Goal: Information Seeking & Learning: Learn about a topic

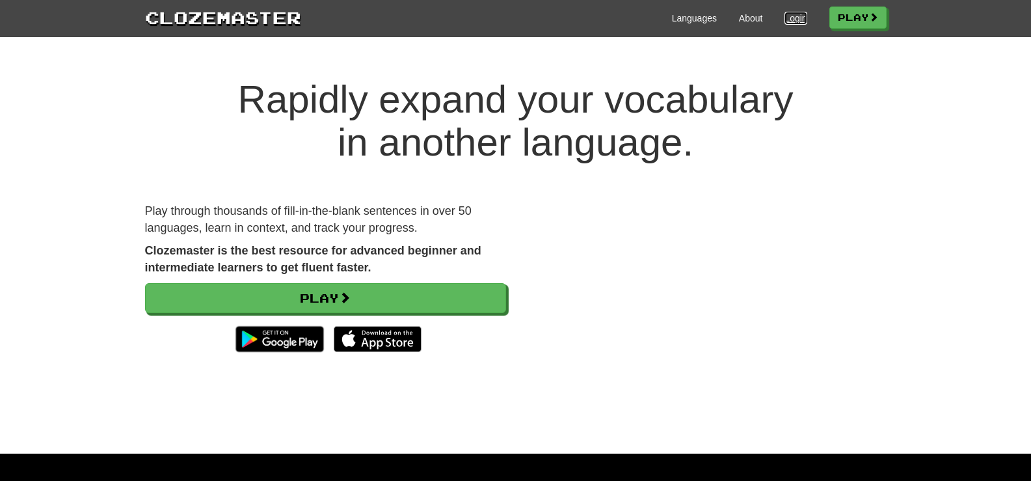
click at [797, 17] on link "Login" at bounding box center [795, 18] width 22 height 13
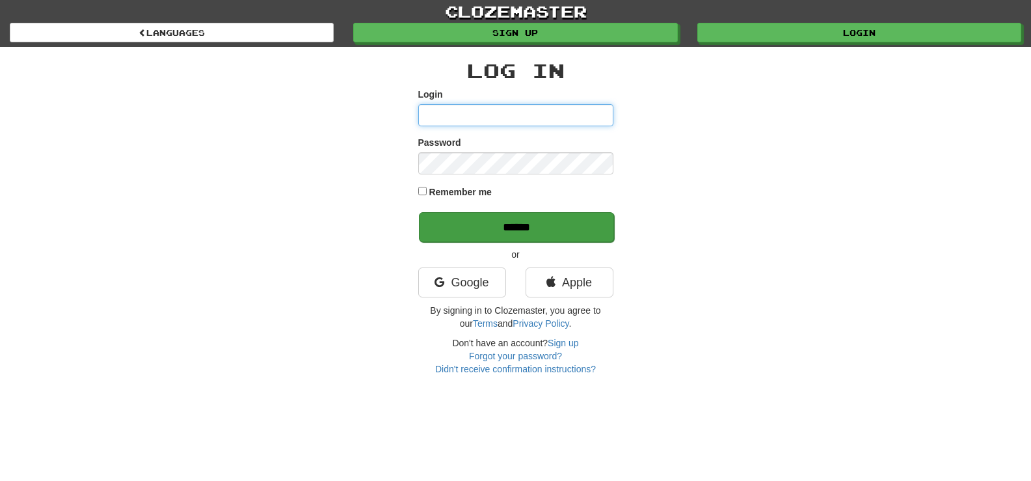
type input "********"
click at [505, 218] on input "******" at bounding box center [516, 227] width 195 height 30
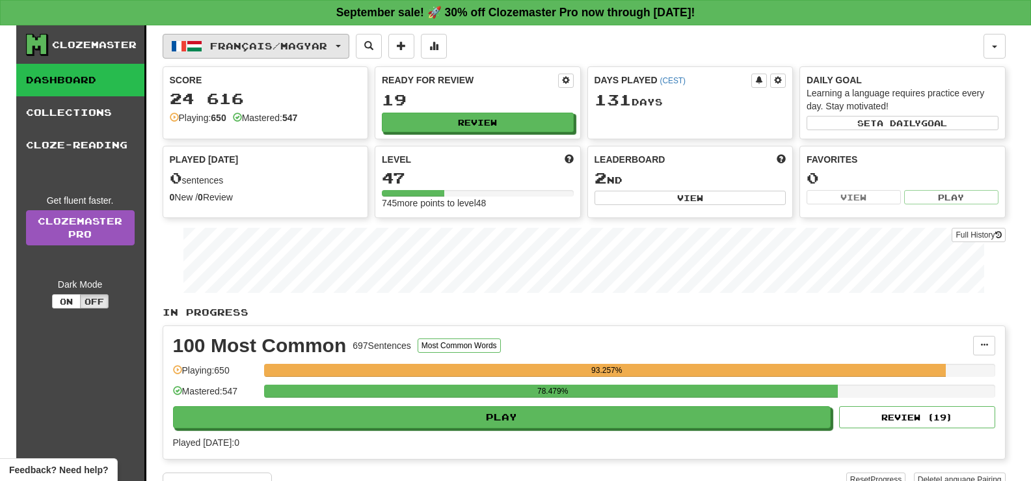
click at [345, 53] on button "Français / Magyar" at bounding box center [256, 46] width 187 height 25
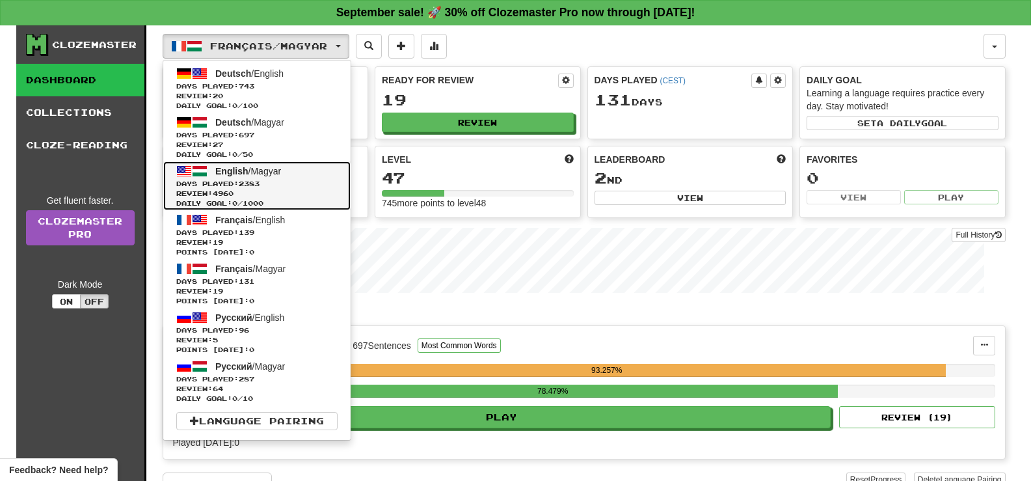
click at [308, 185] on span "Days Played: 2383" at bounding box center [256, 184] width 161 height 10
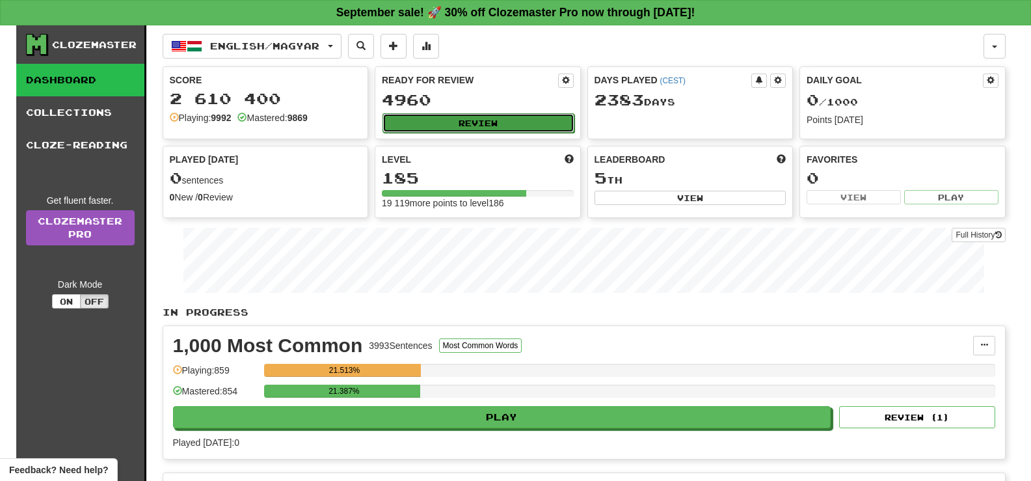
click at [516, 126] on button "Review" at bounding box center [478, 123] width 192 height 20
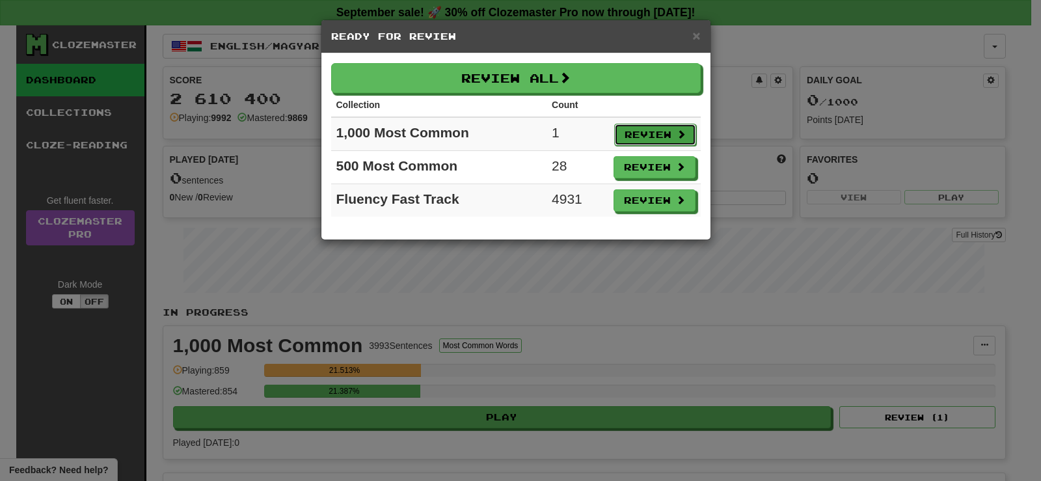
click at [641, 127] on button "Review" at bounding box center [655, 135] width 82 height 22
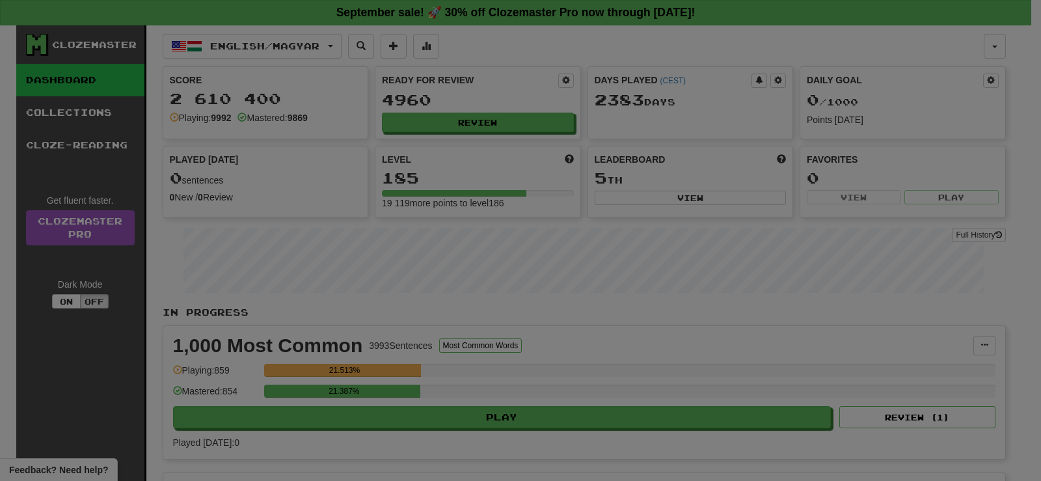
select select "**"
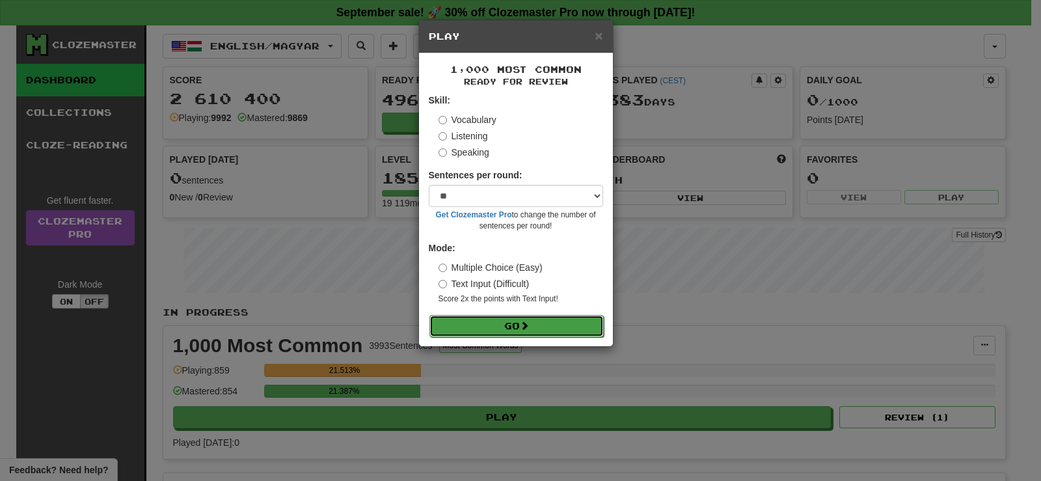
click at [518, 318] on button "Go" at bounding box center [516, 326] width 174 height 22
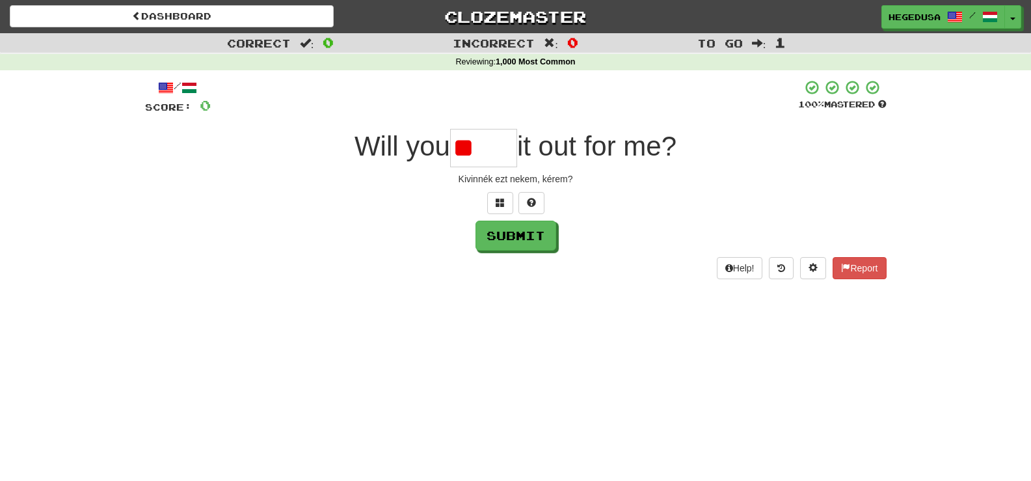
type input "*"
type input "*****"
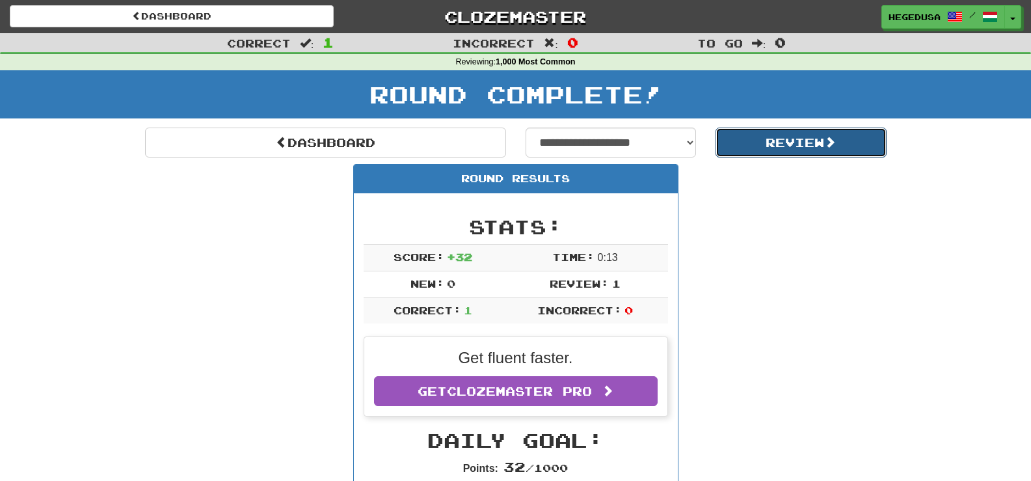
click at [862, 148] on button "Review" at bounding box center [801, 142] width 171 height 30
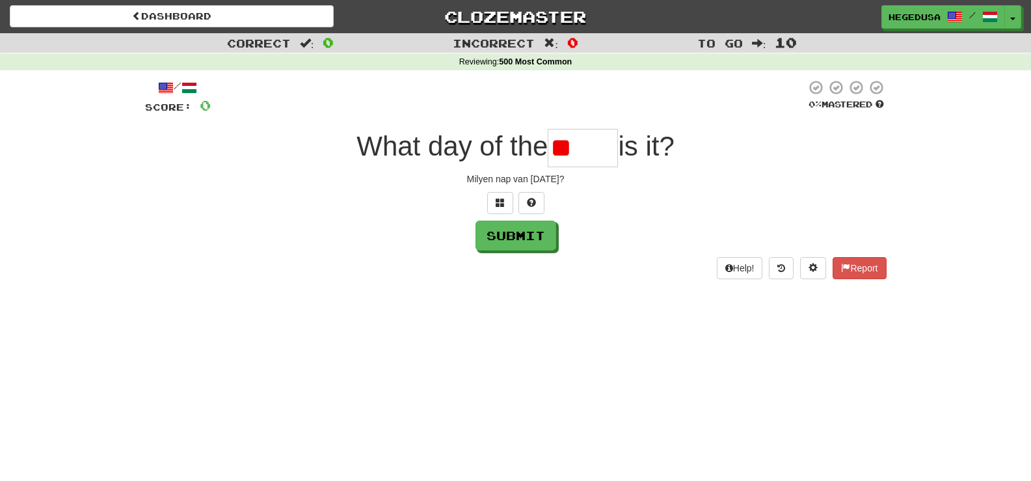
type input "*"
type input "****"
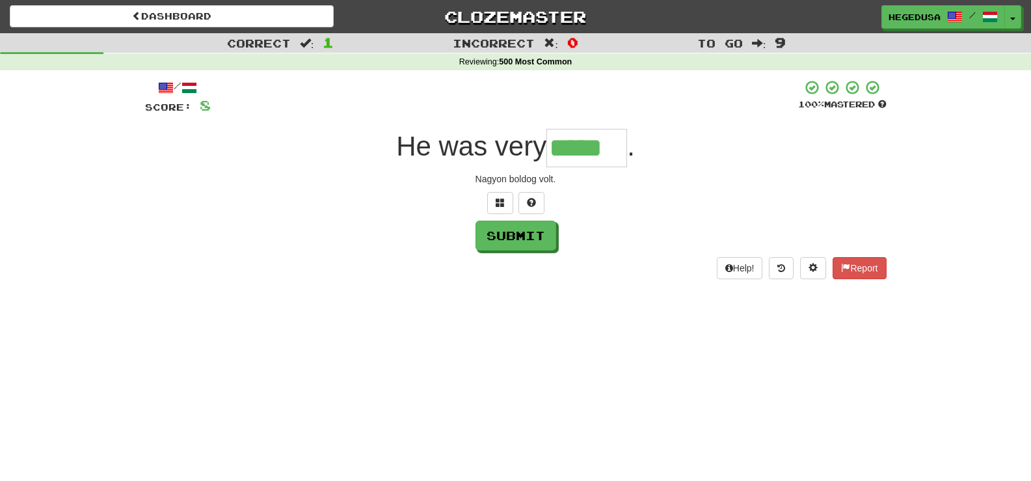
type input "*****"
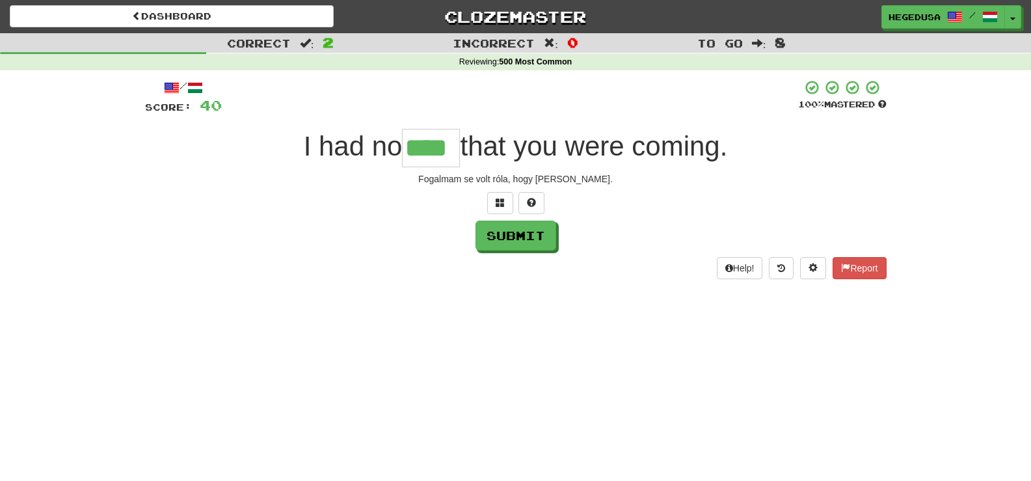
type input "****"
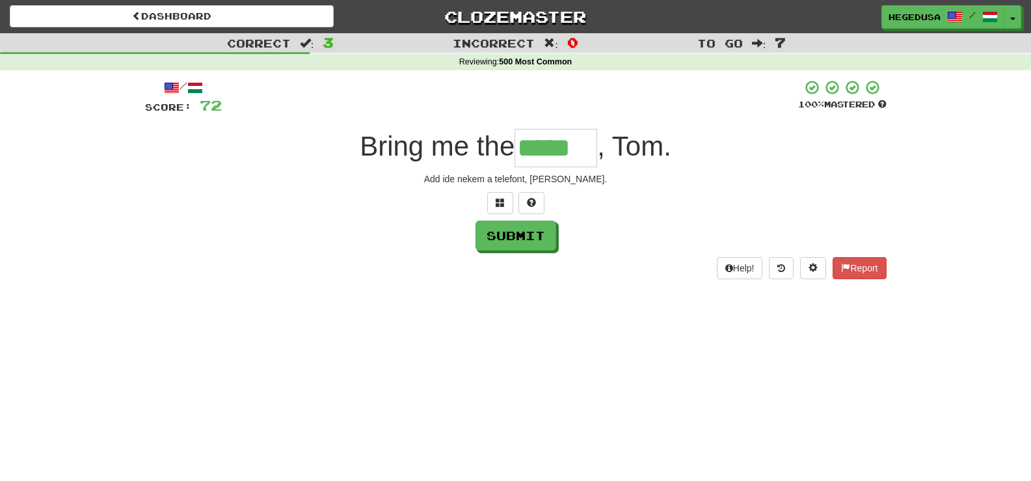
type input "*****"
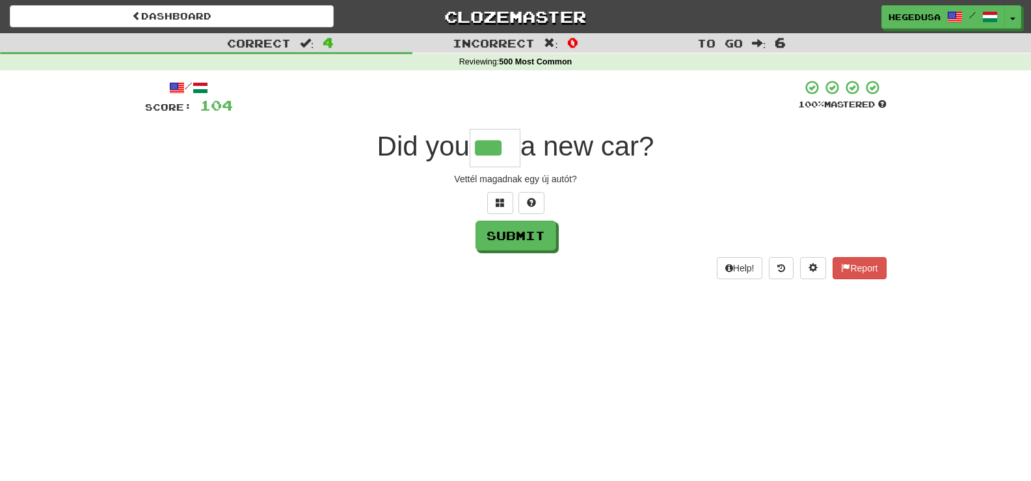
type input "***"
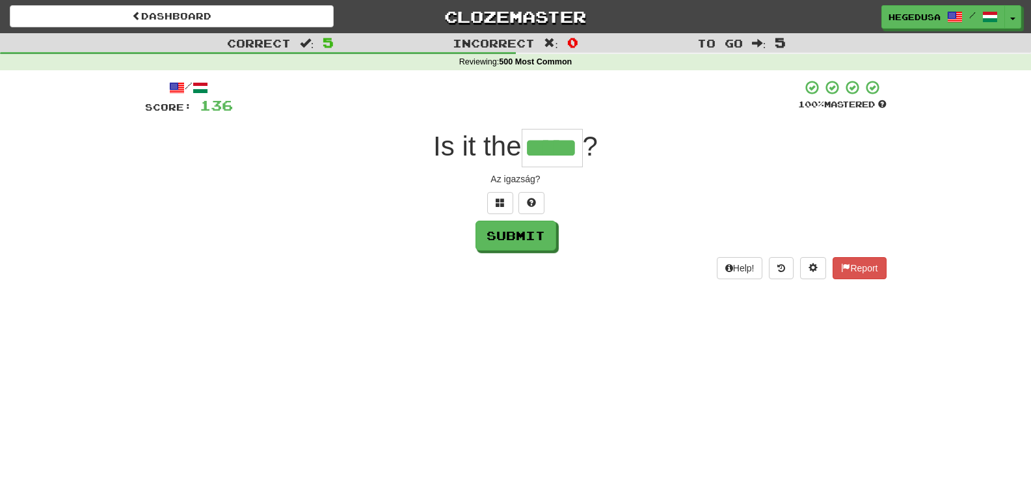
type input "*****"
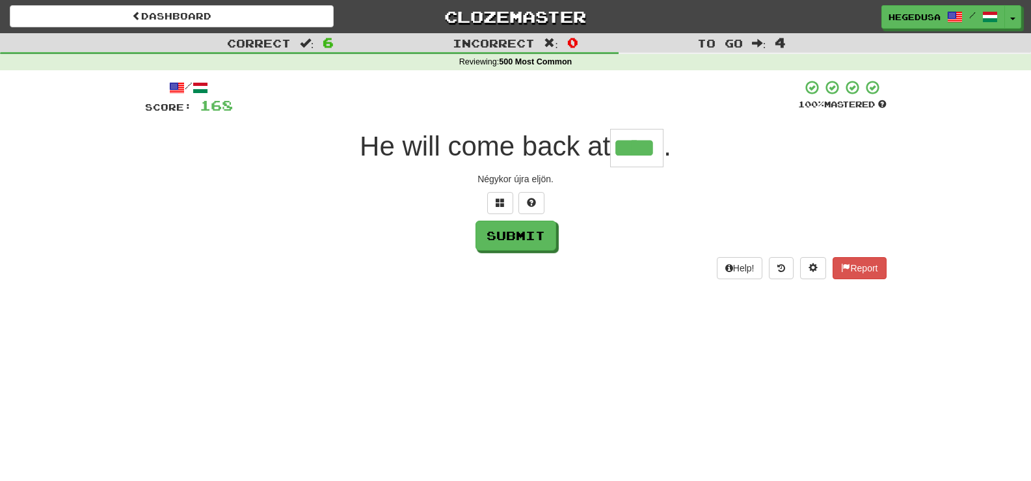
type input "****"
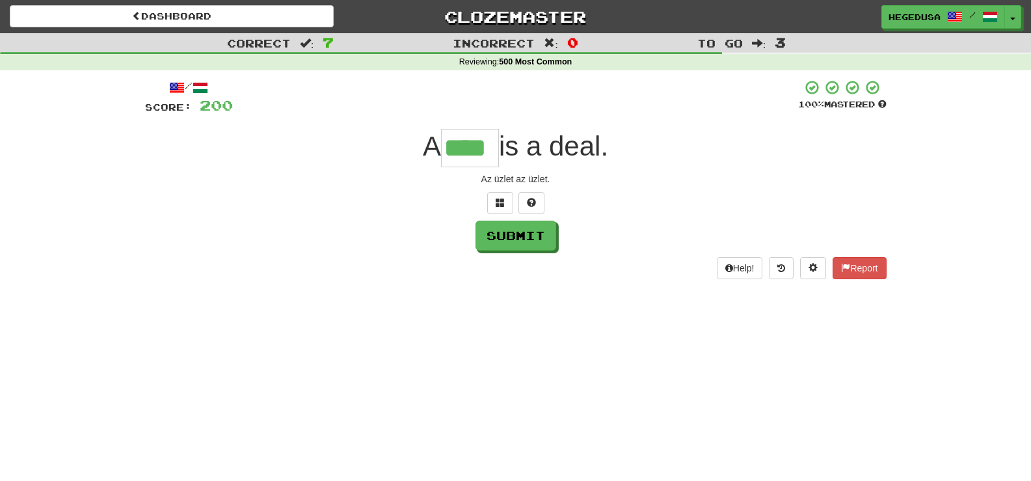
type input "****"
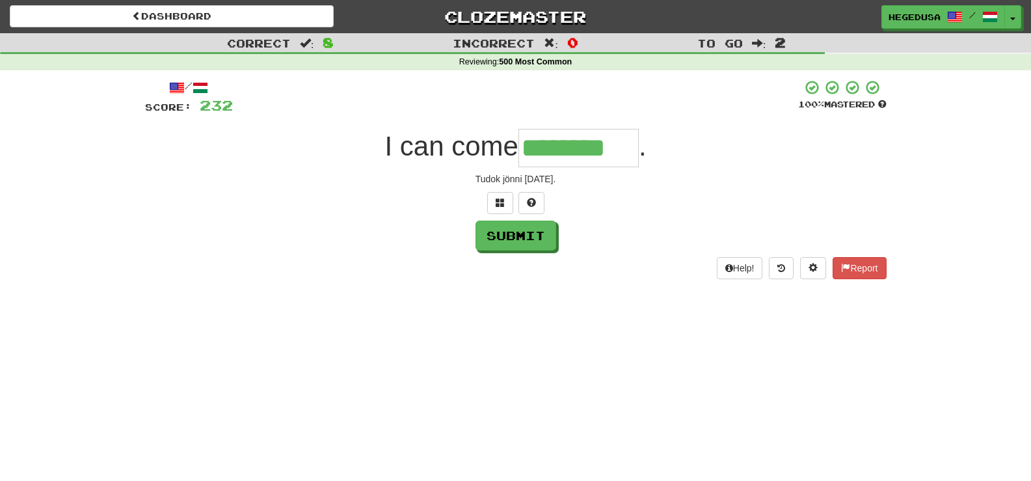
type input "********"
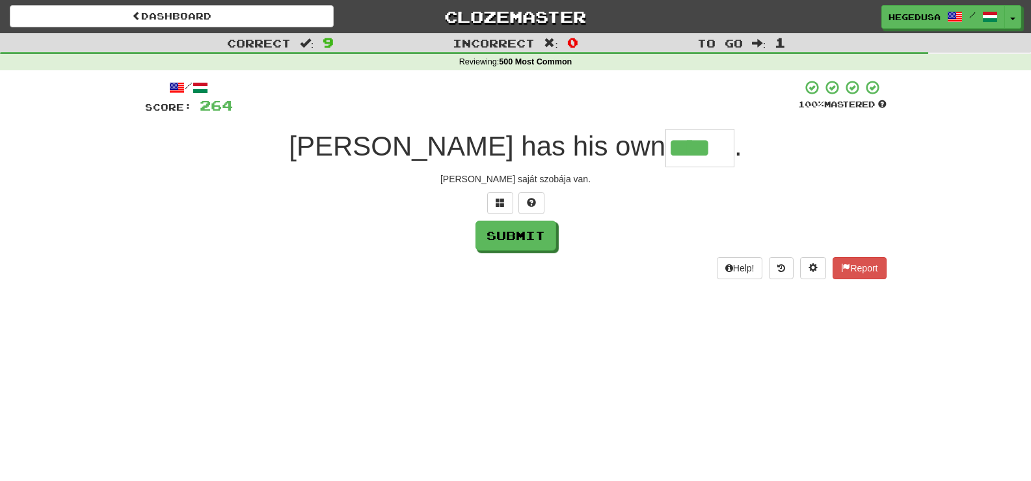
type input "****"
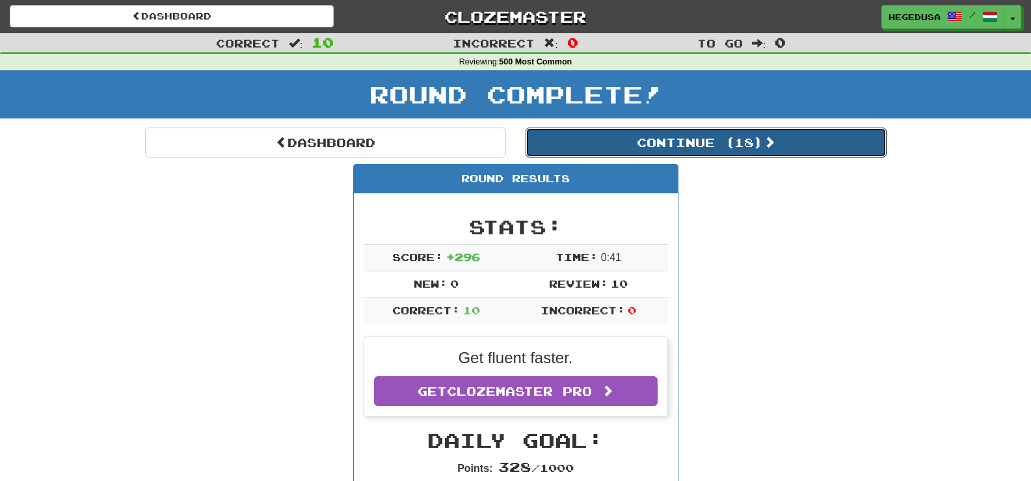
click at [862, 148] on button "Continue ( 18 )" at bounding box center [706, 142] width 361 height 30
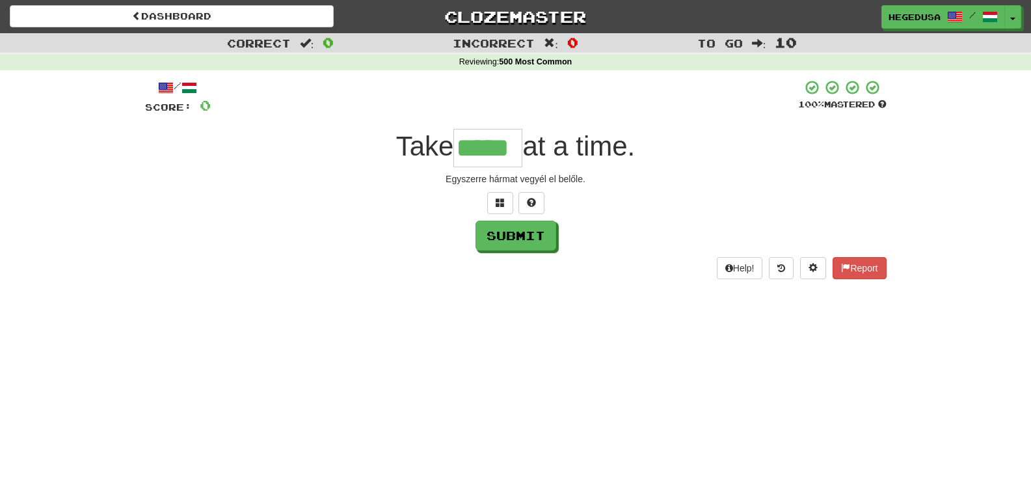
type input "*****"
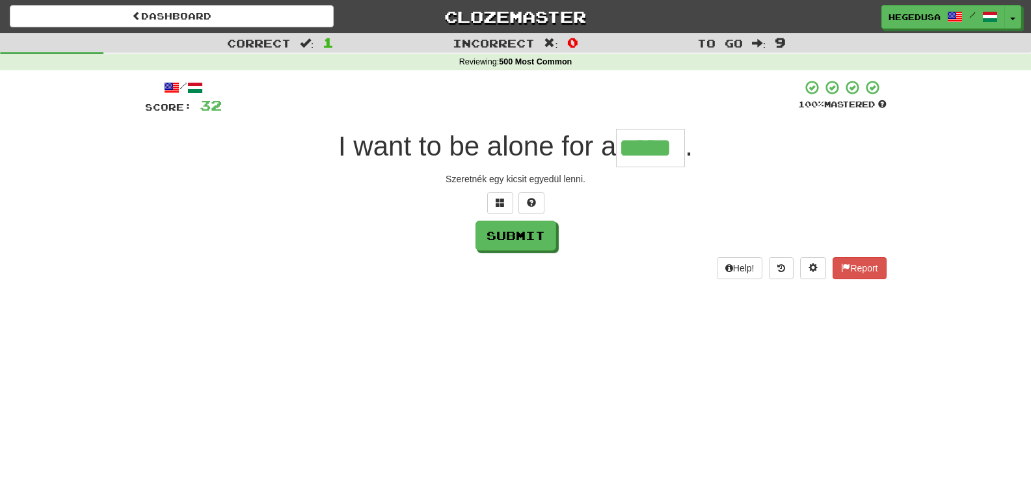
type input "*****"
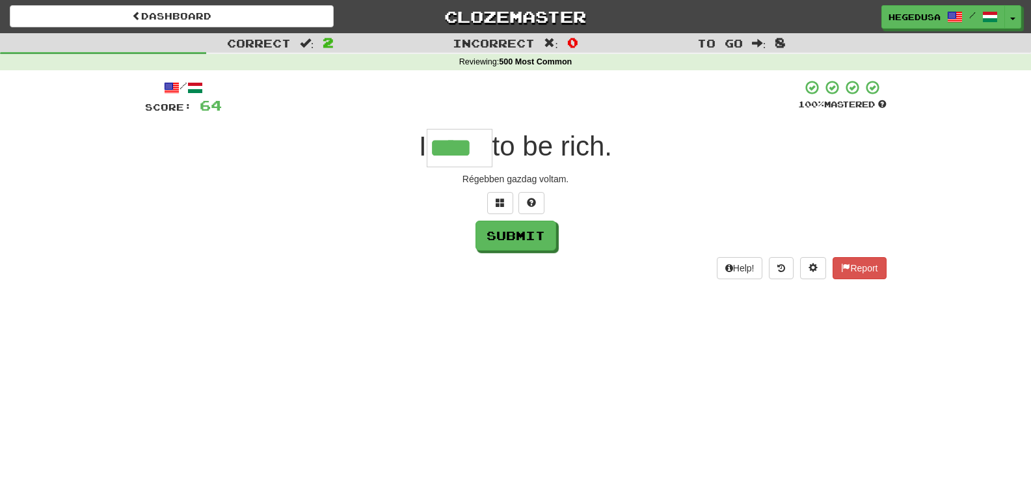
type input "****"
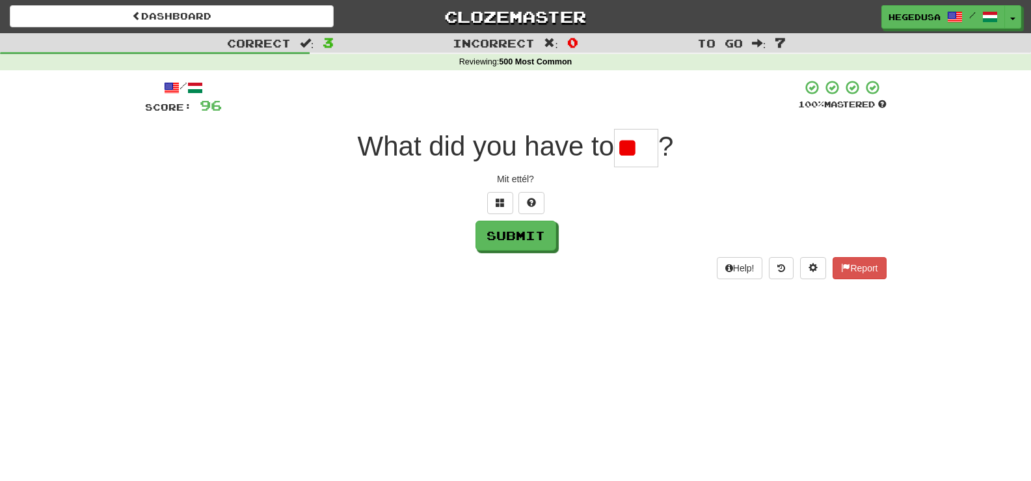
type input "*"
type input "***"
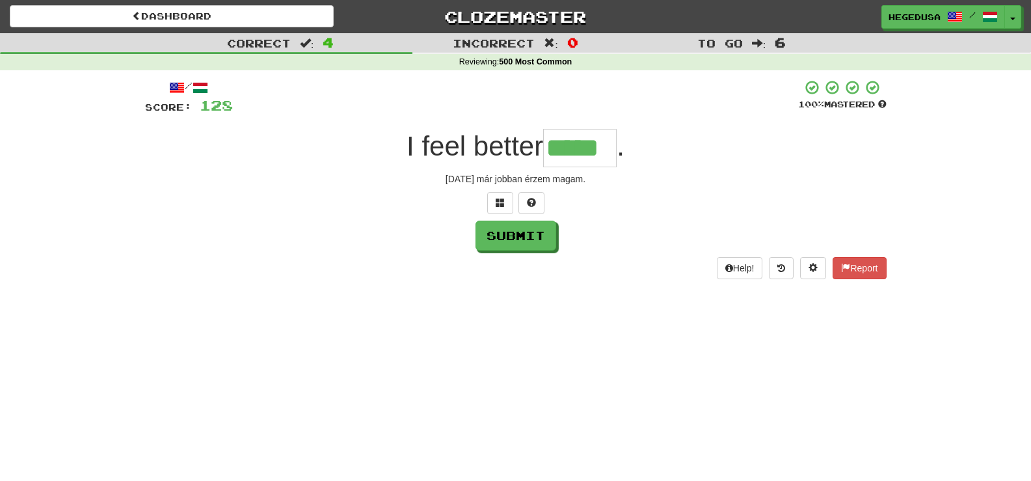
type input "*****"
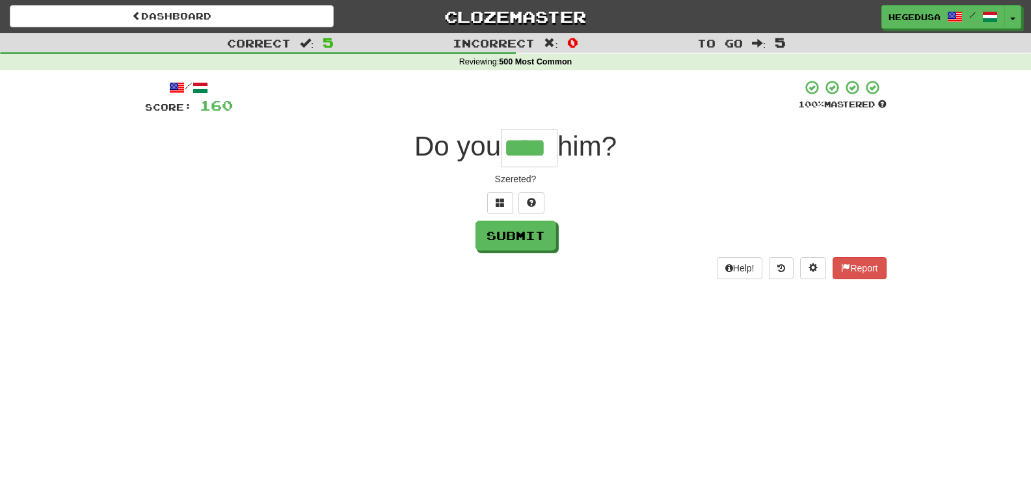
type input "****"
type input "***"
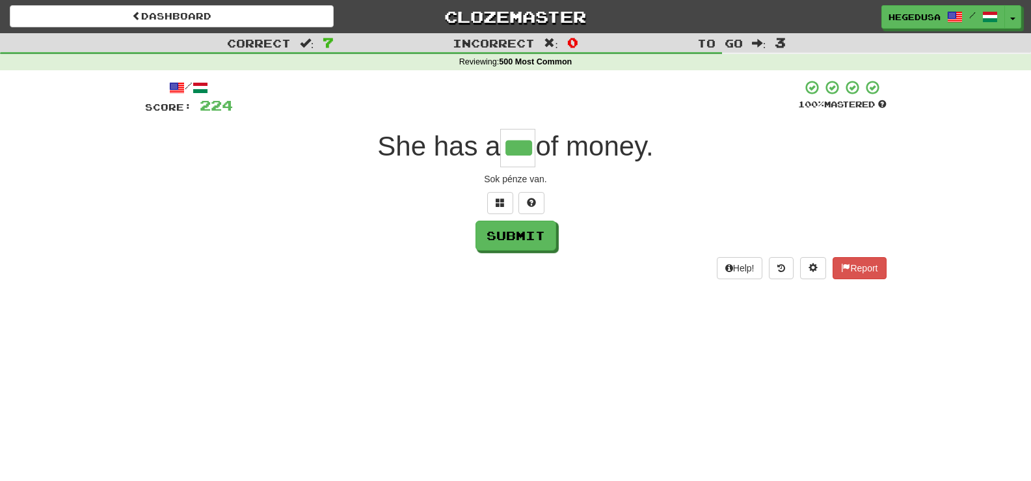
type input "***"
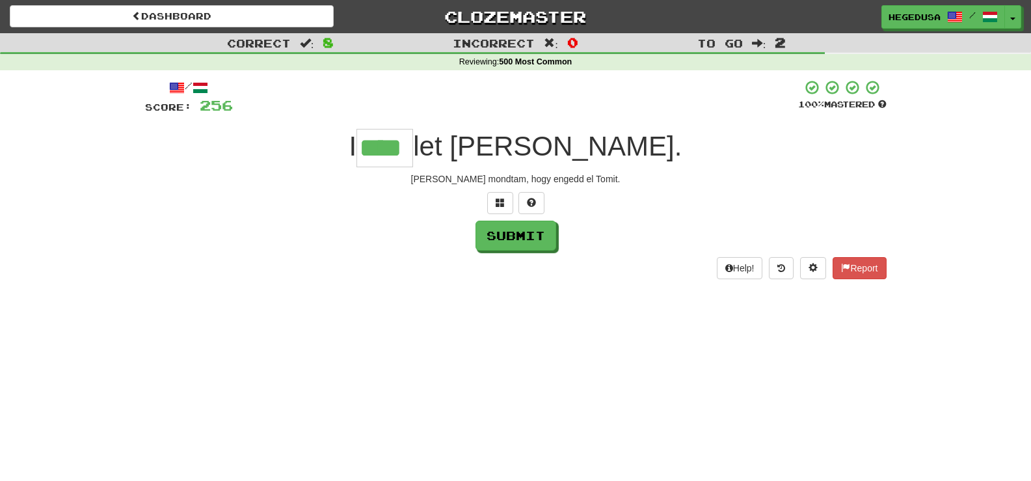
type input "****"
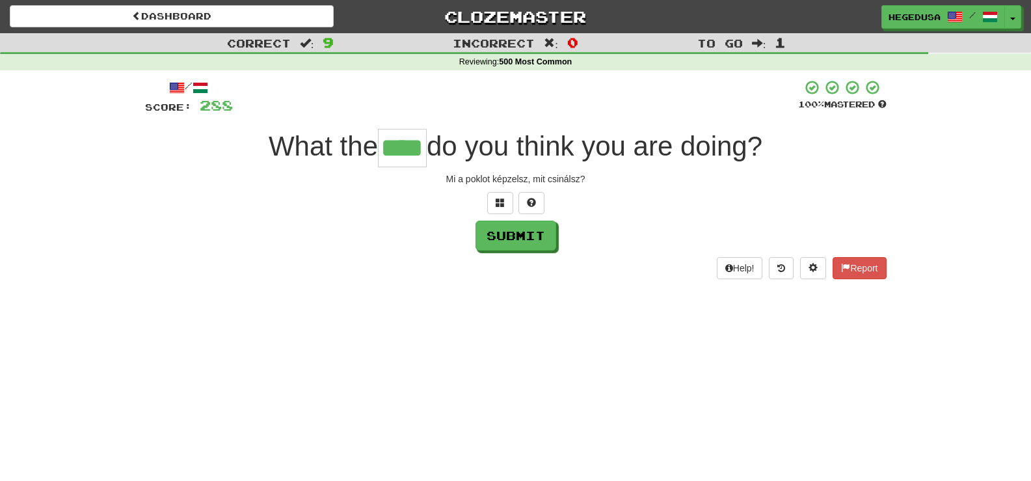
type input "****"
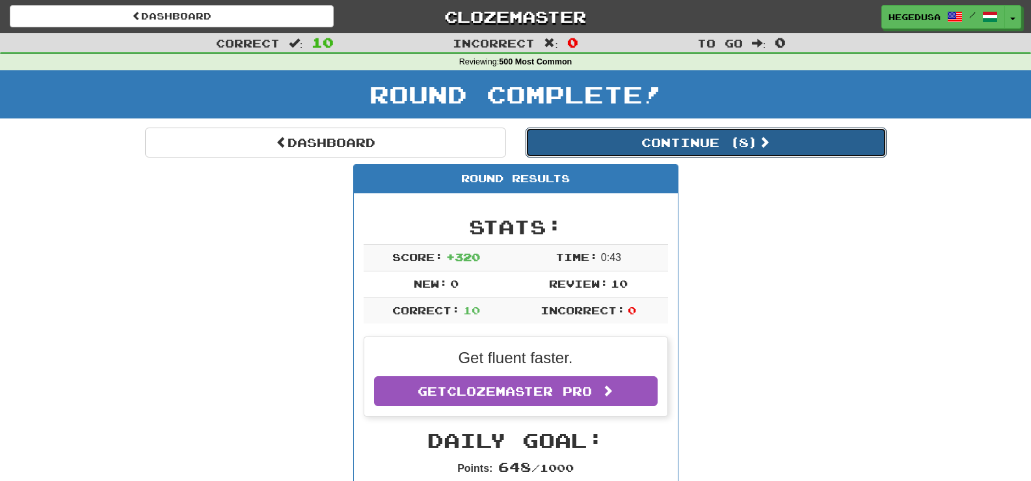
click at [862, 148] on button "Continue ( 8 )" at bounding box center [706, 142] width 361 height 30
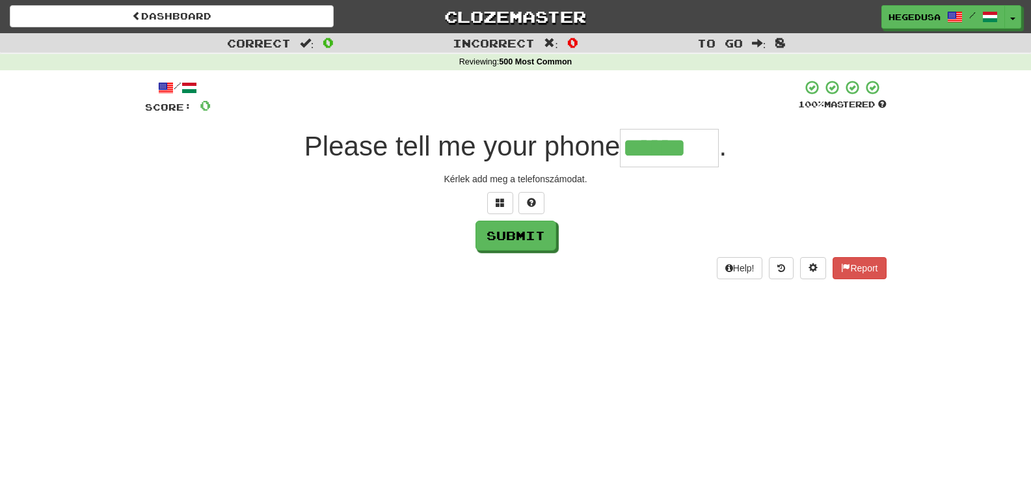
type input "******"
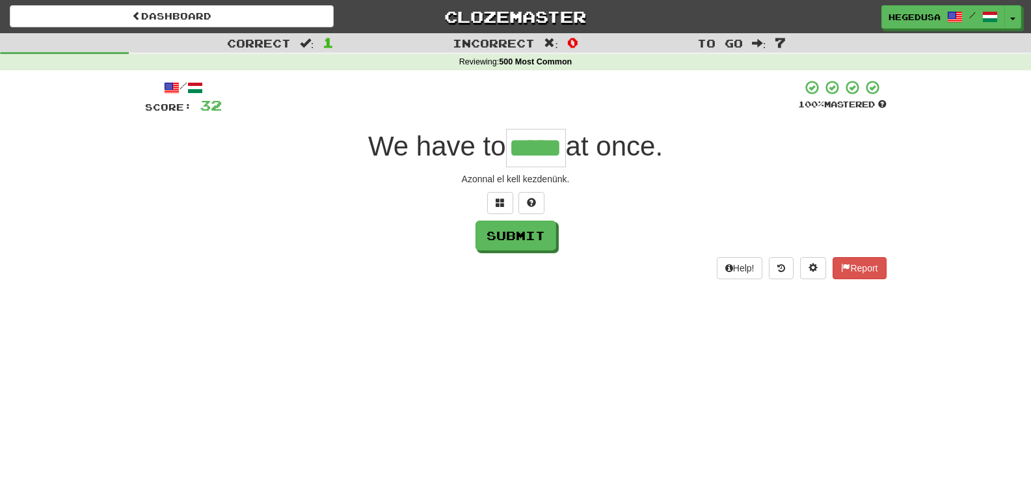
type input "*****"
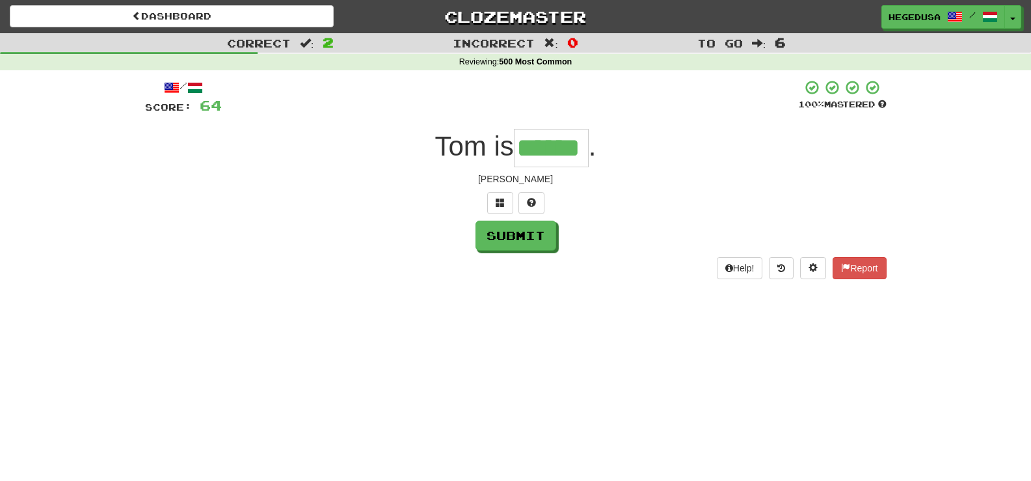
type input "******"
type input "****"
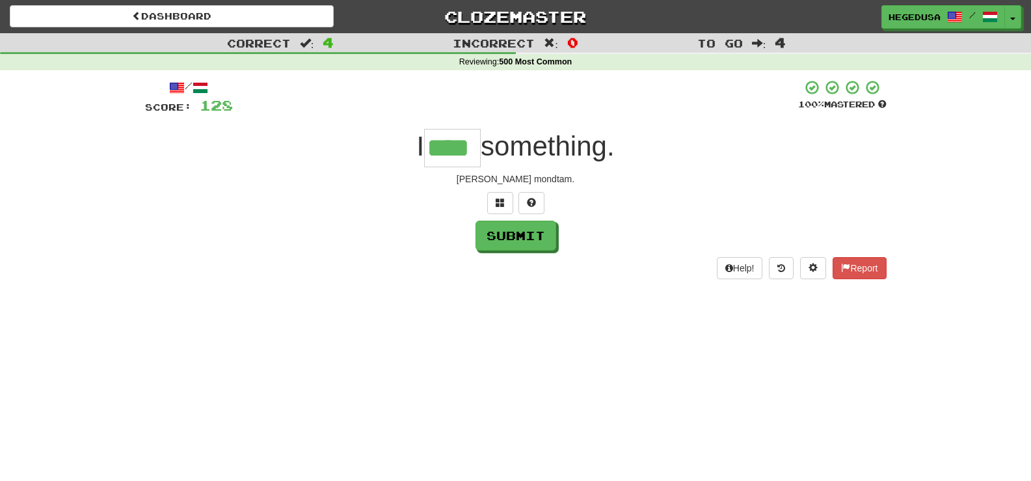
type input "****"
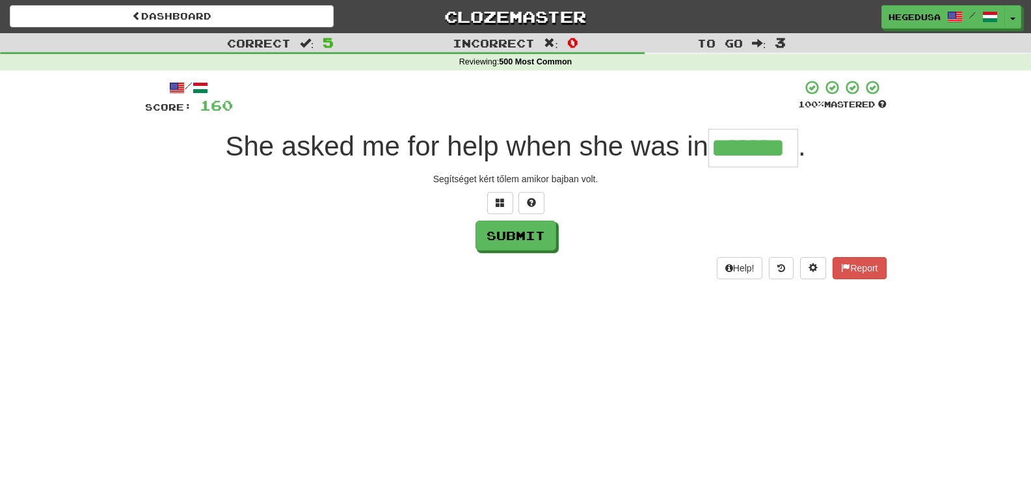
type input "*******"
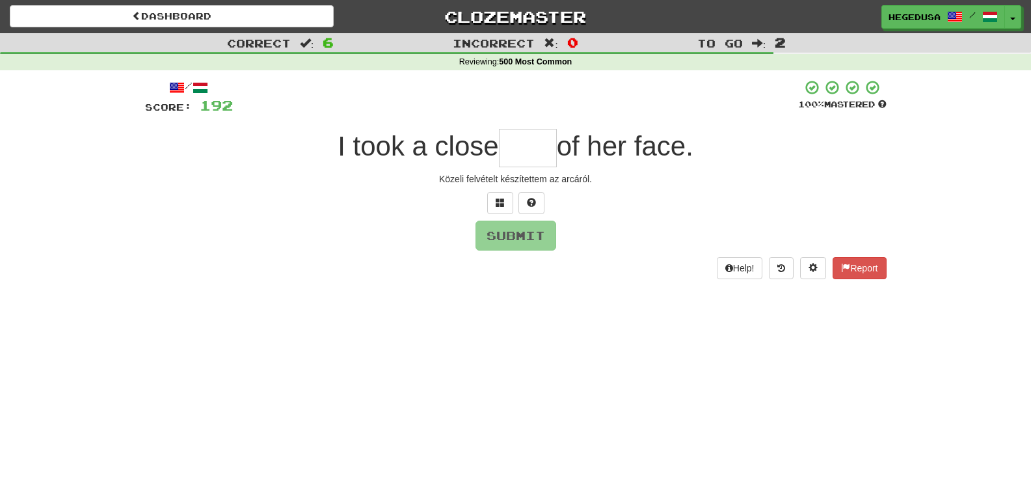
type input "*"
click at [507, 200] on button at bounding box center [500, 203] width 26 height 22
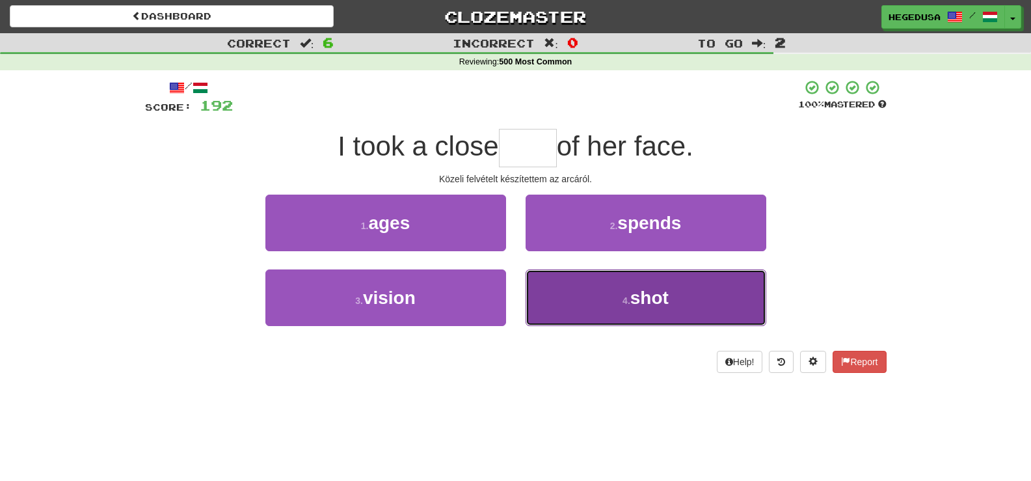
click at [600, 273] on button "4 . shot" at bounding box center [646, 297] width 241 height 57
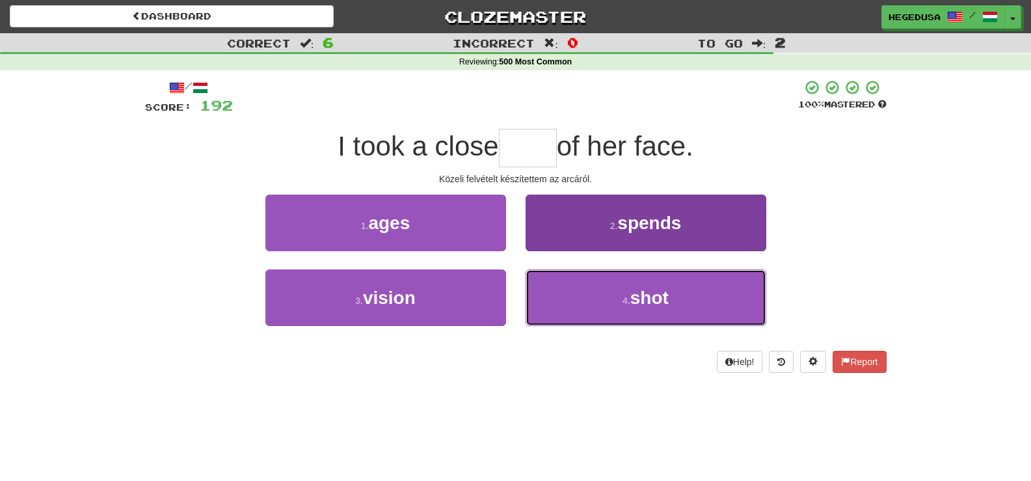
type input "****"
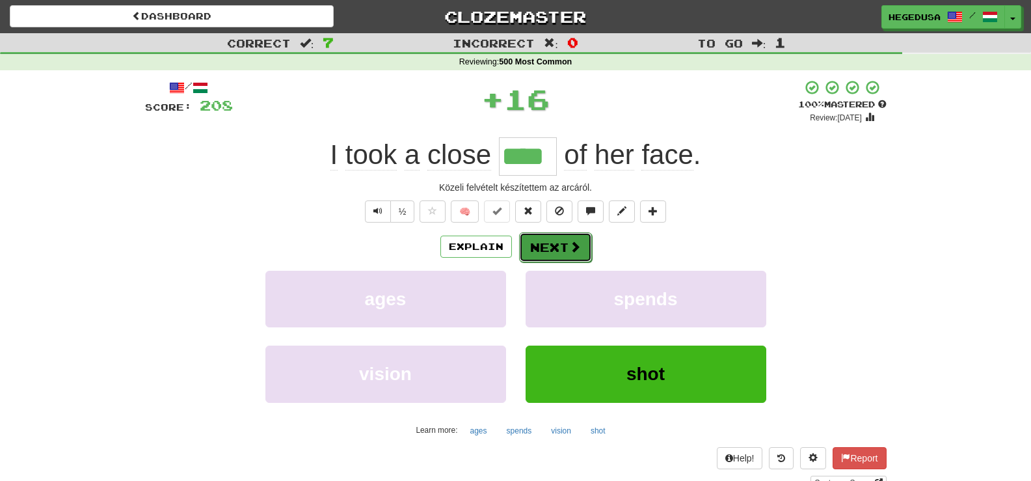
click at [556, 247] on button "Next" at bounding box center [555, 247] width 73 height 30
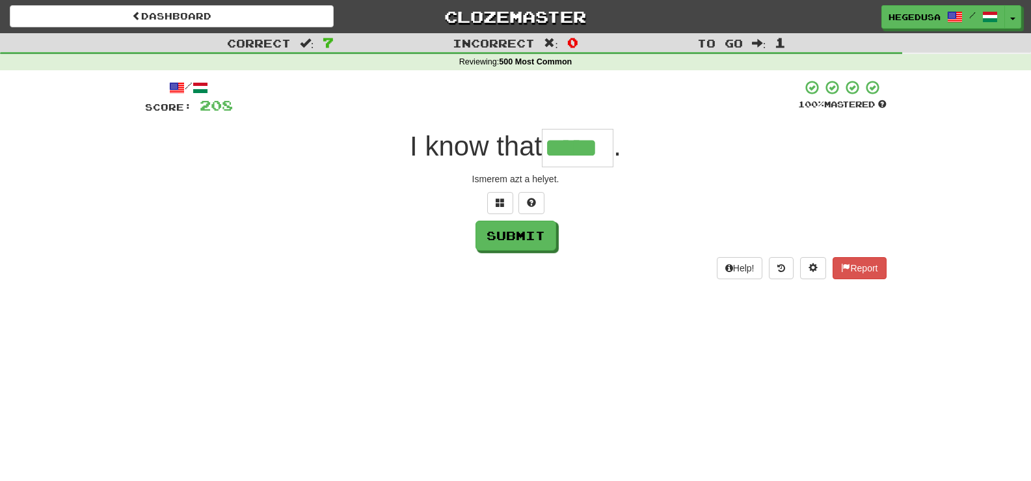
type input "*****"
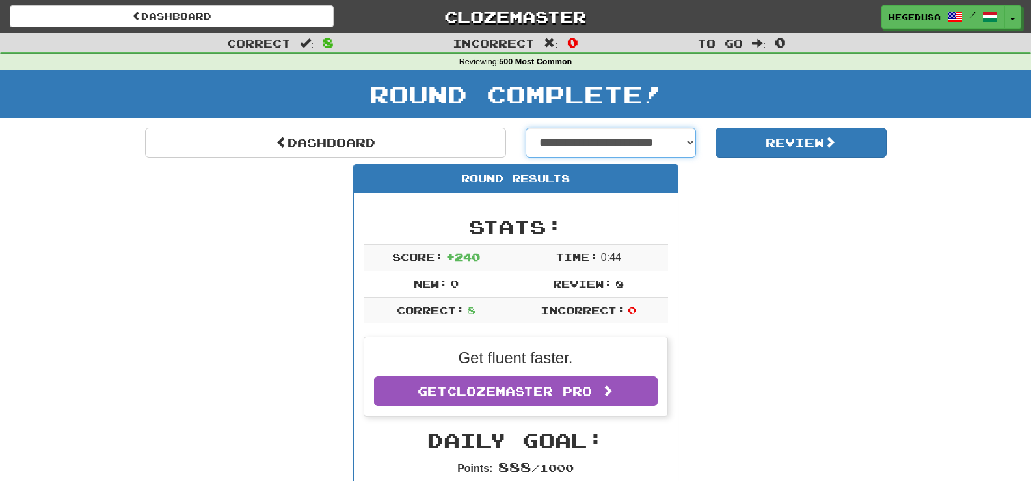
click at [686, 155] on select "**********" at bounding box center [611, 142] width 171 height 30
drag, startPoint x: 684, startPoint y: 152, endPoint x: 695, endPoint y: 151, distance: 11.7
click at [684, 152] on select "**********" at bounding box center [611, 142] width 171 height 30
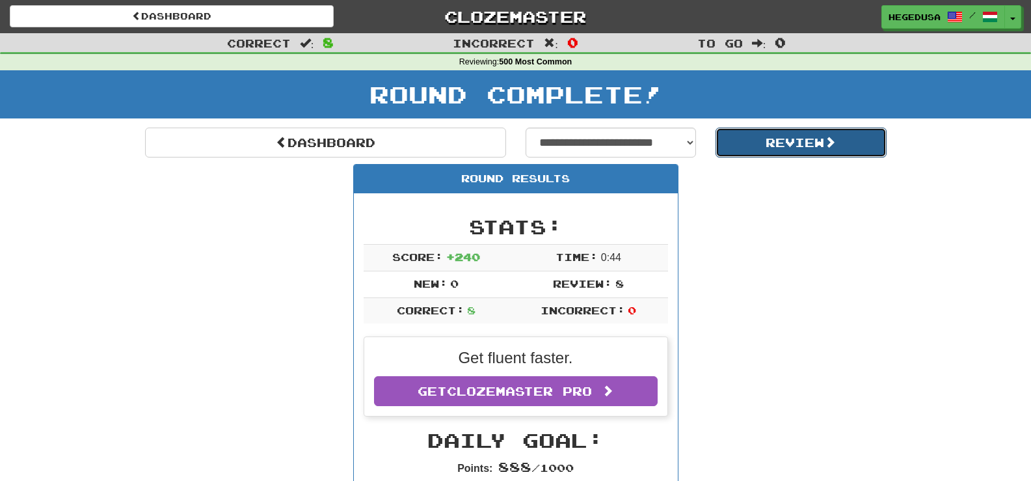
click at [745, 137] on button "Review" at bounding box center [801, 142] width 171 height 30
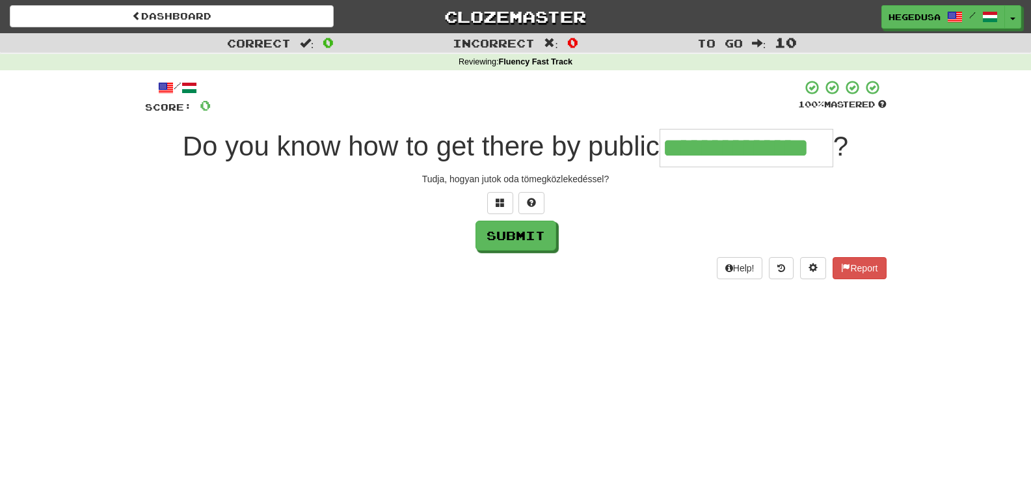
type input "**********"
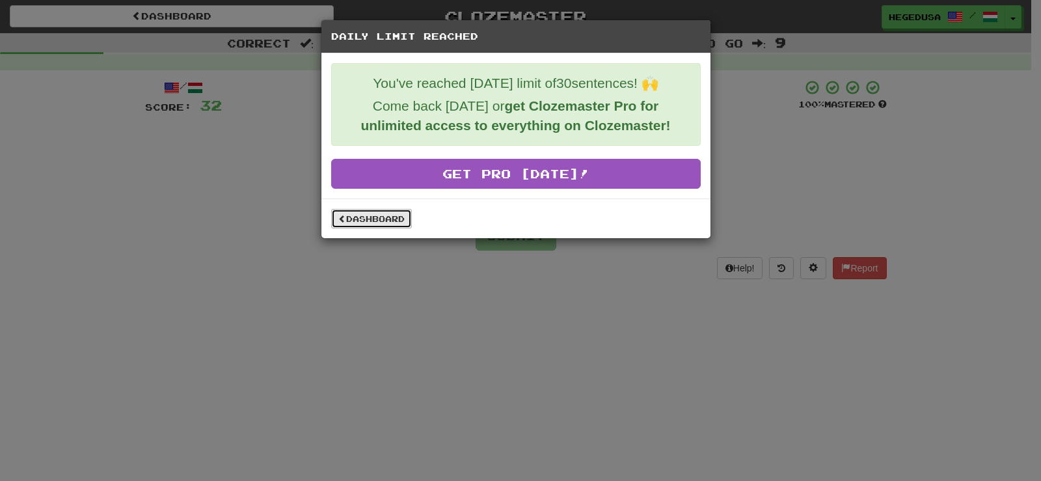
click at [373, 219] on link "Dashboard" at bounding box center [371, 219] width 81 height 20
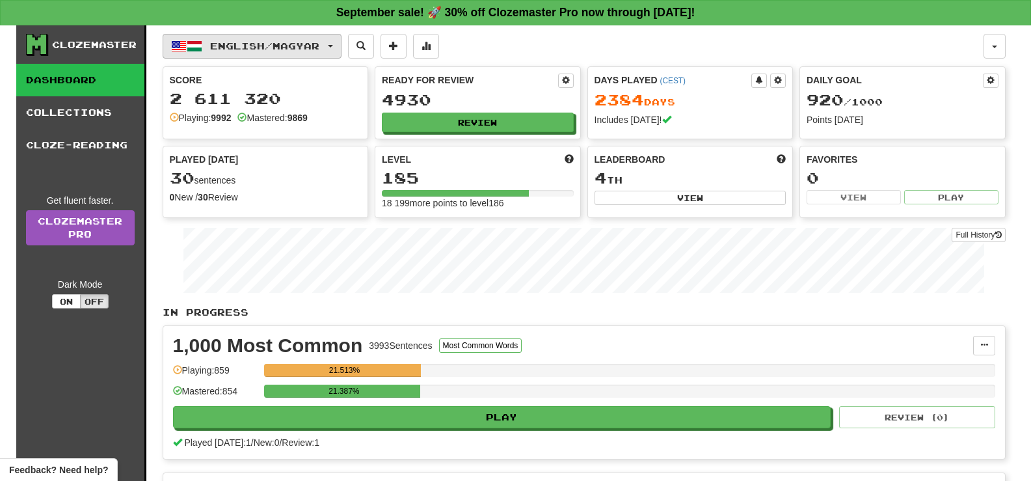
click at [319, 51] on span "English / Magyar" at bounding box center [264, 45] width 109 height 11
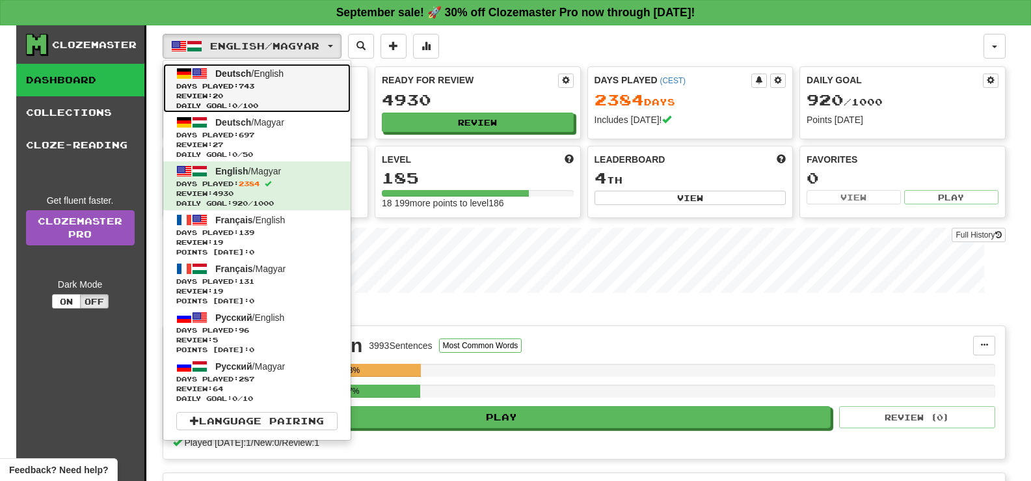
click at [303, 99] on span "Review: 20" at bounding box center [256, 96] width 161 height 10
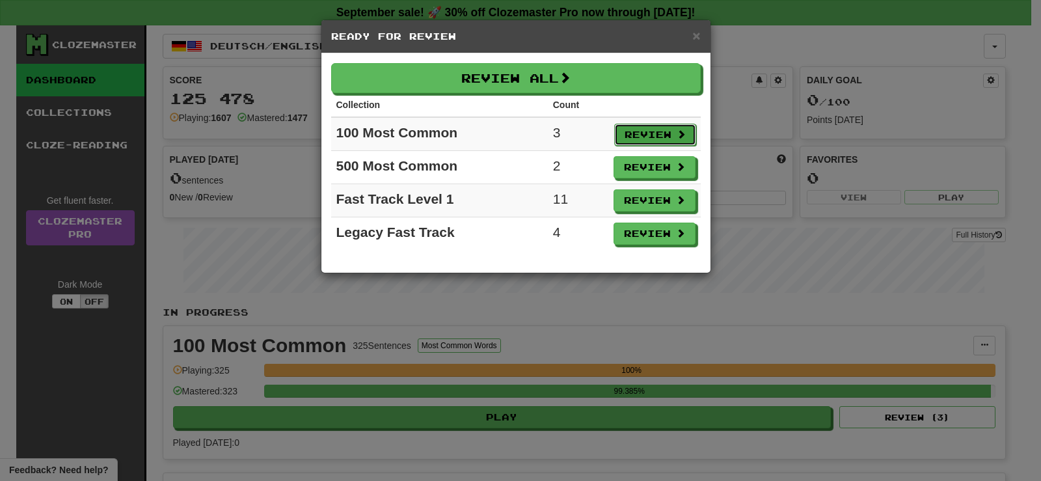
click at [658, 130] on button "Review" at bounding box center [655, 135] width 82 height 22
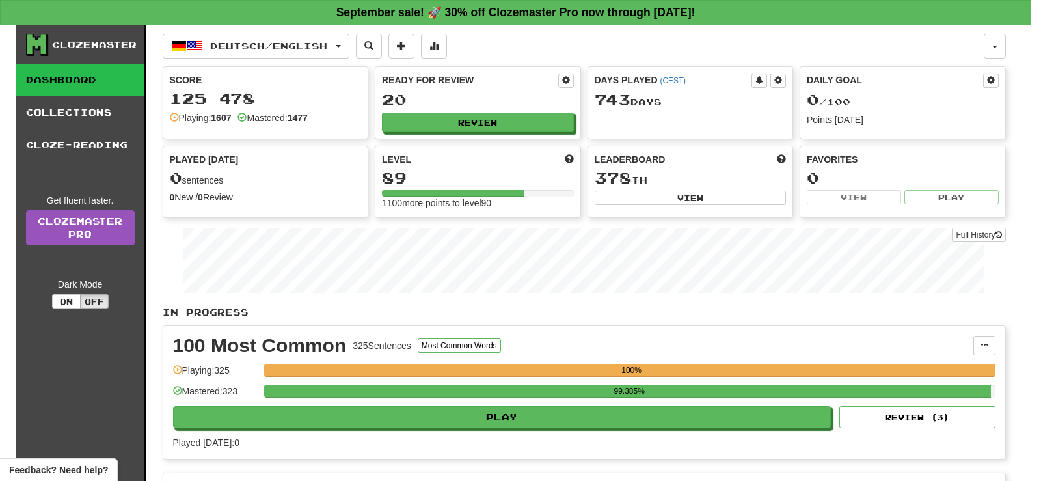
select select "**"
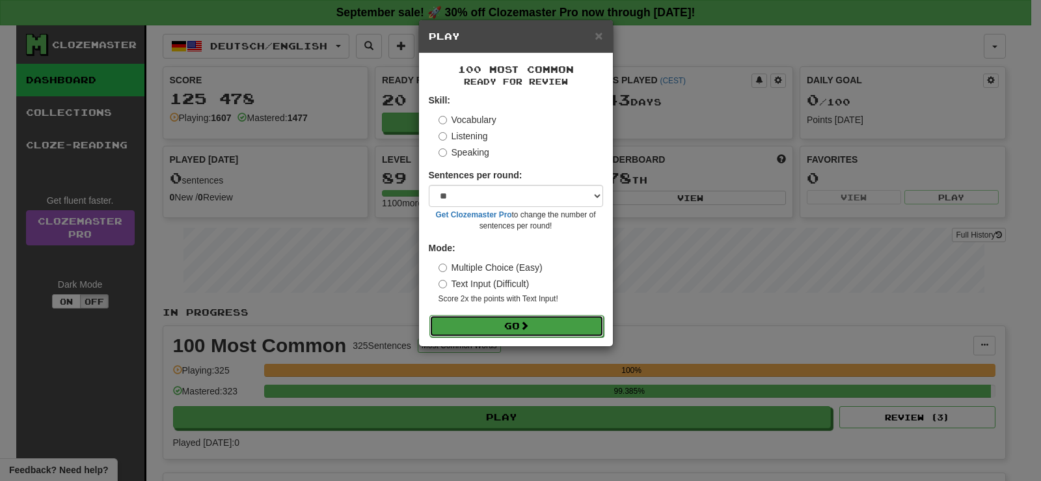
click at [572, 318] on button "Go" at bounding box center [516, 326] width 174 height 22
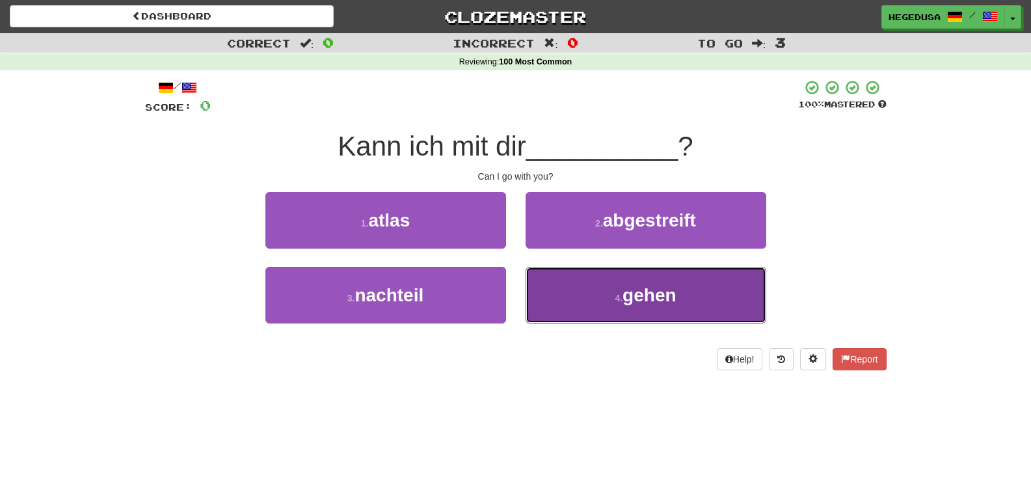
click at [570, 289] on button "4 . gehen" at bounding box center [646, 295] width 241 height 57
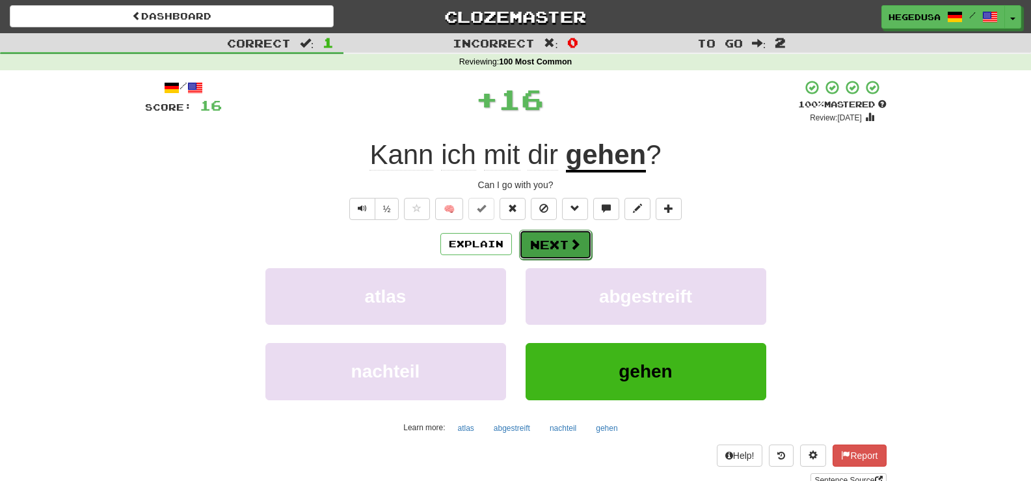
click at [558, 245] on button "Next" at bounding box center [555, 245] width 73 height 30
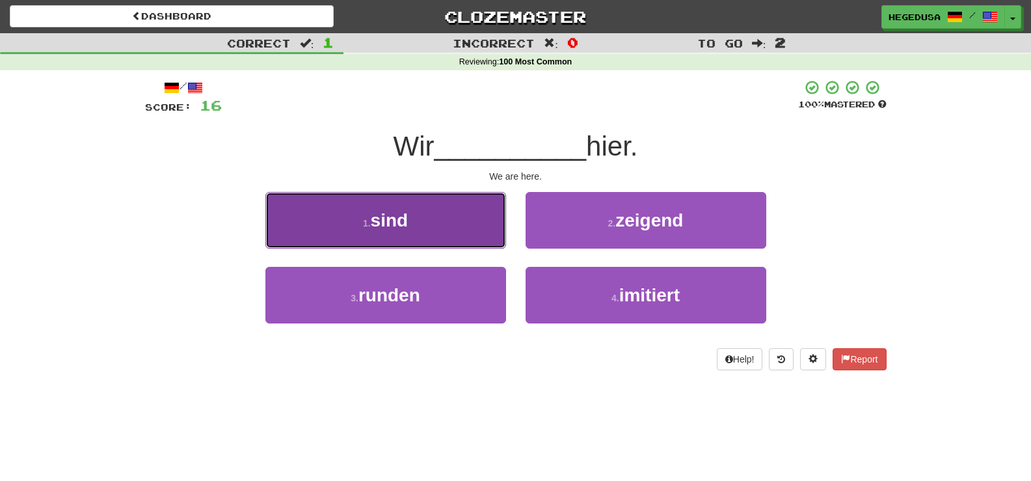
click at [471, 243] on button "1 . sind" at bounding box center [385, 220] width 241 height 57
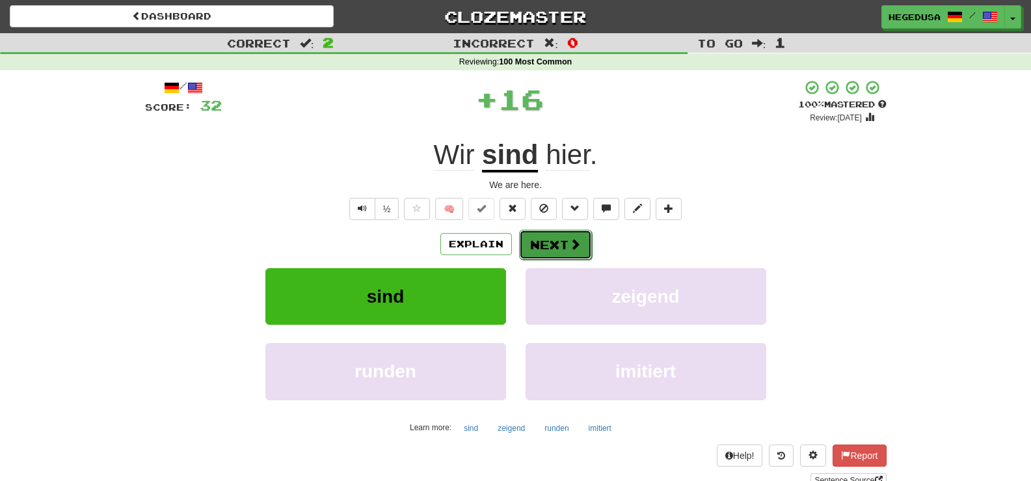
click at [545, 245] on button "Next" at bounding box center [555, 245] width 73 height 30
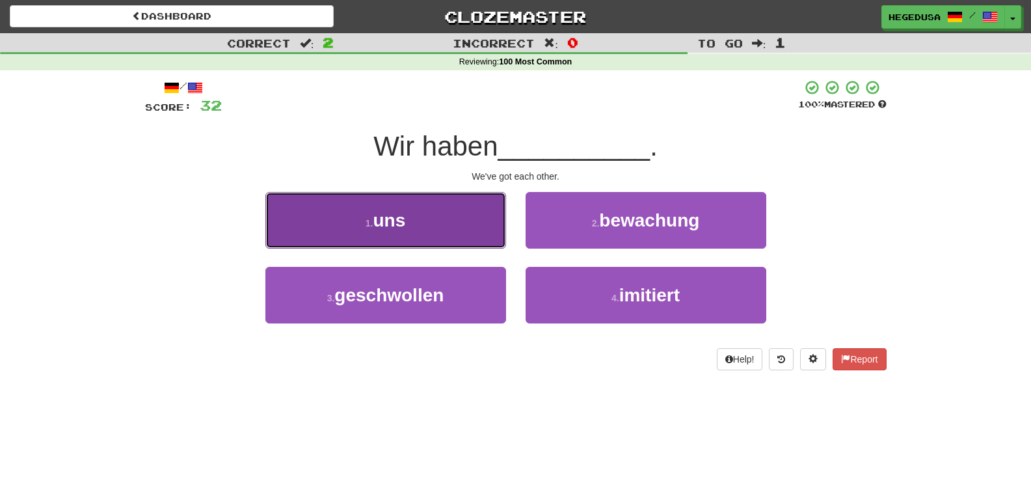
click at [466, 225] on button "1 . uns" at bounding box center [385, 220] width 241 height 57
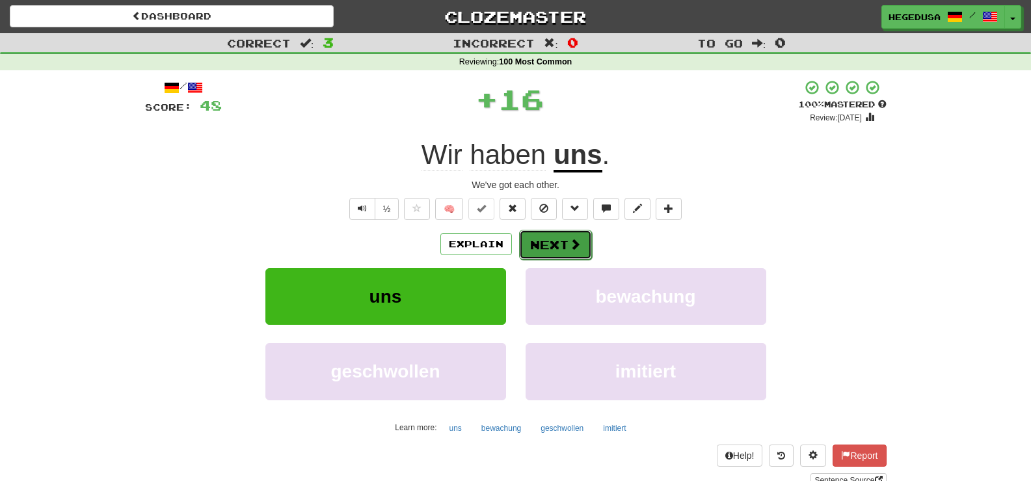
click at [543, 245] on button "Next" at bounding box center [555, 245] width 73 height 30
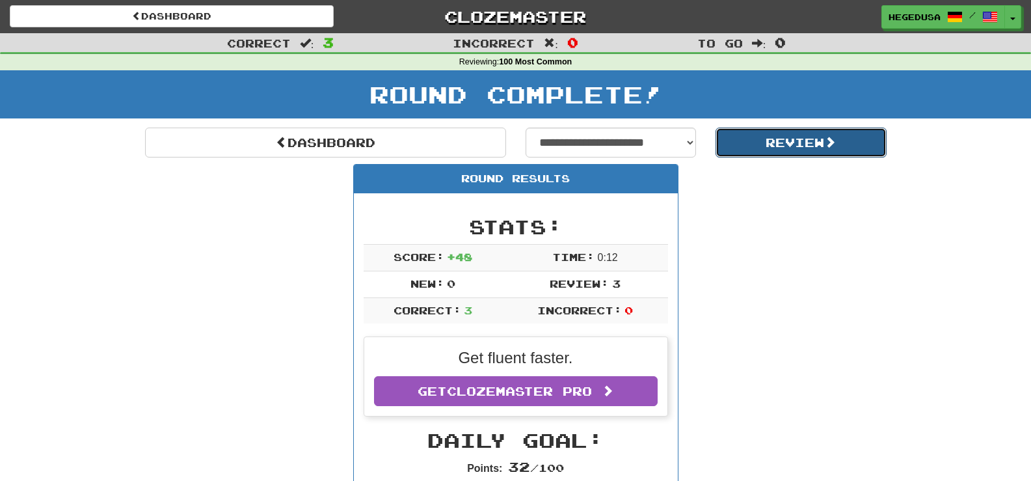
click at [789, 144] on button "Review" at bounding box center [801, 142] width 171 height 30
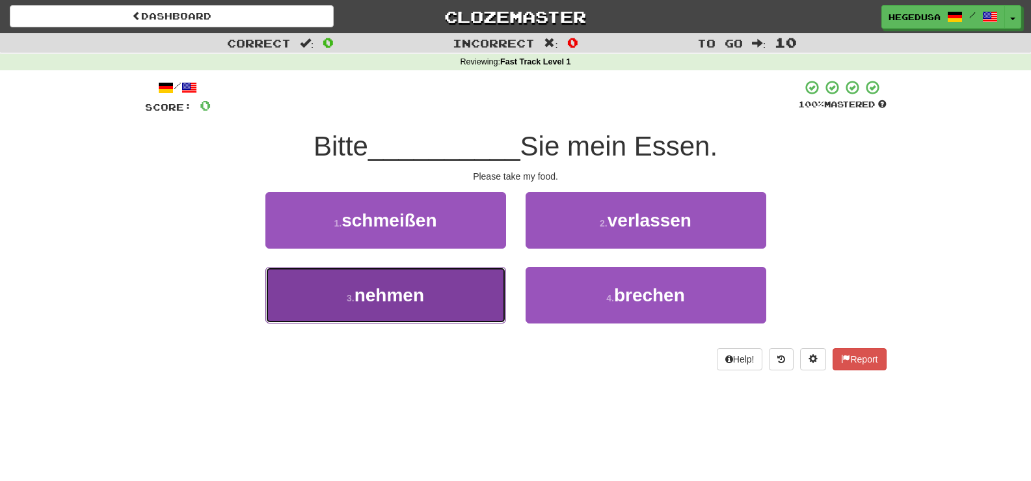
click at [459, 292] on button "3 . nehmen" at bounding box center [385, 295] width 241 height 57
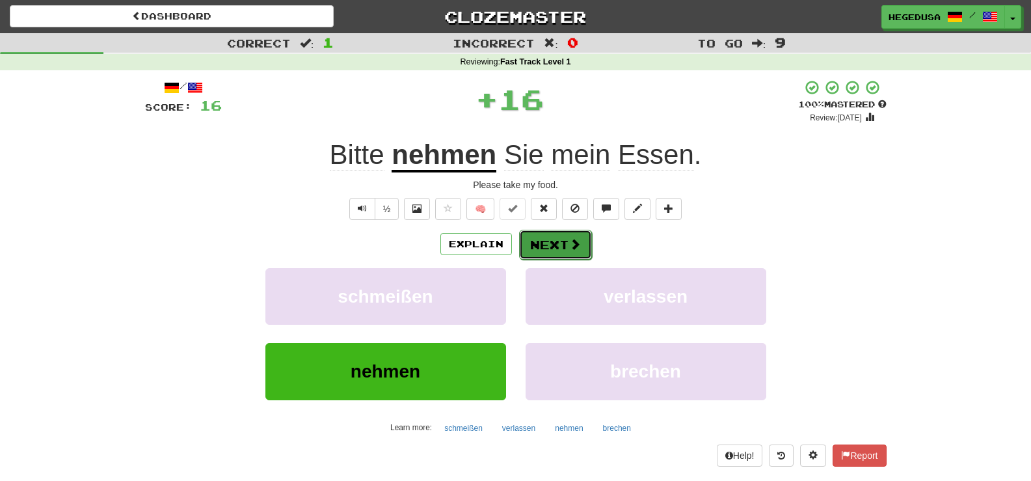
click at [550, 242] on button "Next" at bounding box center [555, 245] width 73 height 30
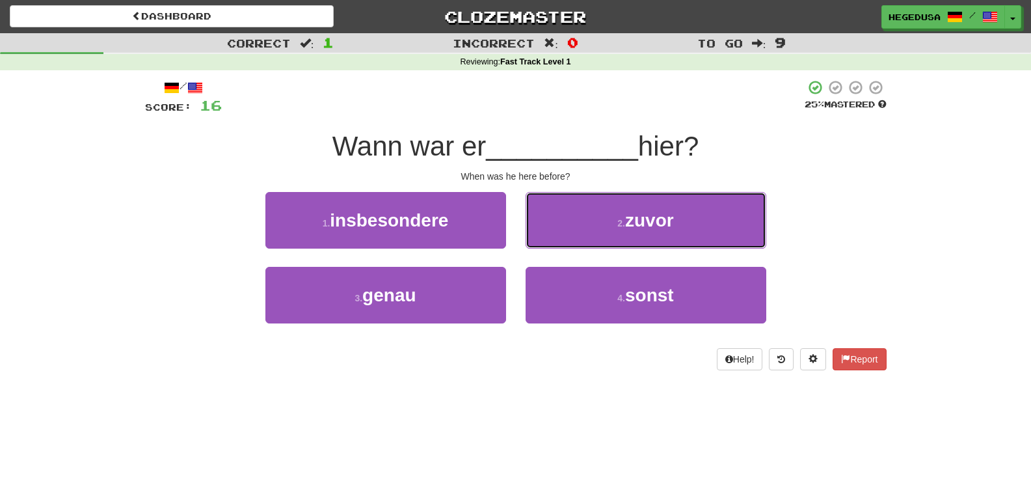
click at [550, 242] on button "2 . zuvor" at bounding box center [646, 220] width 241 height 57
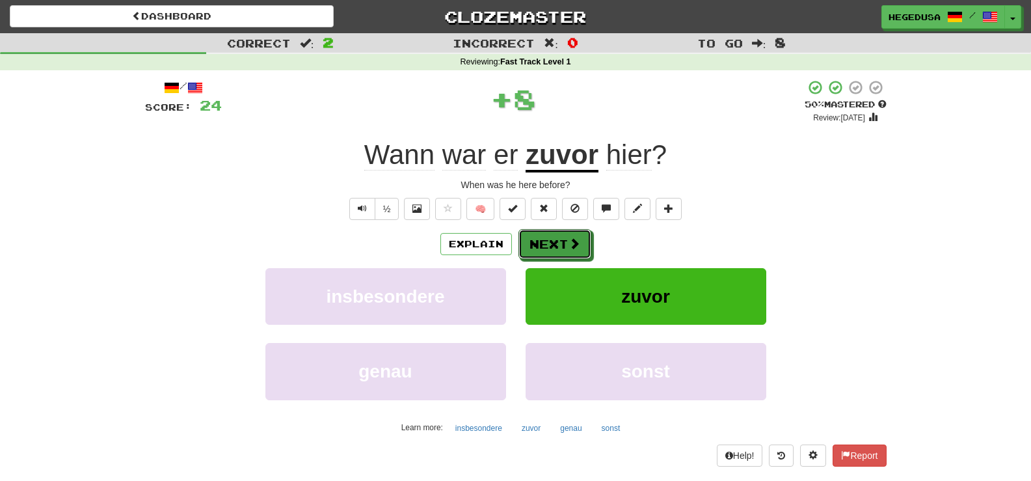
click at [550, 242] on button "Next" at bounding box center [554, 244] width 73 height 30
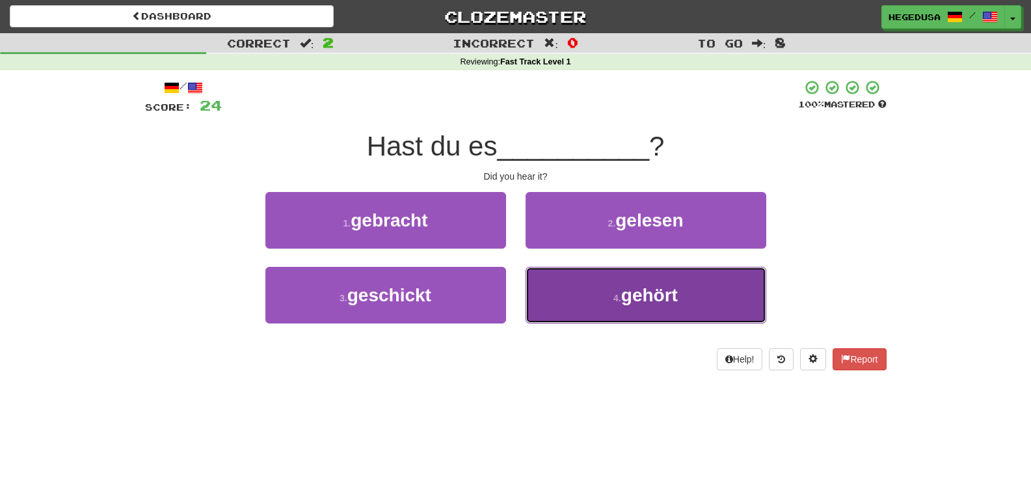
click at [567, 287] on button "4 . gehört" at bounding box center [646, 295] width 241 height 57
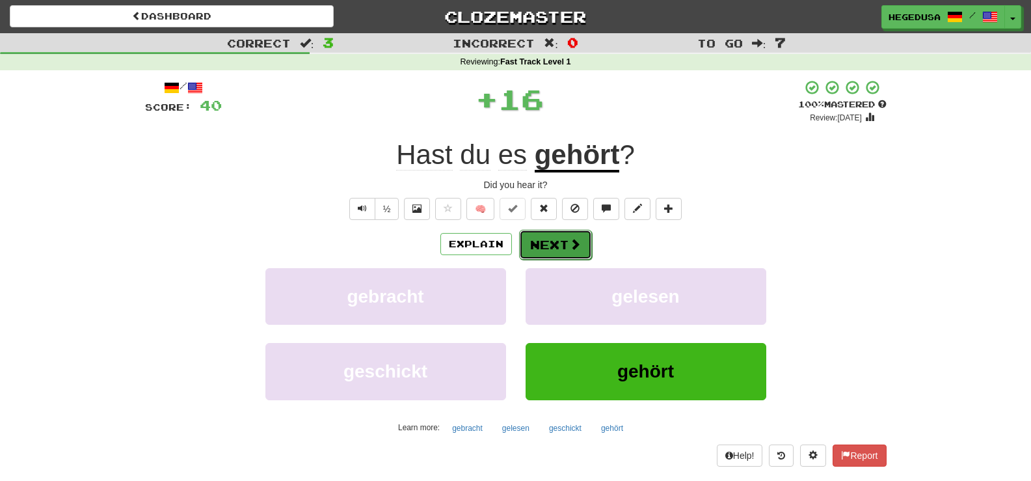
click at [556, 248] on button "Next" at bounding box center [555, 245] width 73 height 30
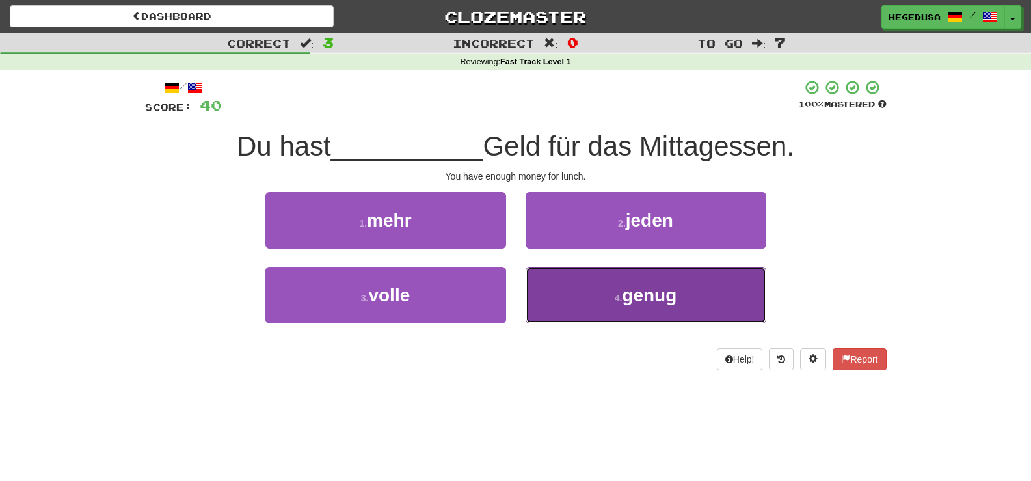
click at [574, 299] on button "4 . genug" at bounding box center [646, 295] width 241 height 57
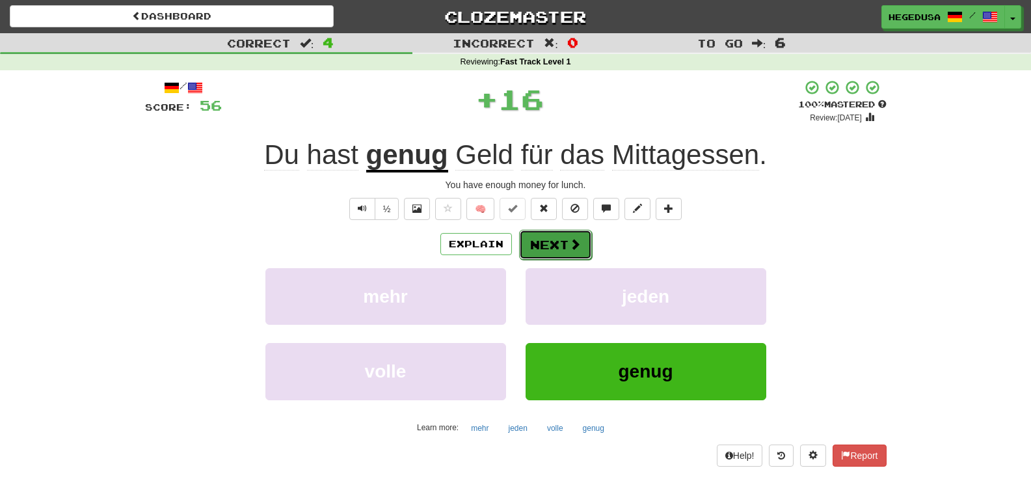
click at [557, 250] on button "Next" at bounding box center [555, 245] width 73 height 30
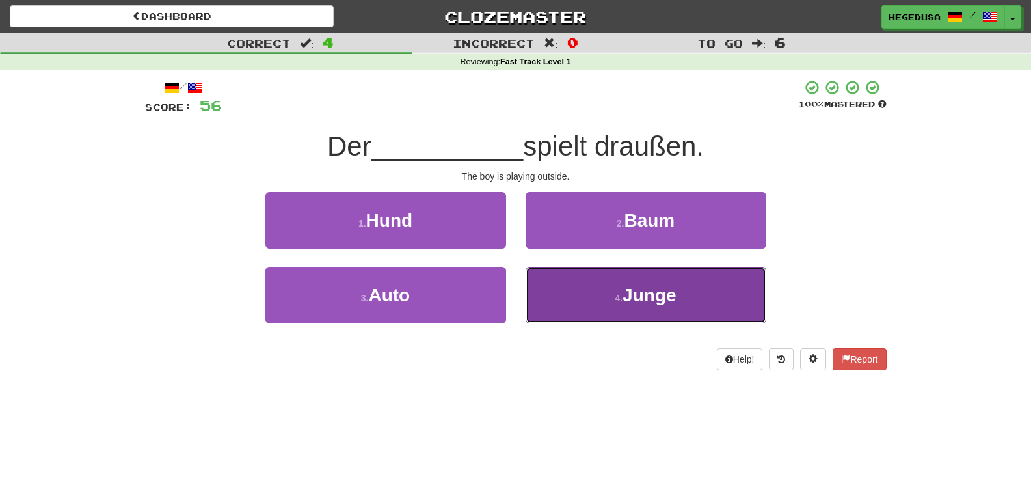
click at [587, 299] on button "4 . Junge" at bounding box center [646, 295] width 241 height 57
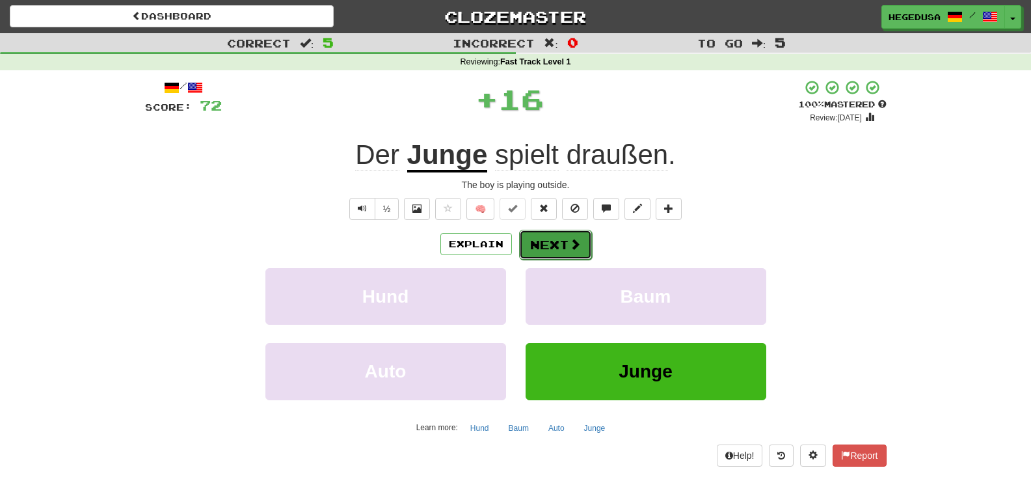
click at [554, 235] on button "Next" at bounding box center [555, 245] width 73 height 30
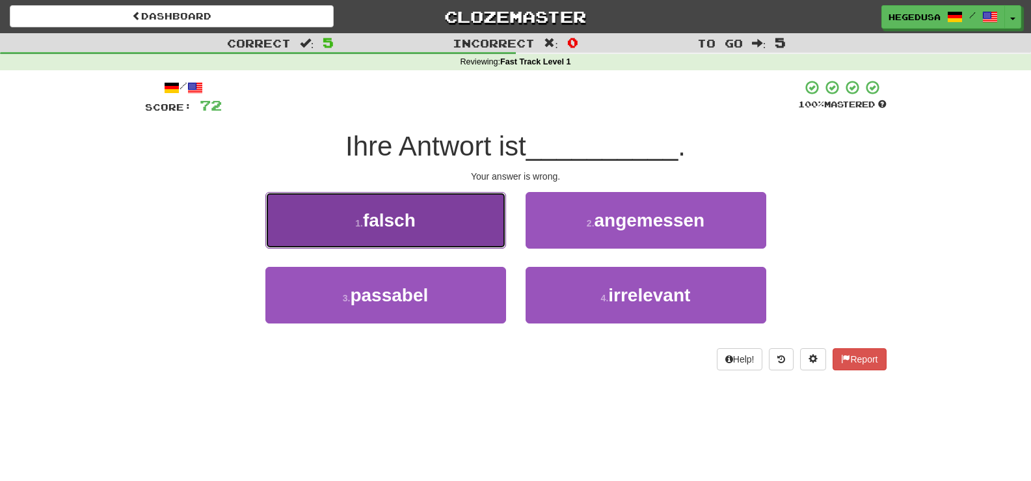
click at [459, 221] on button "1 . falsch" at bounding box center [385, 220] width 241 height 57
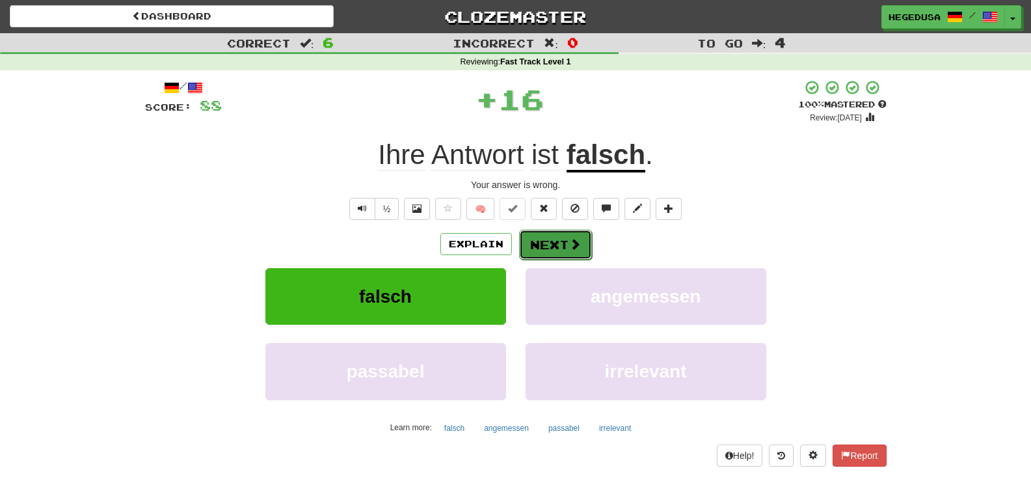
click at [552, 242] on button "Next" at bounding box center [555, 245] width 73 height 30
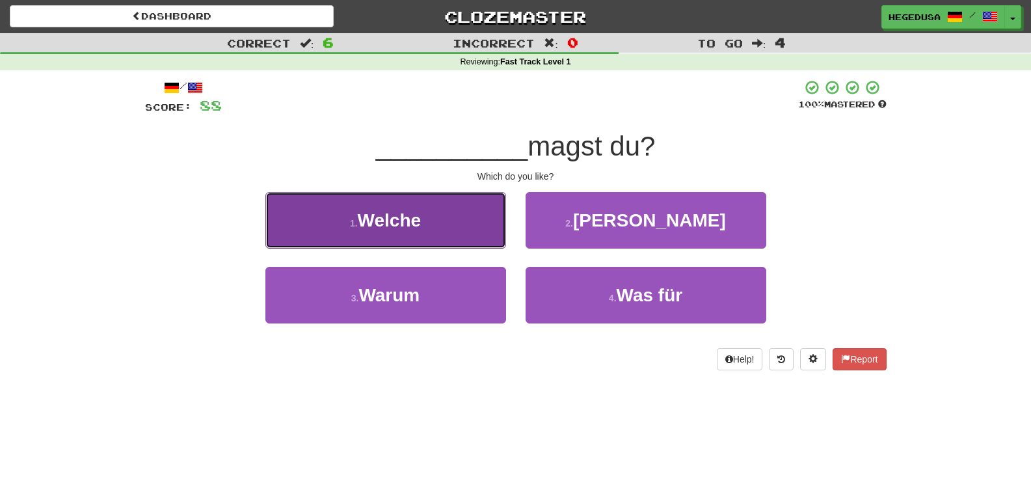
click at [469, 235] on button "1 . Welche" at bounding box center [385, 220] width 241 height 57
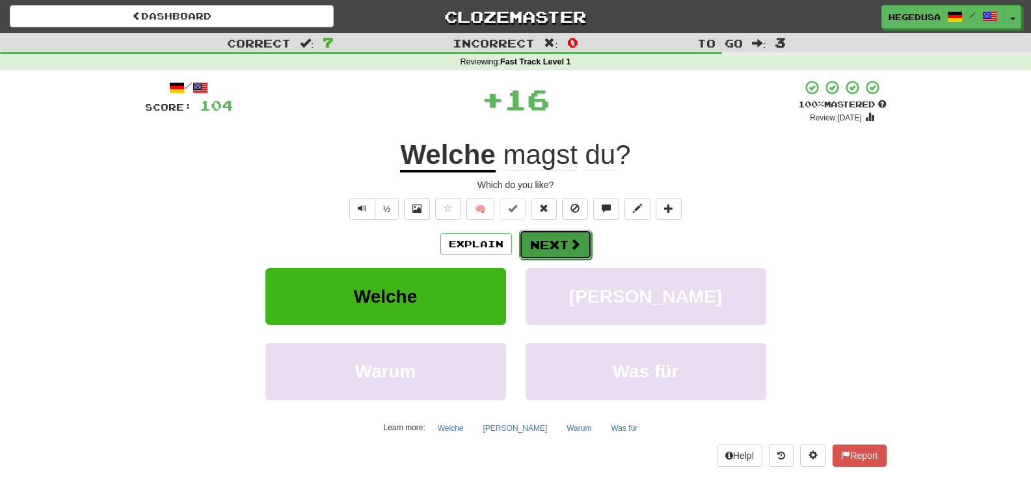
click at [549, 241] on button "Next" at bounding box center [555, 245] width 73 height 30
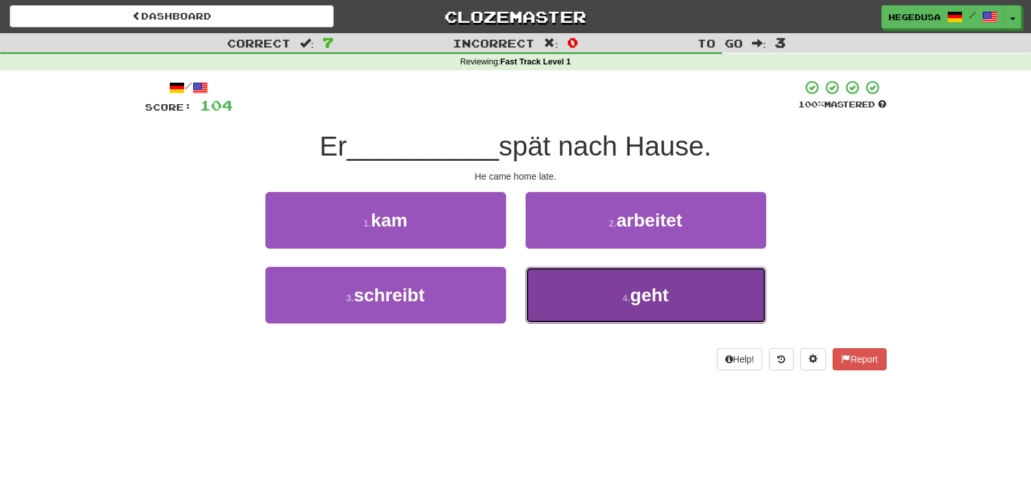
click at [579, 297] on button "4 . geht" at bounding box center [646, 295] width 241 height 57
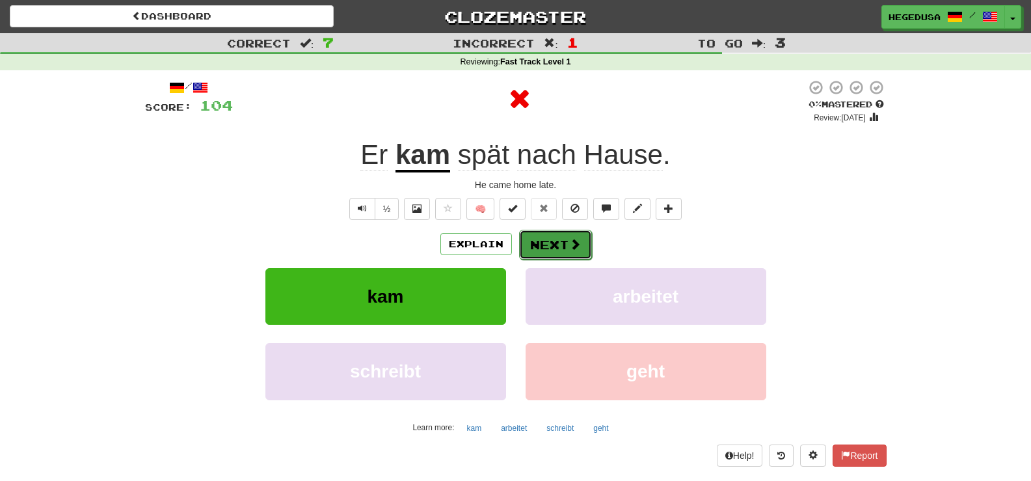
click at [559, 247] on button "Next" at bounding box center [555, 245] width 73 height 30
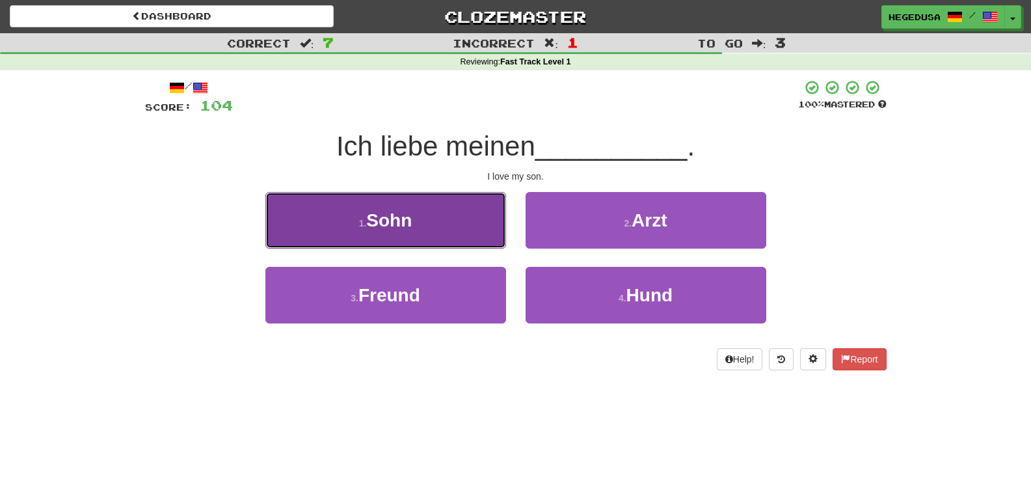
click at [484, 234] on button "1 . Sohn" at bounding box center [385, 220] width 241 height 57
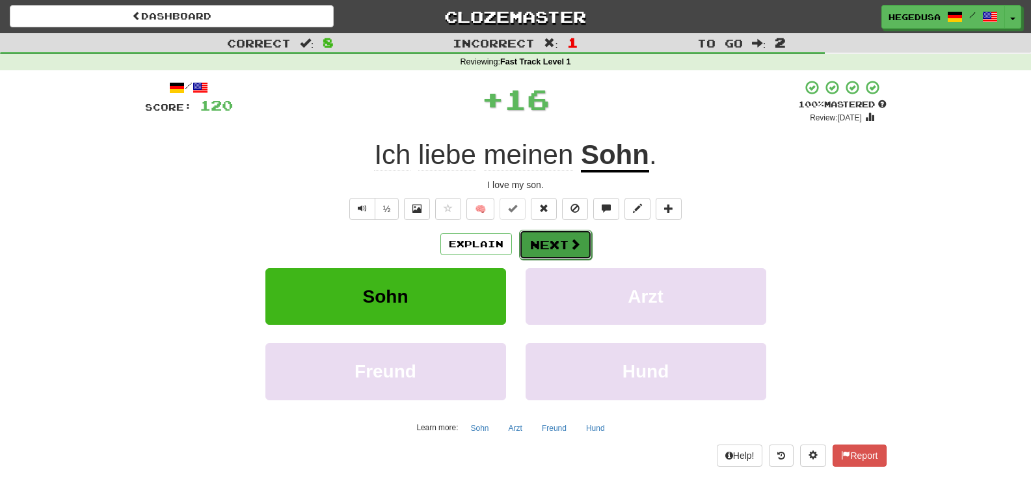
click at [571, 240] on span at bounding box center [575, 244] width 12 height 12
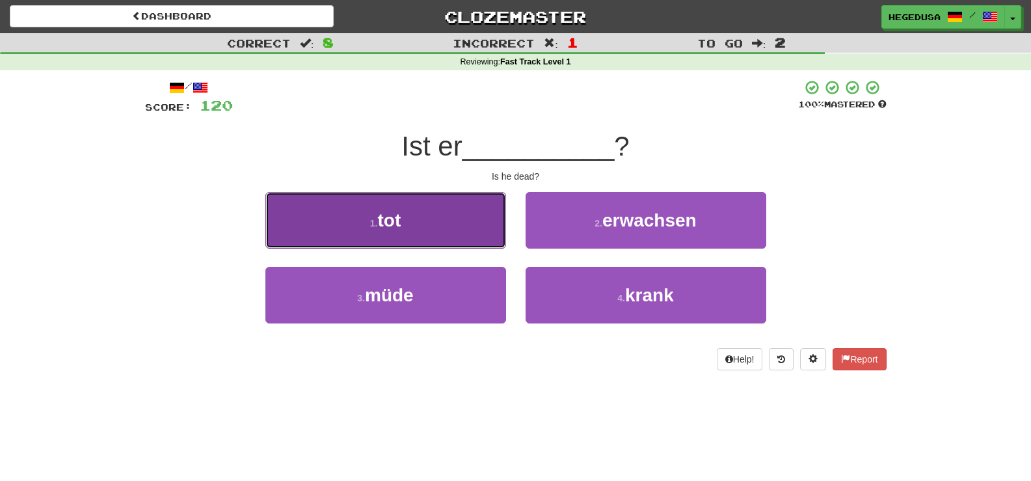
click at [435, 219] on button "1 . tot" at bounding box center [385, 220] width 241 height 57
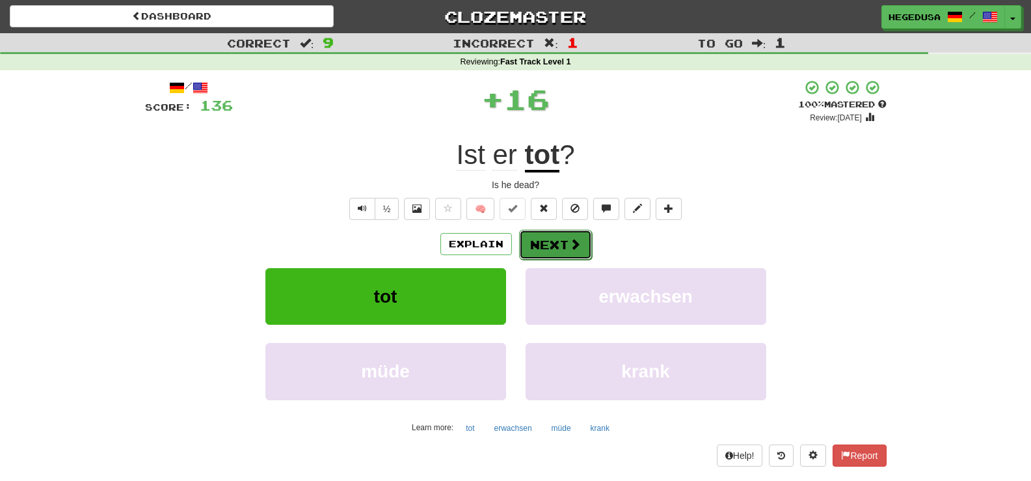
click at [590, 252] on button "Next" at bounding box center [555, 245] width 73 height 30
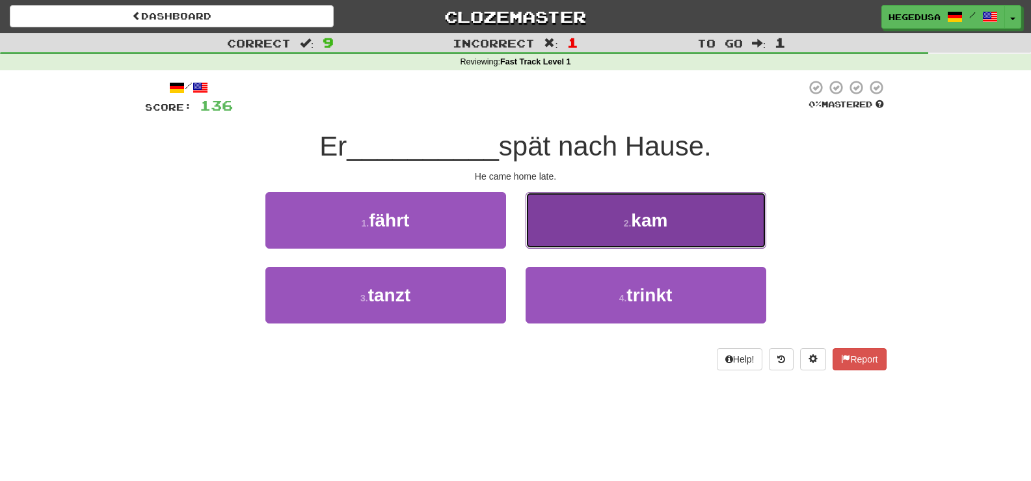
click at [593, 237] on button "2 . kam" at bounding box center [646, 220] width 241 height 57
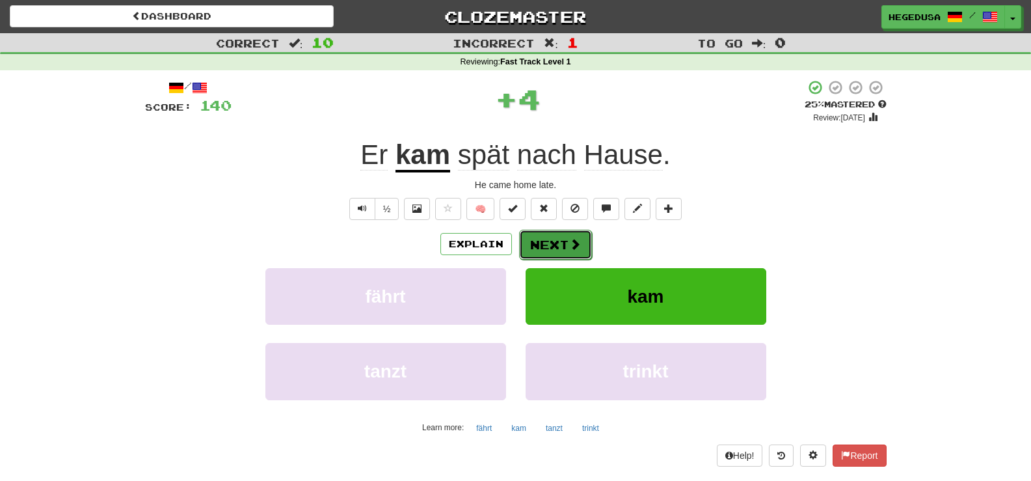
click at [544, 250] on button "Next" at bounding box center [555, 245] width 73 height 30
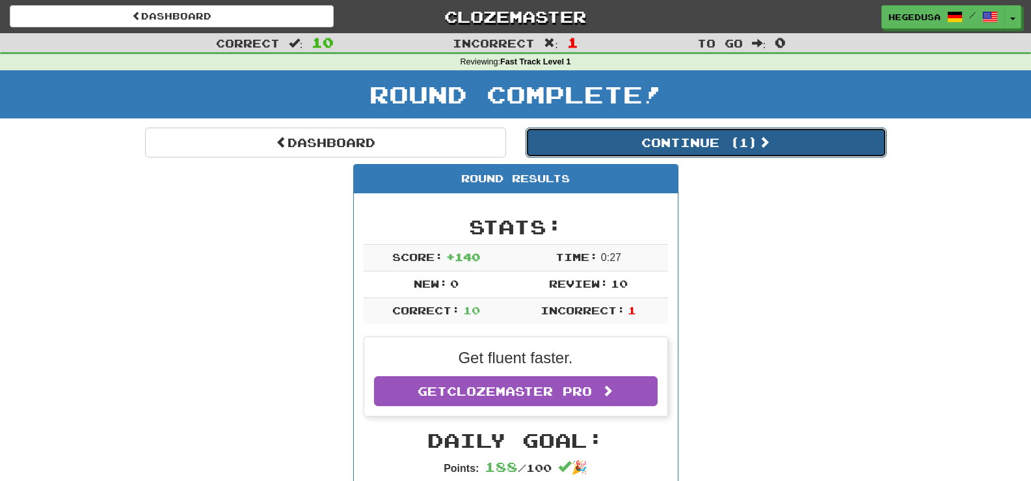
click at [670, 150] on button "Continue ( 1 )" at bounding box center [706, 142] width 361 height 30
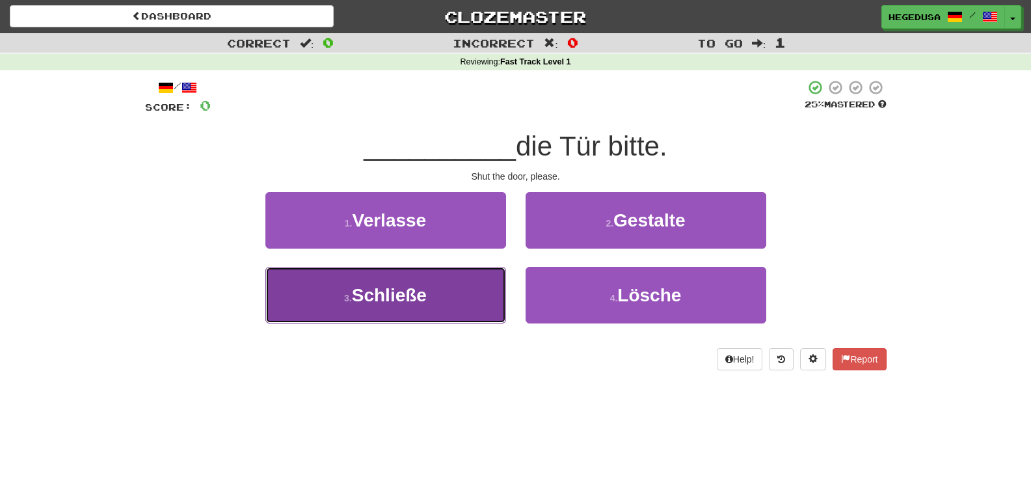
click at [466, 295] on button "3 . Schließe" at bounding box center [385, 295] width 241 height 57
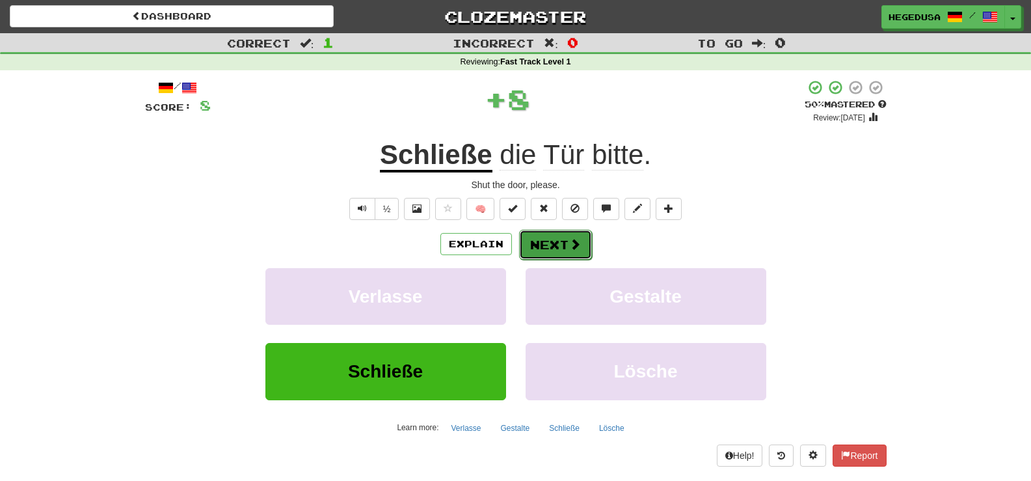
click at [565, 258] on button "Next" at bounding box center [555, 245] width 73 height 30
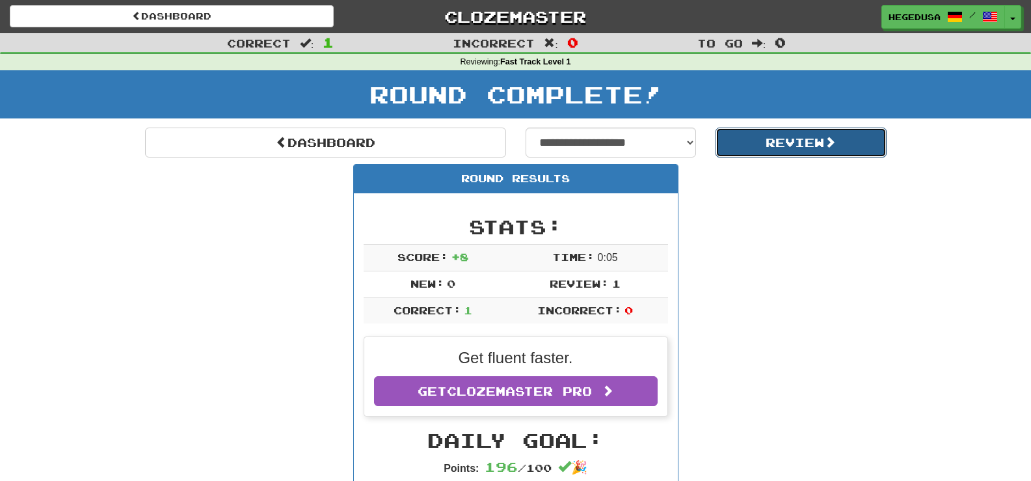
click at [730, 139] on button "Review" at bounding box center [801, 142] width 171 height 30
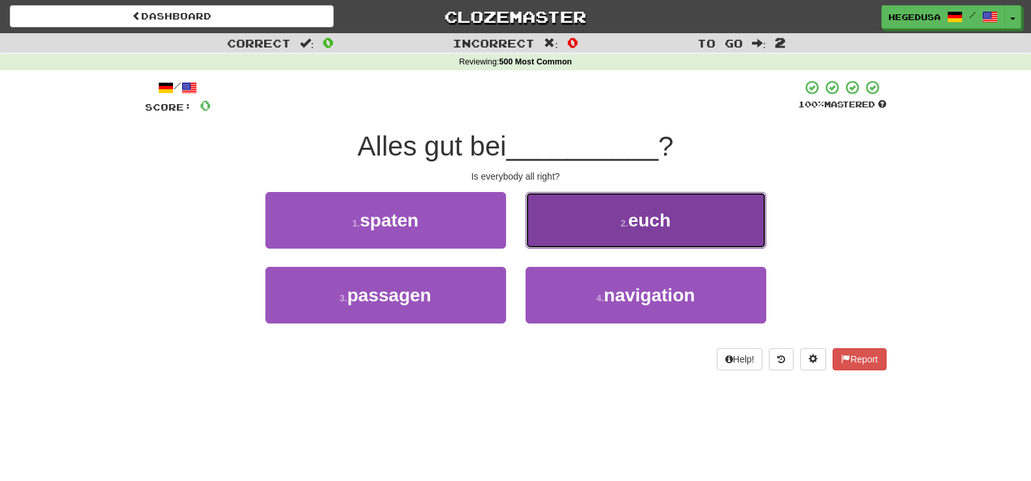
click at [619, 235] on button "2 . euch" at bounding box center [646, 220] width 241 height 57
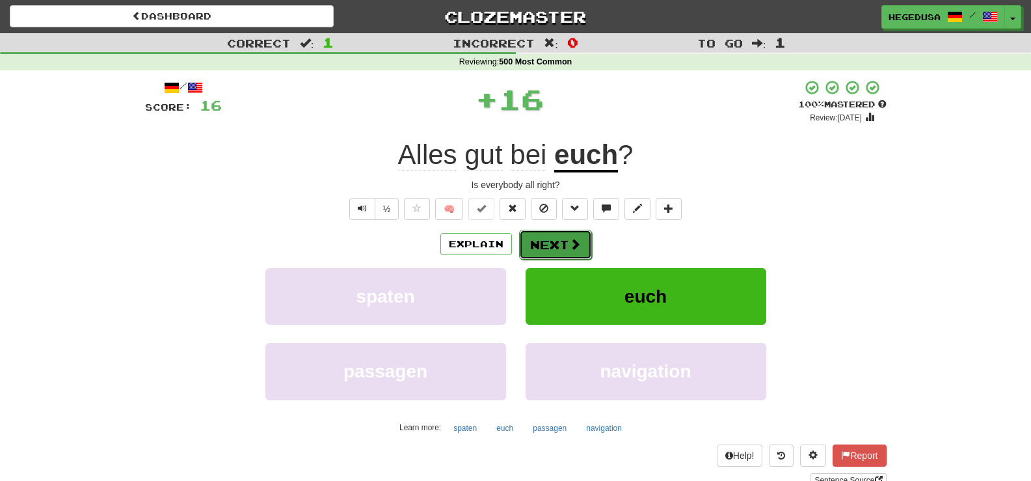
click at [569, 251] on button "Next" at bounding box center [555, 245] width 73 height 30
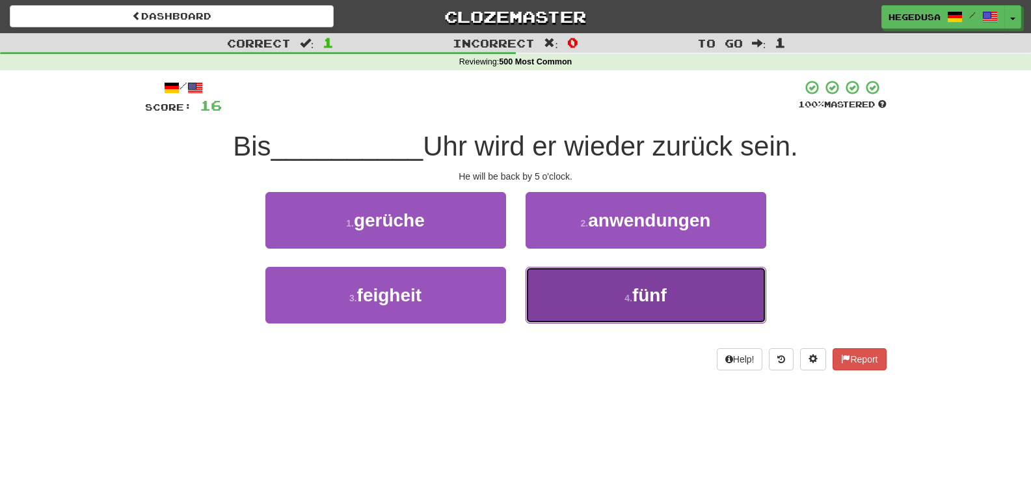
click at [608, 308] on button "4 . fünf" at bounding box center [646, 295] width 241 height 57
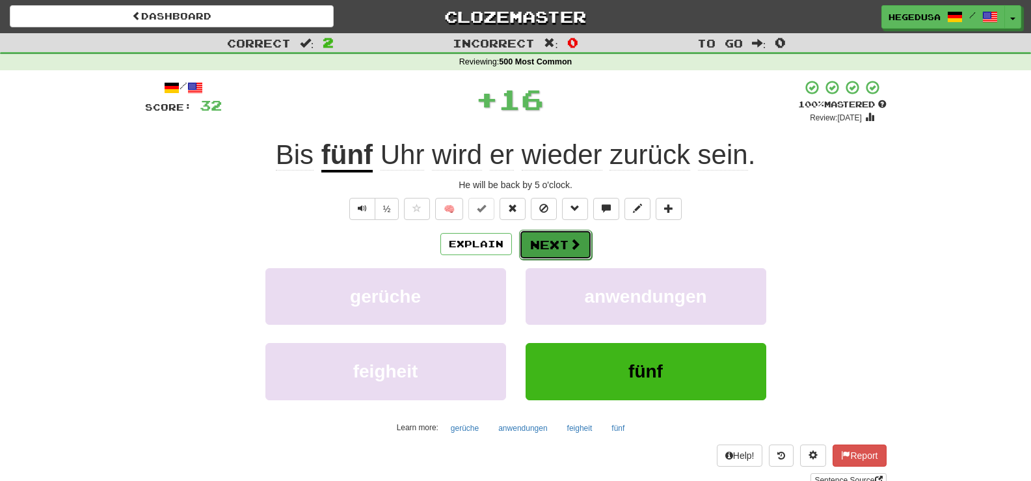
click at [554, 235] on button "Next" at bounding box center [555, 245] width 73 height 30
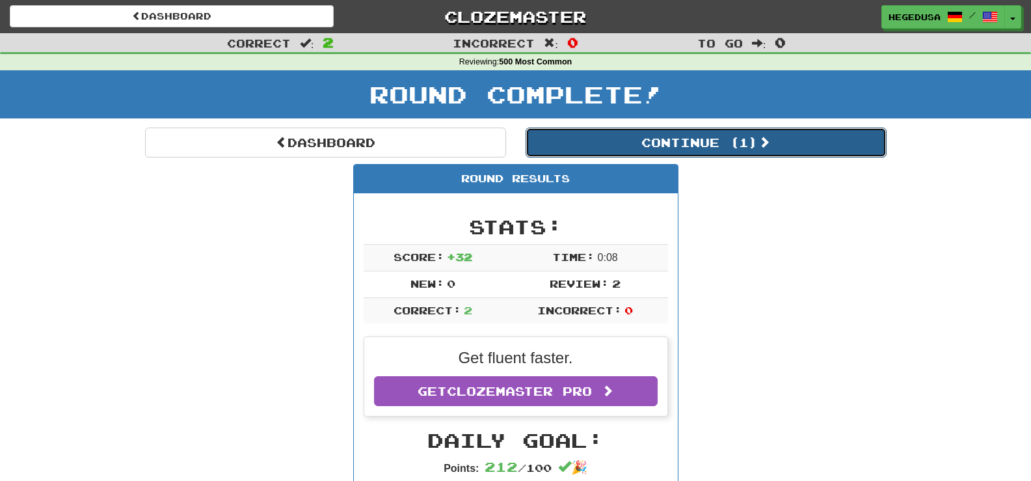
click at [602, 134] on button "Continue ( 1 )" at bounding box center [706, 142] width 361 height 30
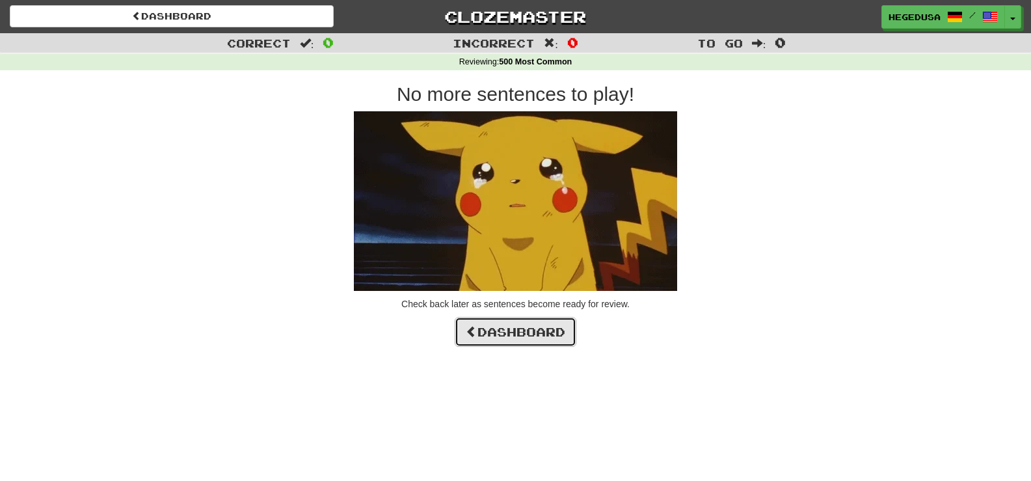
click at [484, 334] on link "Dashboard" at bounding box center [516, 332] width 122 height 30
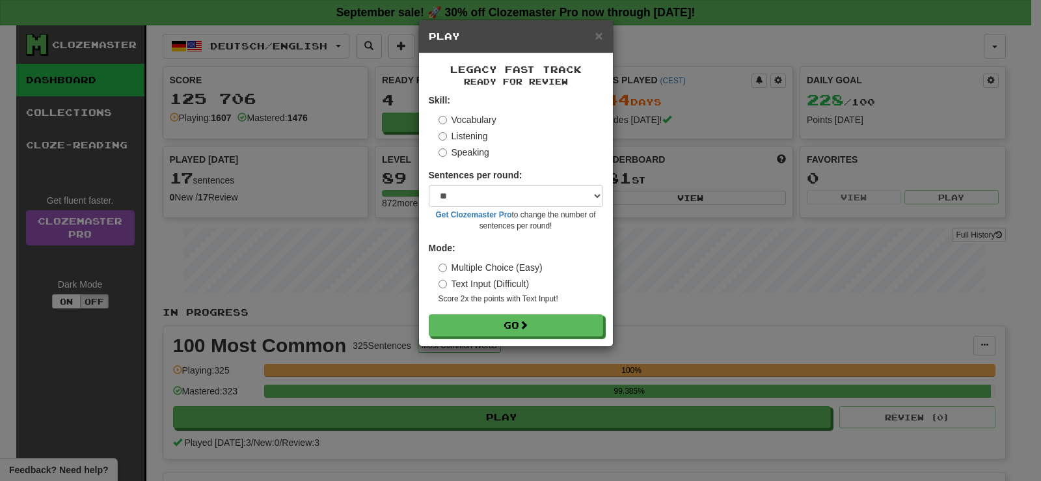
select select "**"
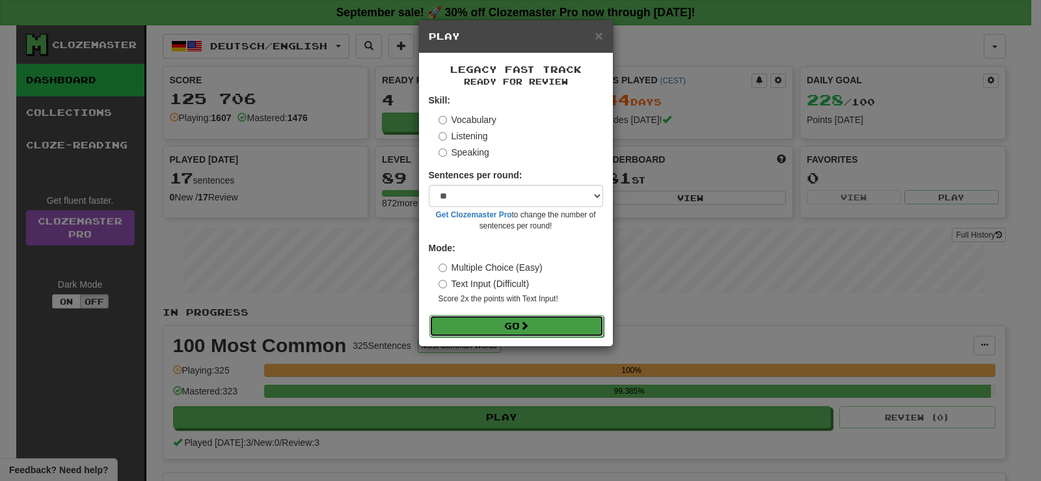
click at [529, 329] on span at bounding box center [524, 325] width 9 height 9
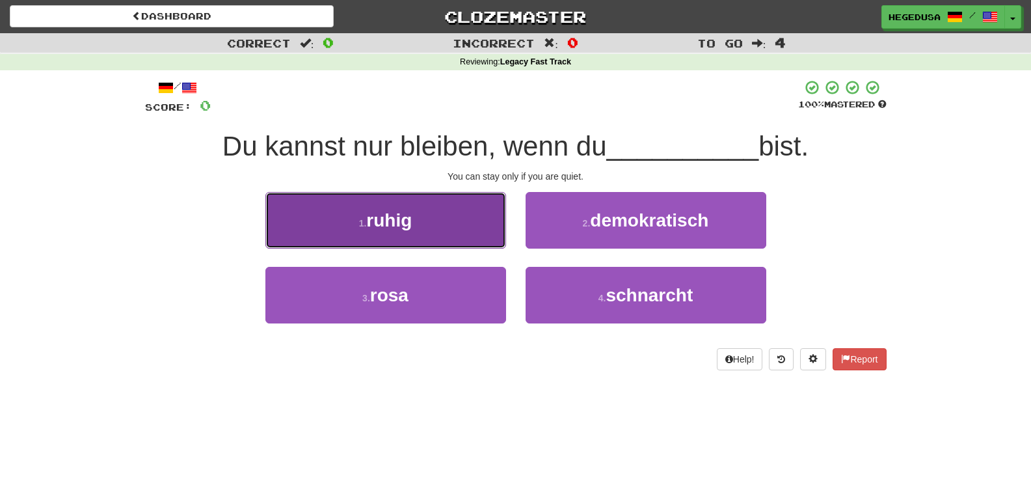
click at [425, 200] on button "1 . ruhig" at bounding box center [385, 220] width 241 height 57
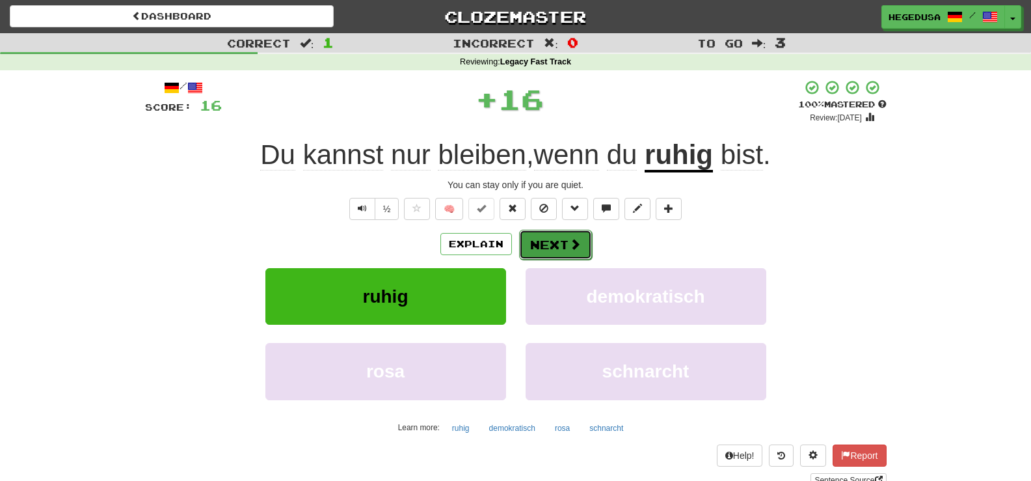
click at [531, 237] on button "Next" at bounding box center [555, 245] width 73 height 30
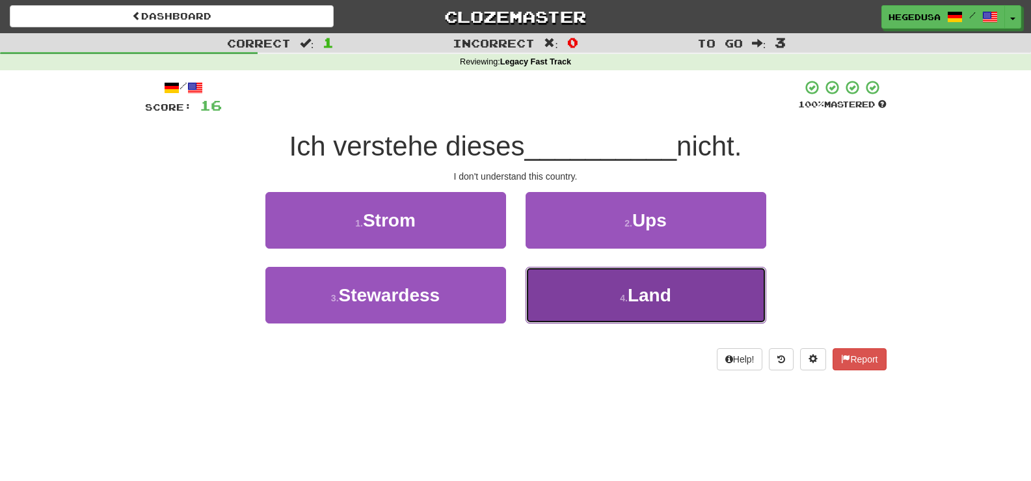
click at [560, 287] on button "4 . Land" at bounding box center [646, 295] width 241 height 57
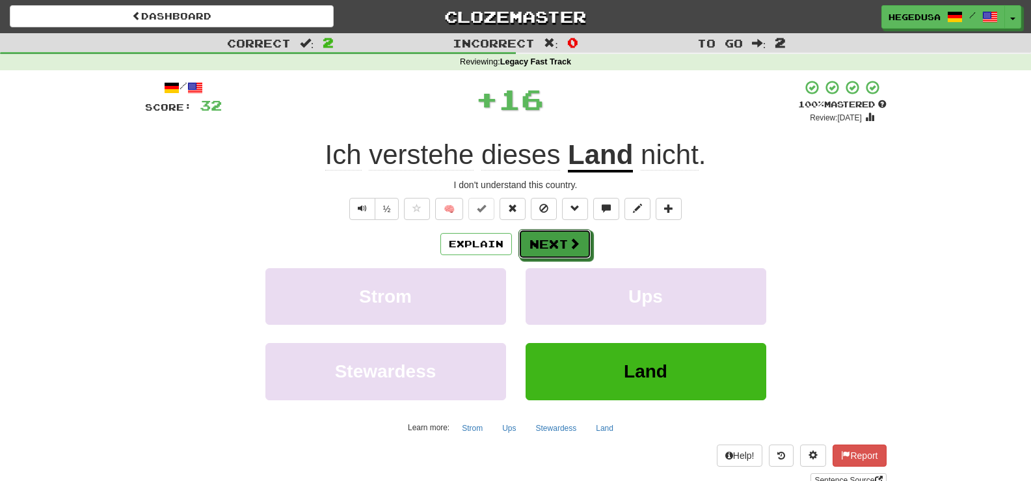
click at [537, 233] on button "Next" at bounding box center [554, 244] width 73 height 30
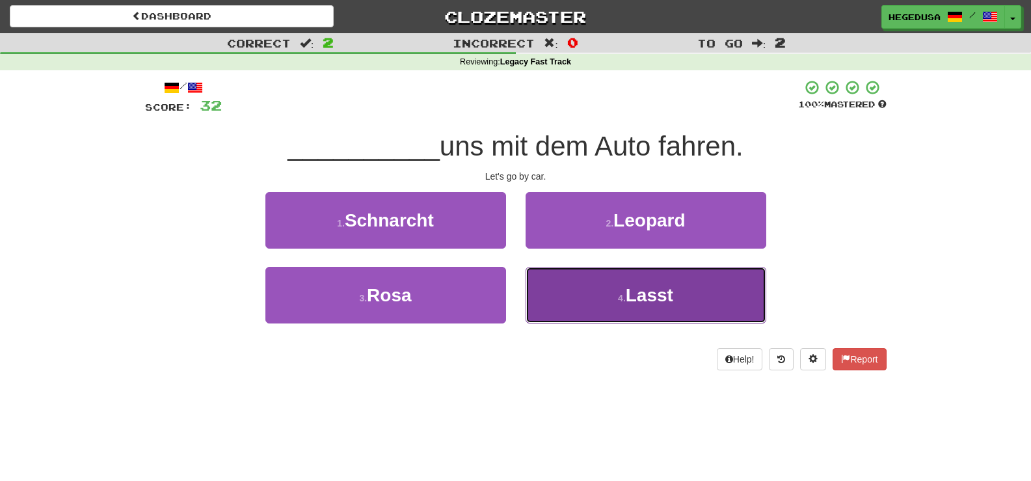
click at [557, 291] on button "4 . Lasst" at bounding box center [646, 295] width 241 height 57
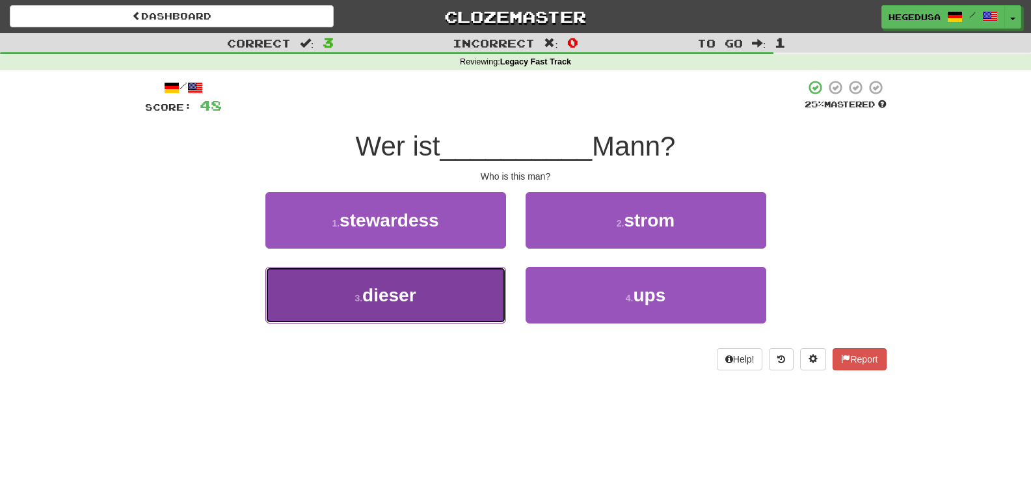
click at [491, 296] on button "3 . dieser" at bounding box center [385, 295] width 241 height 57
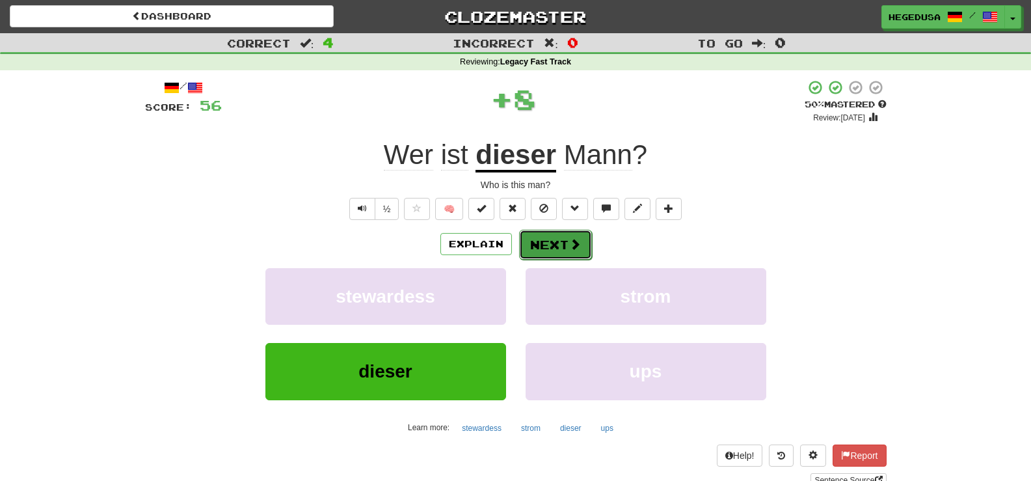
click at [538, 253] on button "Next" at bounding box center [555, 245] width 73 height 30
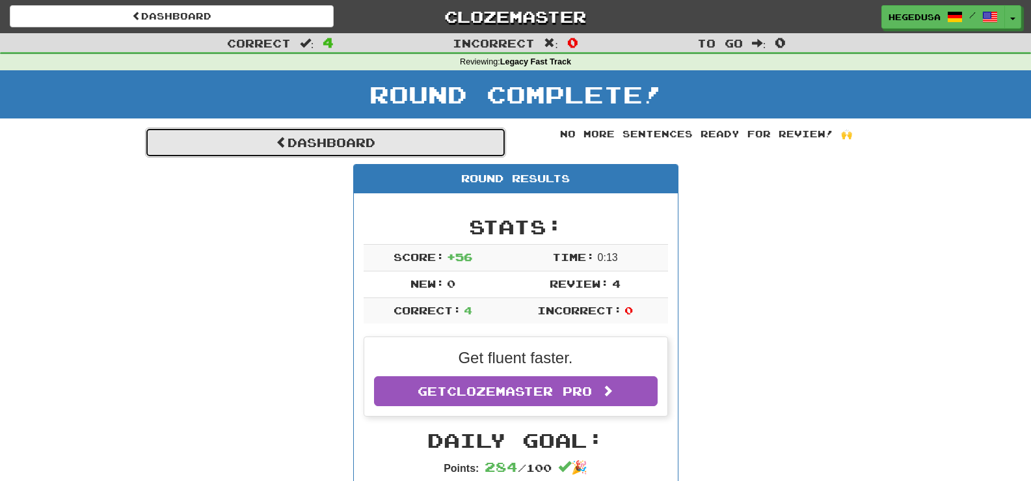
click at [418, 139] on link "Dashboard" at bounding box center [325, 142] width 361 height 30
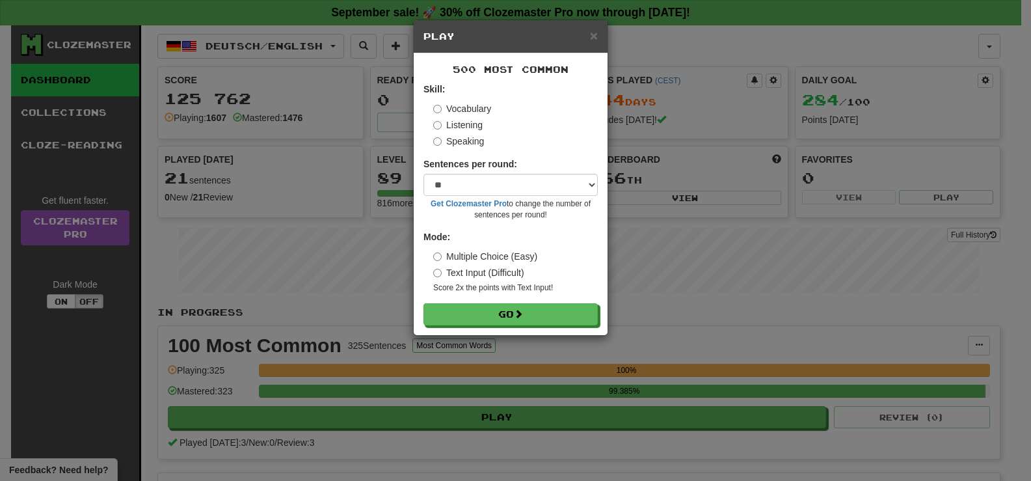
select select "**"
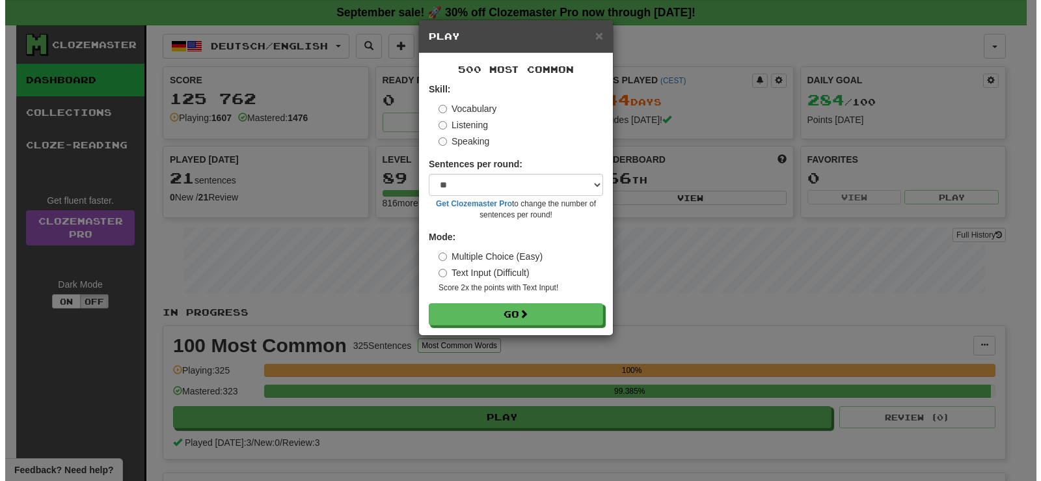
scroll to position [260, 0]
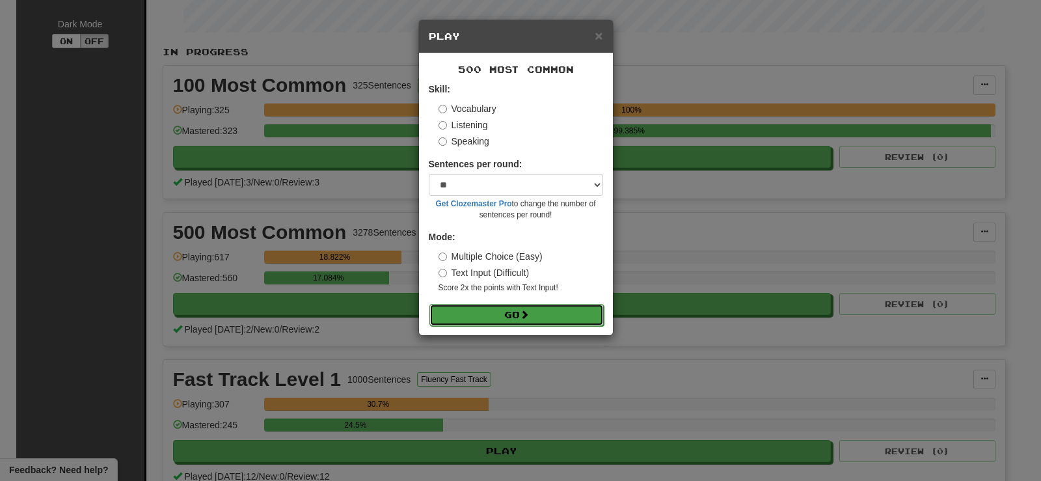
click at [469, 315] on button "Go" at bounding box center [516, 315] width 174 height 22
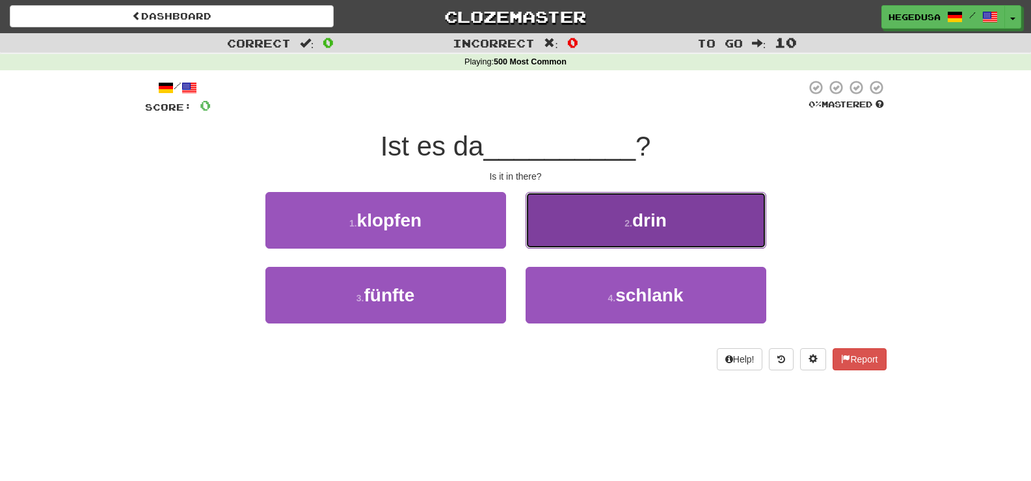
click at [551, 239] on button "2 . drin" at bounding box center [646, 220] width 241 height 57
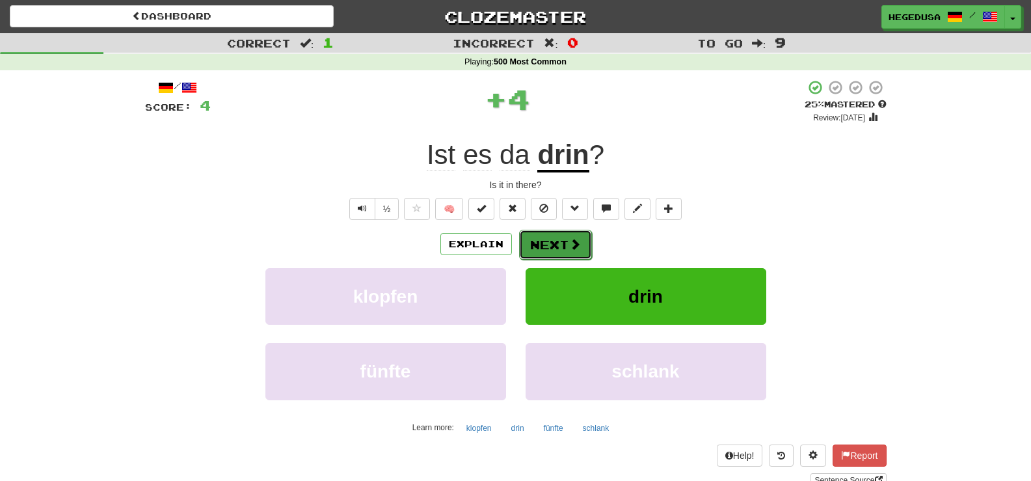
click at [550, 239] on button "Next" at bounding box center [555, 245] width 73 height 30
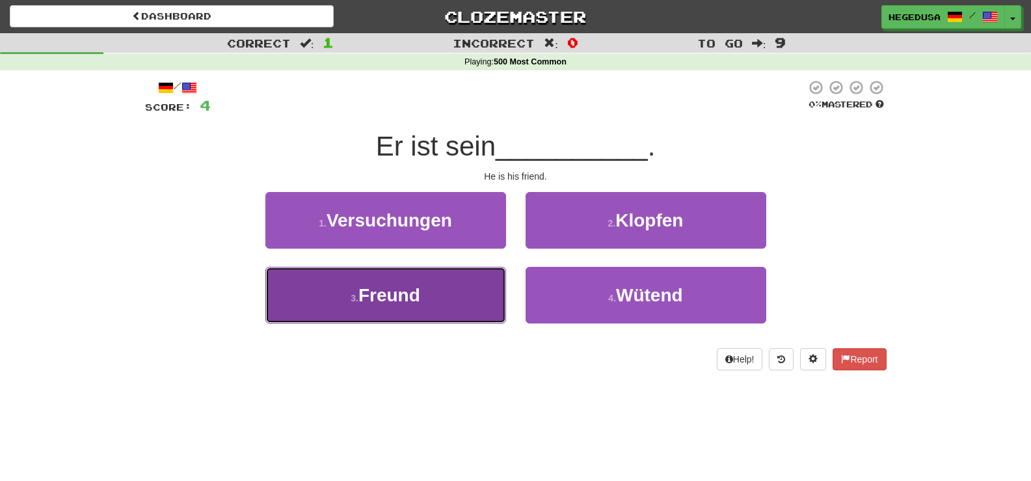
click at [473, 294] on button "3 . [PERSON_NAME]" at bounding box center [385, 295] width 241 height 57
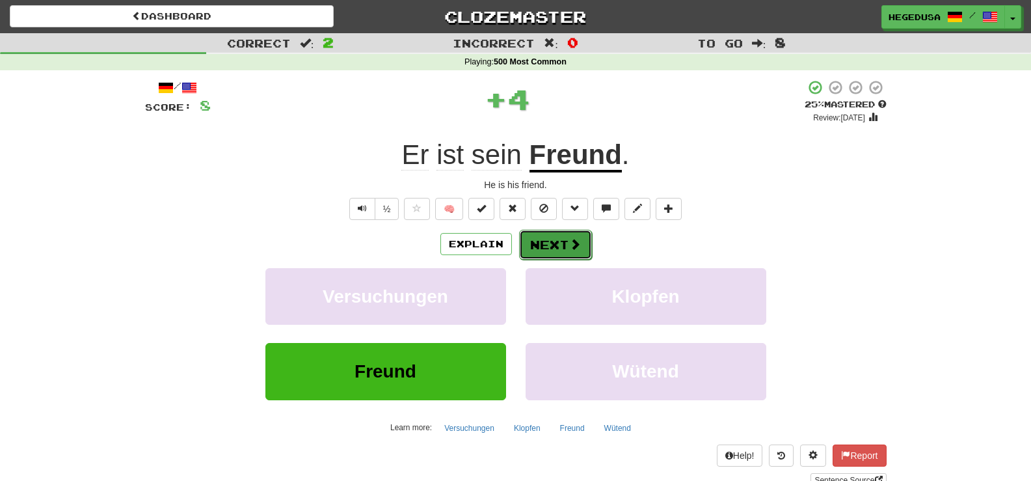
click at [534, 246] on button "Next" at bounding box center [555, 245] width 73 height 30
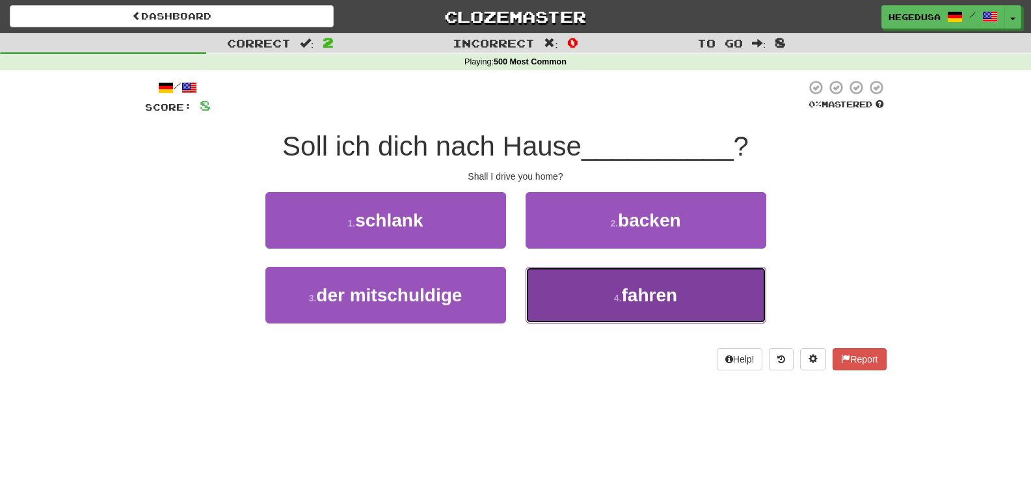
click at [559, 314] on button "4 . fahren" at bounding box center [646, 295] width 241 height 57
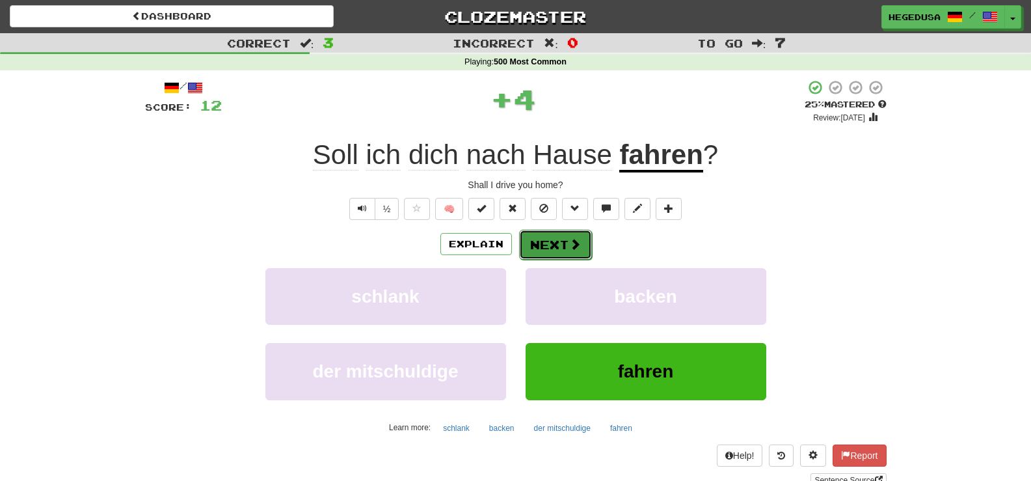
click at [533, 233] on button "Next" at bounding box center [555, 245] width 73 height 30
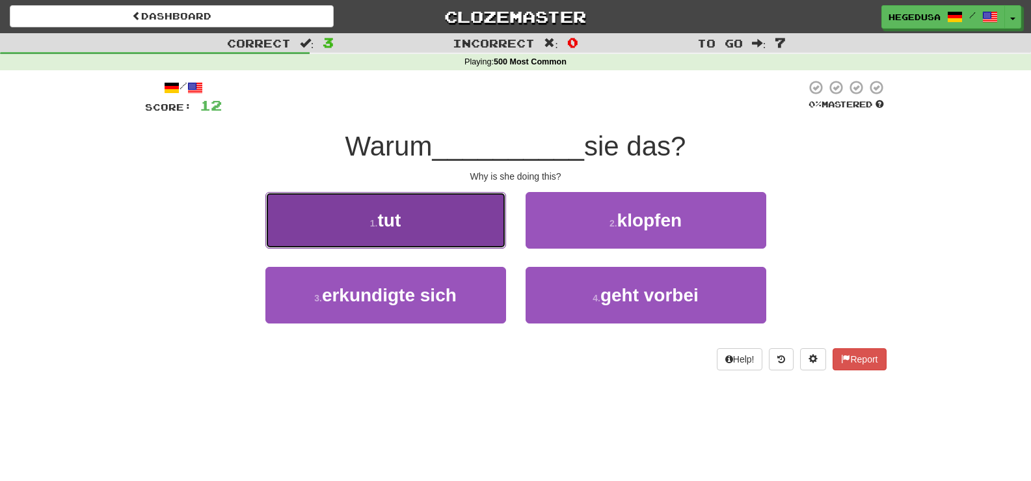
click at [490, 239] on button "1 . tut" at bounding box center [385, 220] width 241 height 57
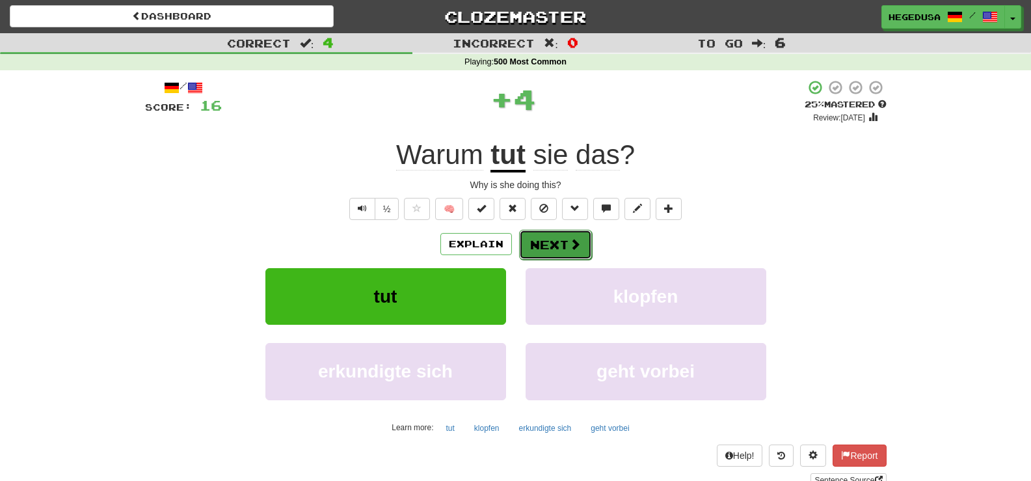
click at [550, 235] on button "Next" at bounding box center [555, 245] width 73 height 30
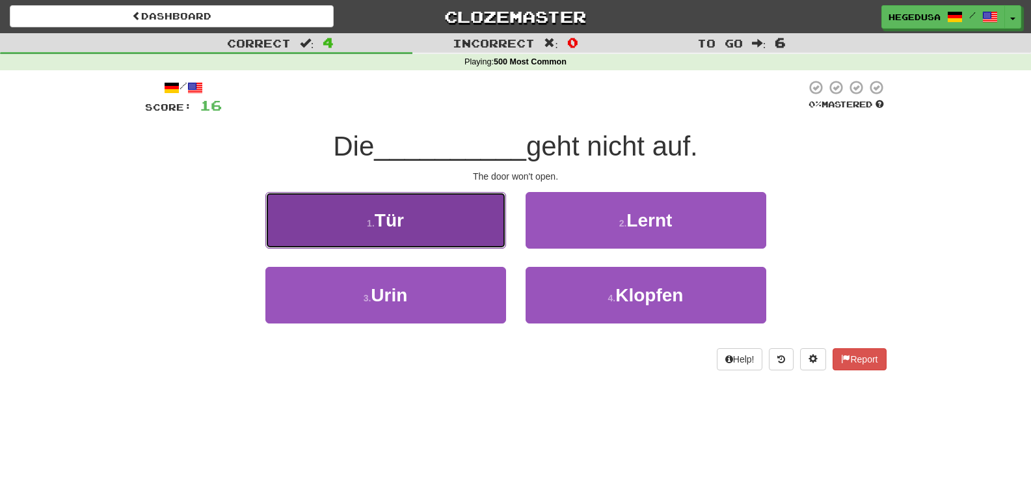
click at [482, 237] on button "1 . Tür" at bounding box center [385, 220] width 241 height 57
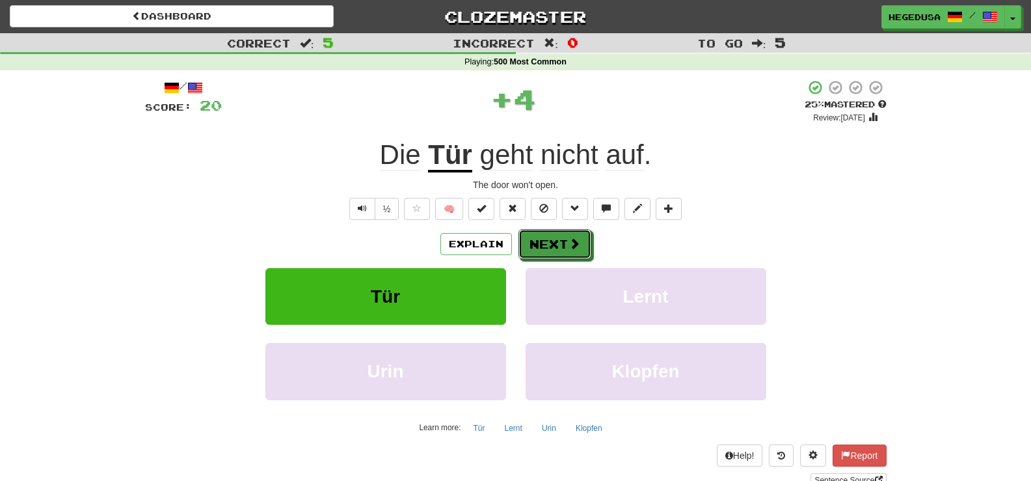
click at [539, 239] on button "Next" at bounding box center [554, 244] width 73 height 30
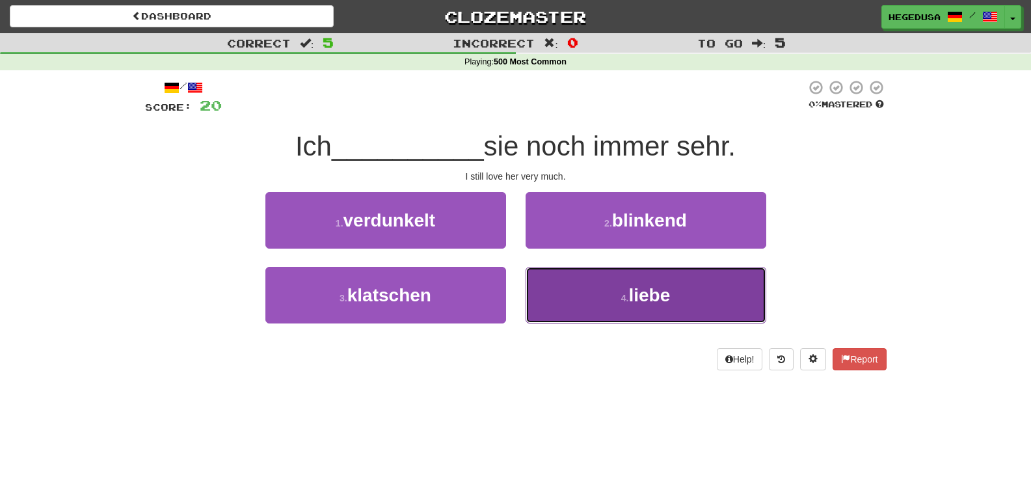
click at [578, 291] on button "4 . liebe" at bounding box center [646, 295] width 241 height 57
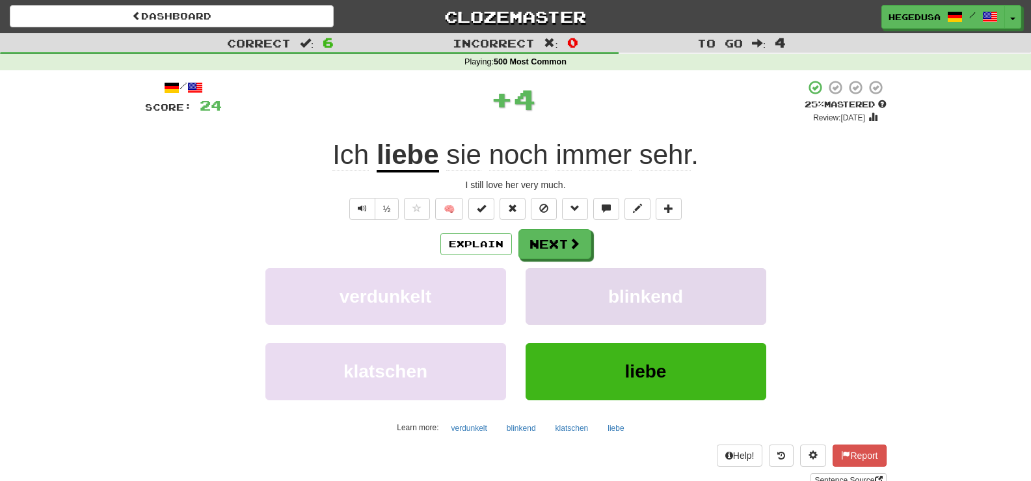
click at [546, 237] on button "Next" at bounding box center [554, 244] width 73 height 30
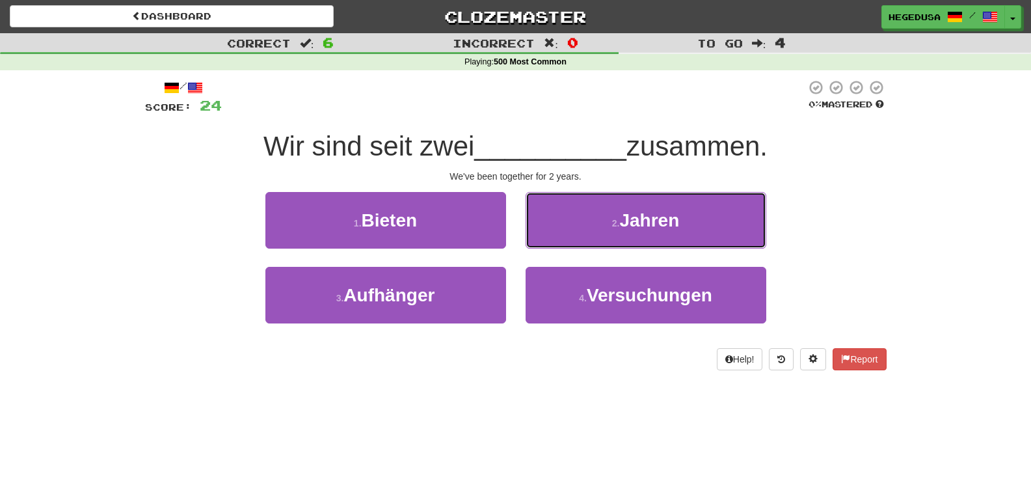
click at [546, 237] on button "2 . Jahren" at bounding box center [646, 220] width 241 height 57
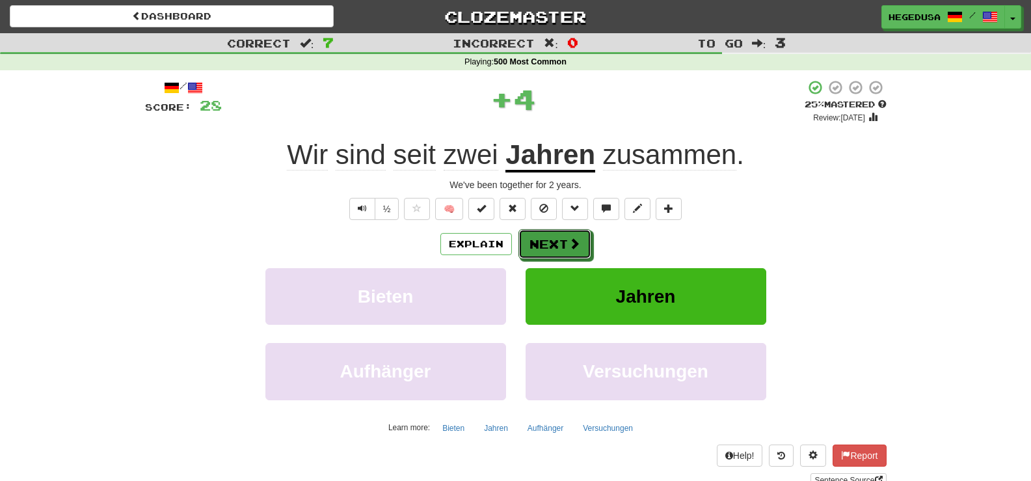
click at [546, 237] on button "Next" at bounding box center [554, 244] width 73 height 30
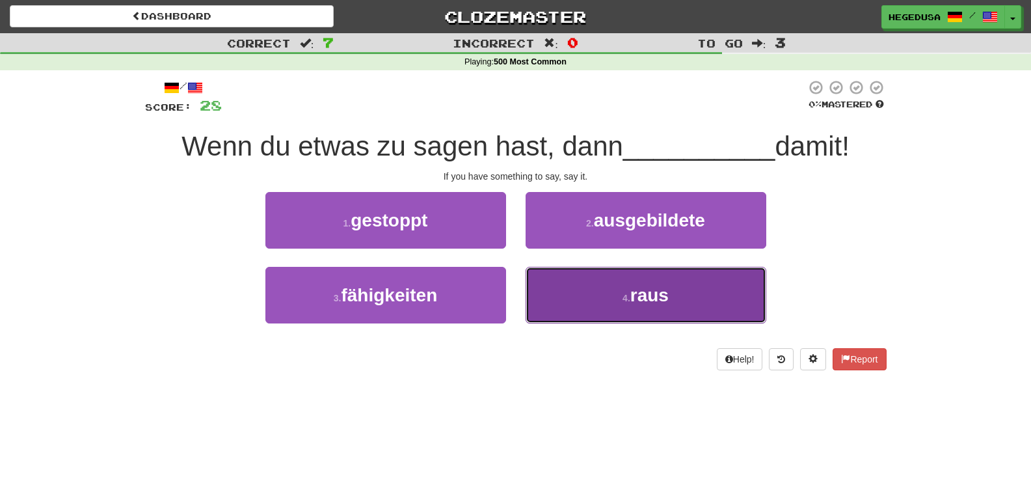
click at [556, 291] on button "4 . raus" at bounding box center [646, 295] width 241 height 57
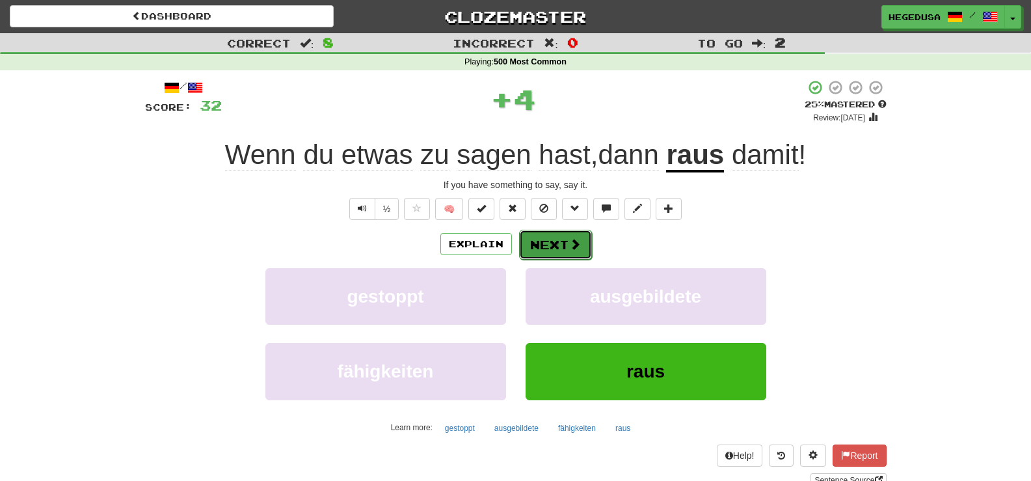
click at [546, 245] on button "Next" at bounding box center [555, 245] width 73 height 30
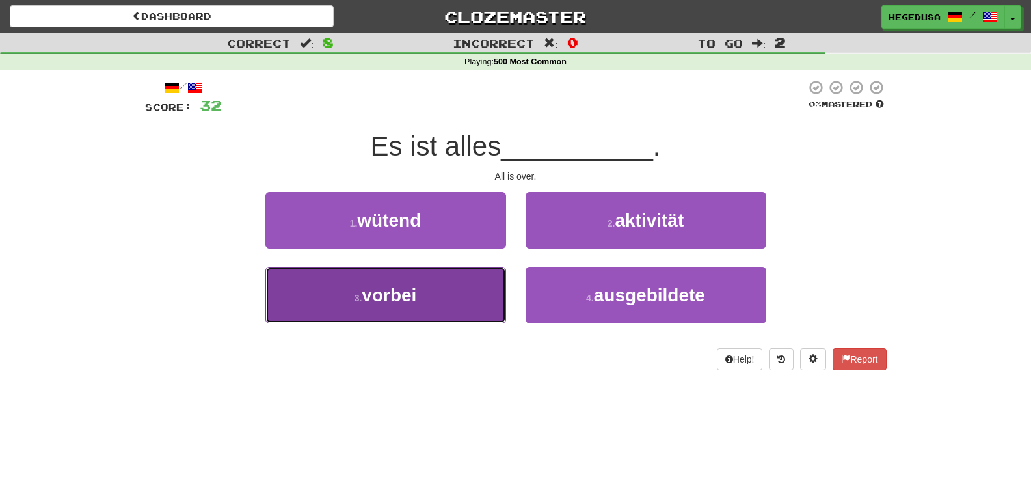
click at [473, 309] on button "3 . vorbei" at bounding box center [385, 295] width 241 height 57
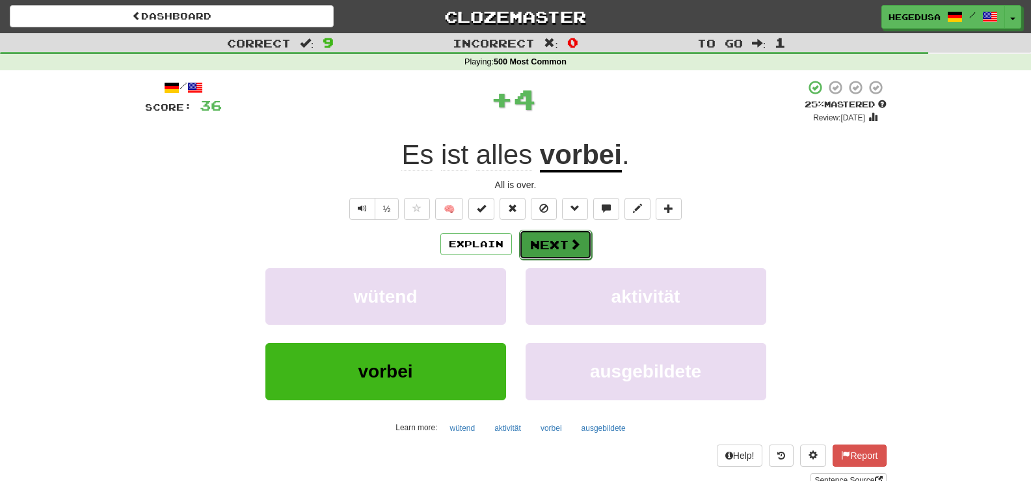
click at [564, 242] on button "Next" at bounding box center [555, 245] width 73 height 30
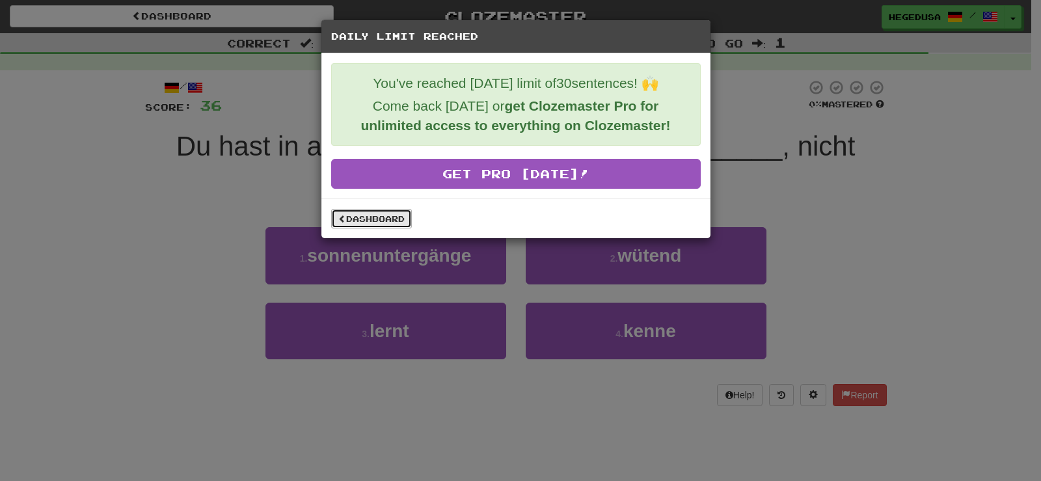
click at [386, 220] on link "Dashboard" at bounding box center [371, 219] width 81 height 20
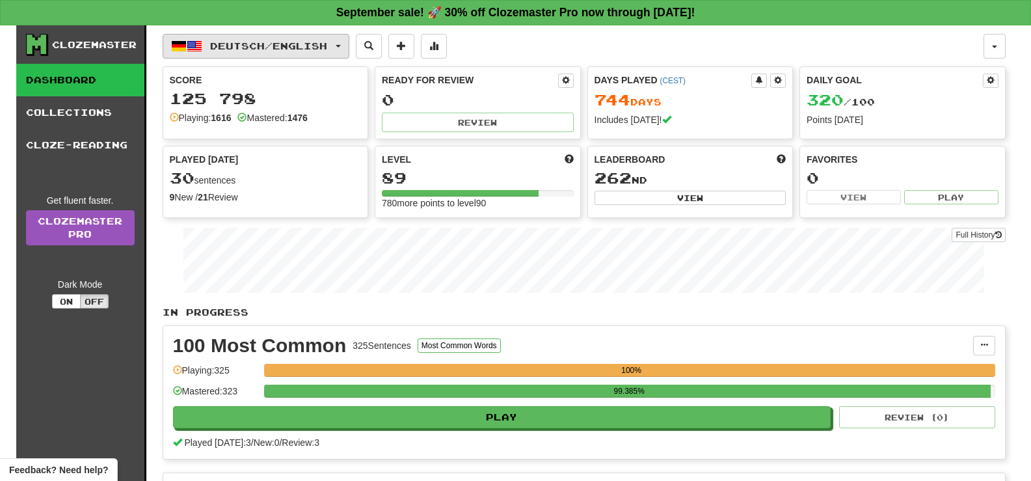
click at [302, 50] on span "Deutsch / English" at bounding box center [268, 45] width 117 height 11
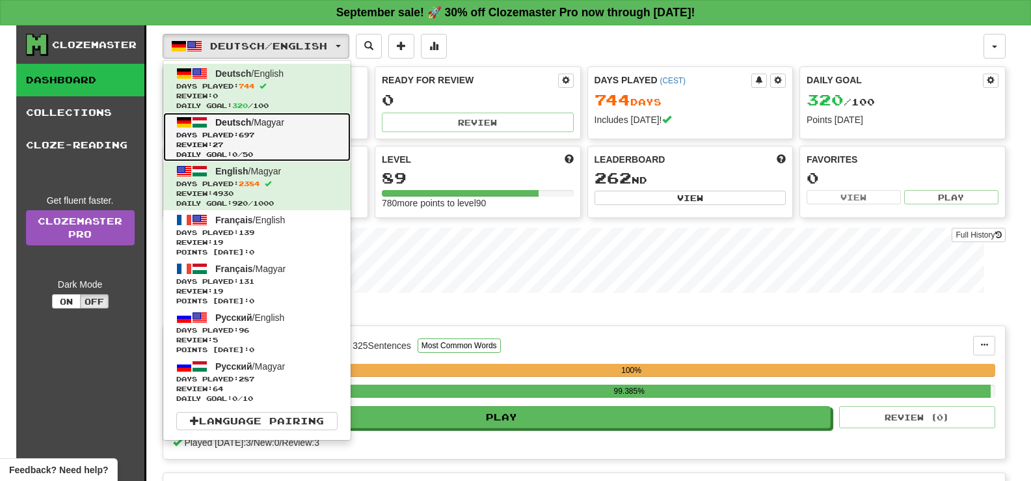
click at [309, 135] on span "Days Played: 697" at bounding box center [256, 135] width 161 height 10
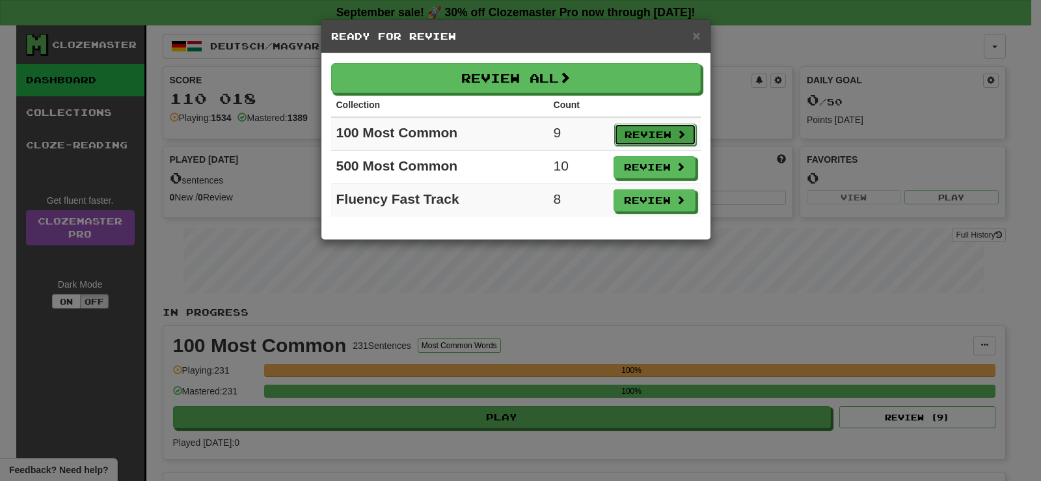
click at [689, 135] on button "Review" at bounding box center [655, 135] width 82 height 22
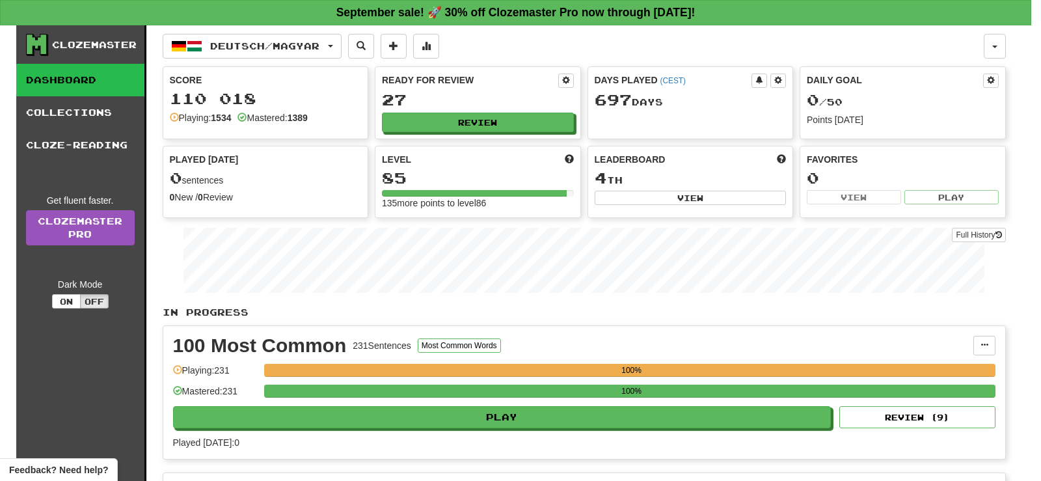
select select "**"
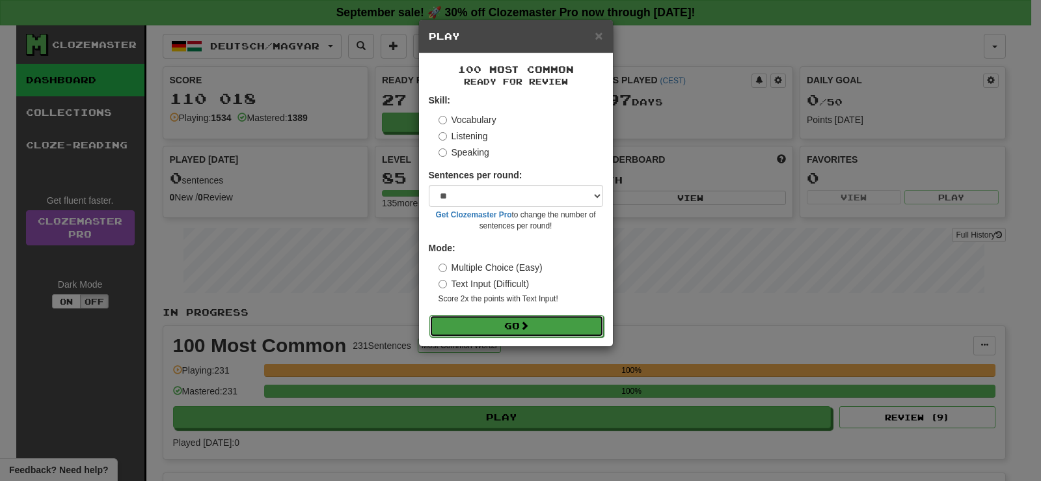
click at [559, 322] on button "Go" at bounding box center [516, 326] width 174 height 22
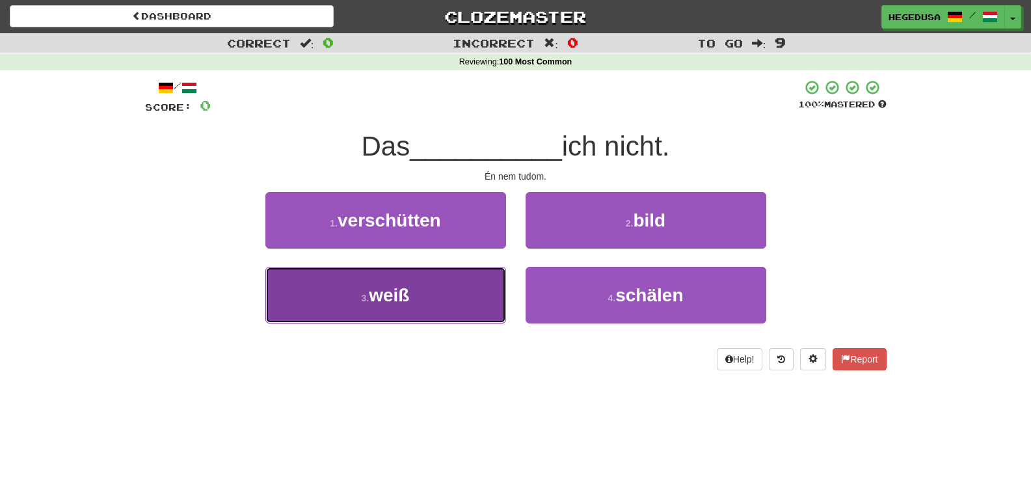
click at [422, 298] on button "3 . weiß" at bounding box center [385, 295] width 241 height 57
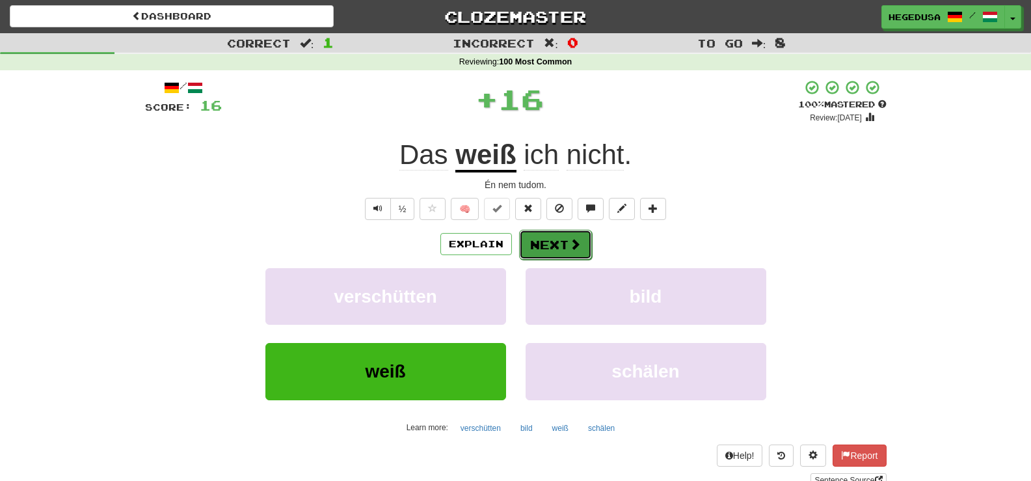
click at [544, 245] on button "Next" at bounding box center [555, 245] width 73 height 30
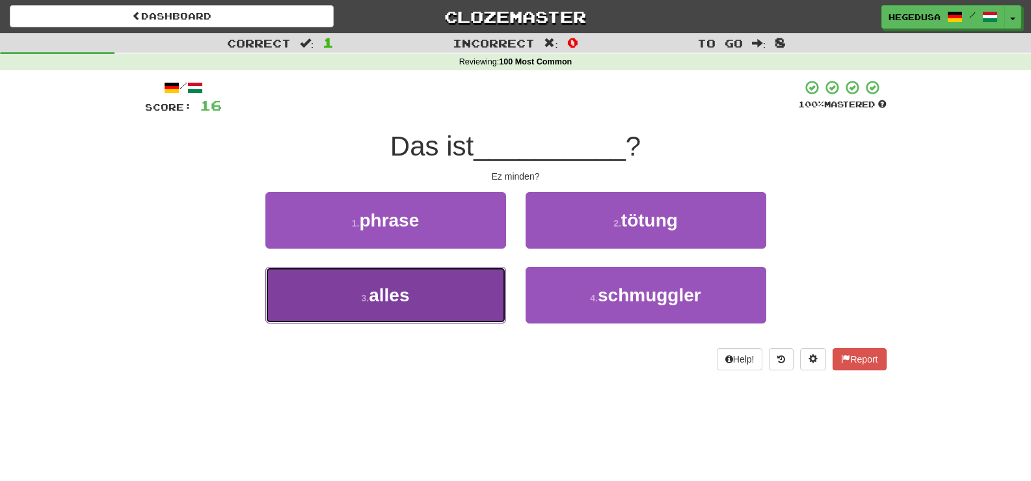
click at [435, 311] on button "3 . alles" at bounding box center [385, 295] width 241 height 57
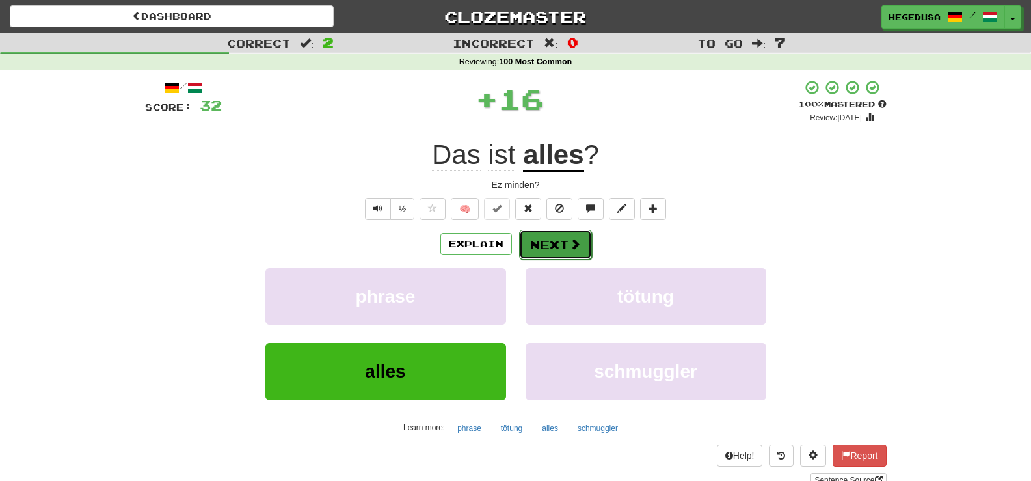
click at [536, 247] on button "Next" at bounding box center [555, 245] width 73 height 30
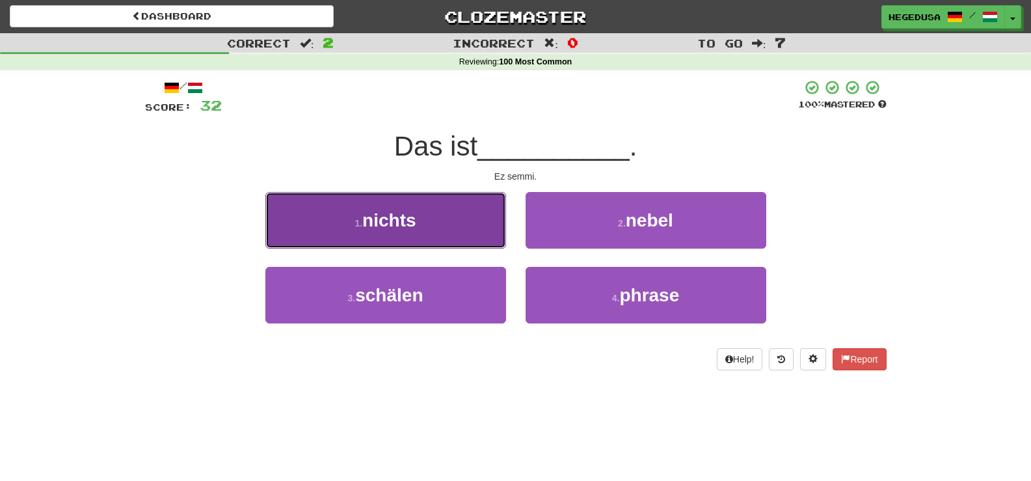
click at [368, 203] on button "1 . nichts" at bounding box center [385, 220] width 241 height 57
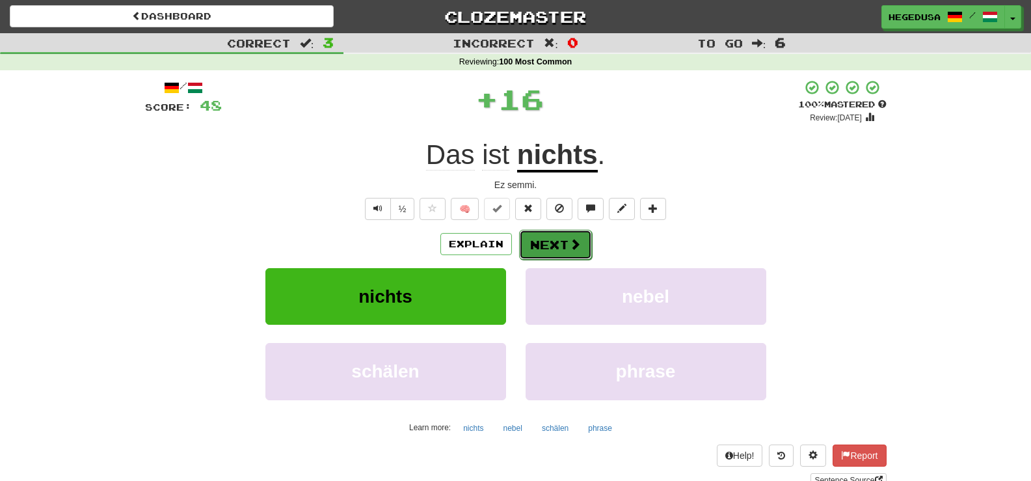
click at [563, 249] on button "Next" at bounding box center [555, 245] width 73 height 30
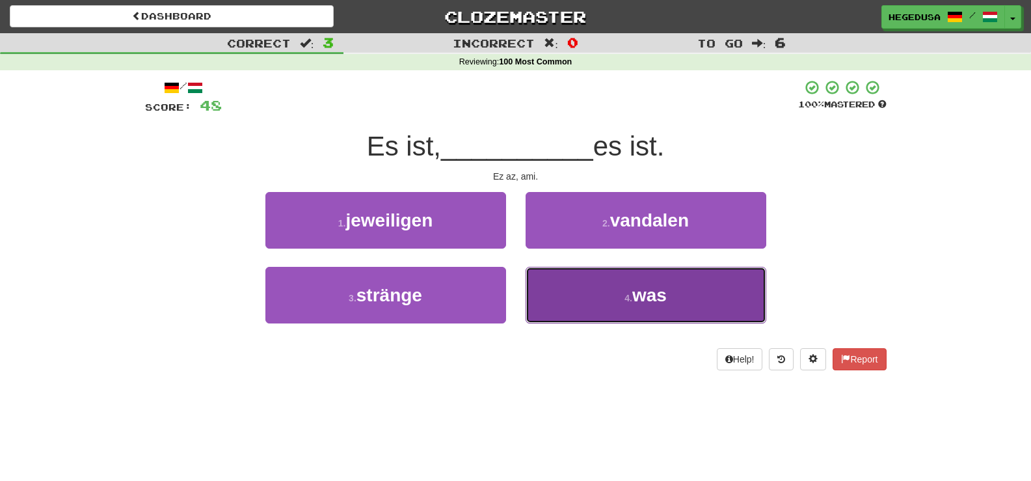
click at [609, 286] on button "4 . was" at bounding box center [646, 295] width 241 height 57
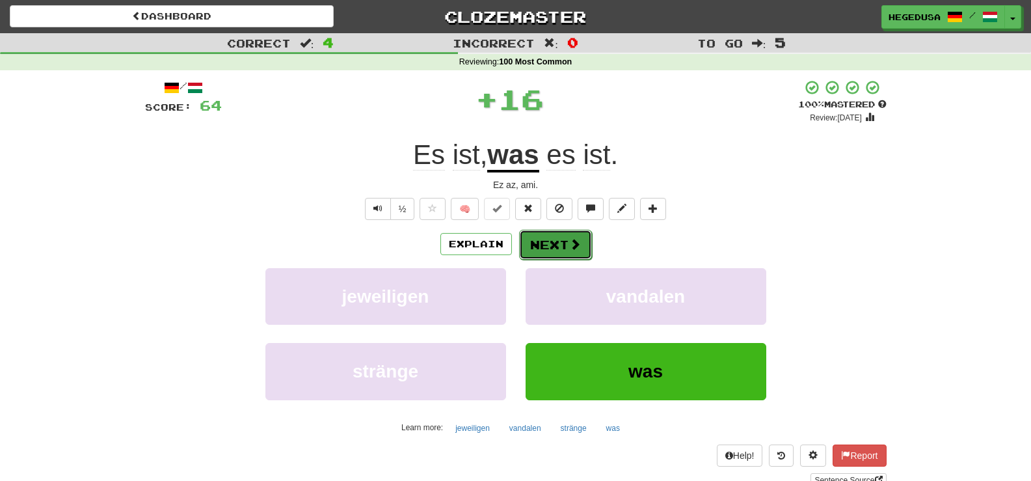
click at [572, 244] on span at bounding box center [575, 244] width 12 height 12
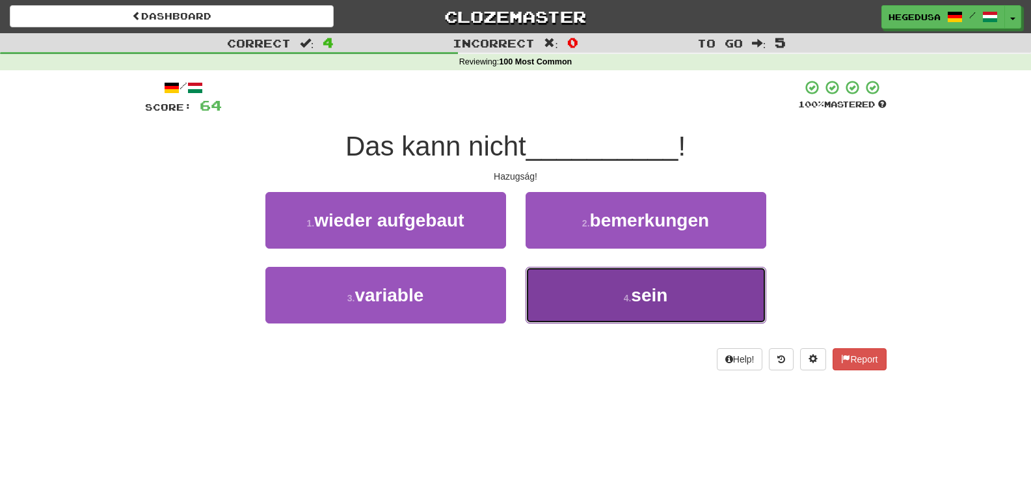
click at [604, 286] on button "4 . sein" at bounding box center [646, 295] width 241 height 57
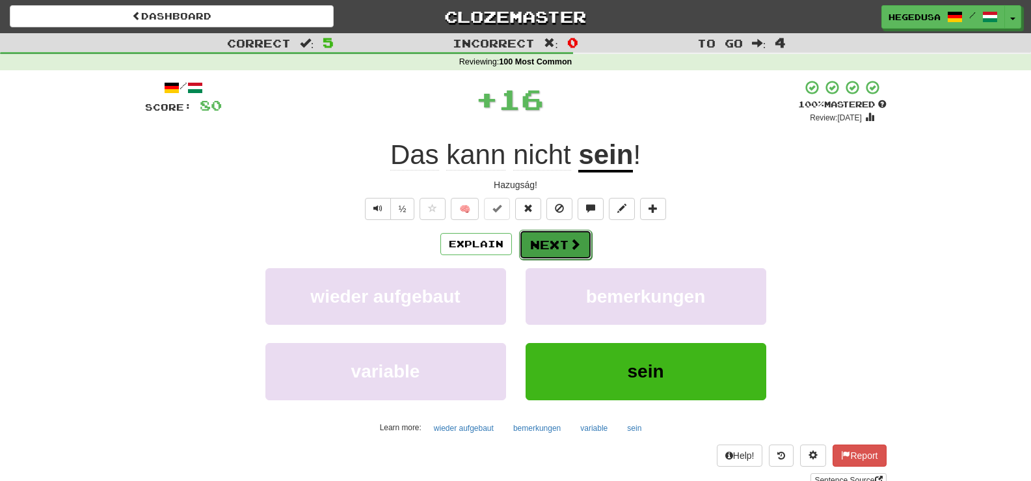
click at [577, 249] on span at bounding box center [575, 244] width 12 height 12
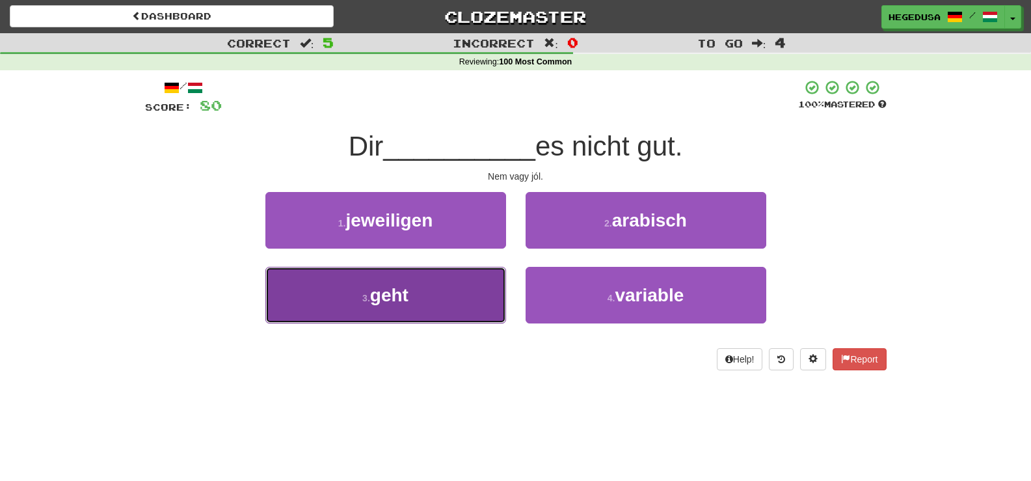
click at [448, 297] on button "3 . geht" at bounding box center [385, 295] width 241 height 57
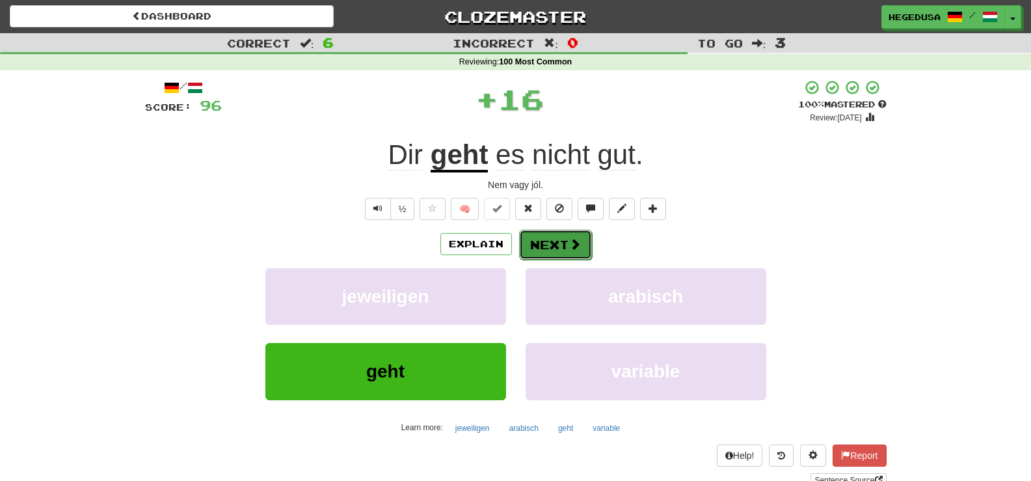
click at [546, 256] on button "Next" at bounding box center [555, 245] width 73 height 30
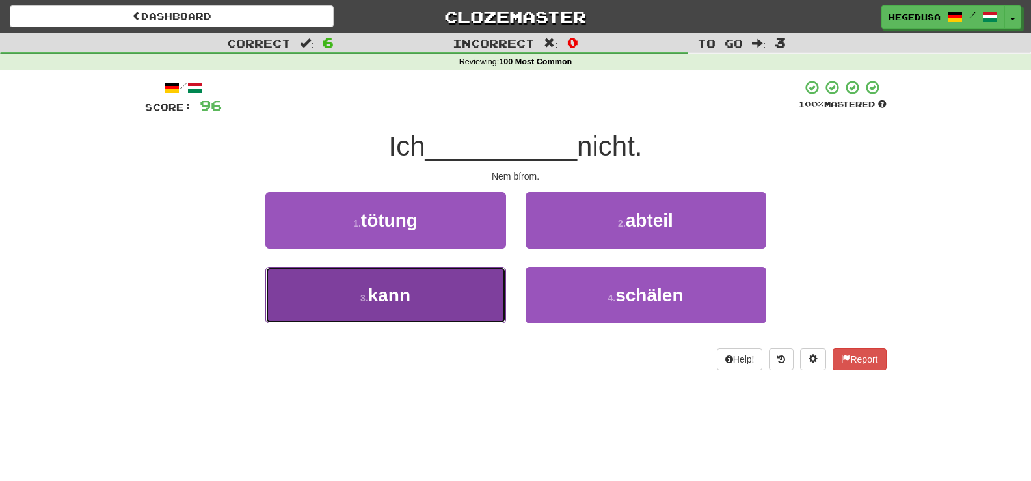
click at [489, 288] on button "3 . kann" at bounding box center [385, 295] width 241 height 57
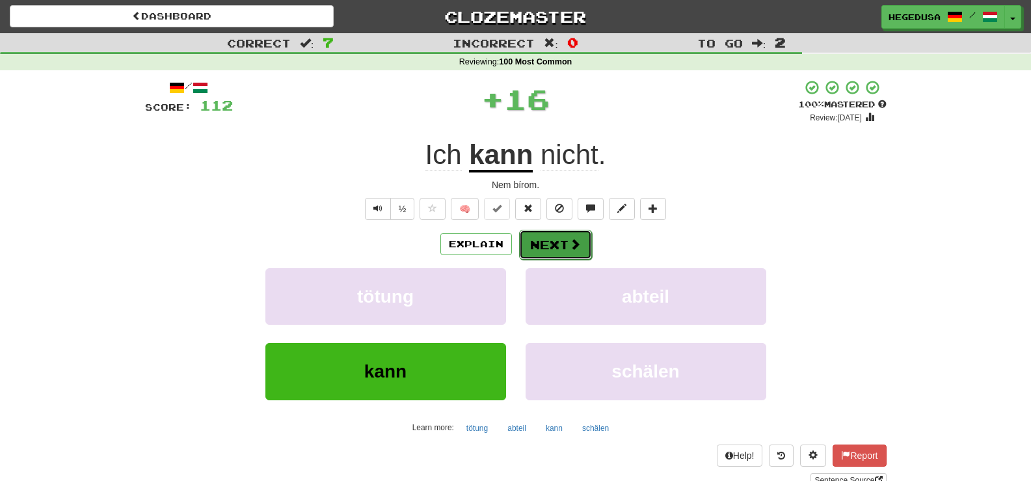
click at [554, 238] on button "Next" at bounding box center [555, 245] width 73 height 30
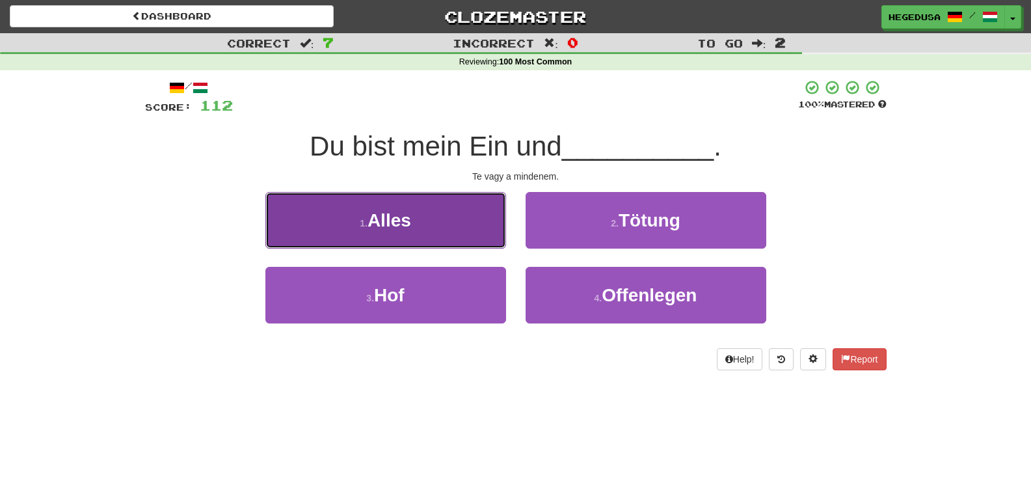
click at [488, 220] on button "1 . Alles" at bounding box center [385, 220] width 241 height 57
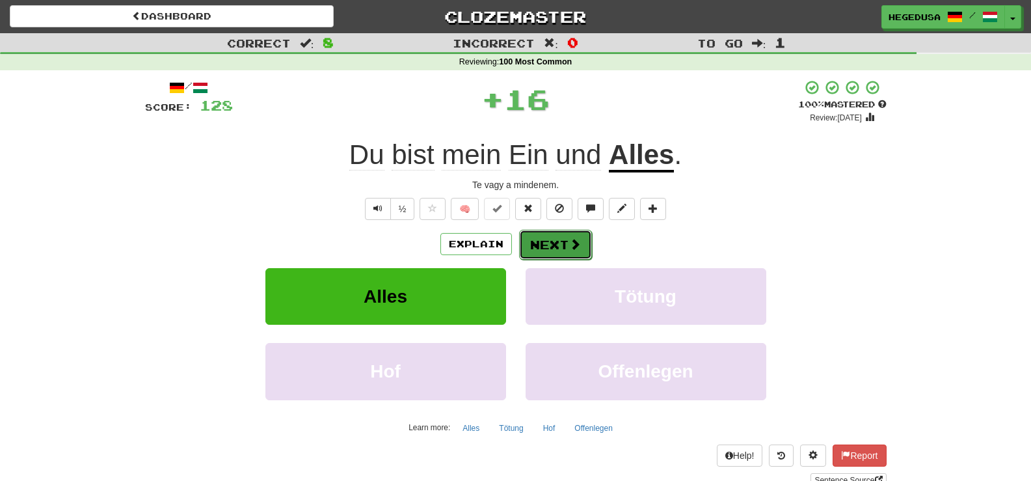
click at [559, 243] on button "Next" at bounding box center [555, 245] width 73 height 30
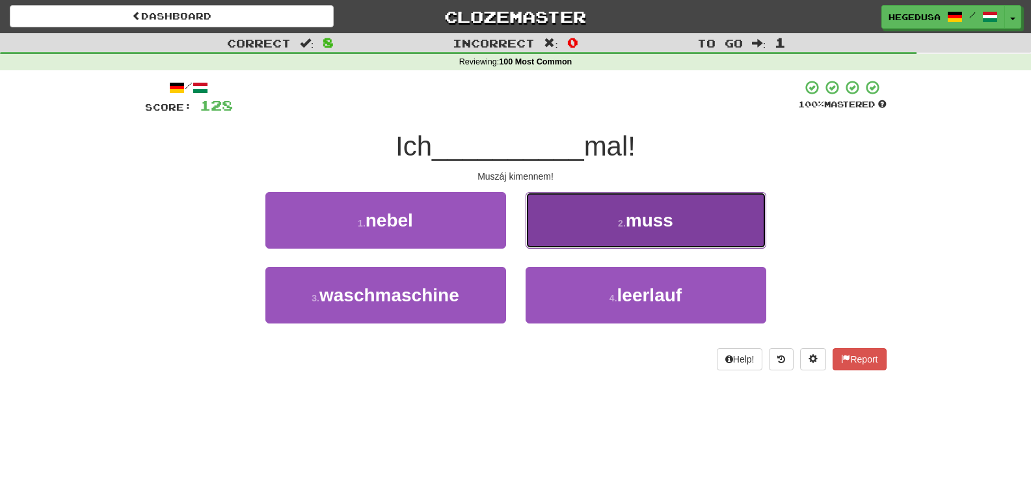
click at [580, 228] on button "2 . muss" at bounding box center [646, 220] width 241 height 57
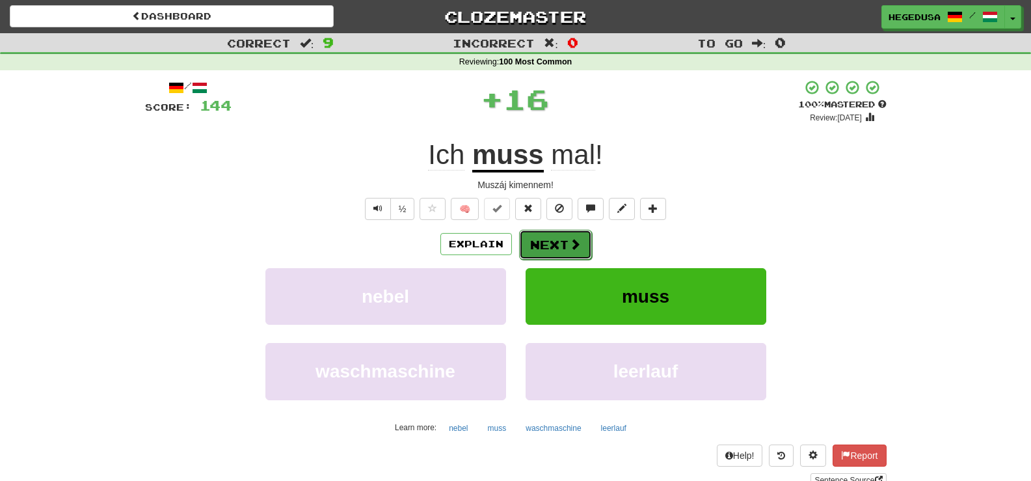
click at [542, 247] on button "Next" at bounding box center [555, 245] width 73 height 30
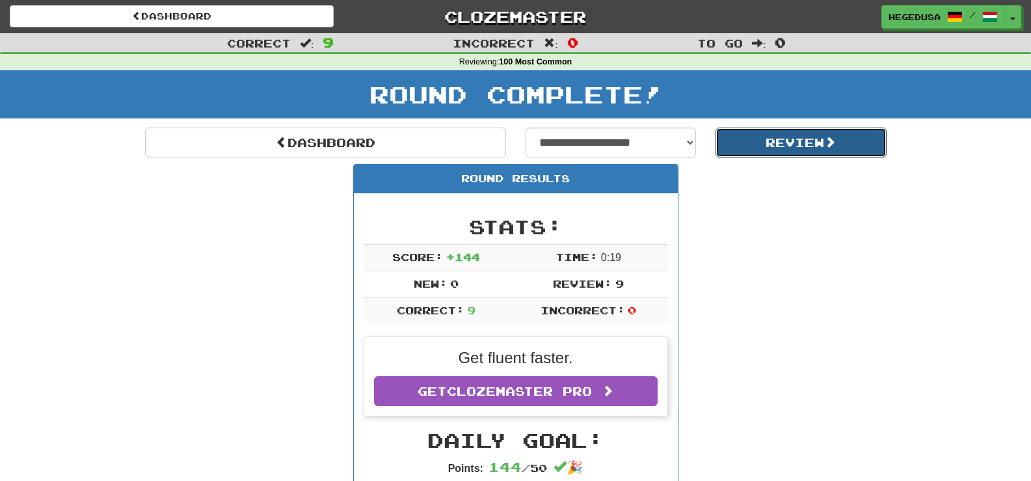
click at [765, 150] on button "Review" at bounding box center [801, 142] width 171 height 30
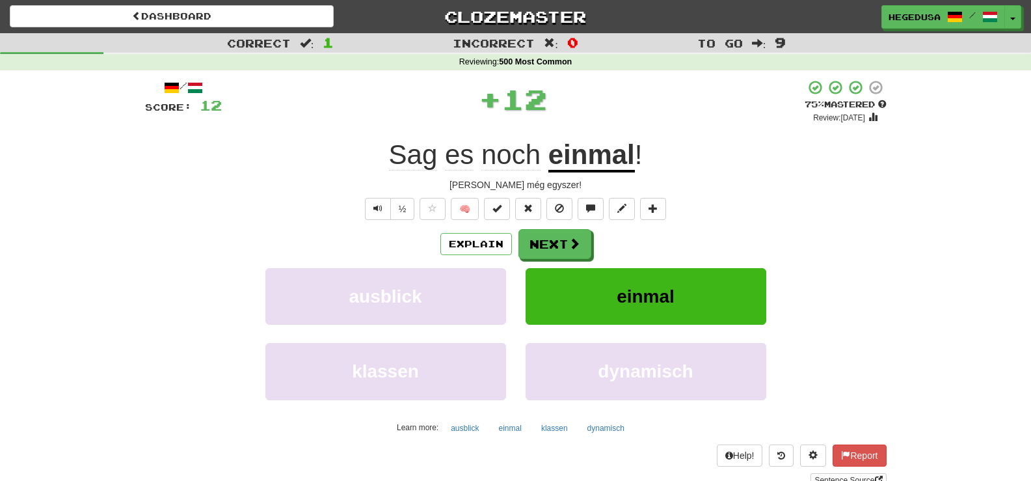
click at [642, 234] on div "Explain Next" at bounding box center [516, 244] width 742 height 30
click at [577, 242] on span at bounding box center [575, 244] width 12 height 12
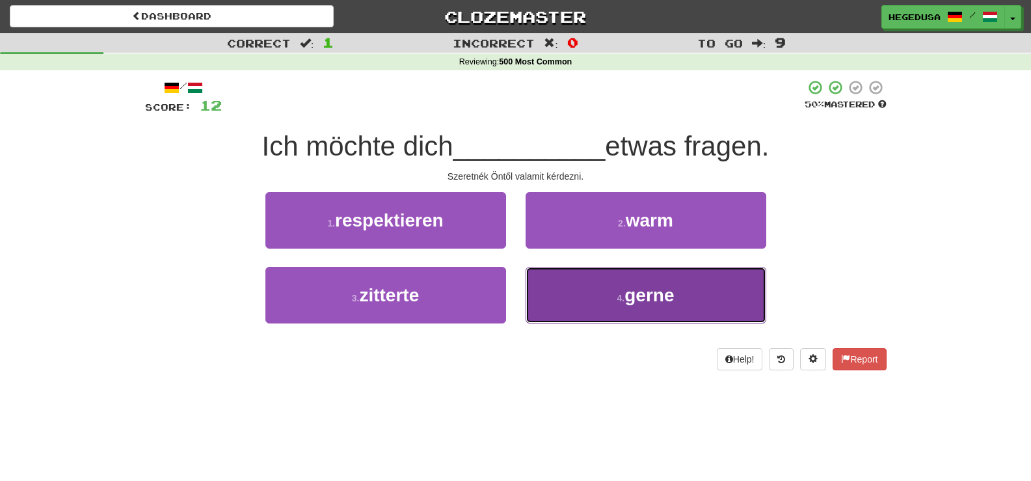
click at [595, 295] on button "4 . gerne" at bounding box center [646, 295] width 241 height 57
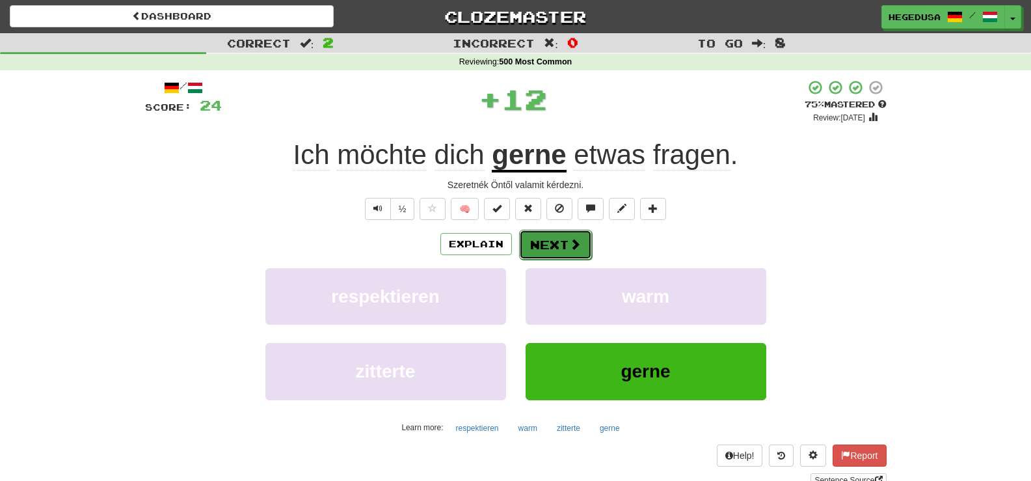
click at [579, 241] on span at bounding box center [575, 244] width 12 height 12
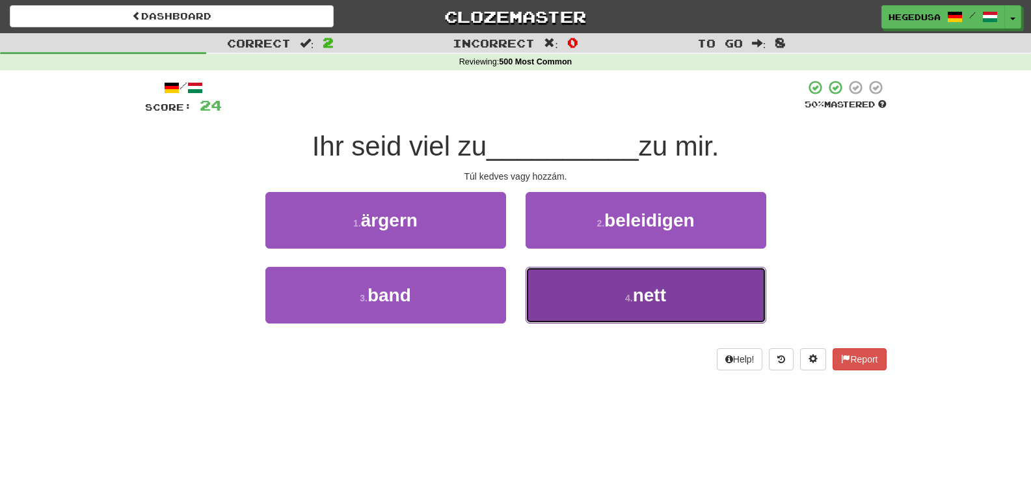
click at [578, 278] on button "4 . nett" at bounding box center [646, 295] width 241 height 57
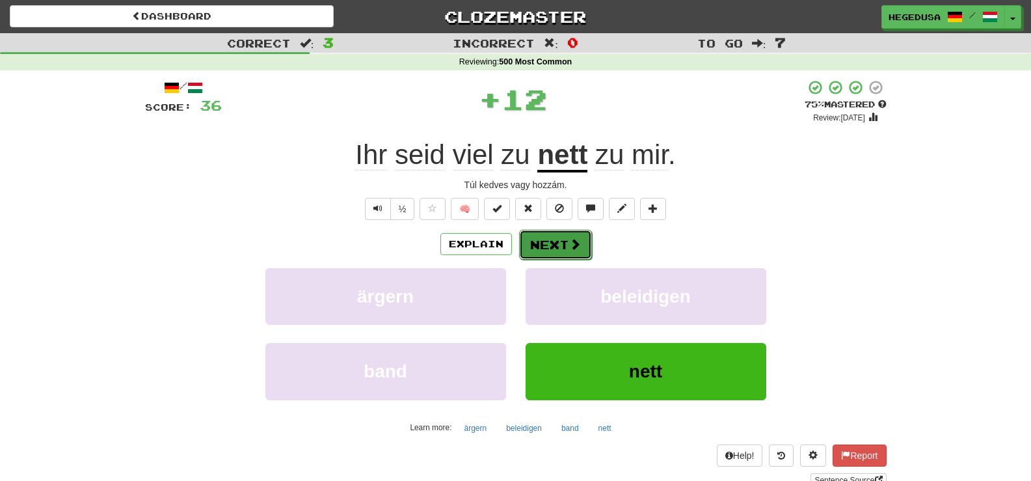
click at [574, 247] on span at bounding box center [575, 244] width 12 height 12
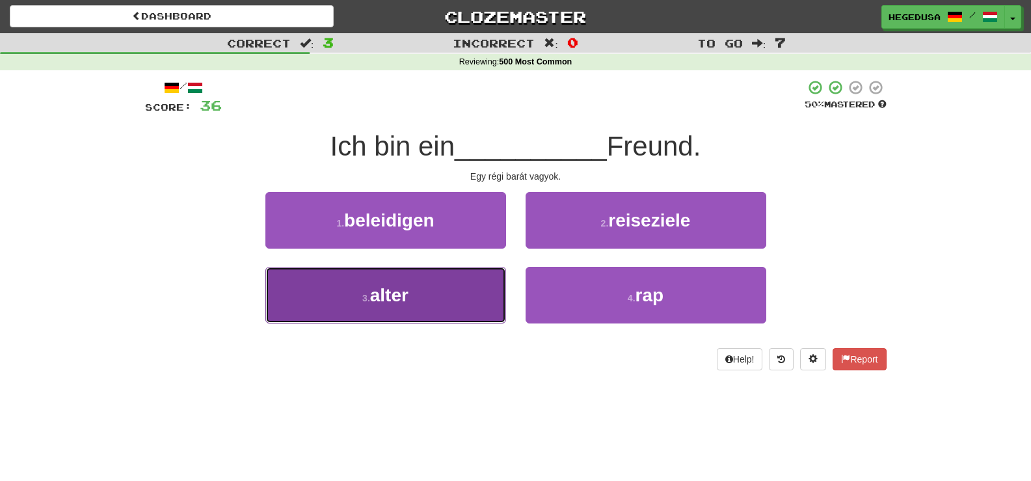
click at [459, 299] on button "3 . alter" at bounding box center [385, 295] width 241 height 57
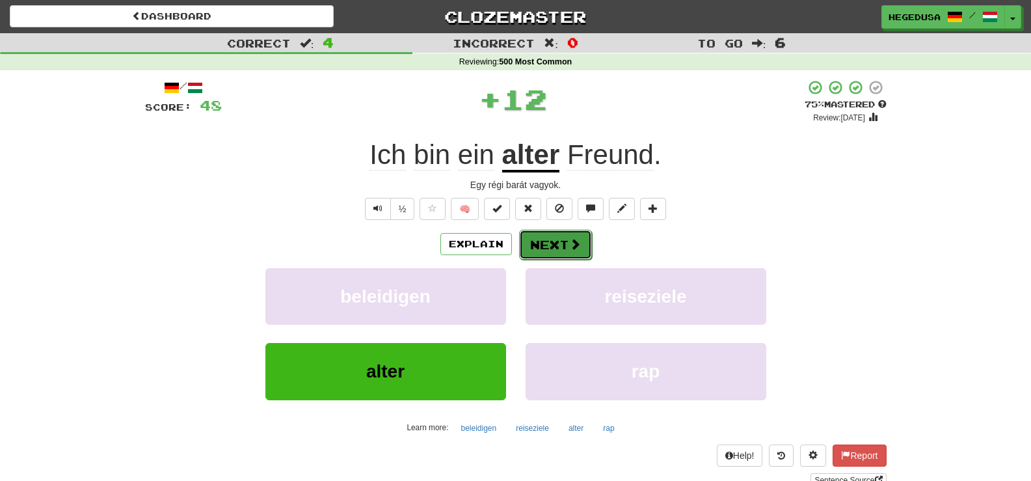
click at [544, 250] on button "Next" at bounding box center [555, 245] width 73 height 30
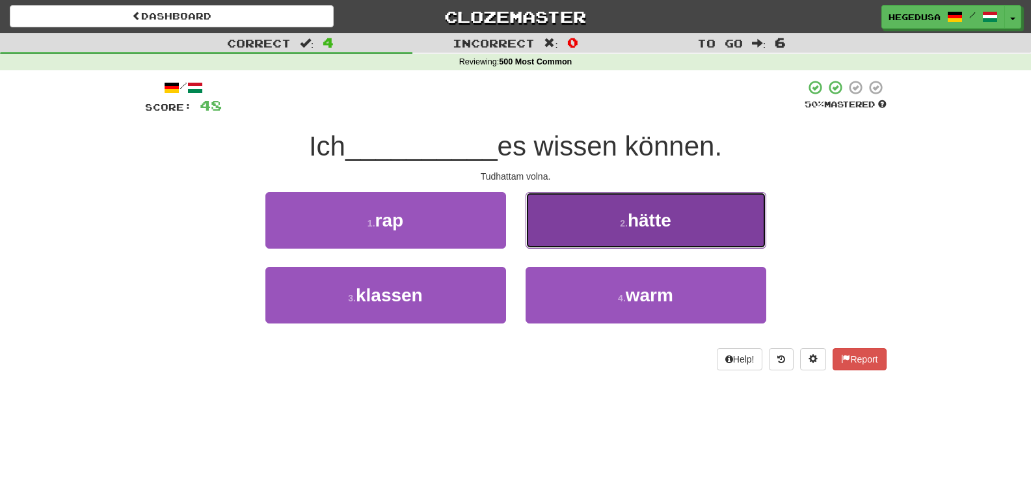
click at [594, 235] on button "2 . hätte" at bounding box center [646, 220] width 241 height 57
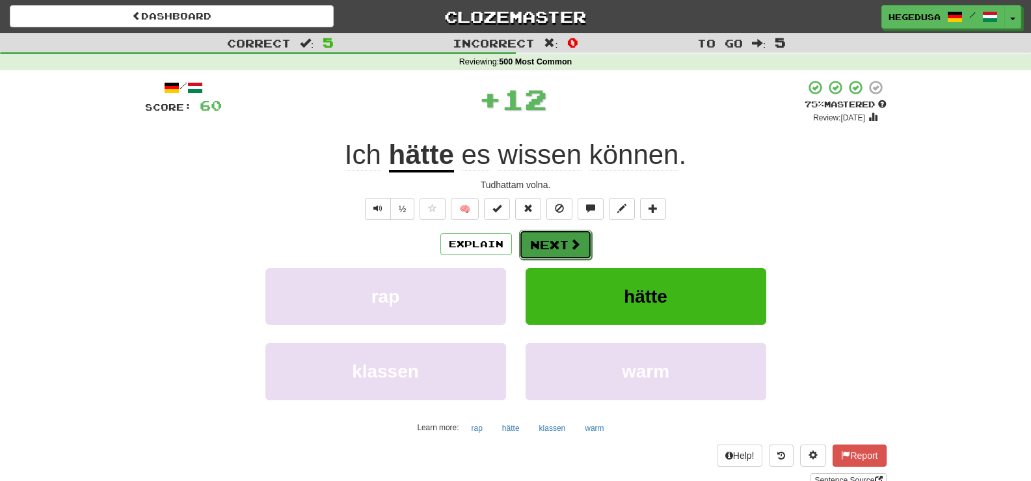
click at [569, 231] on button "Next" at bounding box center [555, 245] width 73 height 30
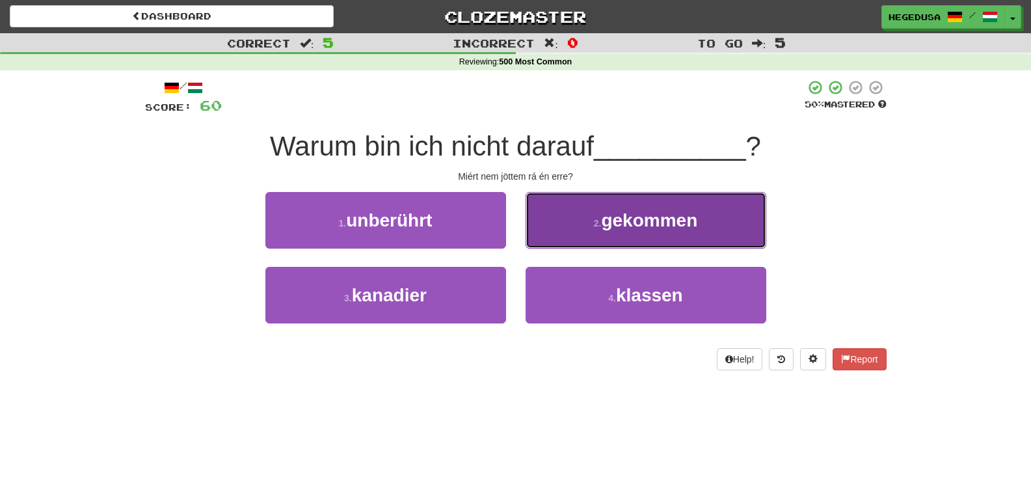
click at [568, 234] on button "2 . gekommen" at bounding box center [646, 220] width 241 height 57
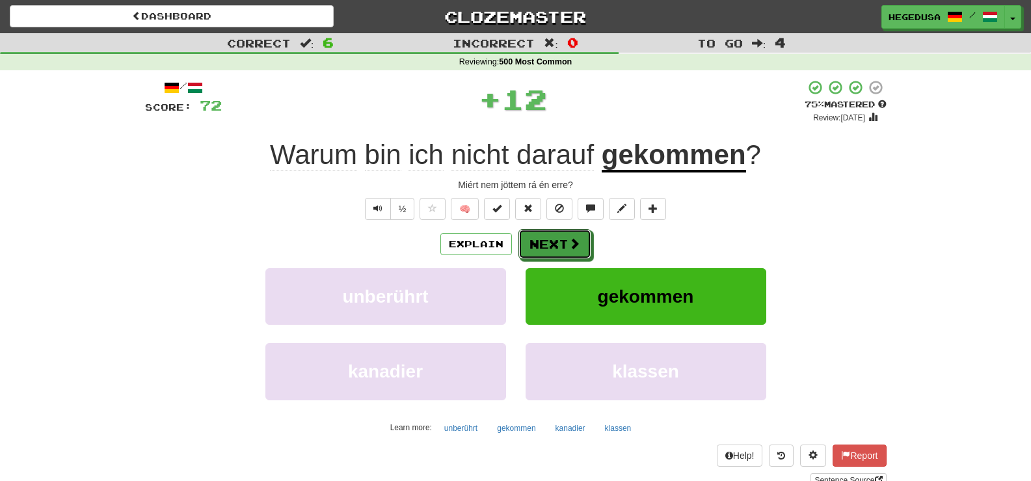
click at [565, 240] on button "Next" at bounding box center [554, 244] width 73 height 30
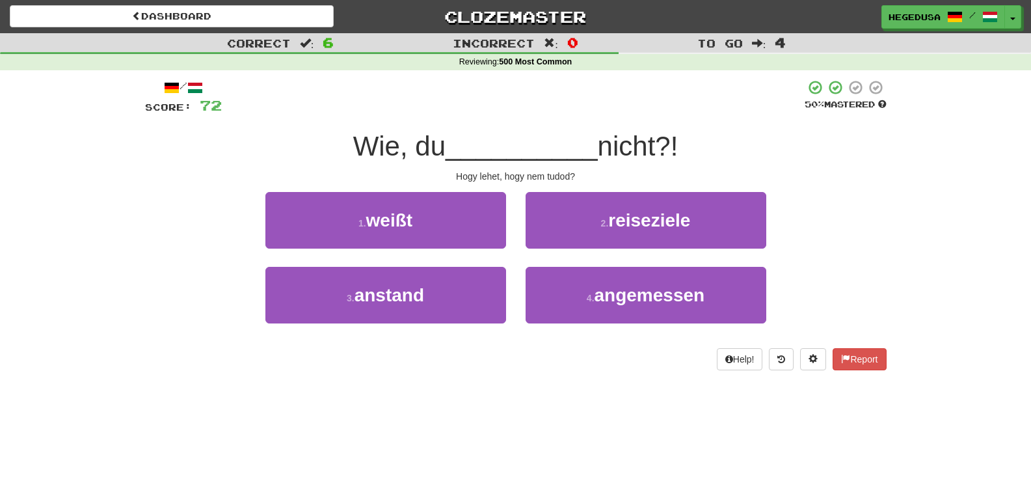
click at [514, 240] on div "1 . weißt" at bounding box center [386, 229] width 260 height 75
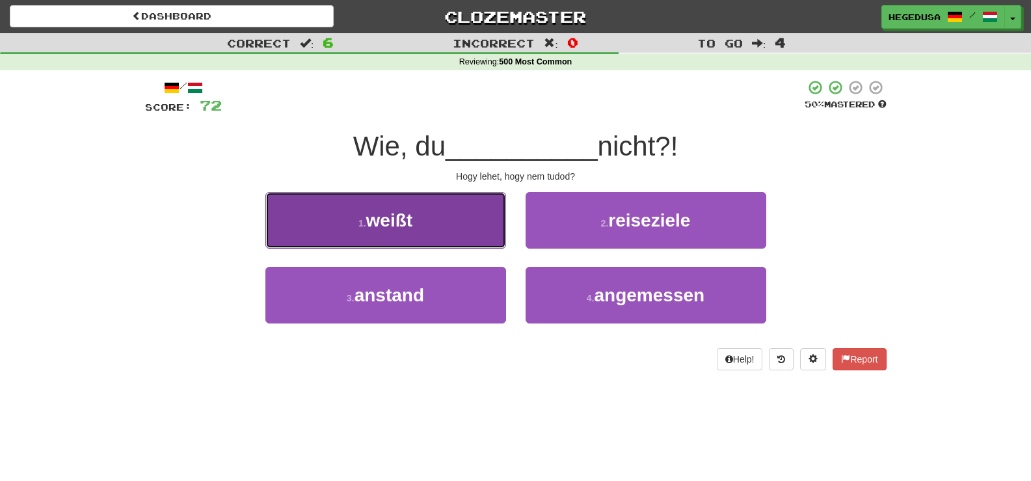
click at [486, 239] on button "1 . weißt" at bounding box center [385, 220] width 241 height 57
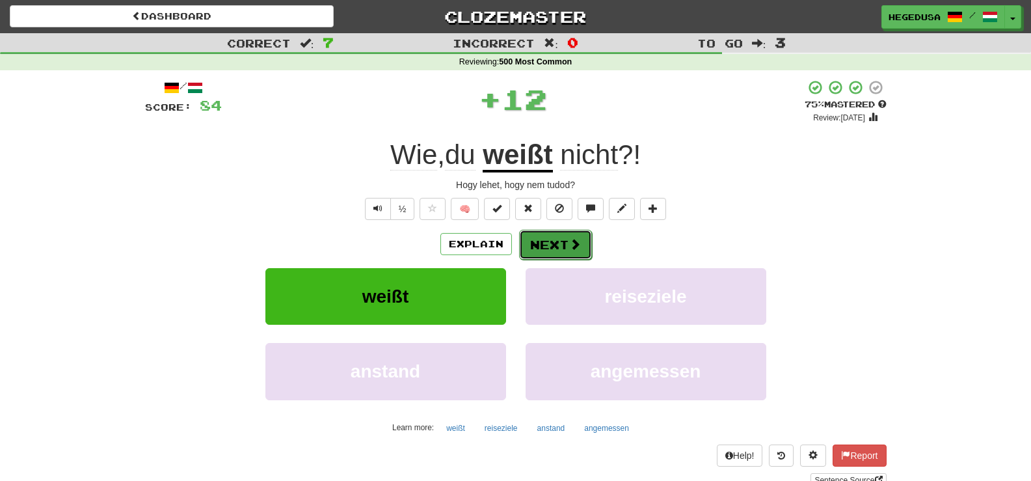
click at [567, 236] on button "Next" at bounding box center [555, 245] width 73 height 30
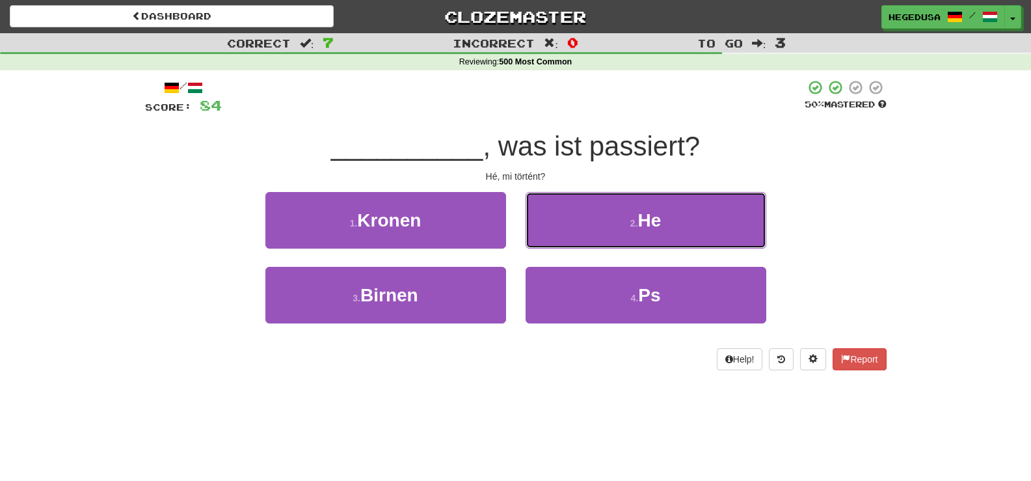
click at [567, 236] on button "2 . He" at bounding box center [646, 220] width 241 height 57
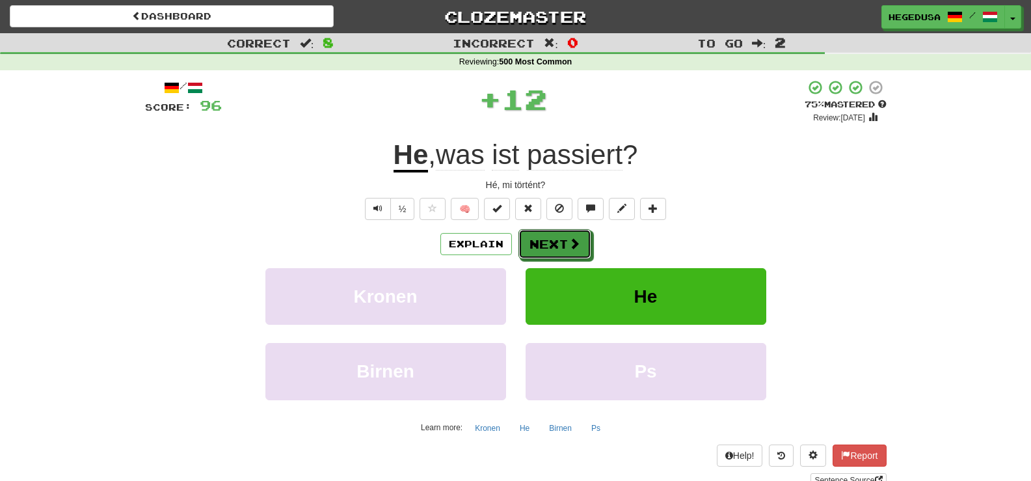
click at [567, 236] on button "Next" at bounding box center [554, 244] width 73 height 30
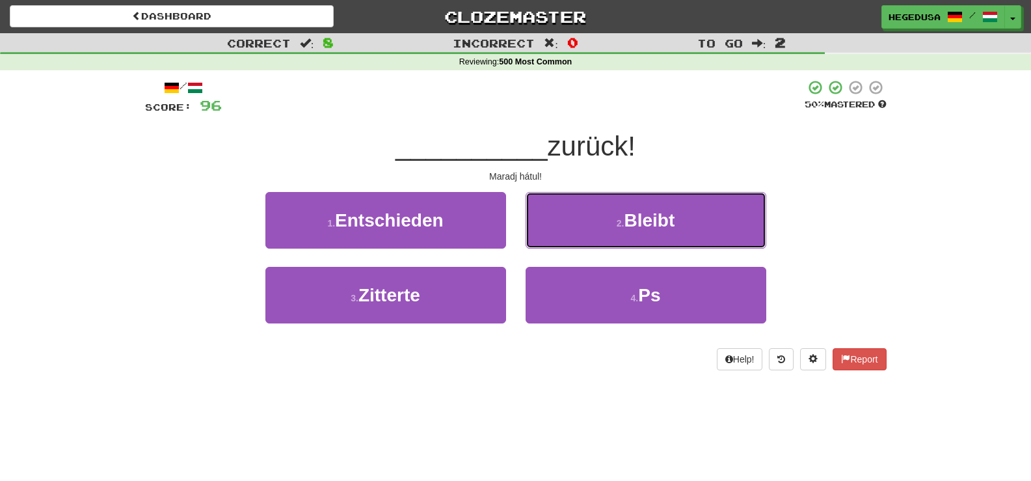
click at [567, 236] on button "2 . Bleibt" at bounding box center [646, 220] width 241 height 57
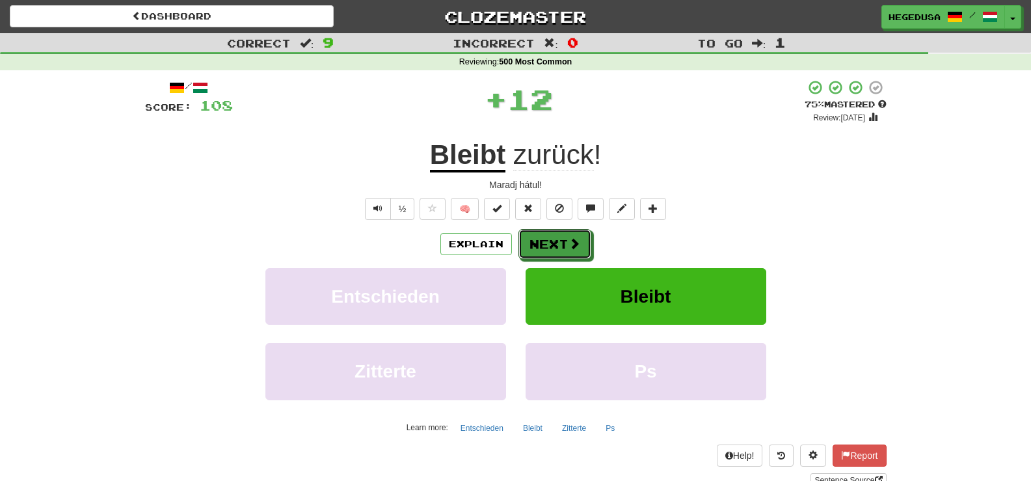
click at [567, 236] on button "Next" at bounding box center [554, 244] width 73 height 30
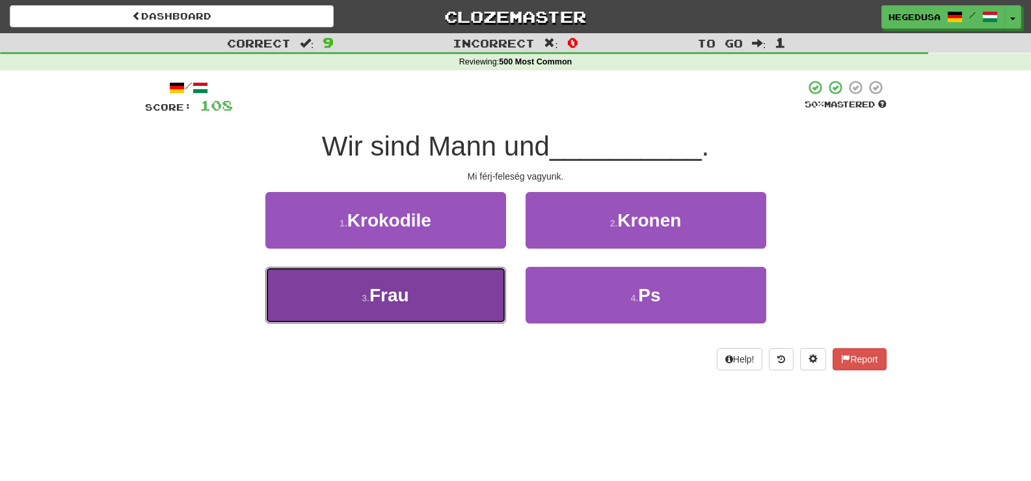
click at [475, 287] on button "3 . Frau" at bounding box center [385, 295] width 241 height 57
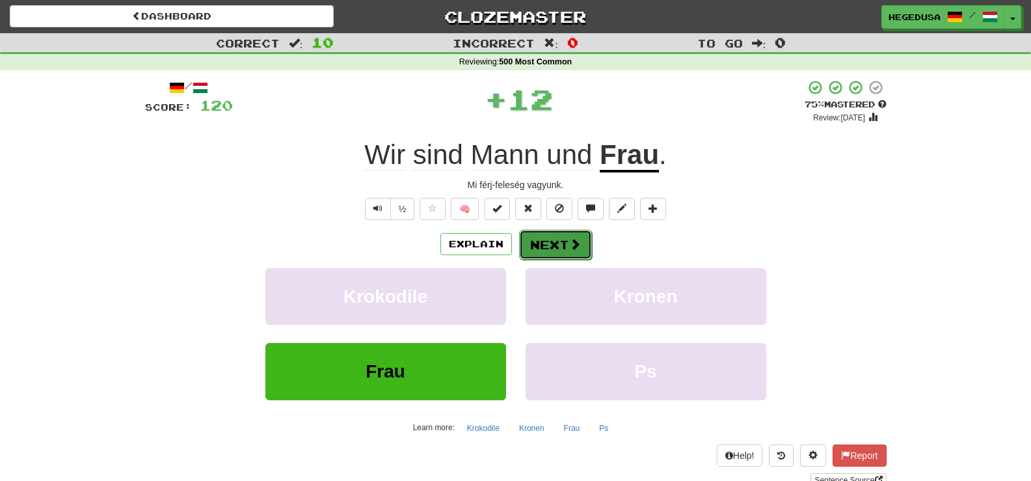
click at [564, 239] on button "Next" at bounding box center [555, 245] width 73 height 30
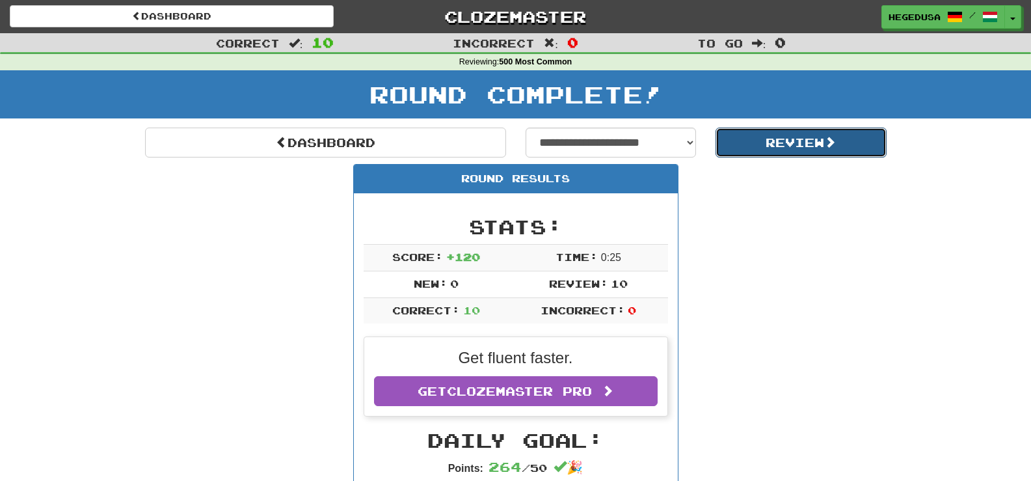
click at [744, 148] on button "Review" at bounding box center [801, 142] width 171 height 30
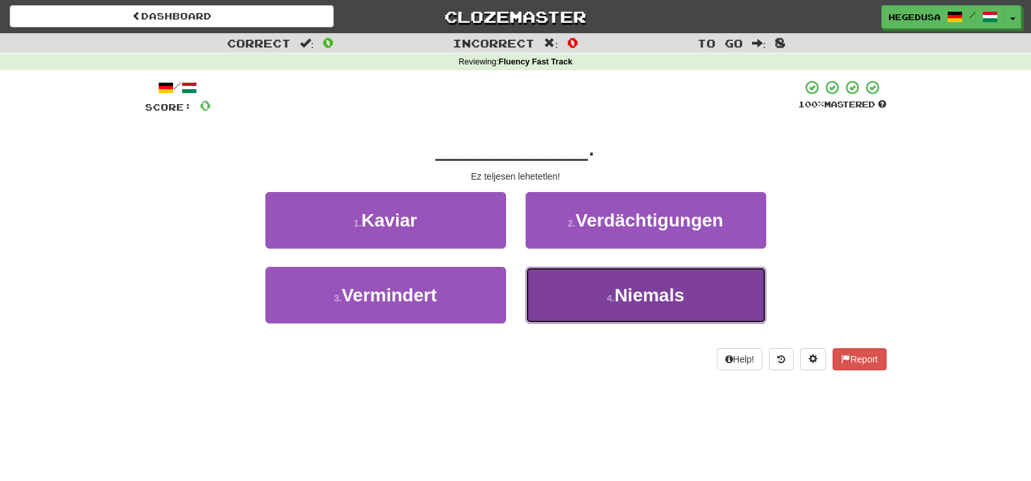
click at [671, 286] on span "Niemals" at bounding box center [650, 295] width 70 height 20
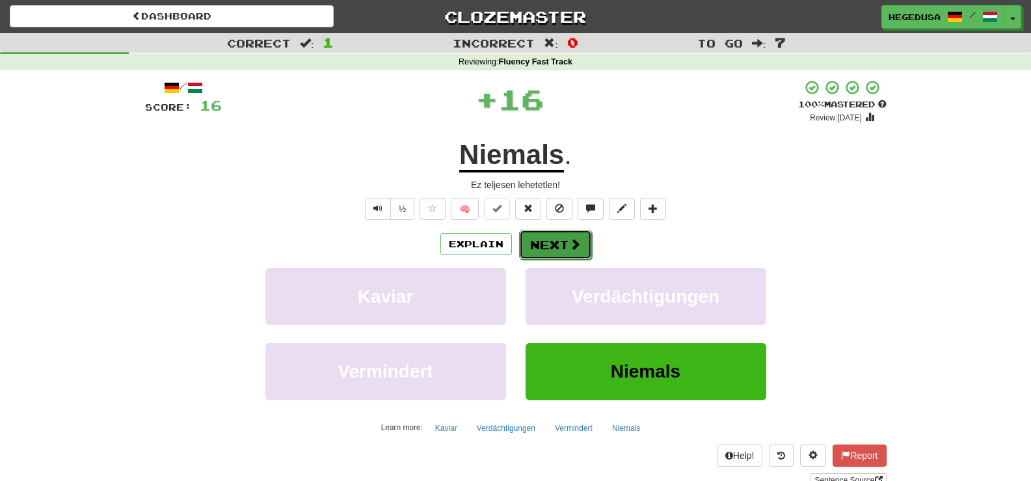
click at [578, 247] on span at bounding box center [575, 244] width 12 height 12
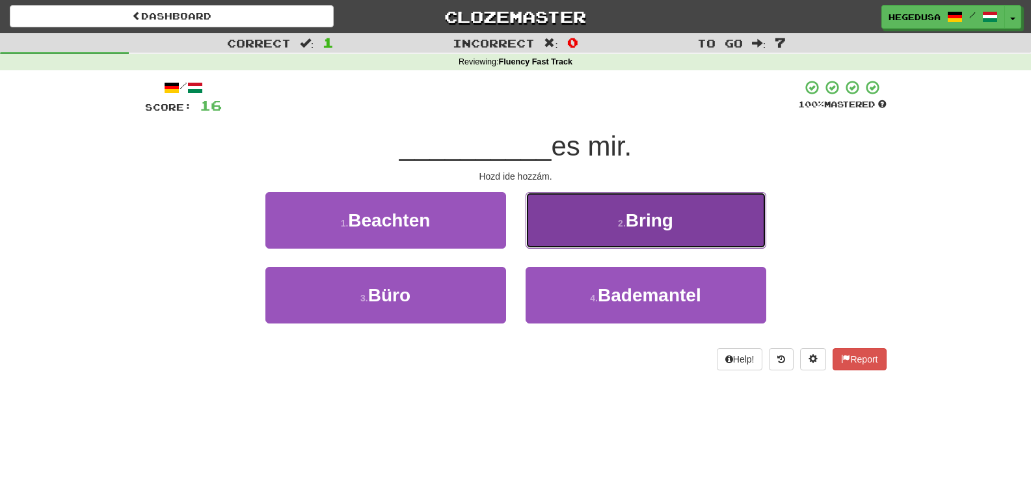
click at [576, 228] on button "2 . Bring" at bounding box center [646, 220] width 241 height 57
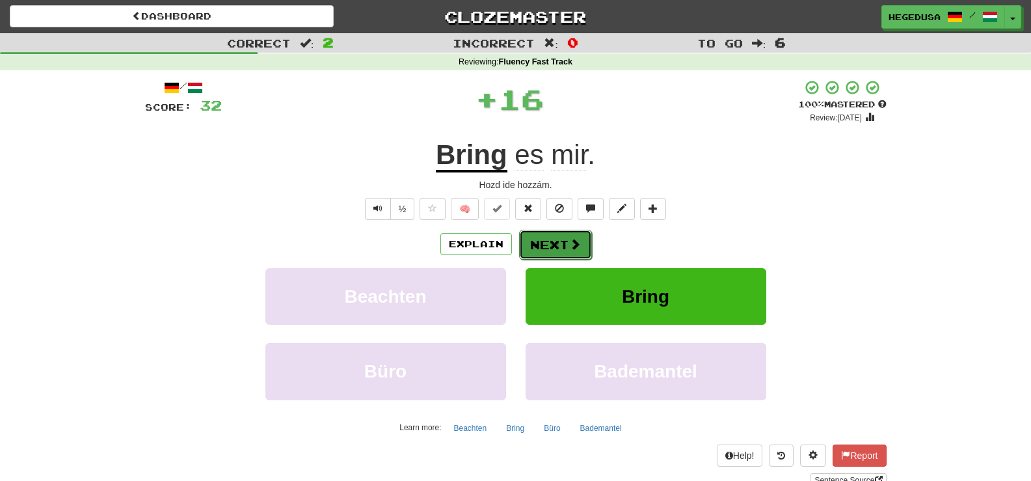
click at [572, 239] on span at bounding box center [575, 244] width 12 height 12
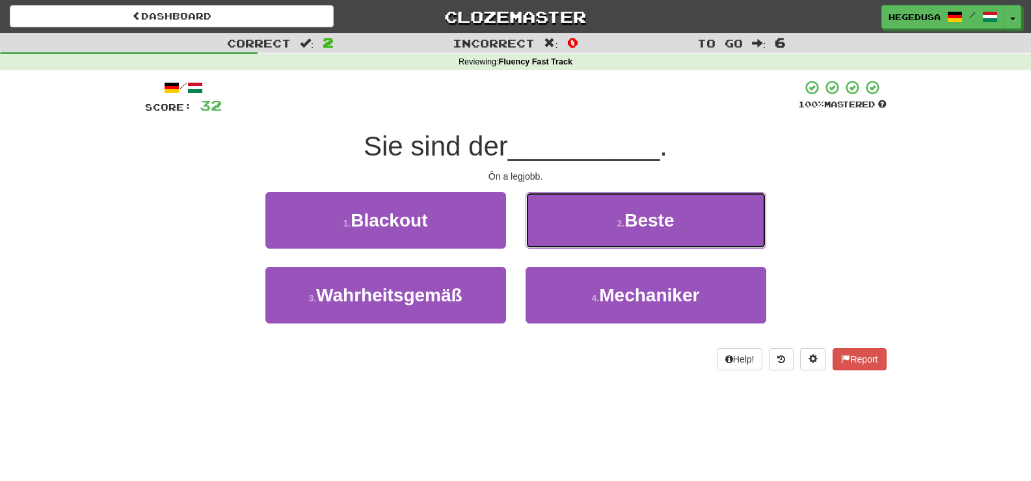
click at [572, 239] on button "2 . Beste" at bounding box center [646, 220] width 241 height 57
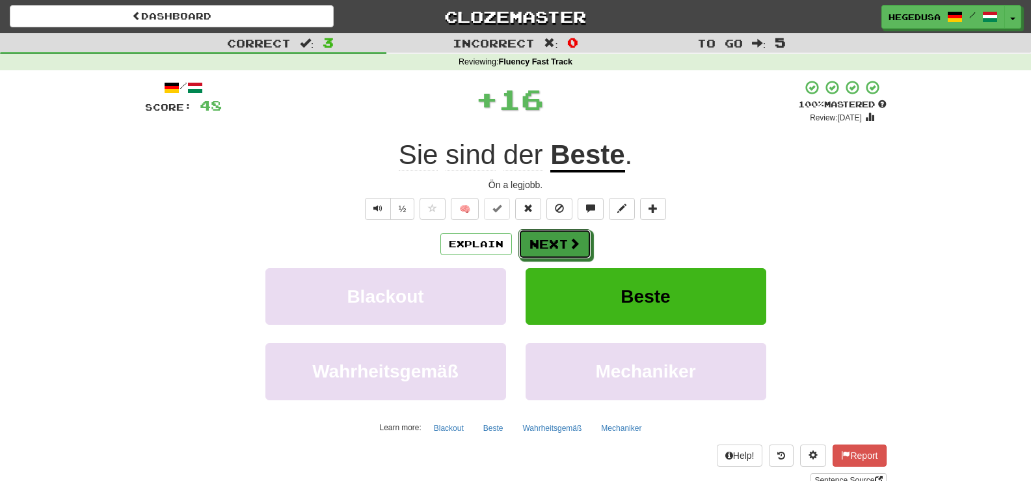
click at [572, 239] on span at bounding box center [575, 243] width 12 height 12
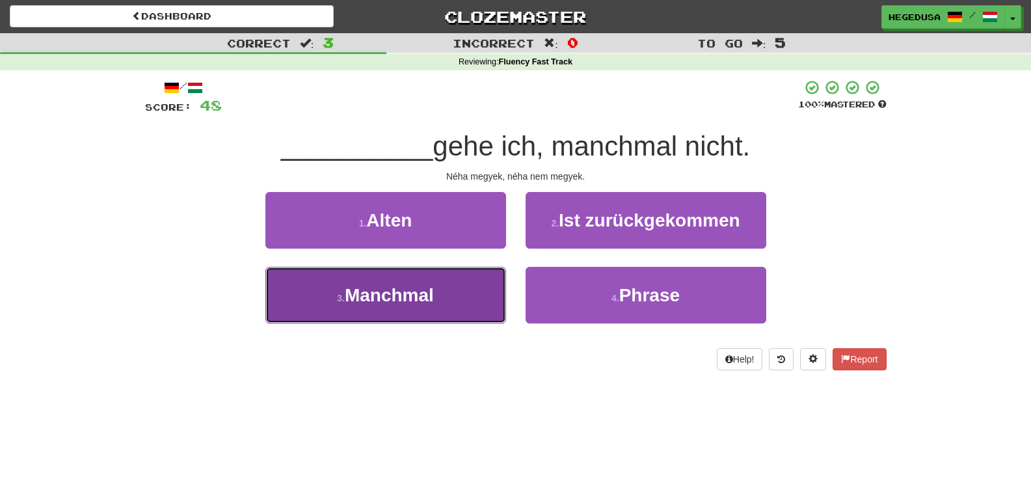
click at [475, 300] on button "3 . Manchmal" at bounding box center [385, 295] width 241 height 57
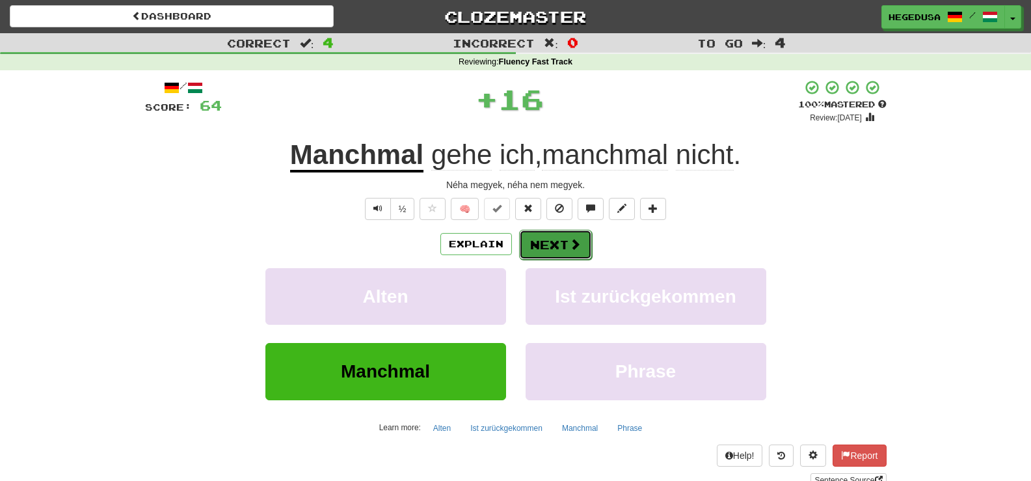
click at [545, 254] on button "Next" at bounding box center [555, 245] width 73 height 30
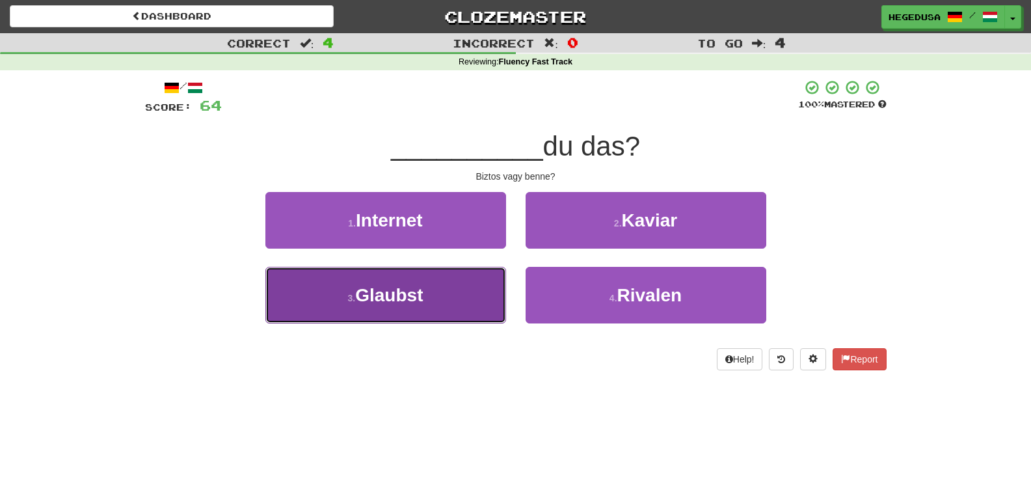
click at [487, 286] on button "3 . Glaubst" at bounding box center [385, 295] width 241 height 57
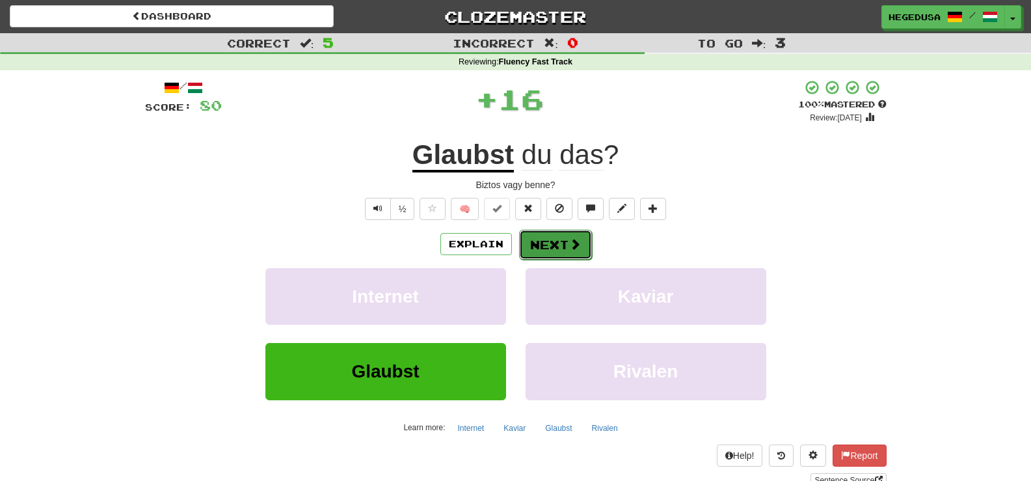
click at [541, 243] on button "Next" at bounding box center [555, 245] width 73 height 30
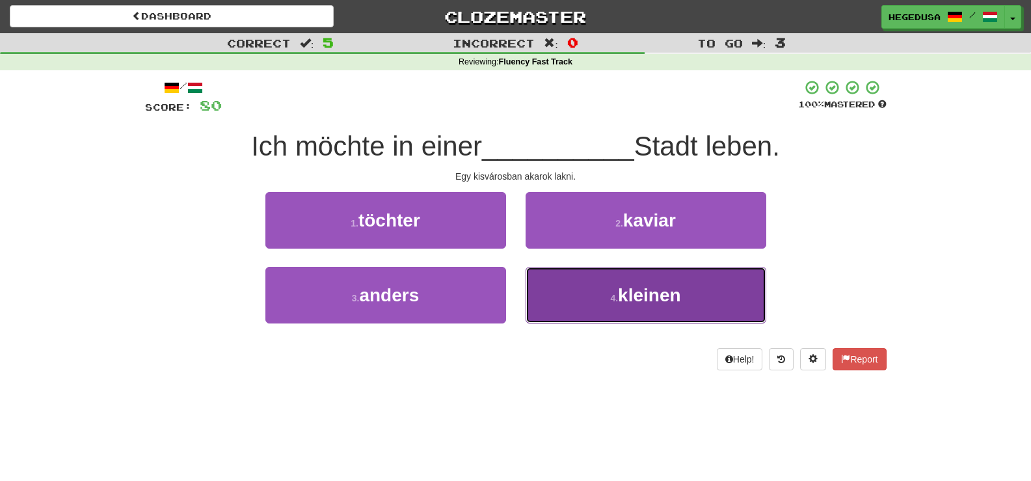
click at [552, 274] on button "4 . kleinen" at bounding box center [646, 295] width 241 height 57
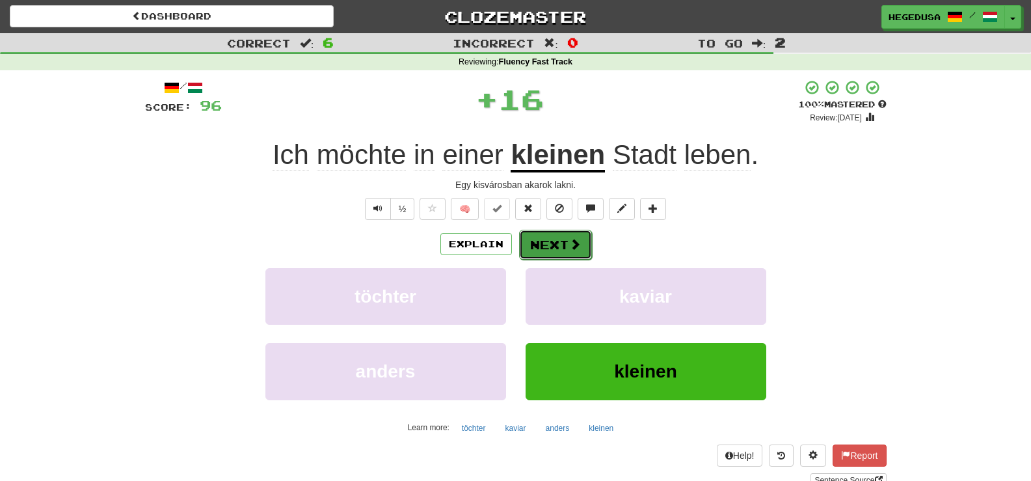
click at [545, 234] on button "Next" at bounding box center [555, 245] width 73 height 30
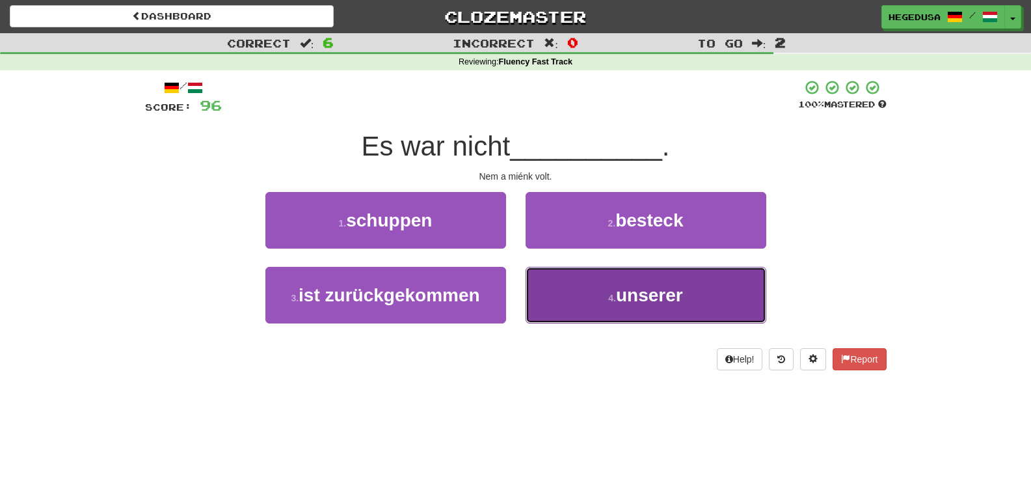
click at [574, 289] on button "4 . unserer" at bounding box center [646, 295] width 241 height 57
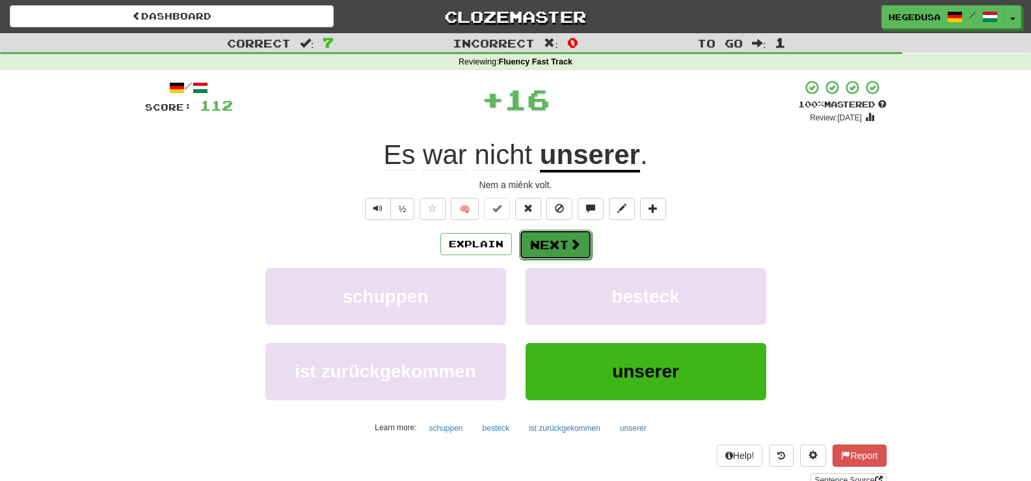
click at [556, 243] on button "Next" at bounding box center [555, 245] width 73 height 30
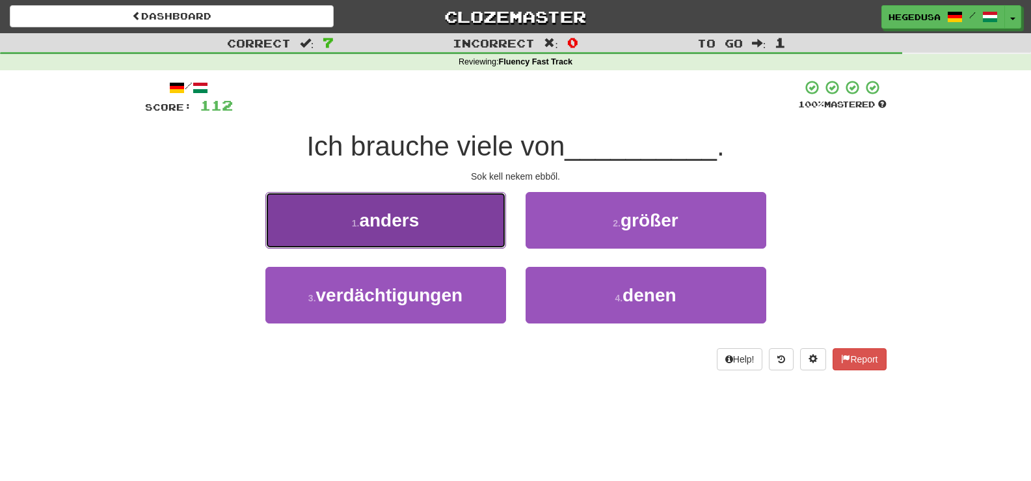
click at [459, 239] on button "1 . anders" at bounding box center [385, 220] width 241 height 57
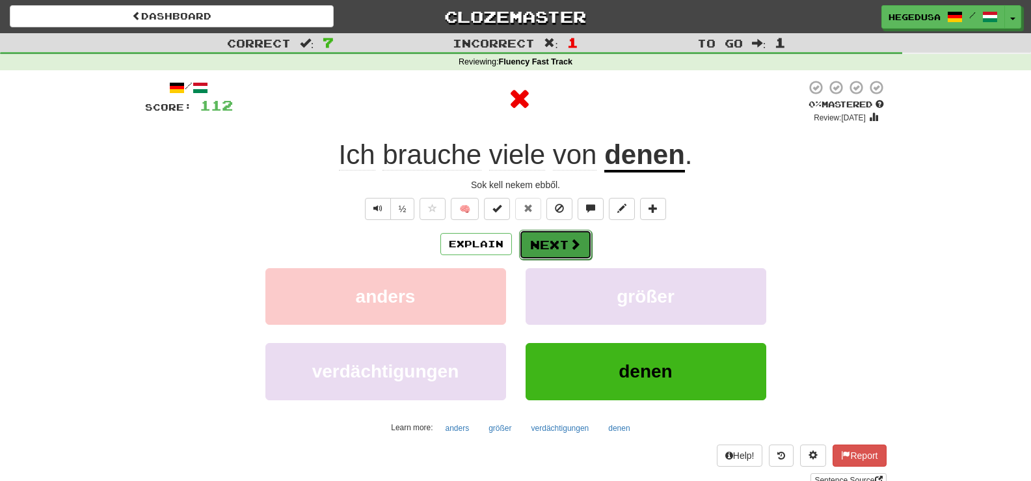
click at [539, 237] on button "Next" at bounding box center [555, 245] width 73 height 30
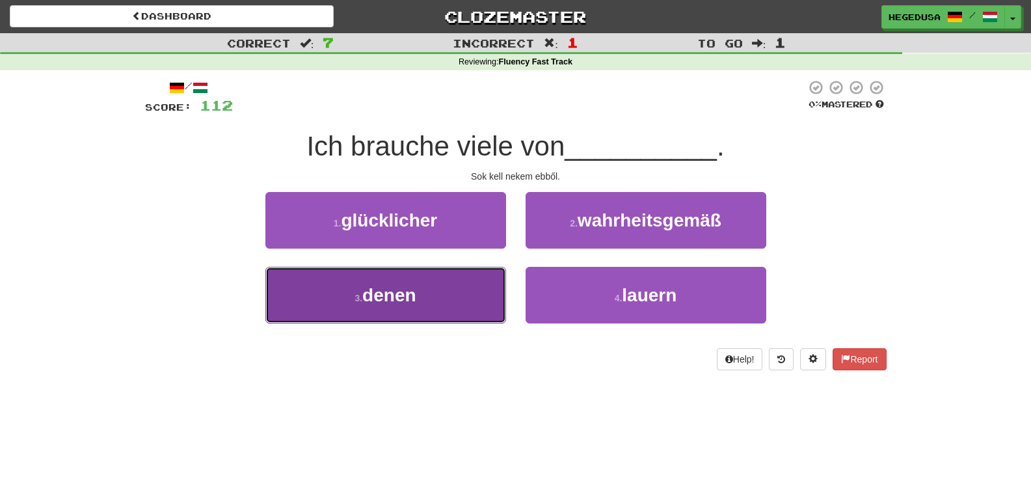
click at [458, 303] on button "3 . denen" at bounding box center [385, 295] width 241 height 57
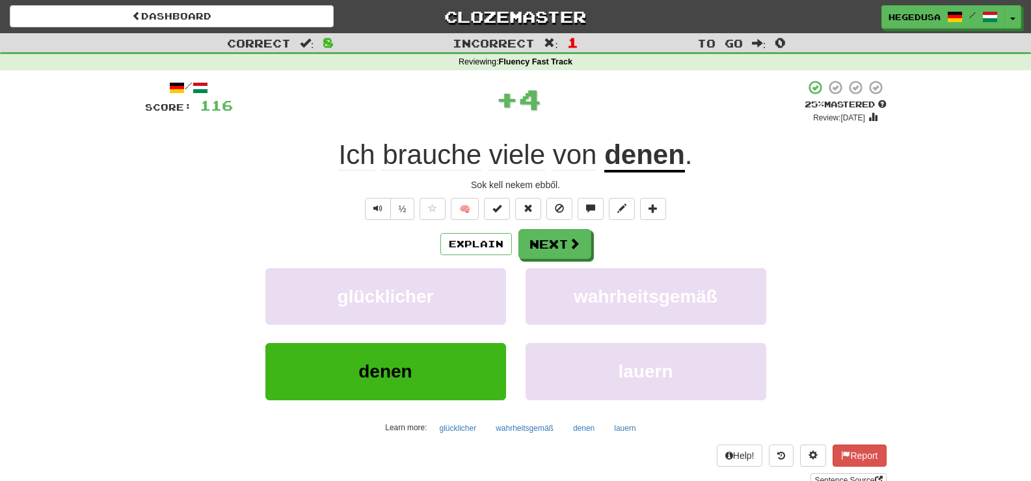
click at [563, 260] on div "Explain Next glücklicher wahrheitsgemäß denen lauern Learn more: glücklicher wa…" at bounding box center [516, 333] width 742 height 209
click at [561, 252] on button "Next" at bounding box center [555, 245] width 73 height 30
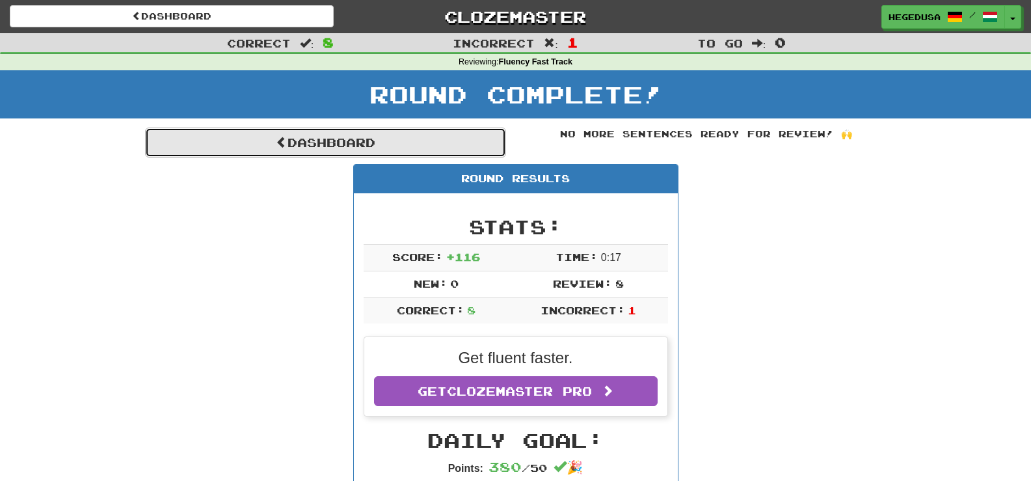
click at [403, 137] on link "Dashboard" at bounding box center [325, 142] width 361 height 30
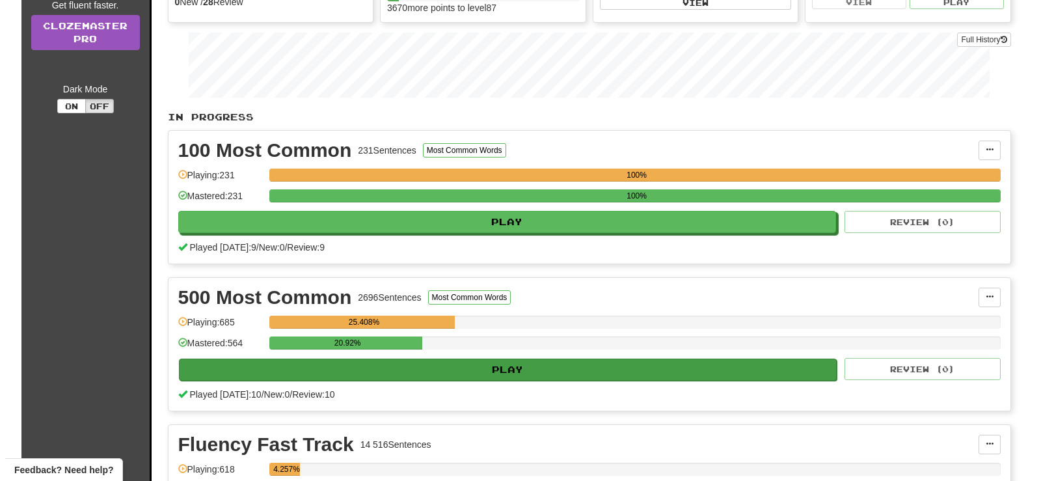
scroll to position [195, 0]
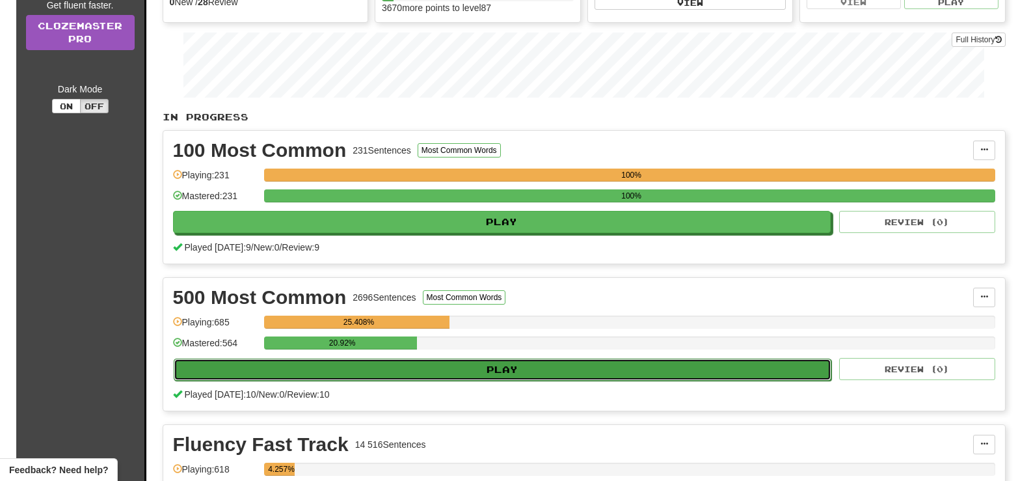
click at [591, 367] on button "Play" at bounding box center [503, 369] width 658 height 22
select select "**"
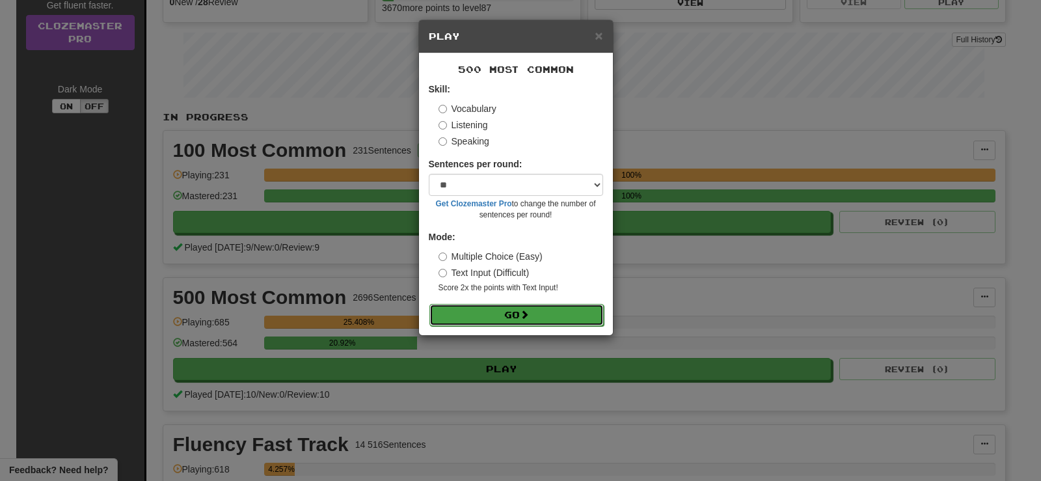
click at [570, 313] on button "Go" at bounding box center [516, 315] width 174 height 22
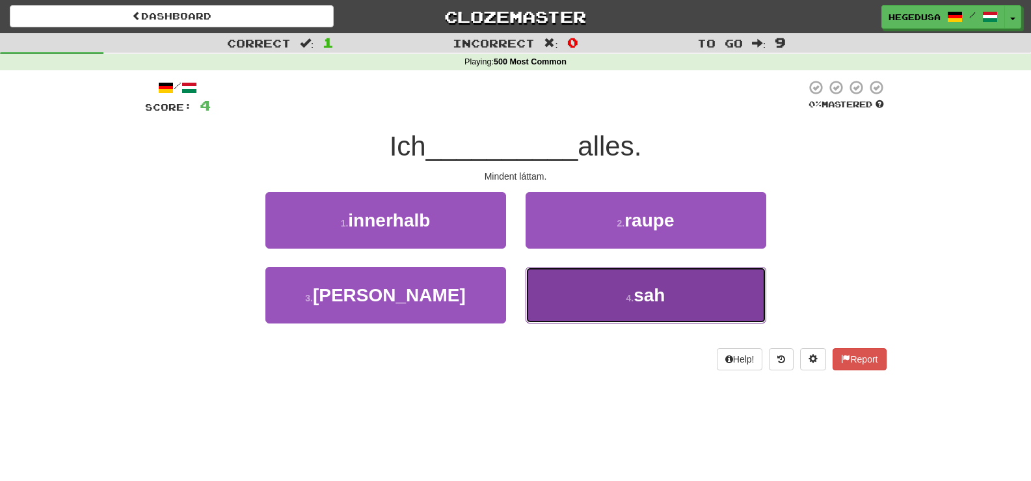
click at [570, 297] on button "4 . sah" at bounding box center [646, 295] width 241 height 57
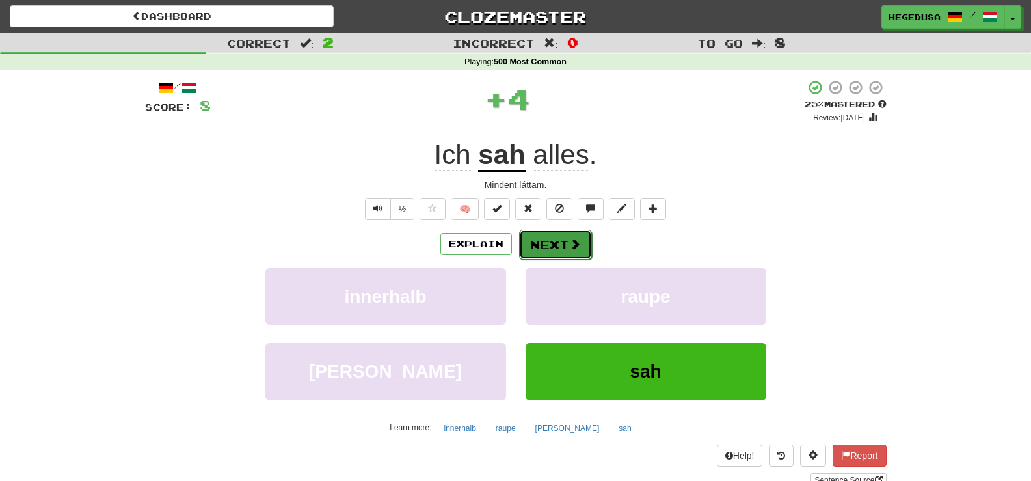
click at [542, 243] on button "Next" at bounding box center [555, 245] width 73 height 30
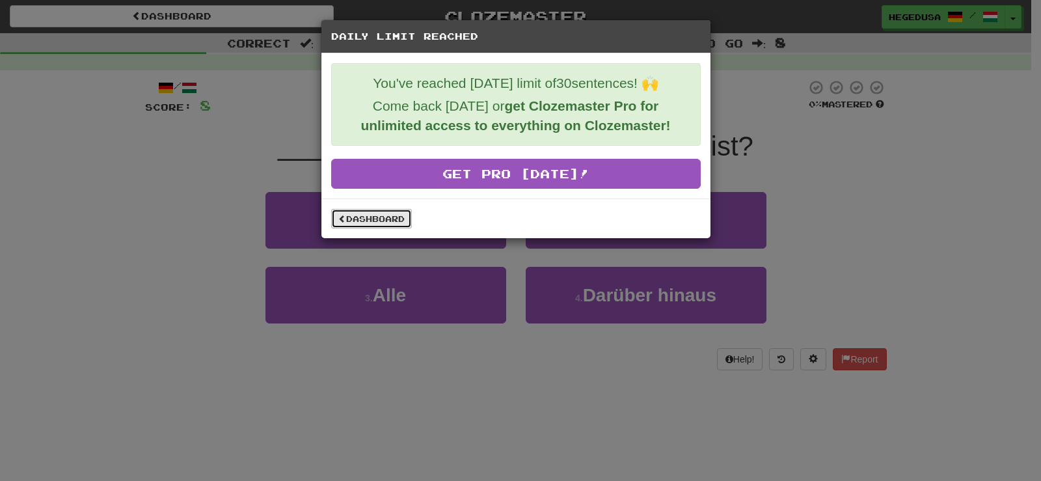
click at [402, 219] on link "Dashboard" at bounding box center [371, 219] width 81 height 20
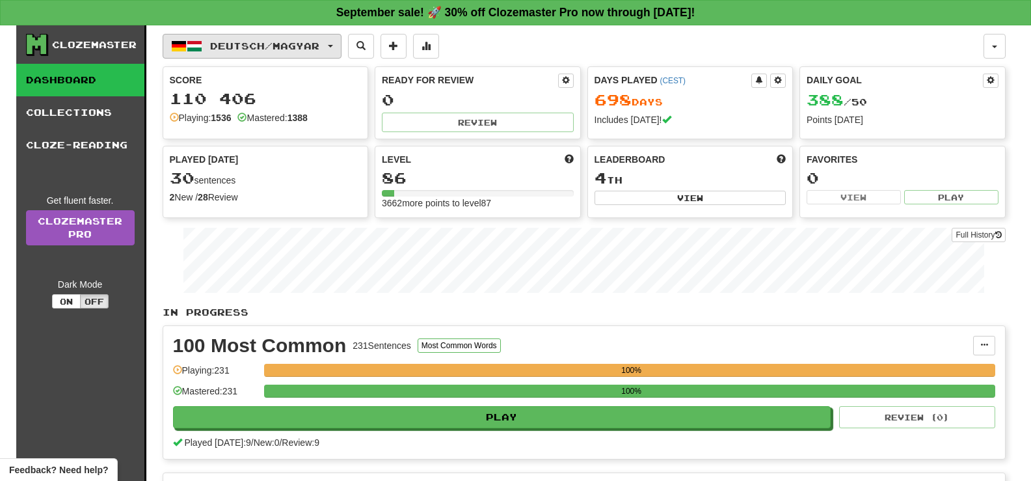
click at [241, 50] on span "Deutsch / Magyar" at bounding box center [264, 45] width 109 height 11
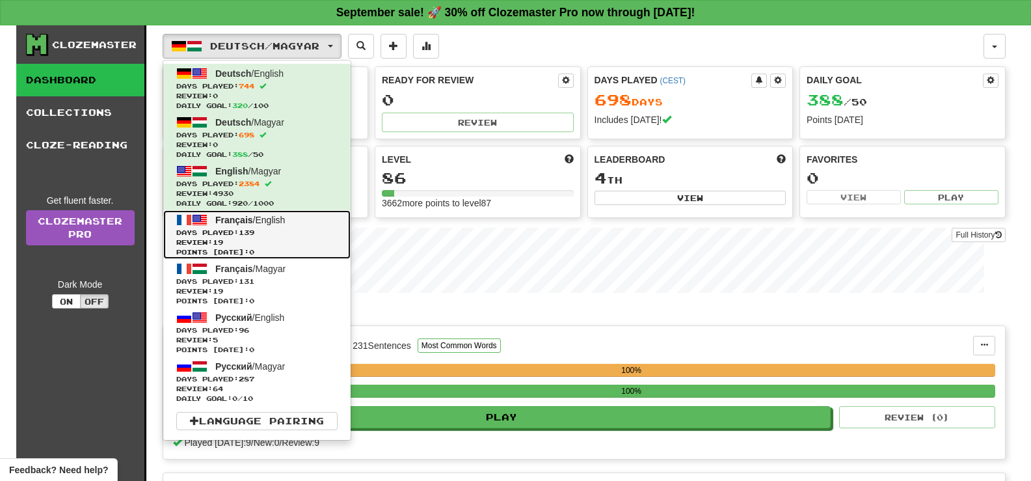
click at [260, 248] on span "Points today: 0" at bounding box center [256, 252] width 161 height 10
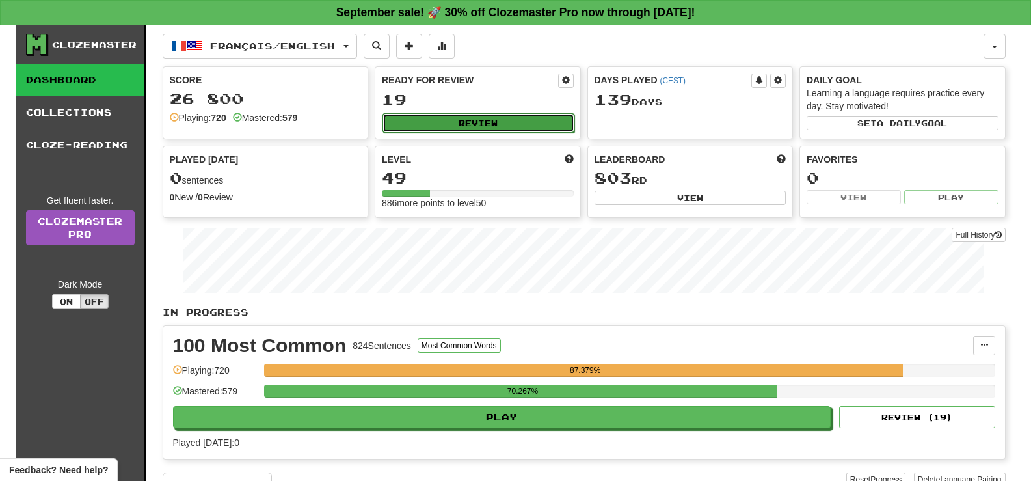
click at [431, 126] on button "Review" at bounding box center [478, 123] width 192 height 20
select select "**"
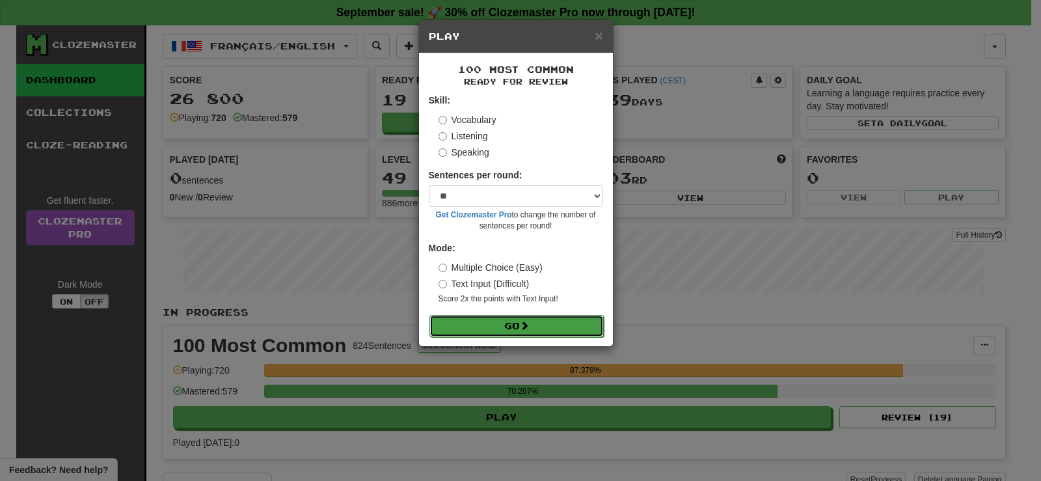
click at [559, 317] on button "Go" at bounding box center [516, 326] width 174 height 22
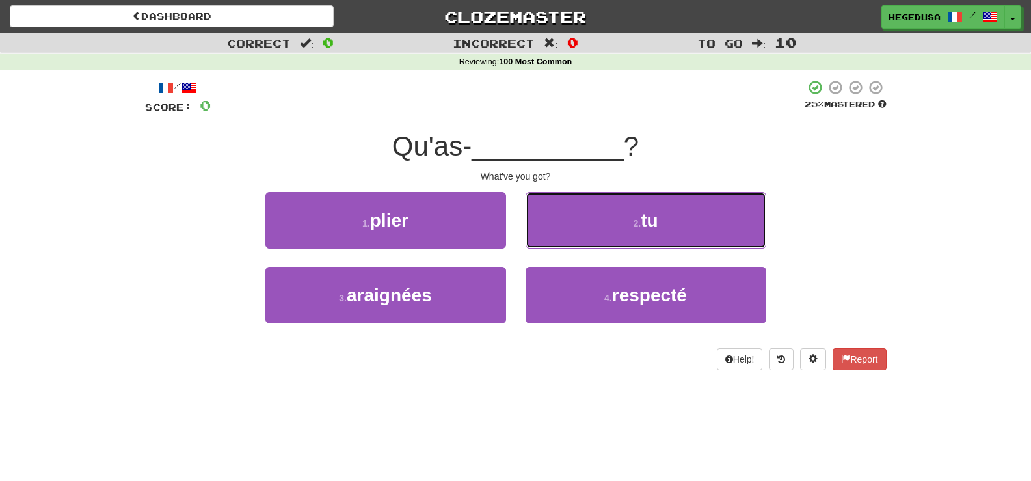
click at [591, 237] on button "2 . tu" at bounding box center [646, 220] width 241 height 57
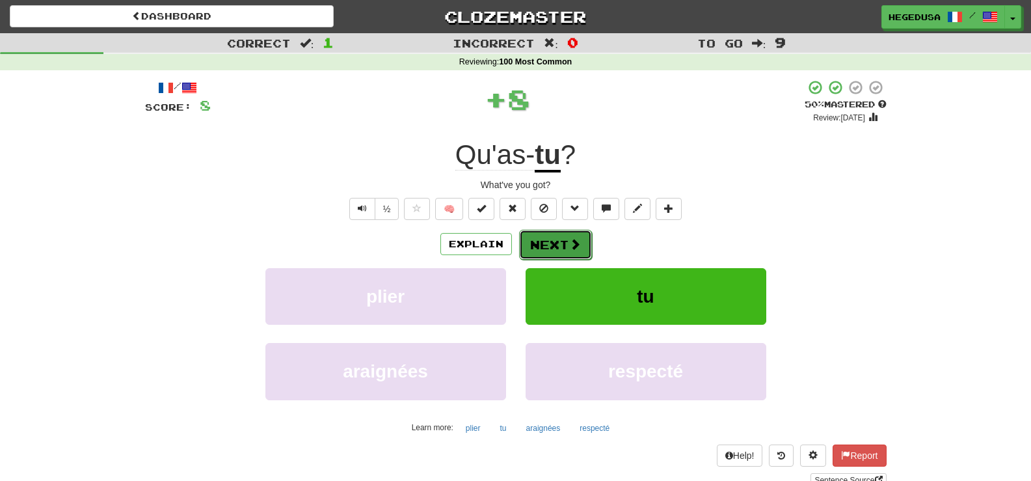
click at [572, 248] on span at bounding box center [575, 244] width 12 height 12
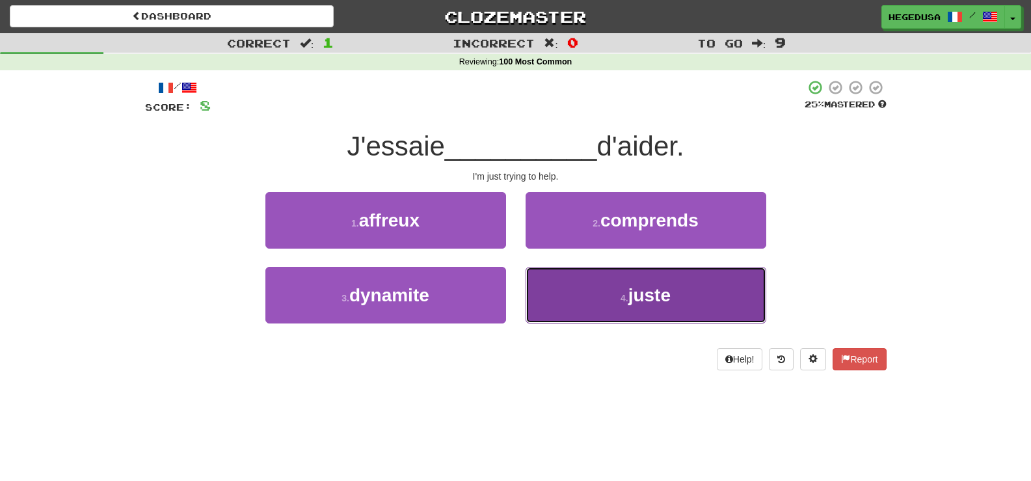
click at [596, 296] on button "4 . juste" at bounding box center [646, 295] width 241 height 57
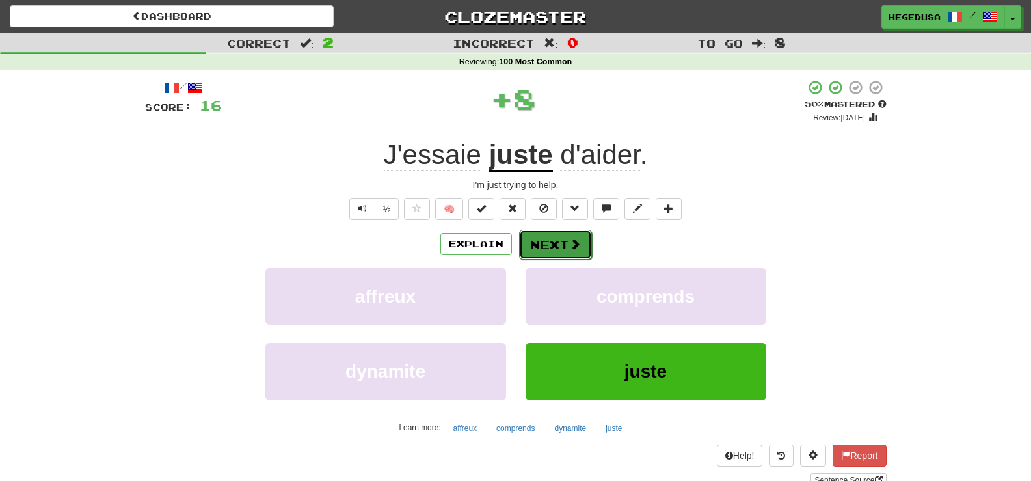
click at [563, 243] on button "Next" at bounding box center [555, 245] width 73 height 30
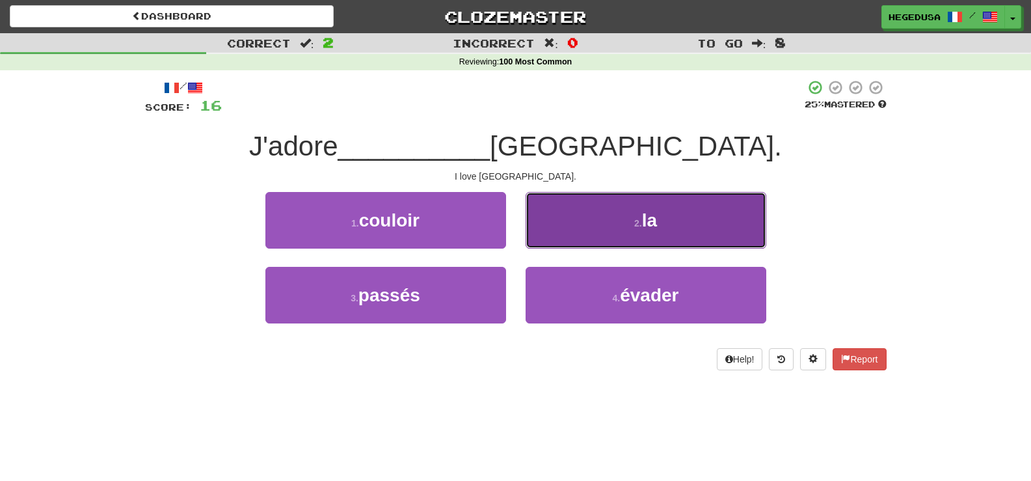
click at [580, 216] on button "2 . la" at bounding box center [646, 220] width 241 height 57
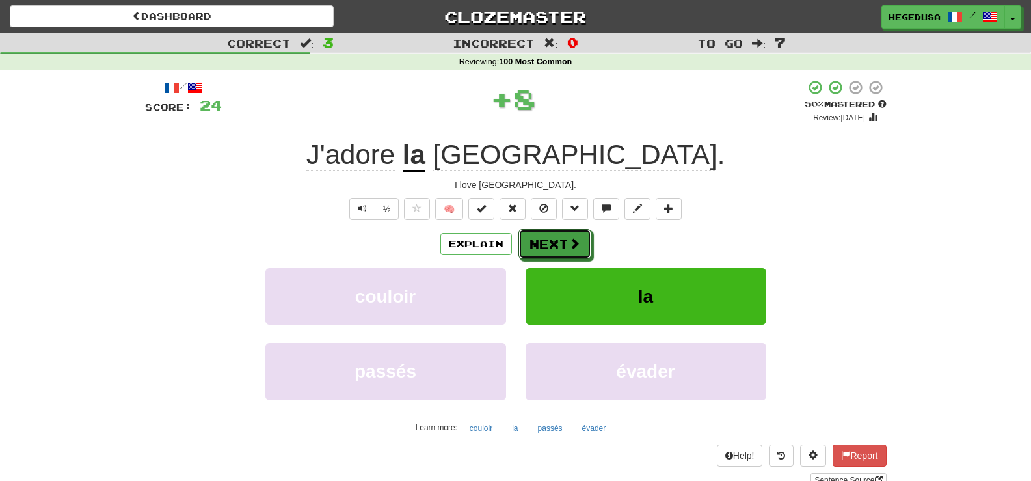
click at [557, 235] on button "Next" at bounding box center [554, 244] width 73 height 30
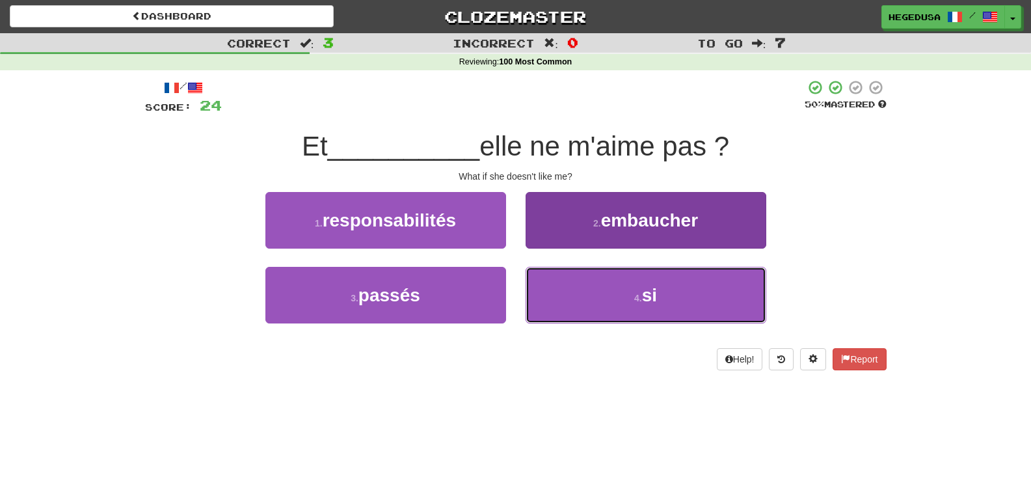
click at [601, 290] on button "4 . si" at bounding box center [646, 295] width 241 height 57
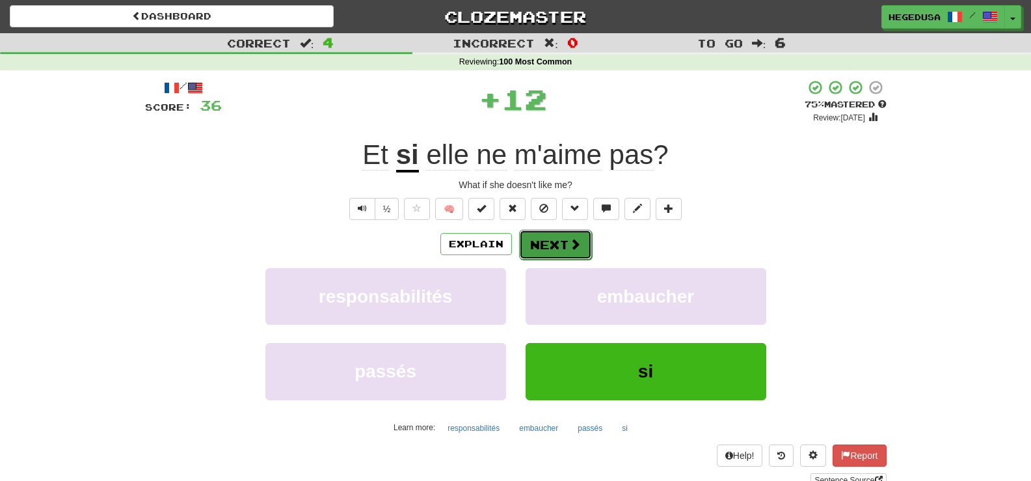
click at [550, 230] on button "Next" at bounding box center [555, 245] width 73 height 30
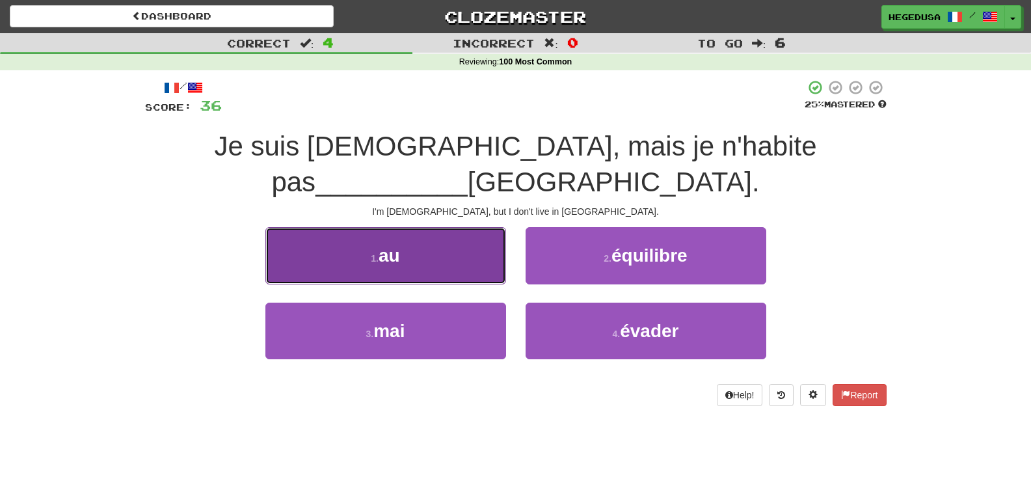
click at [438, 227] on button "1 . au" at bounding box center [385, 255] width 241 height 57
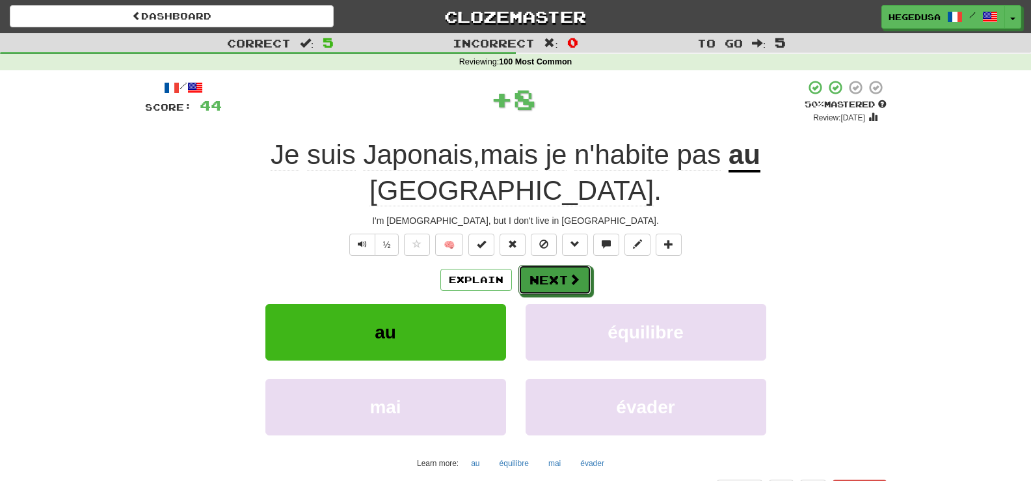
click at [557, 265] on button "Next" at bounding box center [554, 280] width 73 height 30
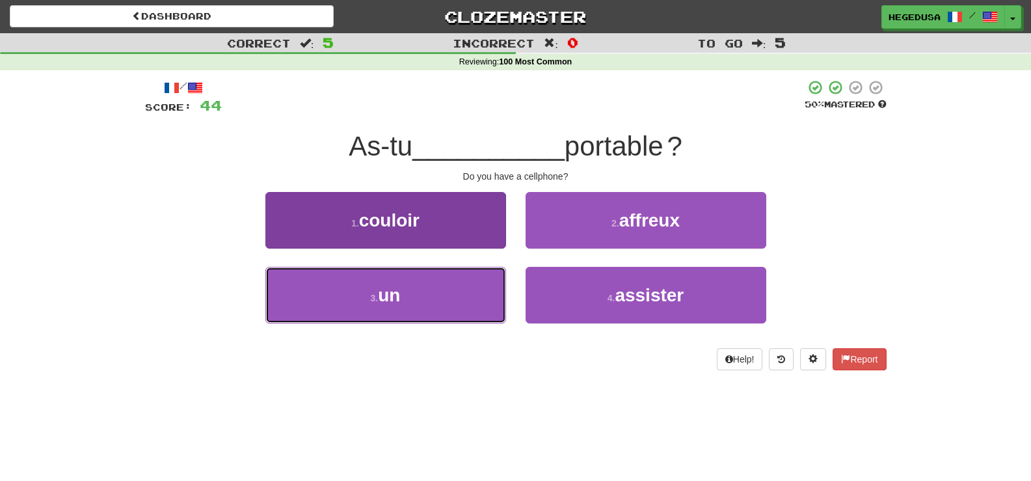
click at [475, 284] on button "3 . un" at bounding box center [385, 295] width 241 height 57
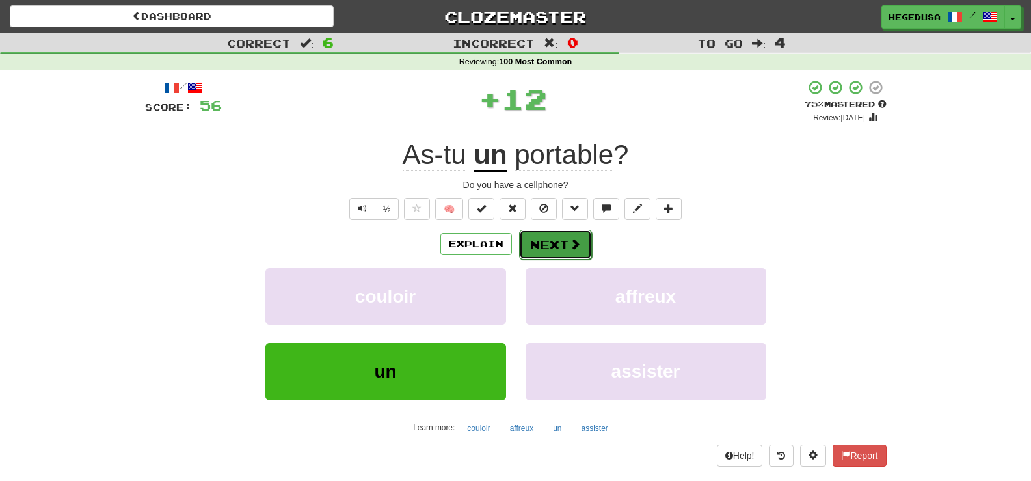
click at [557, 254] on button "Next" at bounding box center [555, 245] width 73 height 30
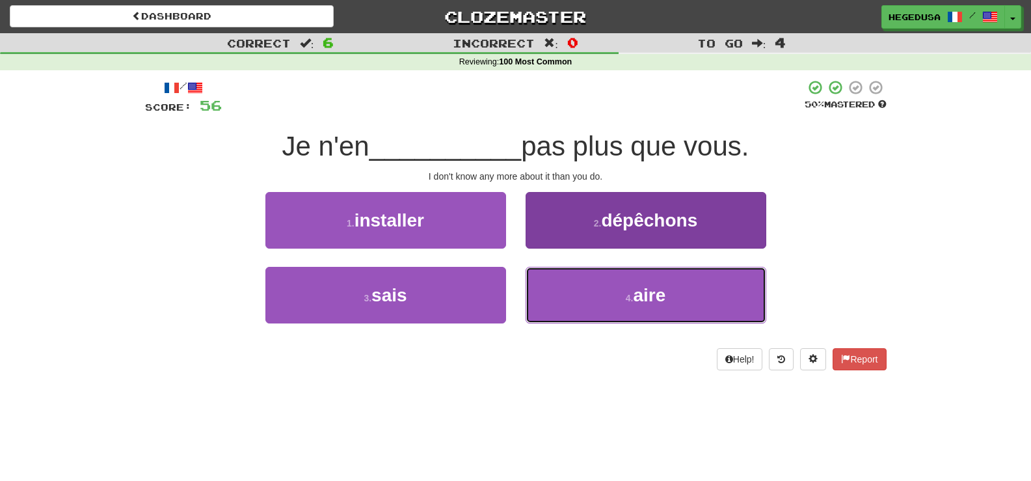
click at [561, 299] on button "4 . aire" at bounding box center [646, 295] width 241 height 57
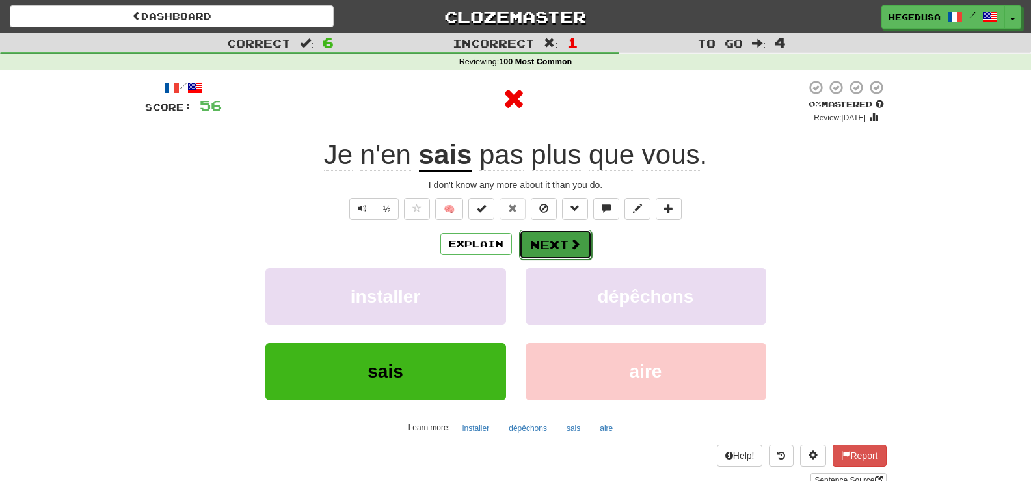
click at [539, 243] on button "Next" at bounding box center [555, 245] width 73 height 30
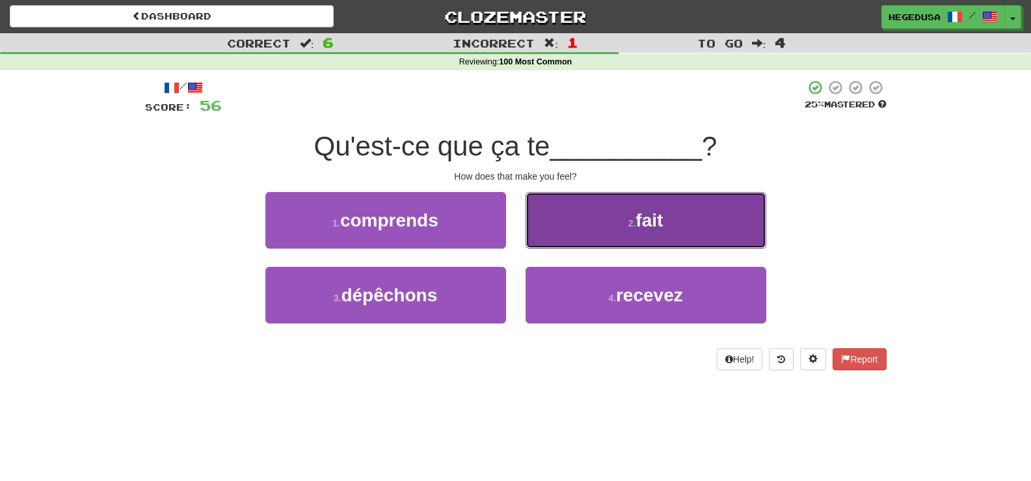
click at [556, 224] on button "2 . fait" at bounding box center [646, 220] width 241 height 57
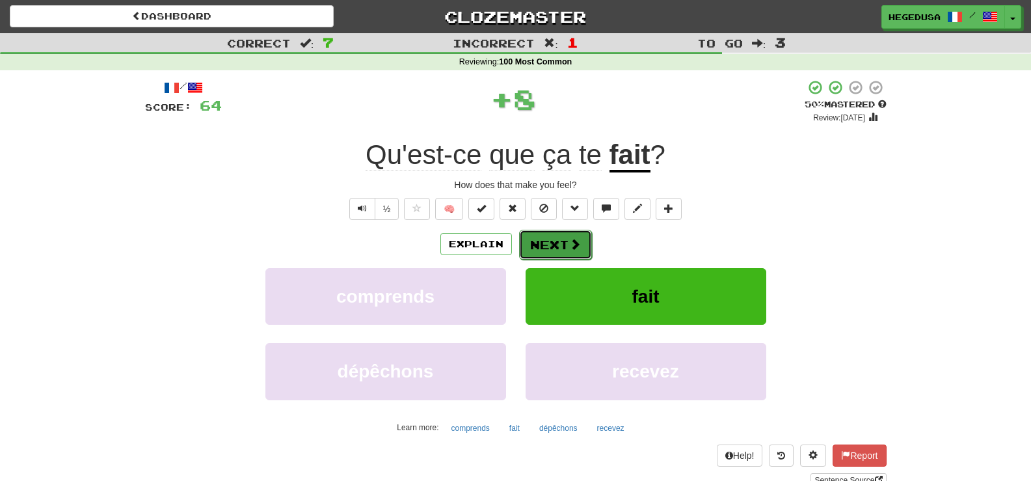
click at [540, 235] on button "Next" at bounding box center [555, 245] width 73 height 30
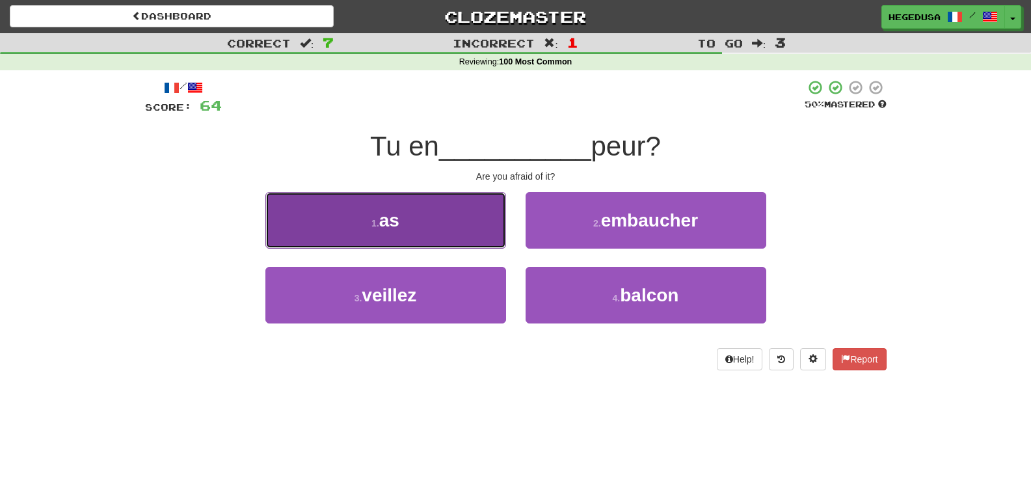
click at [473, 224] on button "1 . as" at bounding box center [385, 220] width 241 height 57
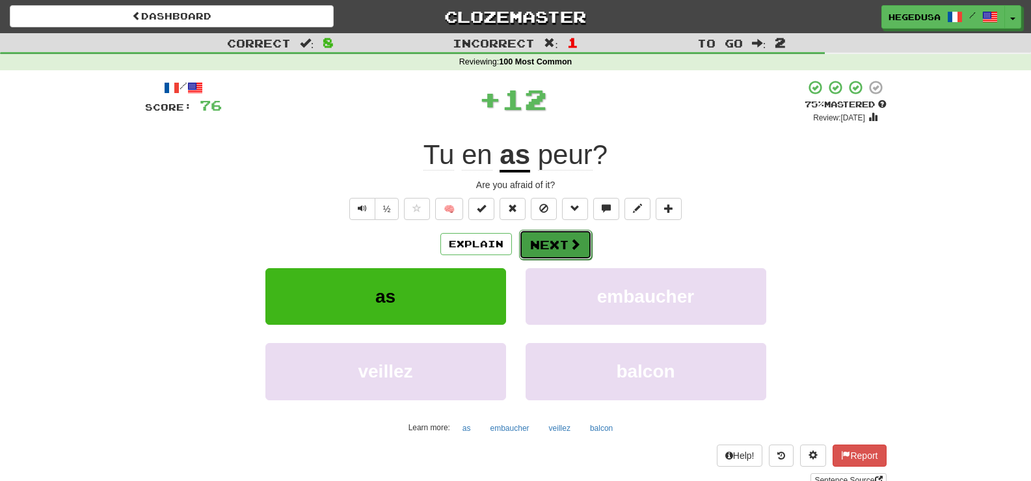
click at [574, 245] on span at bounding box center [575, 244] width 12 height 12
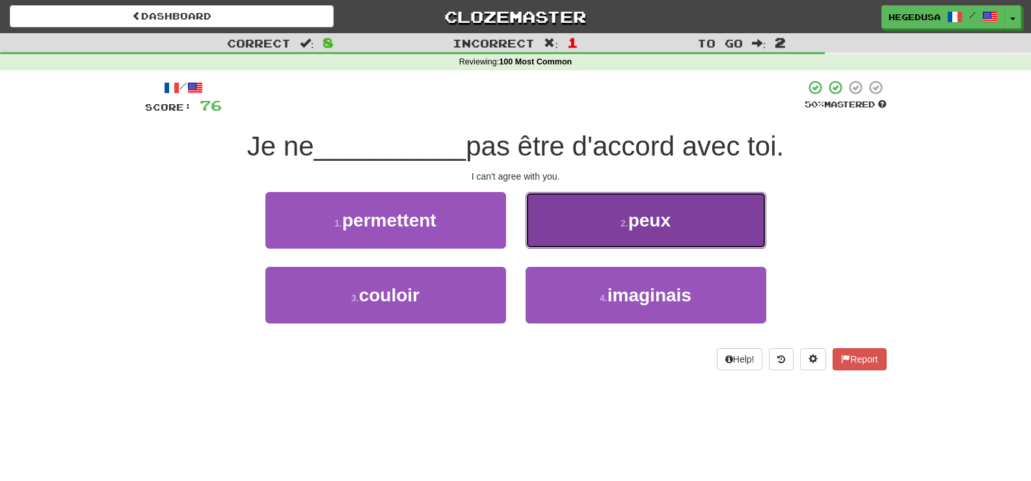
click at [582, 222] on button "2 . peux" at bounding box center [646, 220] width 241 height 57
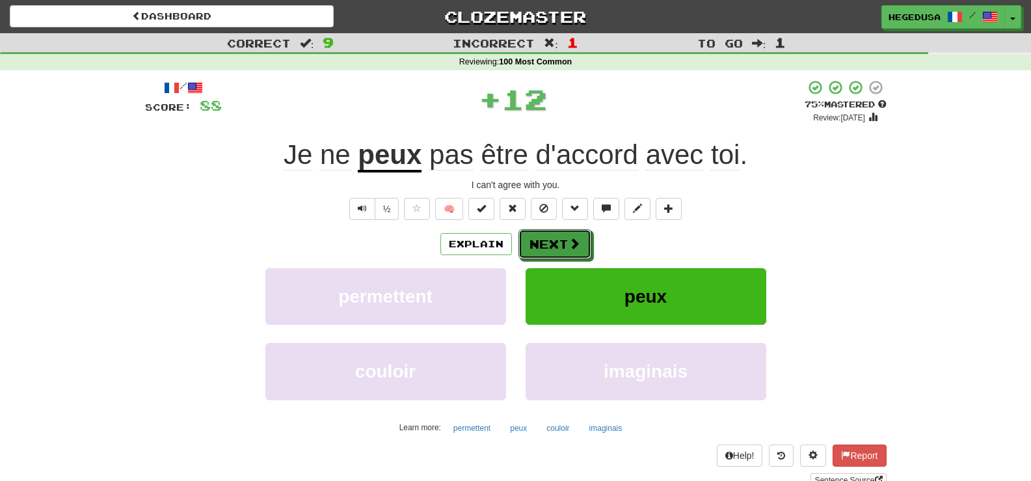
click at [560, 230] on button "Next" at bounding box center [554, 244] width 73 height 30
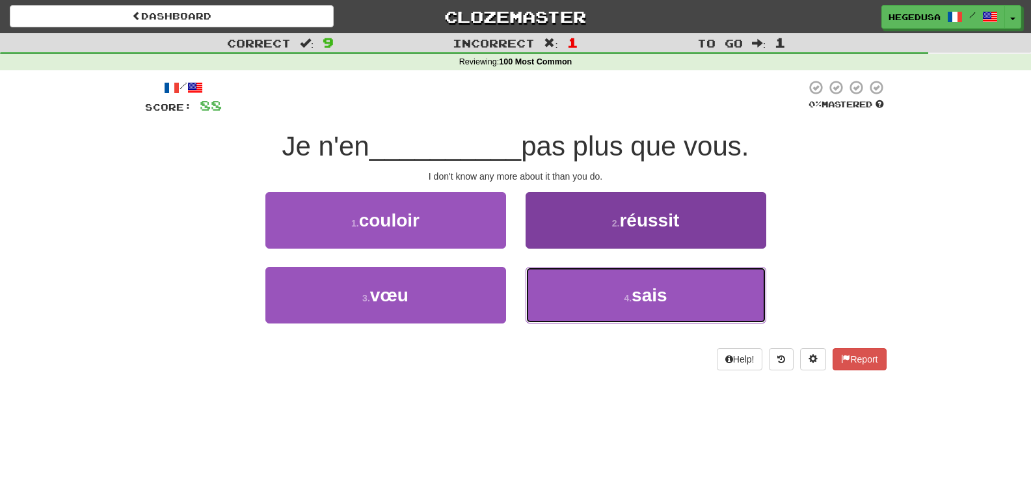
click at [577, 287] on button "4 . [GEOGRAPHIC_DATA]" at bounding box center [646, 295] width 241 height 57
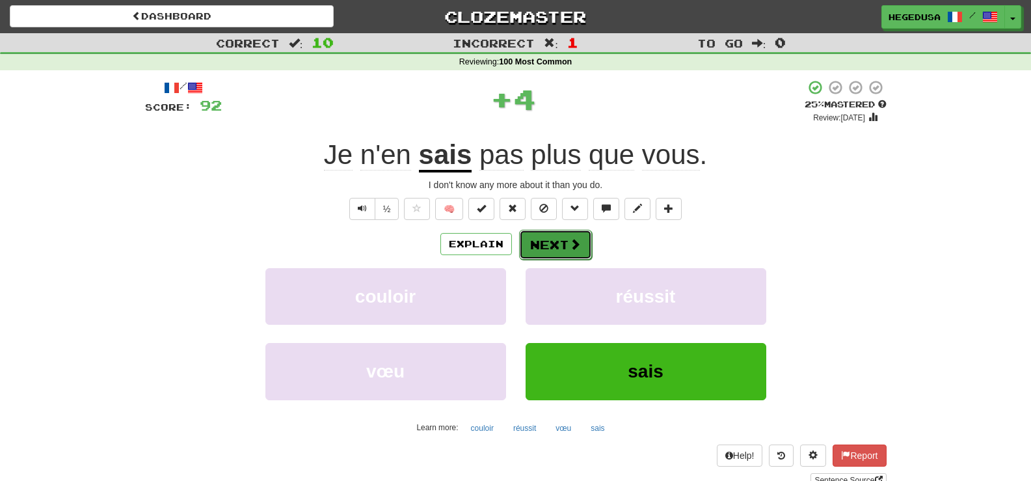
click at [569, 247] on span at bounding box center [575, 244] width 12 height 12
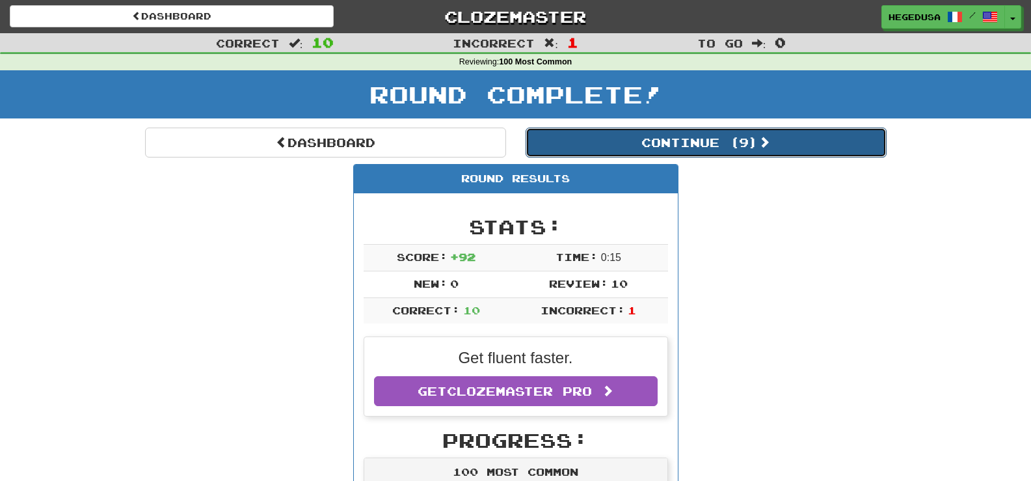
click at [668, 152] on button "Continue ( 9 )" at bounding box center [706, 142] width 361 height 30
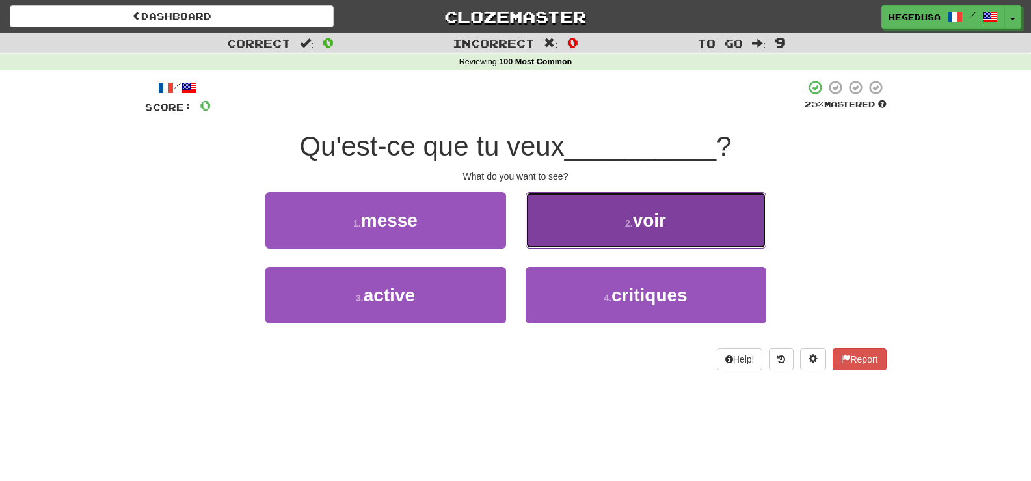
click at [647, 242] on button "2 . voir" at bounding box center [646, 220] width 241 height 57
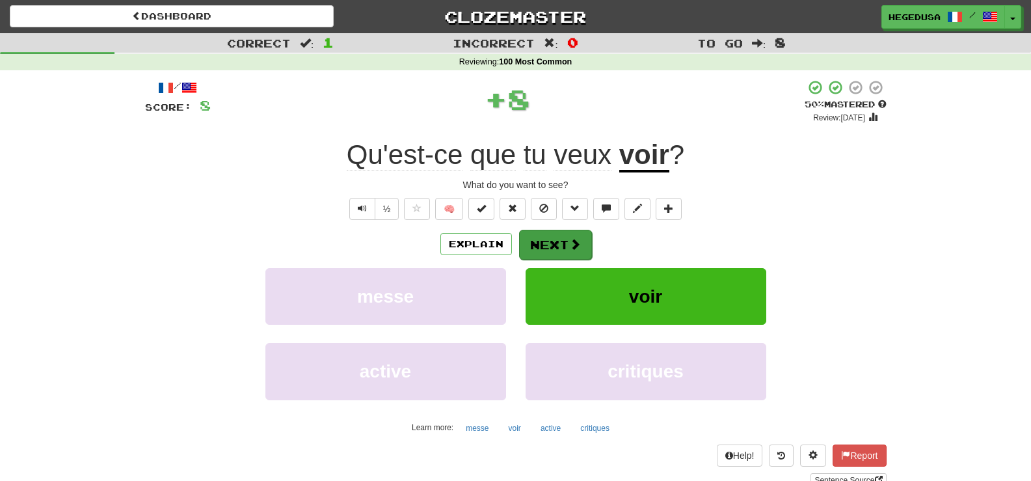
click at [591, 237] on div "Explain Next" at bounding box center [516, 244] width 742 height 30
click at [589, 245] on button "Next" at bounding box center [555, 245] width 73 height 30
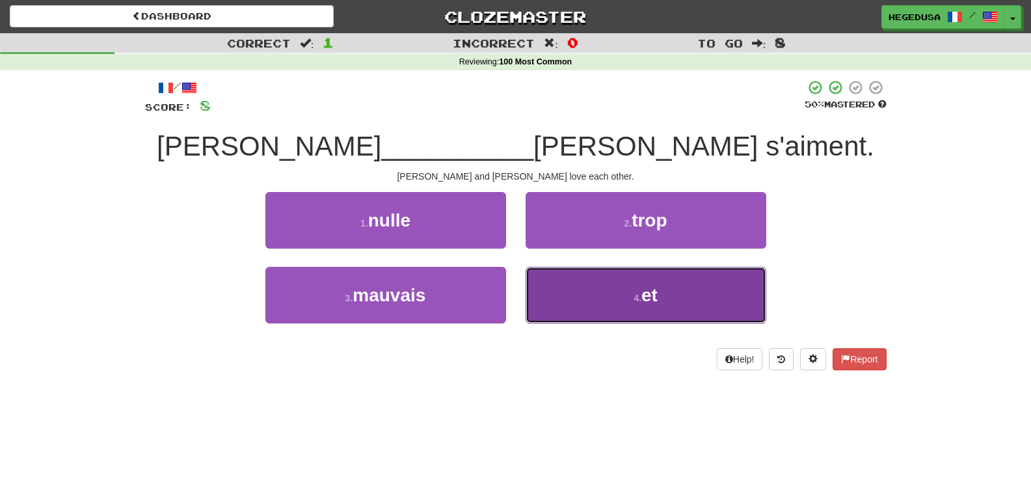
click at [618, 299] on button "4 . et" at bounding box center [646, 295] width 241 height 57
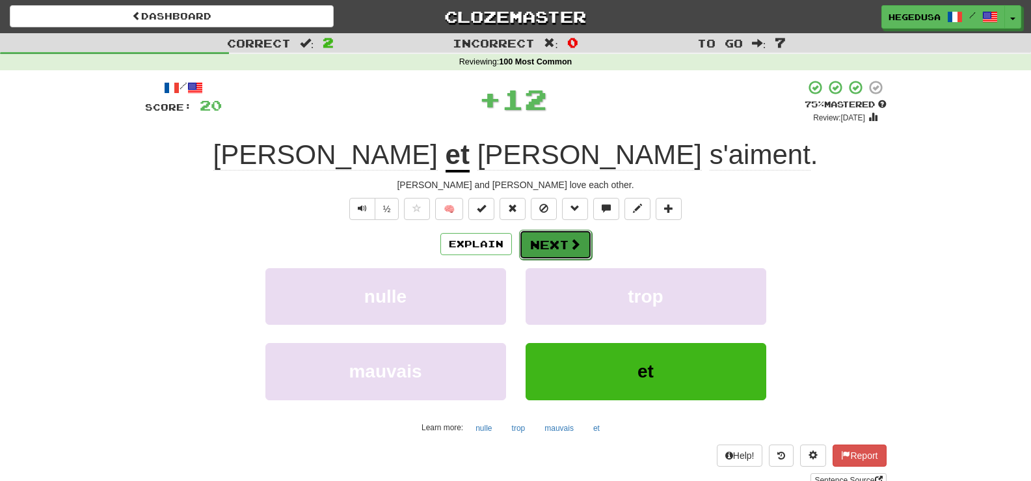
click at [563, 243] on button "Next" at bounding box center [555, 245] width 73 height 30
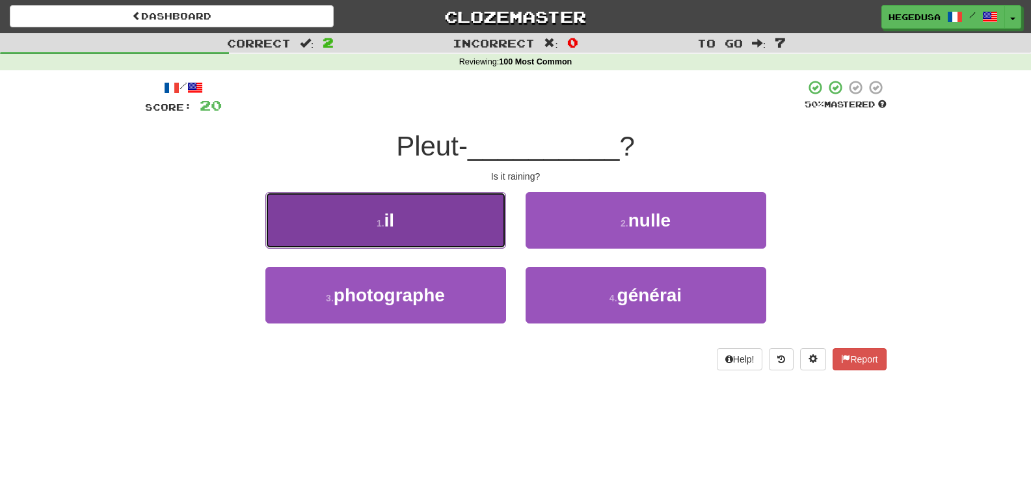
click at [435, 217] on button "1 . il" at bounding box center [385, 220] width 241 height 57
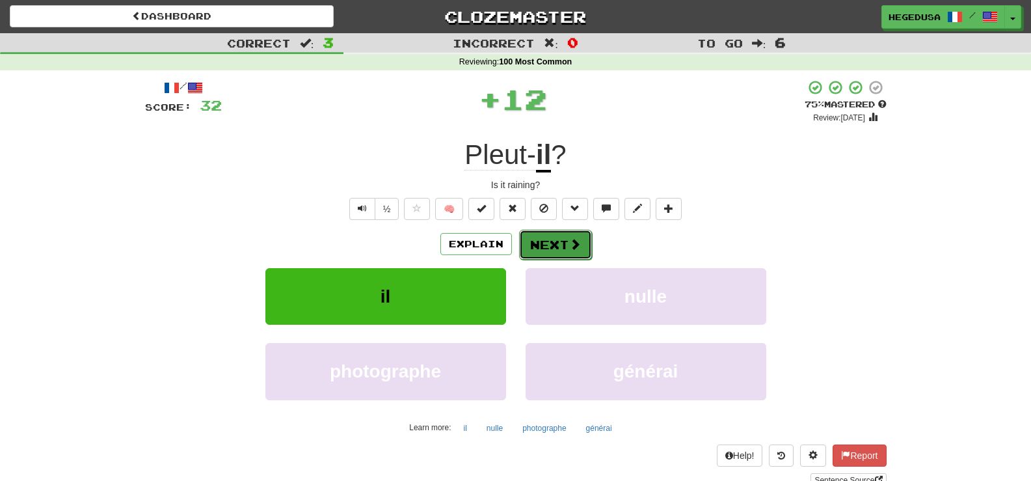
click at [572, 240] on span at bounding box center [575, 244] width 12 height 12
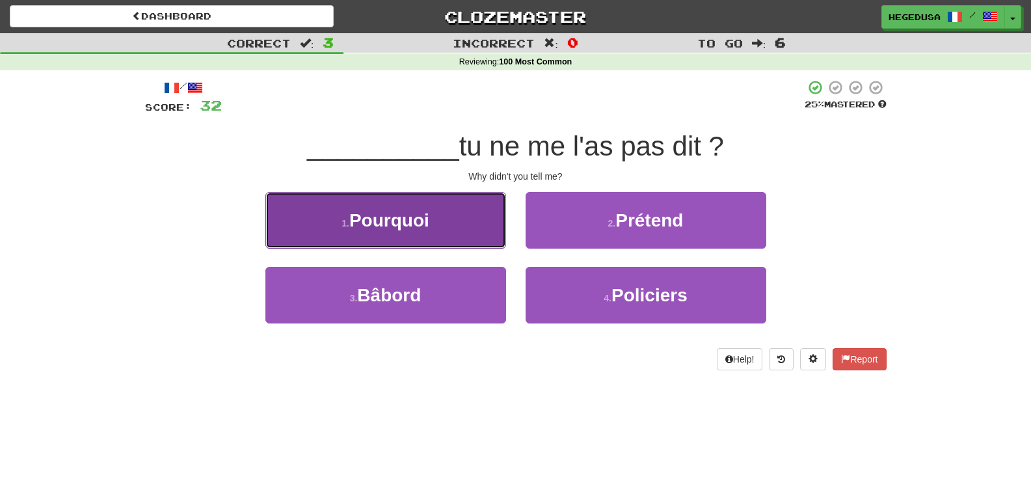
click at [475, 234] on button "1 . Pourquoi" at bounding box center [385, 220] width 241 height 57
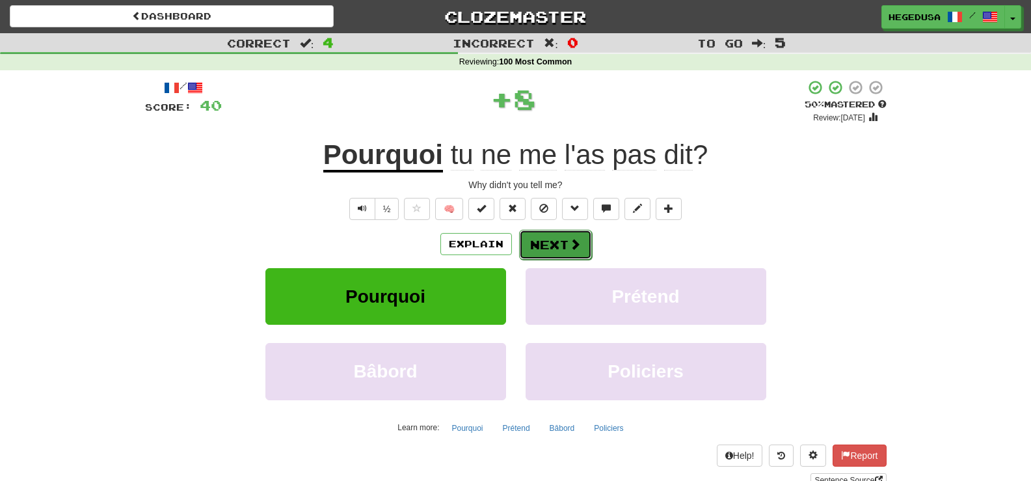
click at [582, 252] on button "Next" at bounding box center [555, 245] width 73 height 30
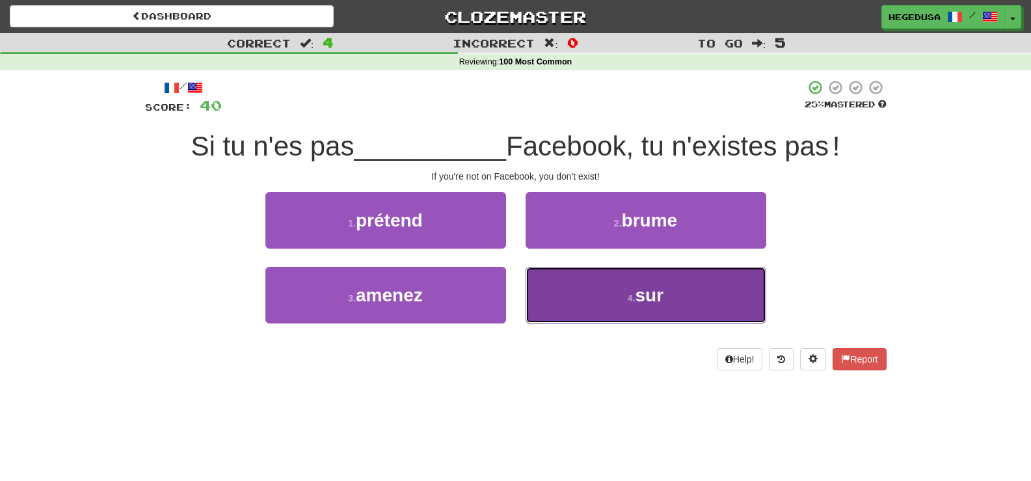
click at [596, 282] on button "4 . sur" at bounding box center [646, 295] width 241 height 57
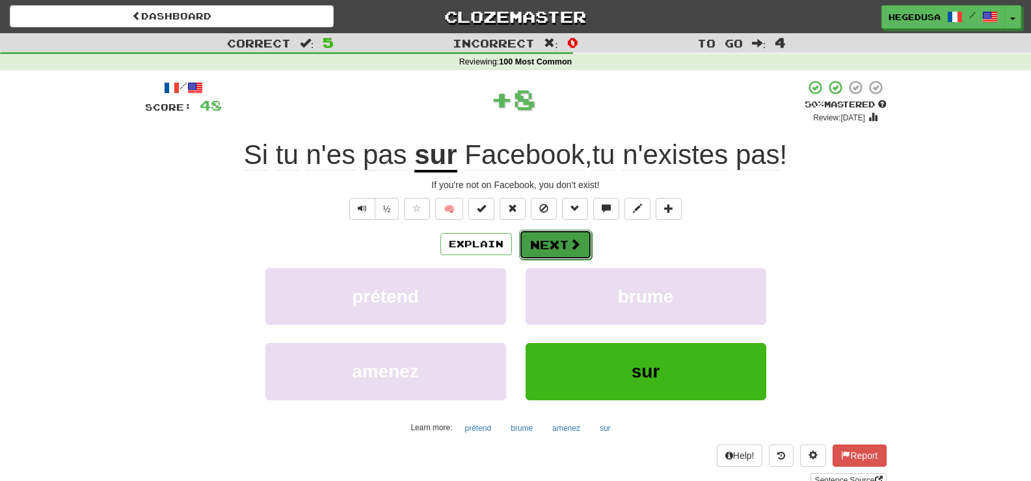
click at [570, 243] on span at bounding box center [575, 244] width 12 height 12
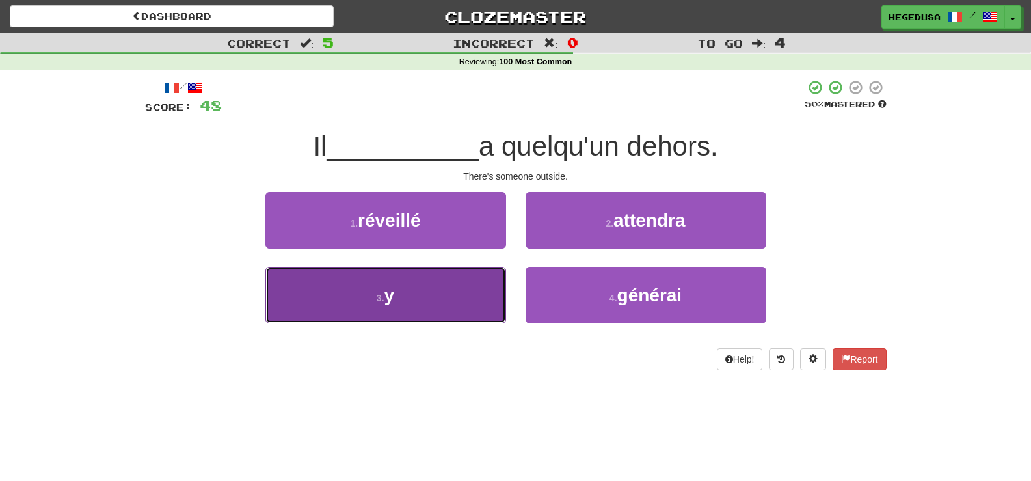
click at [461, 301] on button "3 . y" at bounding box center [385, 295] width 241 height 57
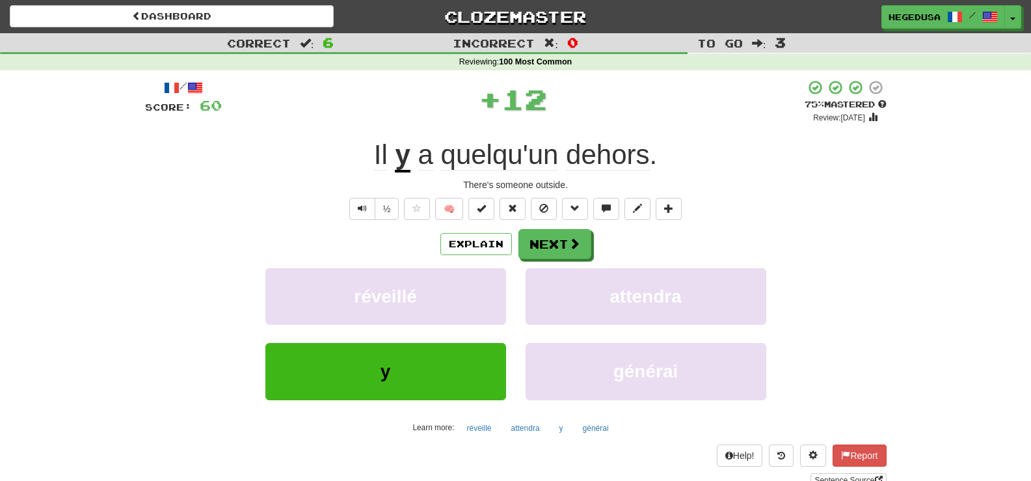
click at [591, 237] on div "Explain Next" at bounding box center [516, 244] width 742 height 30
click at [576, 242] on span at bounding box center [575, 244] width 12 height 12
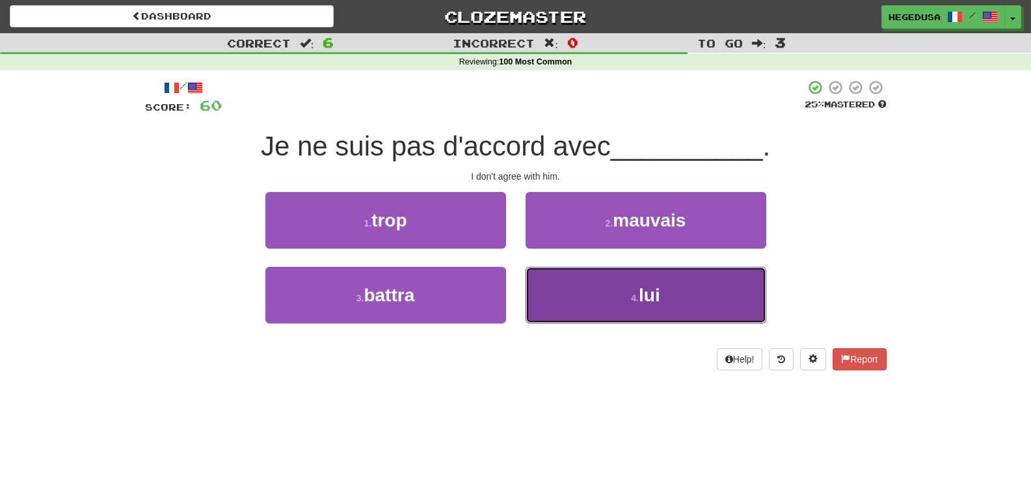
click at [616, 288] on button "4 . lui" at bounding box center [646, 295] width 241 height 57
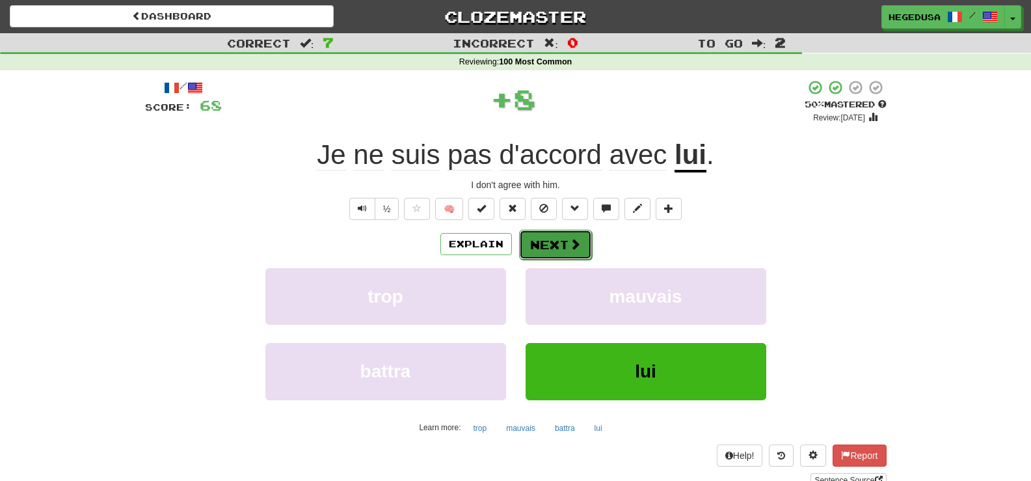
click at [577, 248] on span at bounding box center [575, 244] width 12 height 12
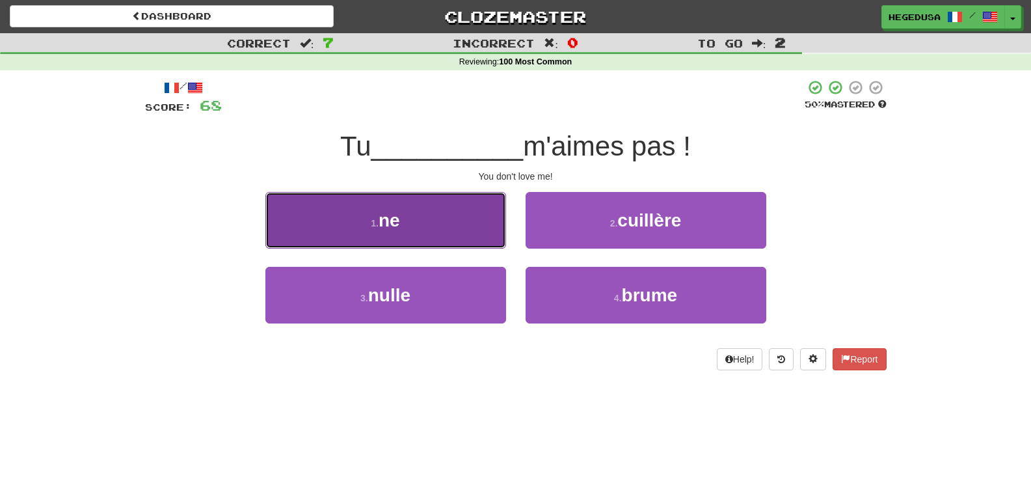
click at [497, 230] on button "1 . ne" at bounding box center [385, 220] width 241 height 57
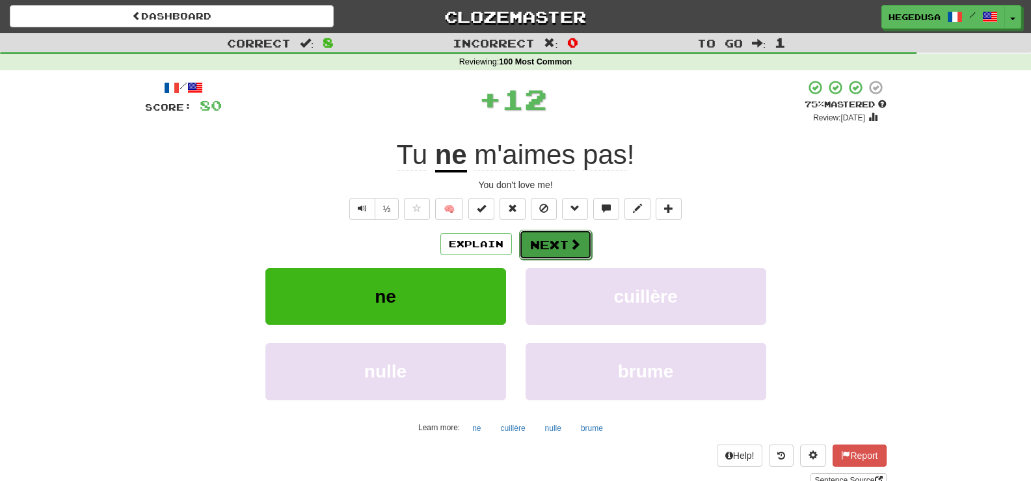
click at [563, 243] on button "Next" at bounding box center [555, 245] width 73 height 30
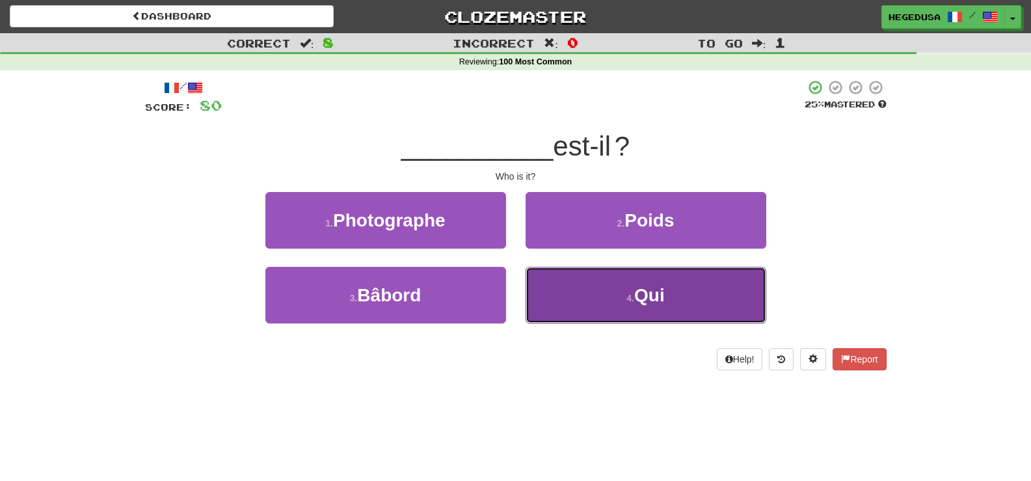
click at [596, 287] on button "4 . Qui" at bounding box center [646, 295] width 241 height 57
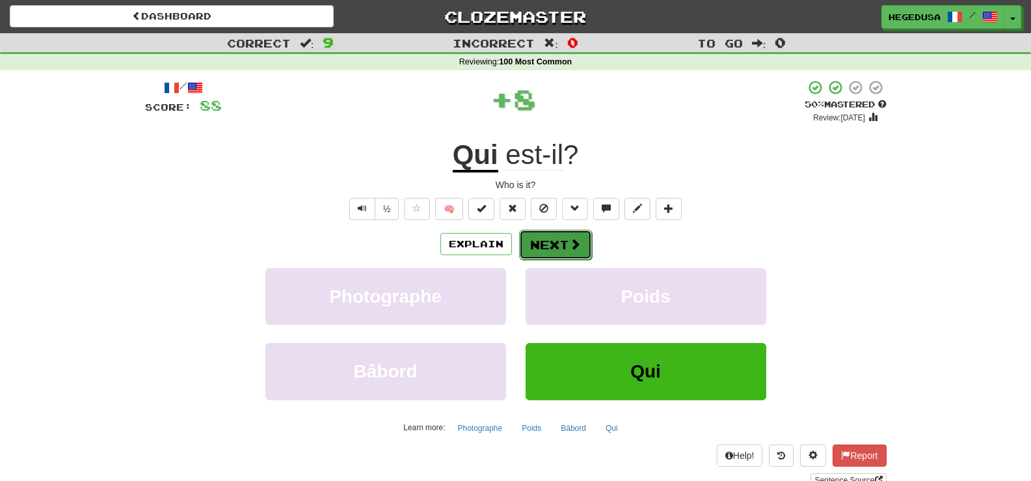
click at [559, 230] on button "Next" at bounding box center [555, 245] width 73 height 30
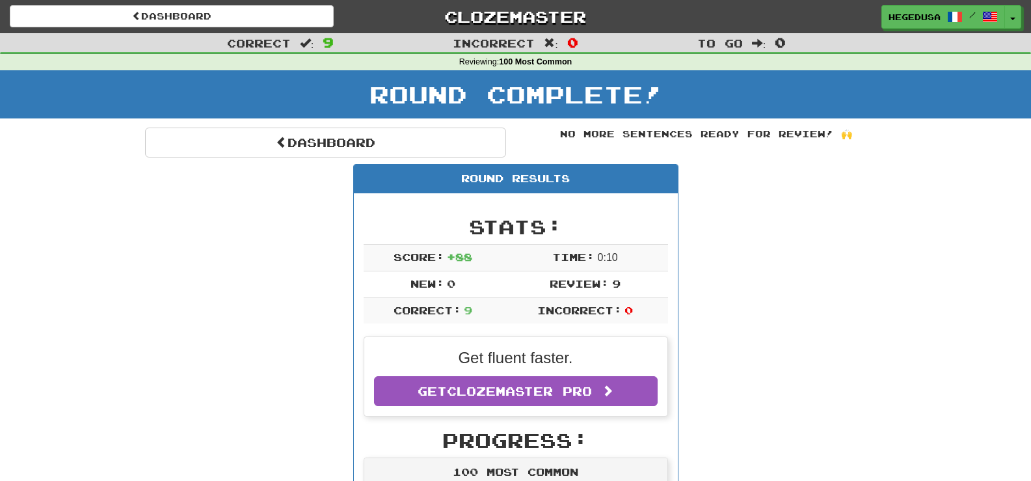
click at [410, 166] on div "Round Results" at bounding box center [516, 179] width 324 height 29
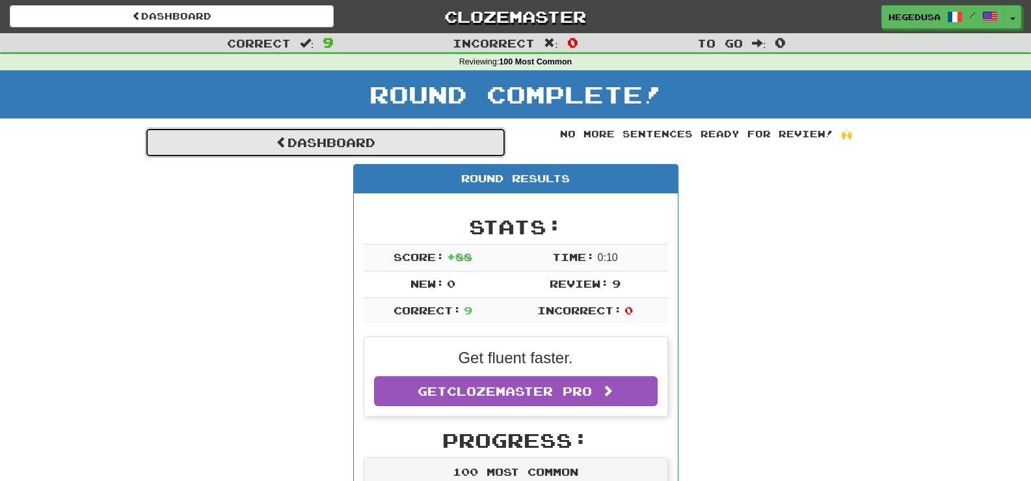
click at [412, 152] on link "Dashboard" at bounding box center [325, 142] width 361 height 30
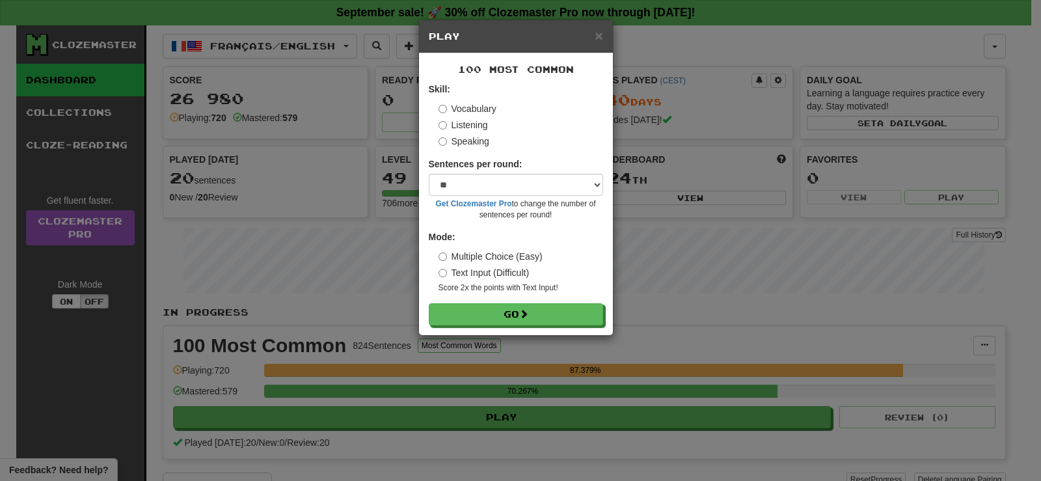
select select "**"
click at [542, 319] on button "Go" at bounding box center [516, 314] width 174 height 22
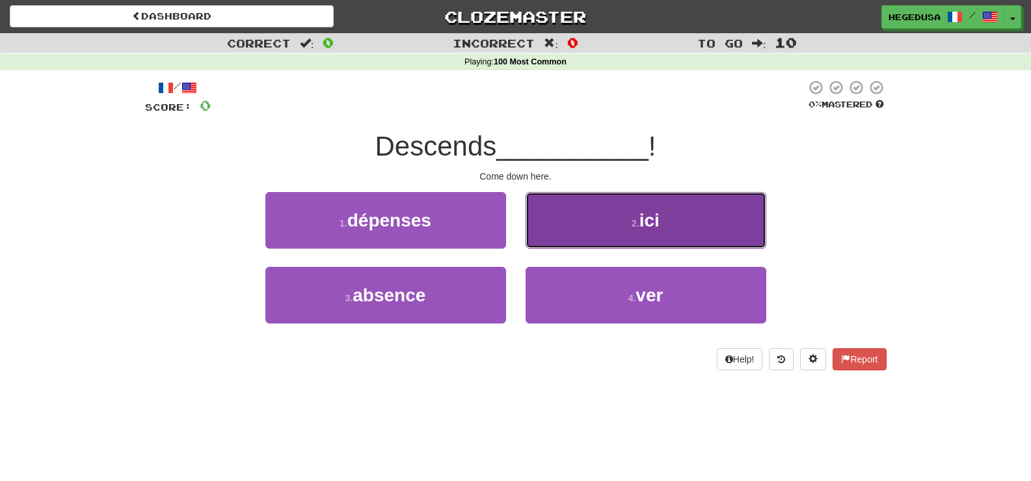
click at [583, 236] on button "2 . ici" at bounding box center [646, 220] width 241 height 57
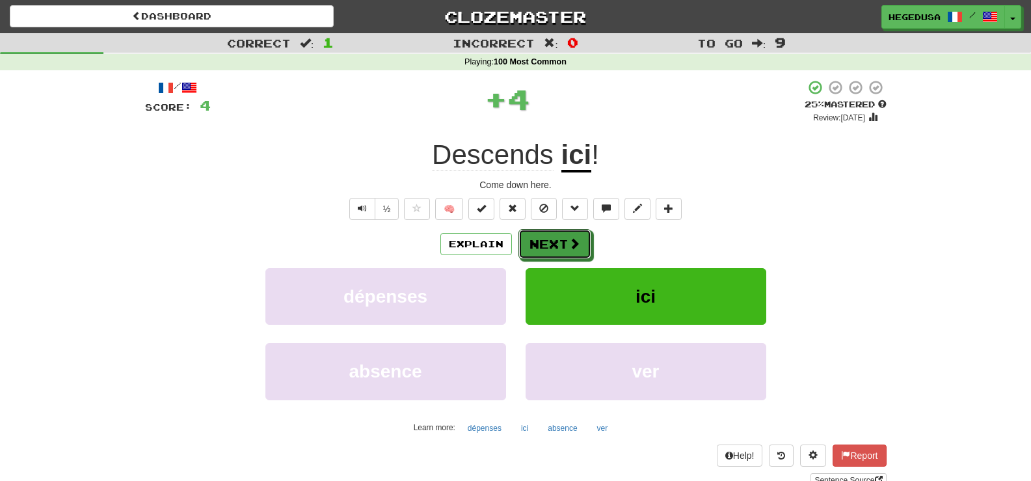
click at [583, 236] on button "Next" at bounding box center [554, 244] width 73 height 30
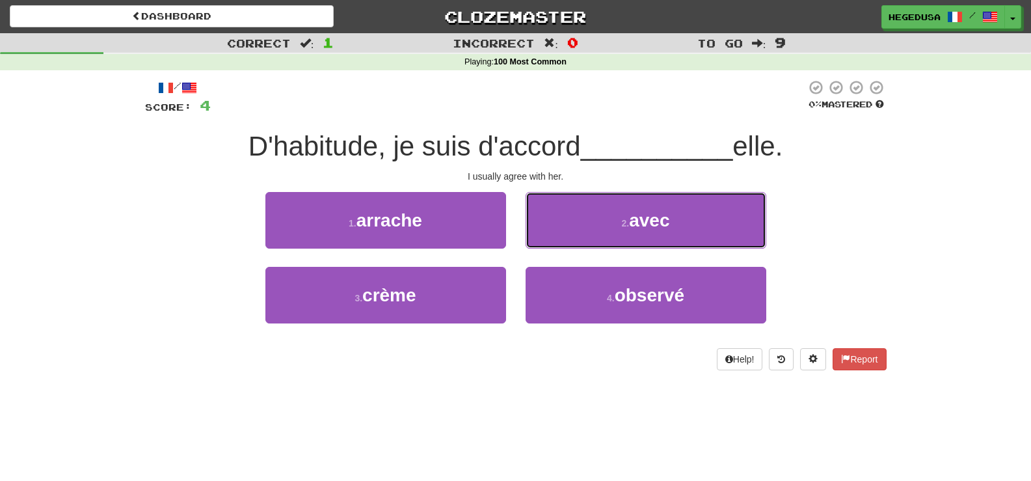
click at [583, 236] on button "2 . avec" at bounding box center [646, 220] width 241 height 57
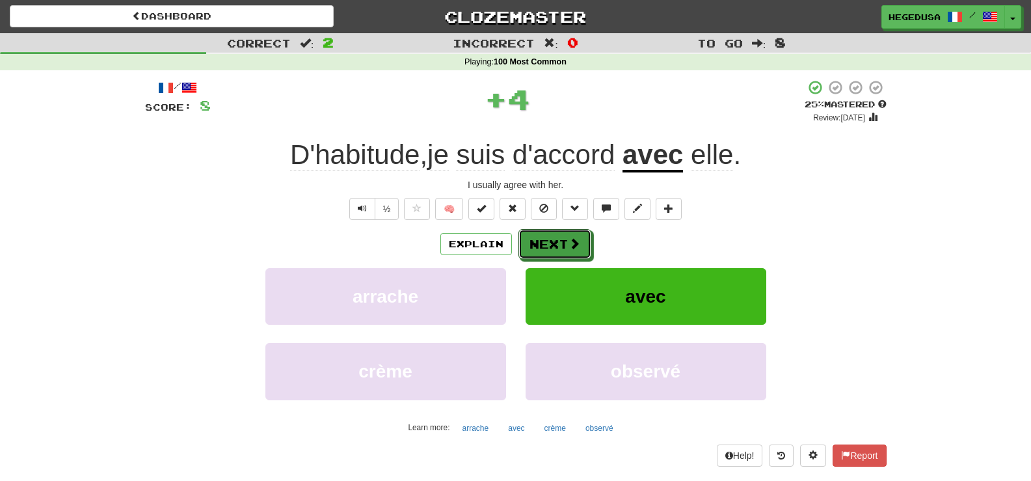
click at [583, 236] on button "Next" at bounding box center [554, 244] width 73 height 30
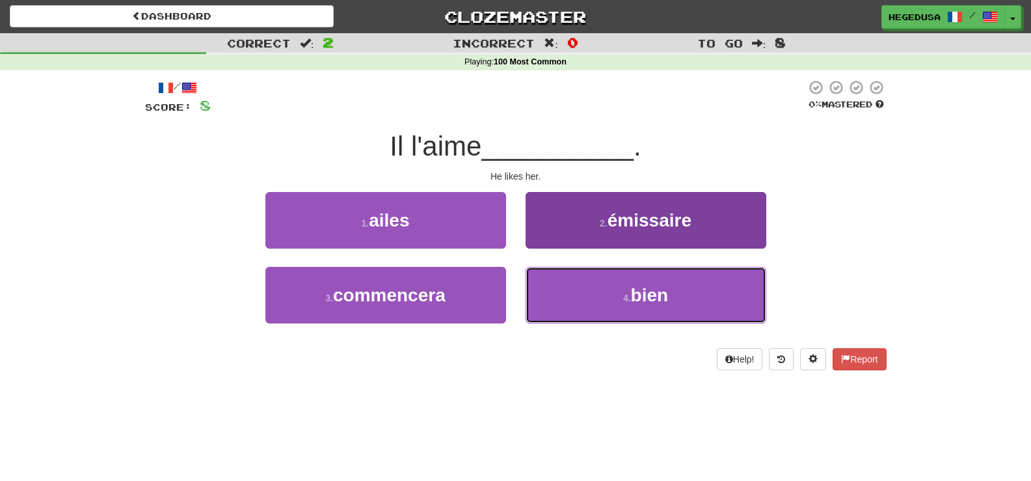
click at [624, 308] on button "4 . bien" at bounding box center [646, 295] width 241 height 57
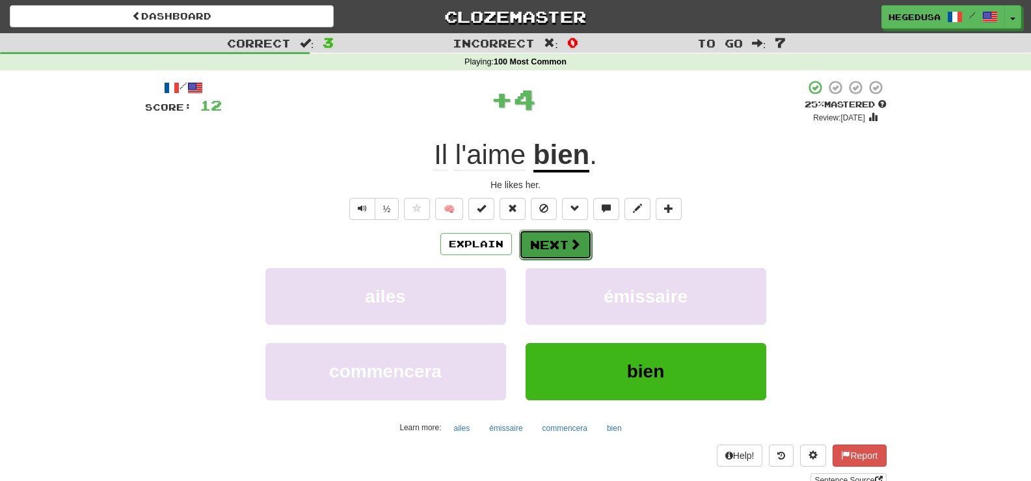
click at [554, 251] on button "Next" at bounding box center [555, 245] width 73 height 30
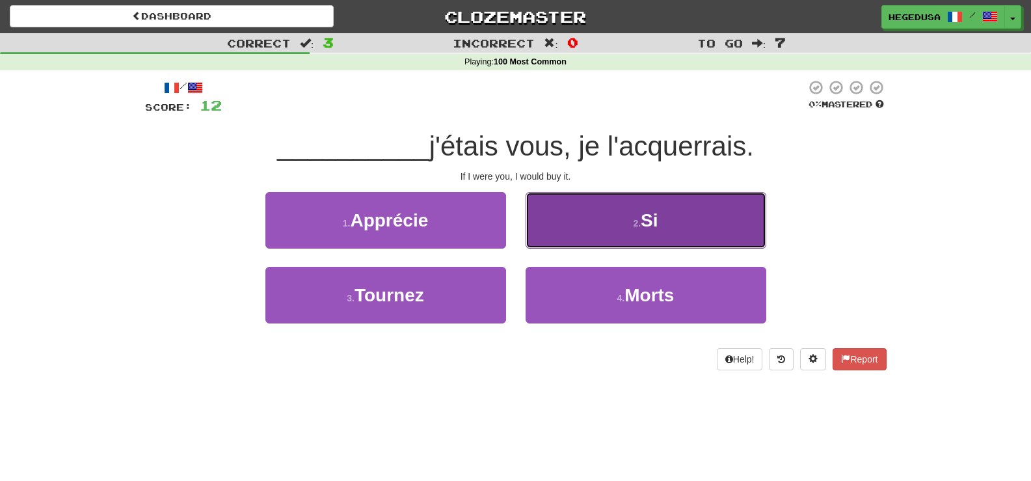
click at [576, 230] on button "2 . Si" at bounding box center [646, 220] width 241 height 57
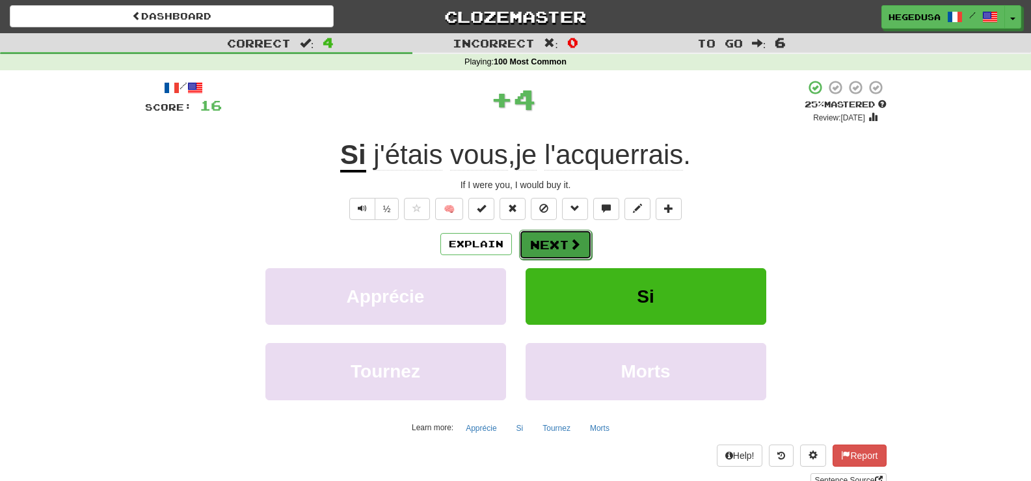
click at [548, 247] on button "Next" at bounding box center [555, 245] width 73 height 30
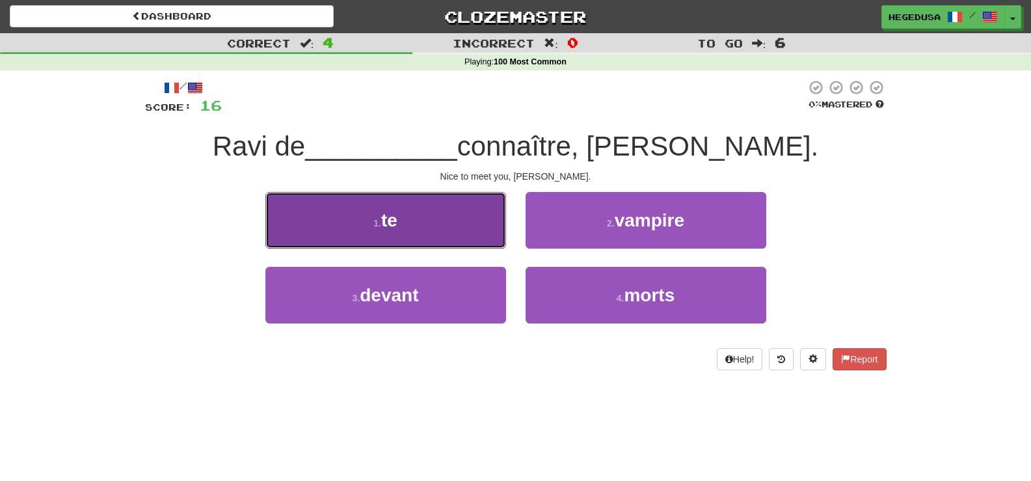
click at [462, 226] on button "1 . te" at bounding box center [385, 220] width 241 height 57
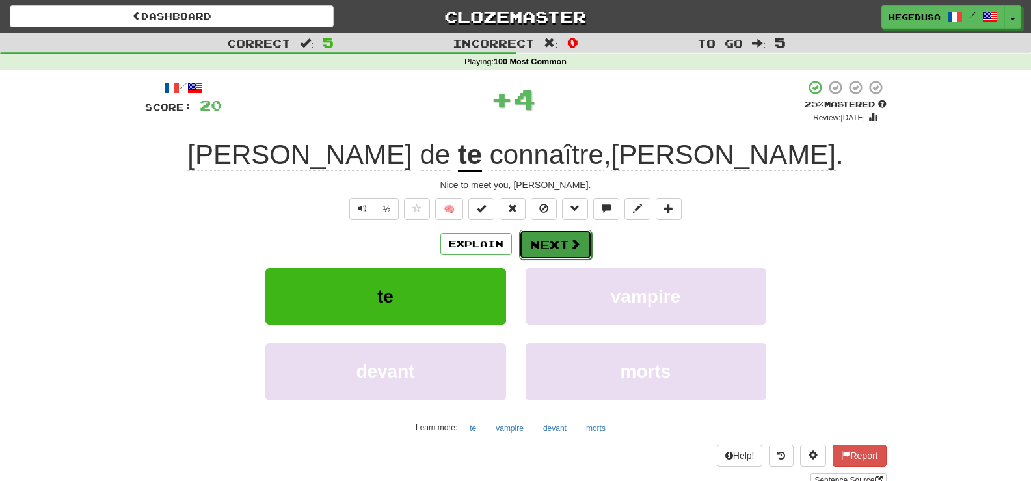
click at [543, 242] on button "Next" at bounding box center [555, 245] width 73 height 30
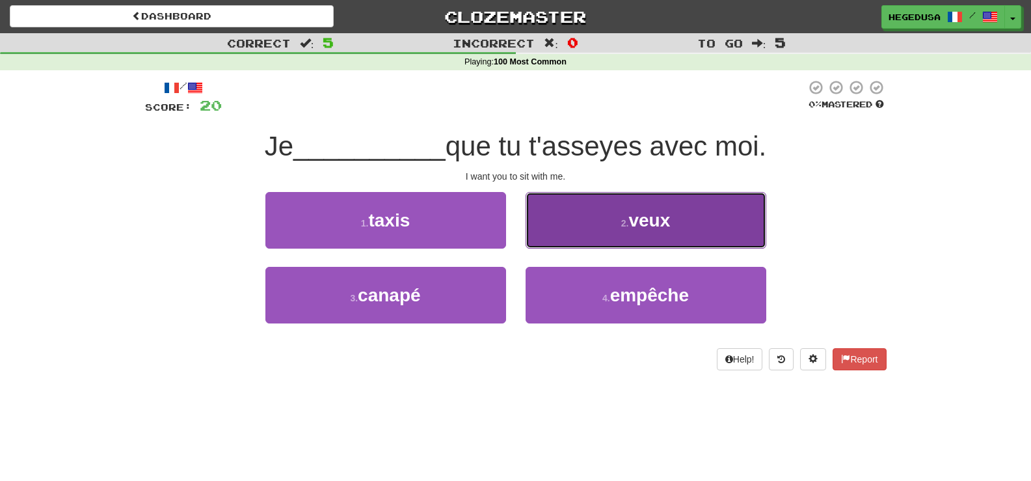
click at [567, 233] on button "2 . veux" at bounding box center [646, 220] width 241 height 57
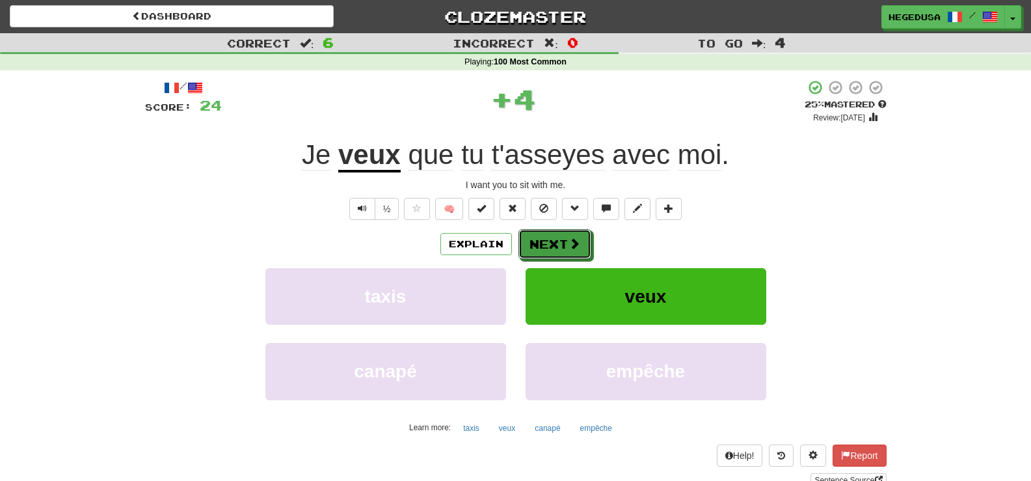
click at [555, 239] on button "Next" at bounding box center [554, 244] width 73 height 30
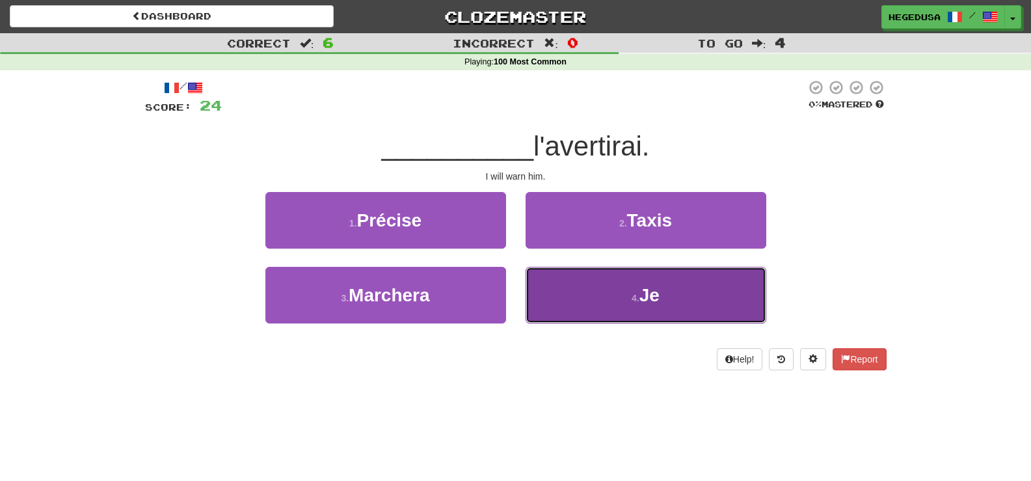
click at [583, 287] on button "4 . Je" at bounding box center [646, 295] width 241 height 57
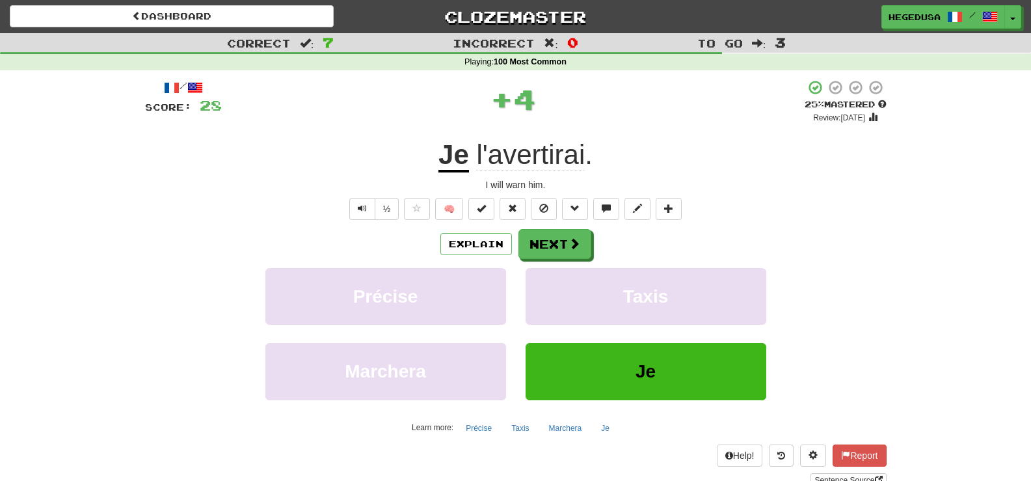
click at [546, 225] on div "/ Score: 28 + 4 25 % Mastered Review: 2025-09-18 Je l'avertirai . I will warn h…" at bounding box center [516, 283] width 742 height 408
click at [547, 242] on button "Next" at bounding box center [555, 245] width 73 height 30
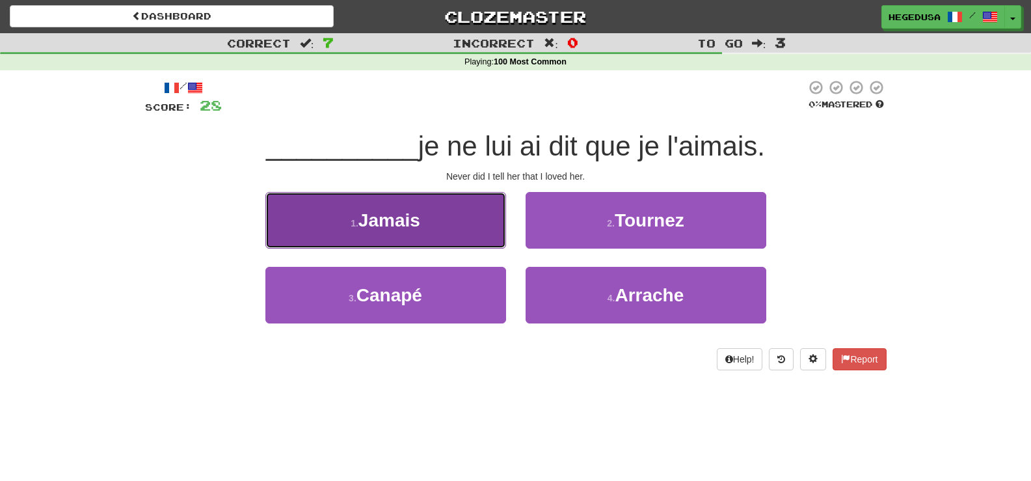
click at [483, 226] on button "1 . Jamais" at bounding box center [385, 220] width 241 height 57
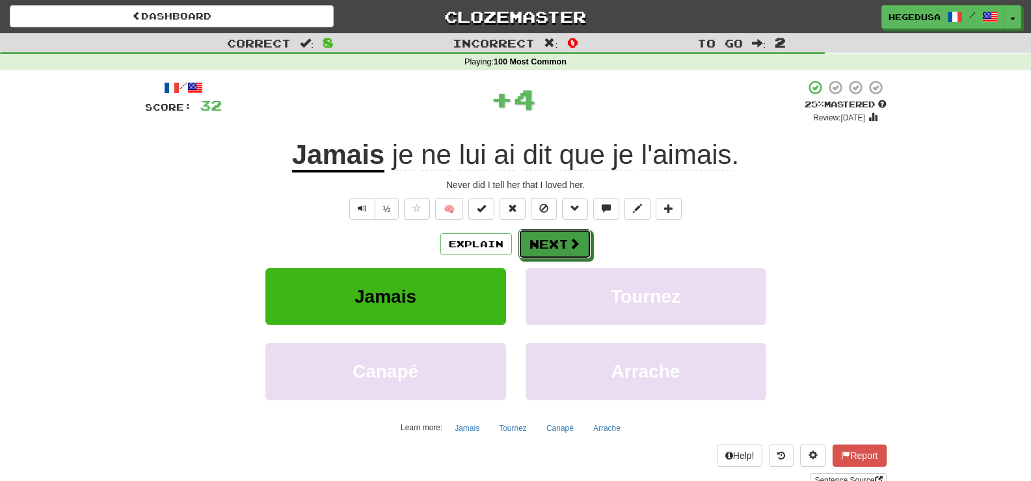
click at [554, 245] on button "Next" at bounding box center [554, 244] width 73 height 30
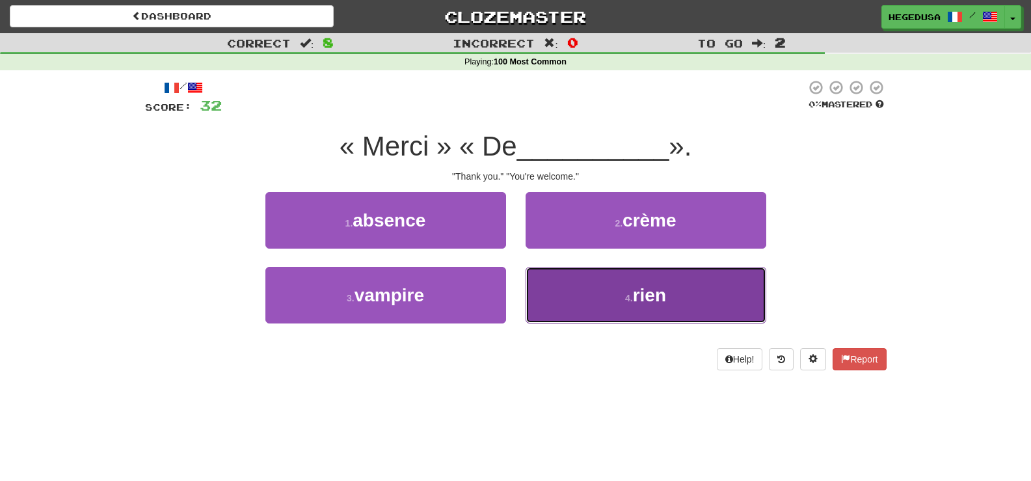
click at [580, 283] on button "4 . rien" at bounding box center [646, 295] width 241 height 57
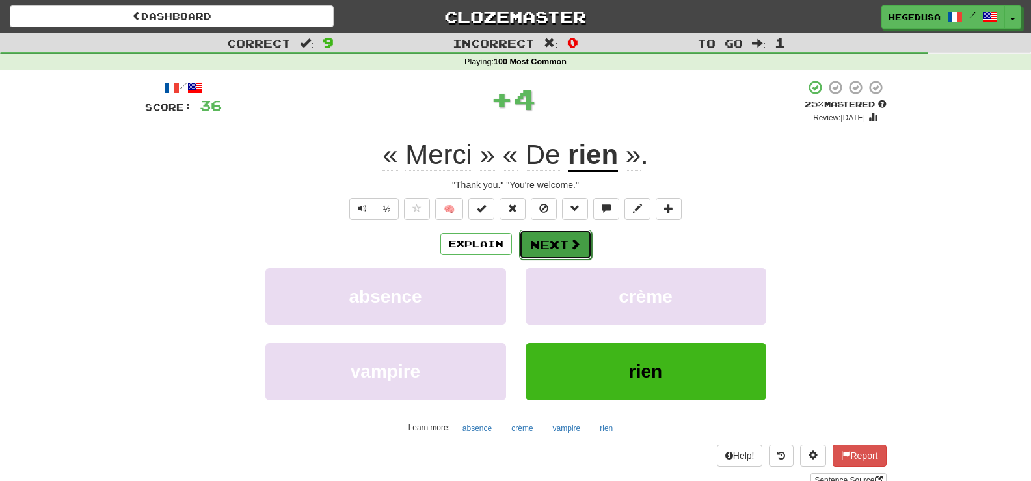
click at [544, 233] on button "Next" at bounding box center [555, 245] width 73 height 30
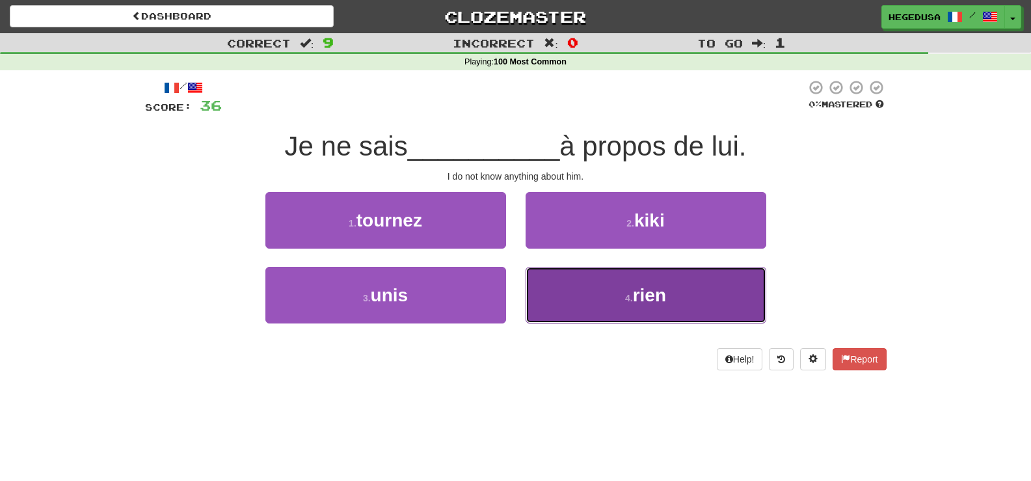
click at [574, 280] on button "4 . rien" at bounding box center [646, 295] width 241 height 57
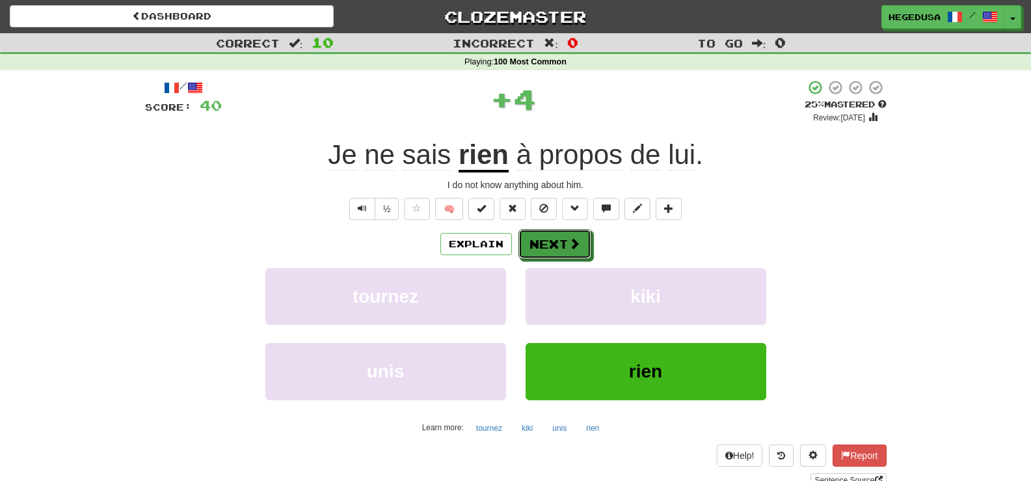
click at [549, 237] on button "Next" at bounding box center [554, 244] width 73 height 30
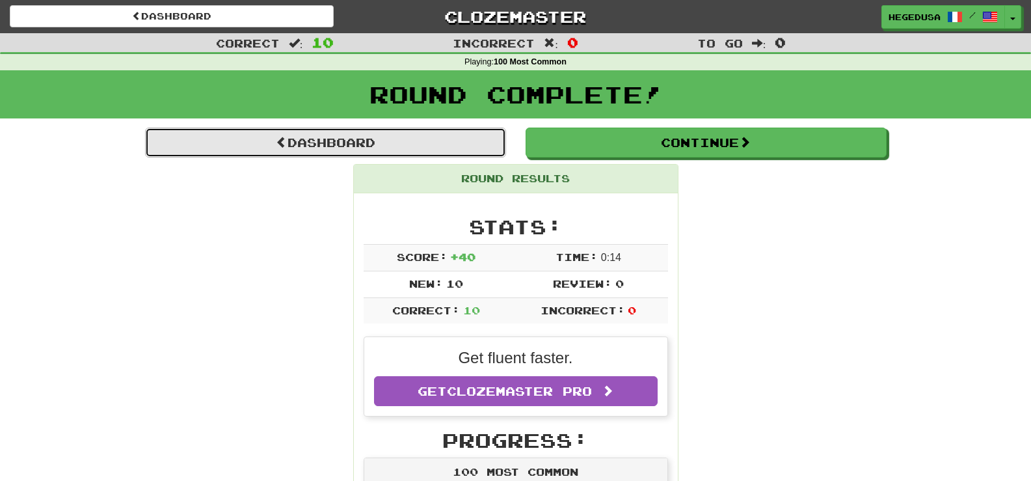
click at [458, 137] on link "Dashboard" at bounding box center [325, 142] width 361 height 30
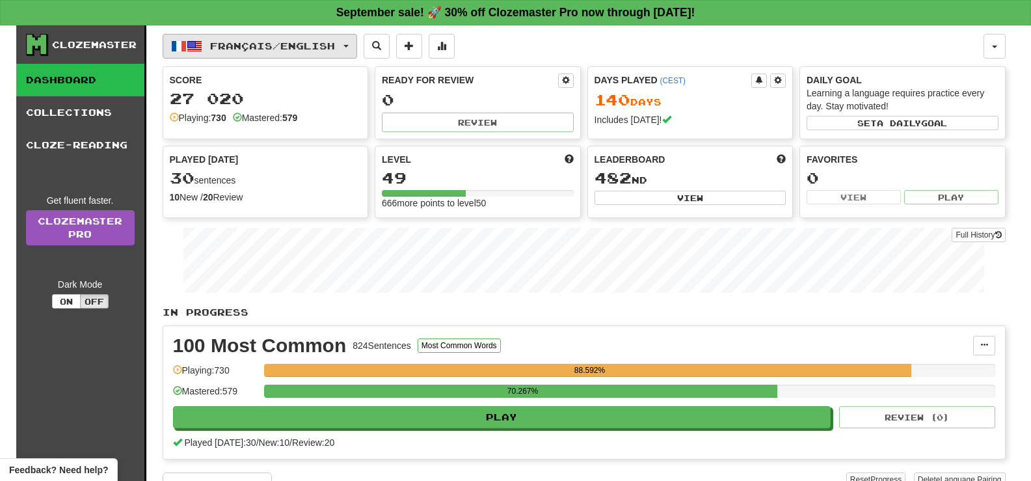
click at [351, 53] on button "Français / English" at bounding box center [260, 46] width 194 height 25
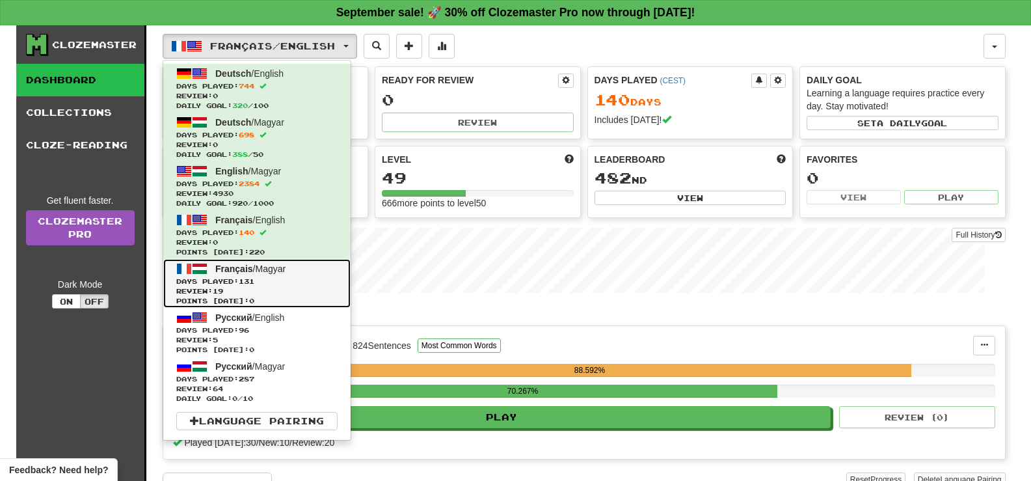
click at [283, 269] on span "Français / Magyar" at bounding box center [250, 268] width 70 height 10
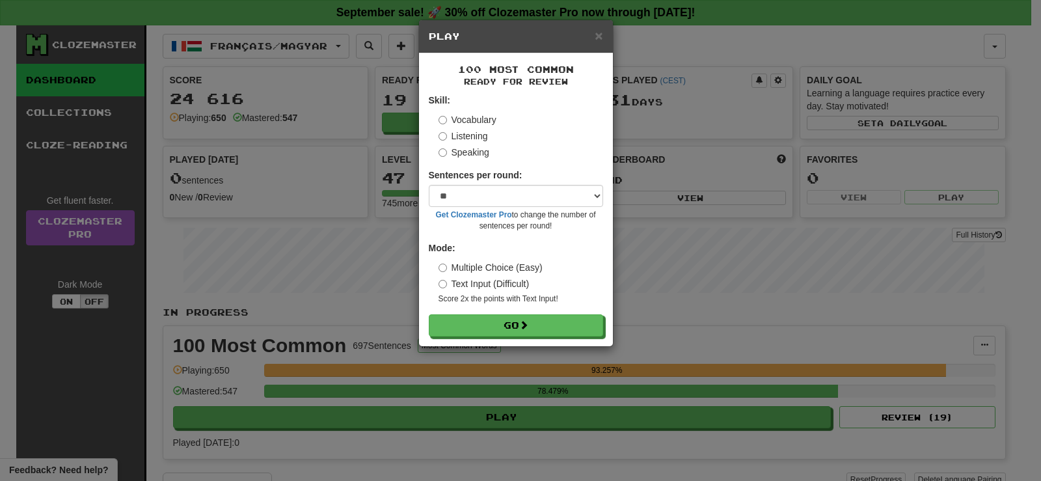
select select "**"
click at [552, 323] on button "Go" at bounding box center [516, 325] width 174 height 22
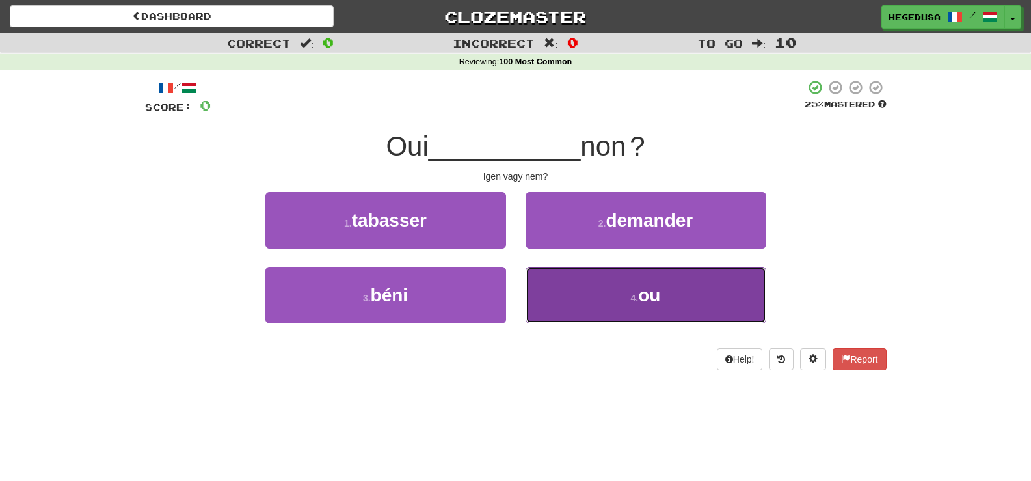
click at [568, 289] on button "4 . ou" at bounding box center [646, 295] width 241 height 57
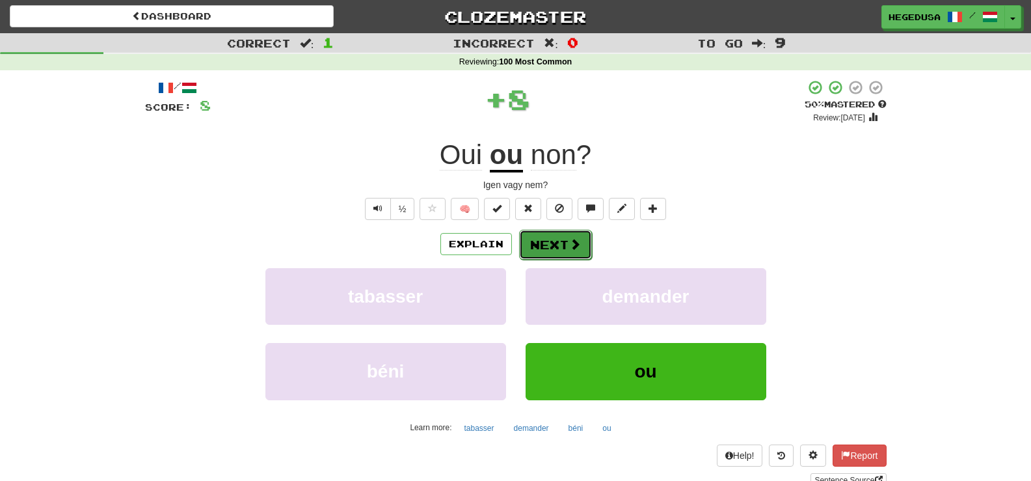
click at [544, 248] on button "Next" at bounding box center [555, 245] width 73 height 30
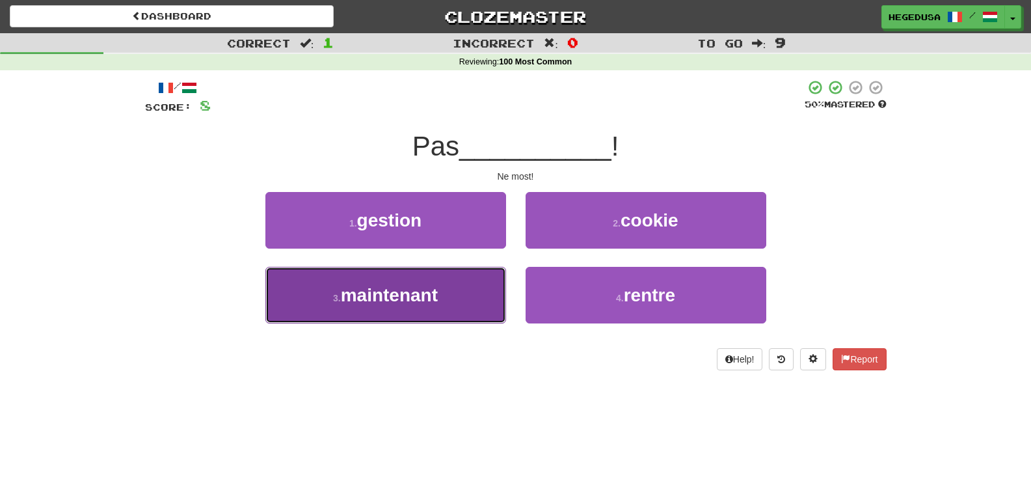
click at [445, 298] on button "3 . maintenant" at bounding box center [385, 295] width 241 height 57
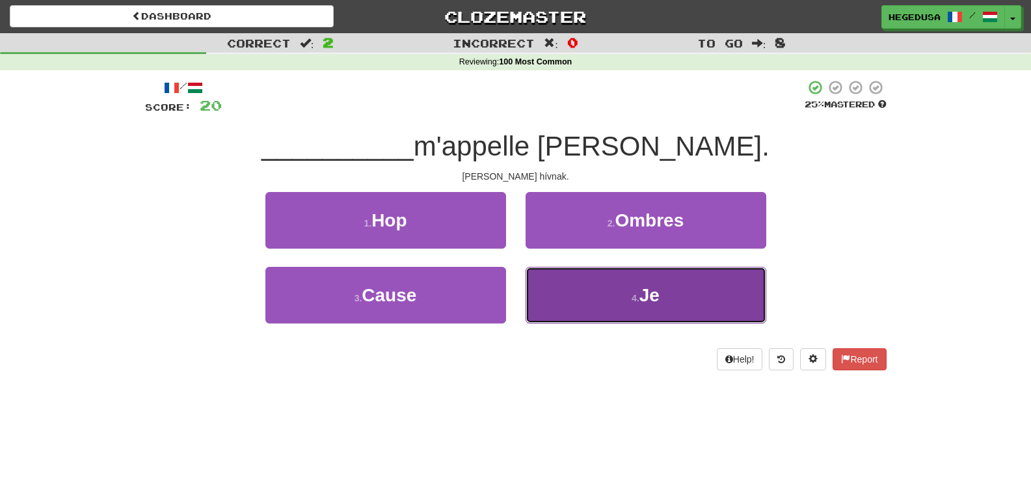
click at [562, 304] on button "4 . Je" at bounding box center [646, 295] width 241 height 57
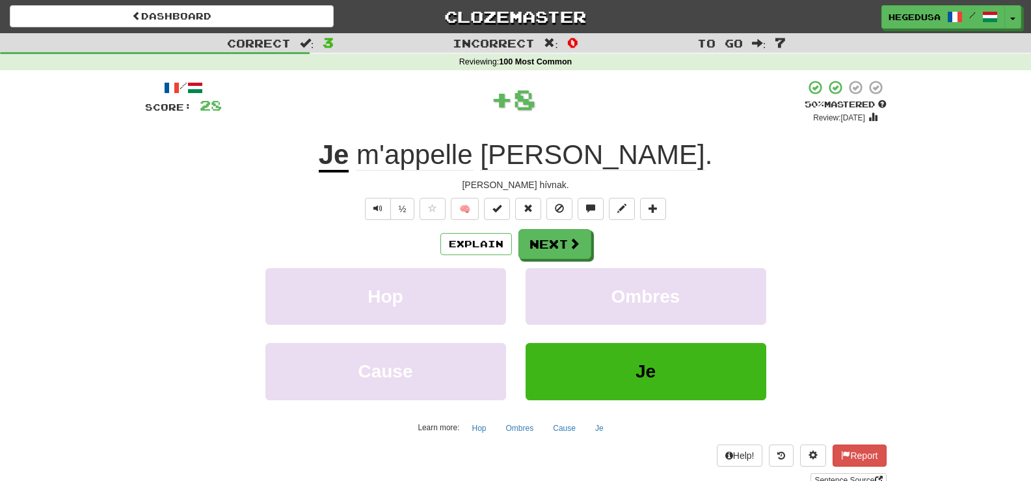
click at [537, 260] on div "Explain Next Hop Ombres Cause Je Learn more: Hop Ombres Cause Je" at bounding box center [516, 333] width 742 height 209
click at [539, 255] on button "Next" at bounding box center [555, 245] width 73 height 30
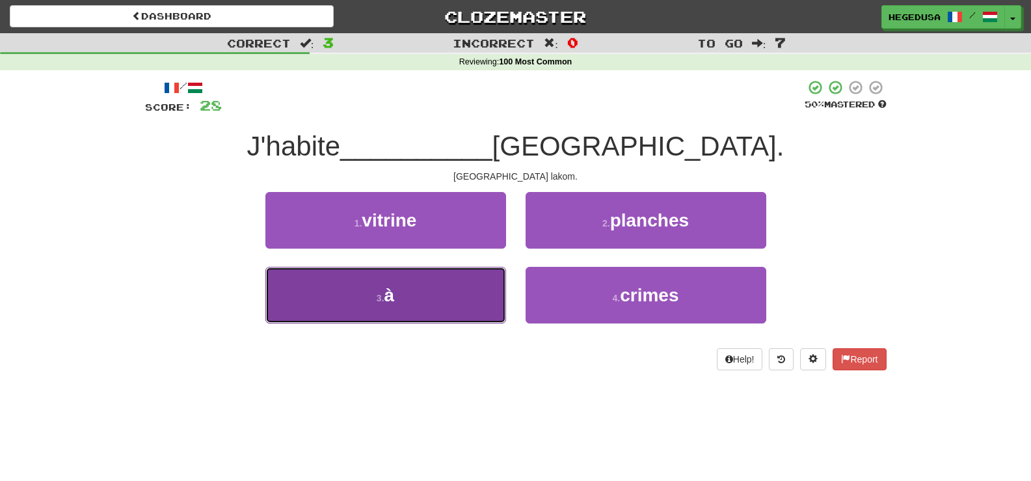
click at [479, 293] on button "3 . à" at bounding box center [385, 295] width 241 height 57
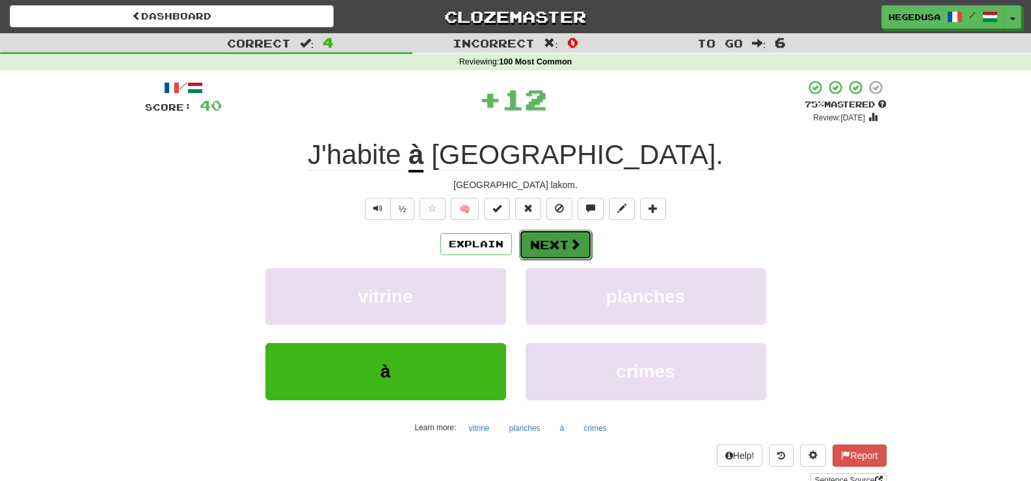
click at [537, 257] on button "Next" at bounding box center [555, 245] width 73 height 30
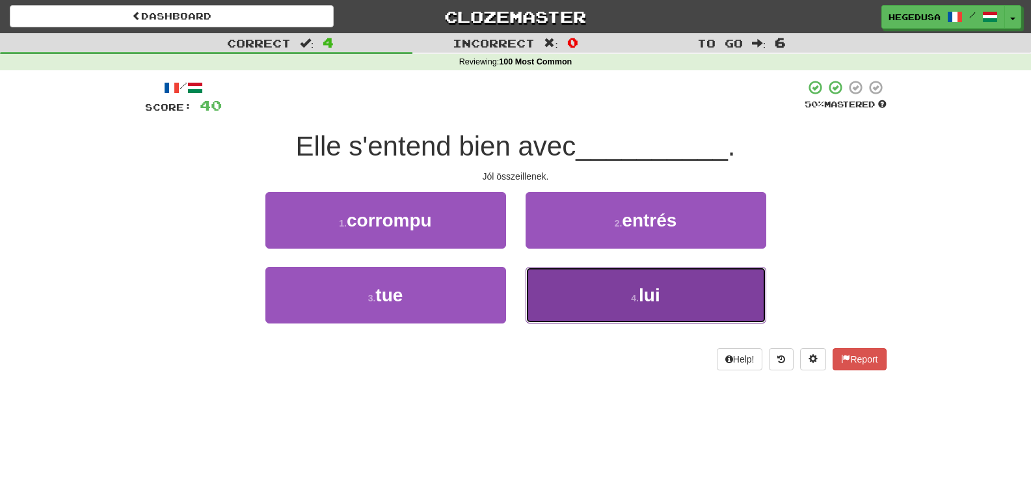
click at [569, 291] on button "4 . lui" at bounding box center [646, 295] width 241 height 57
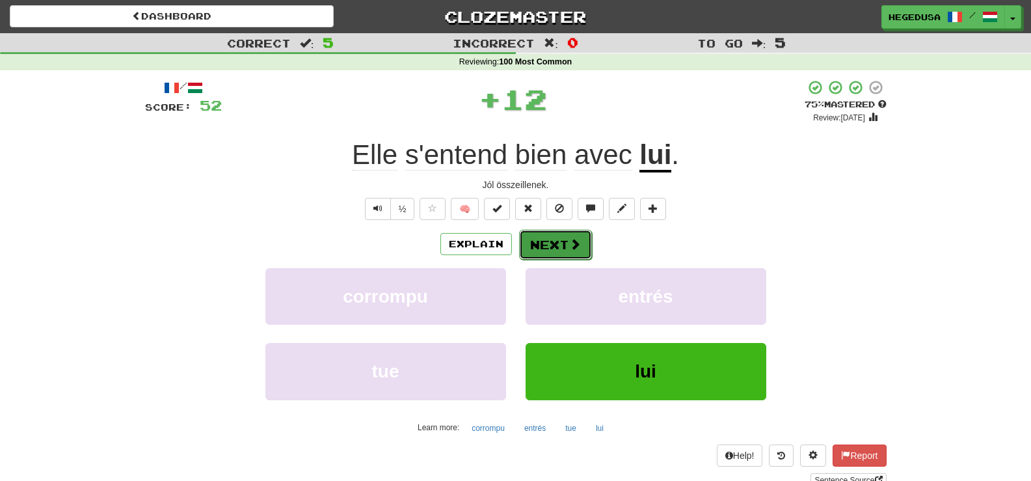
click at [550, 253] on button "Next" at bounding box center [555, 245] width 73 height 30
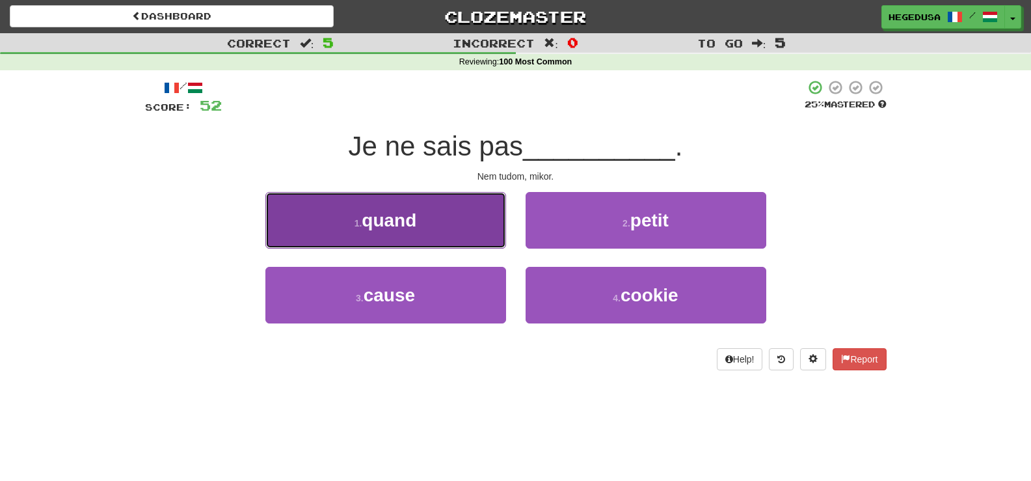
click at [468, 232] on button "1 . quand" at bounding box center [385, 220] width 241 height 57
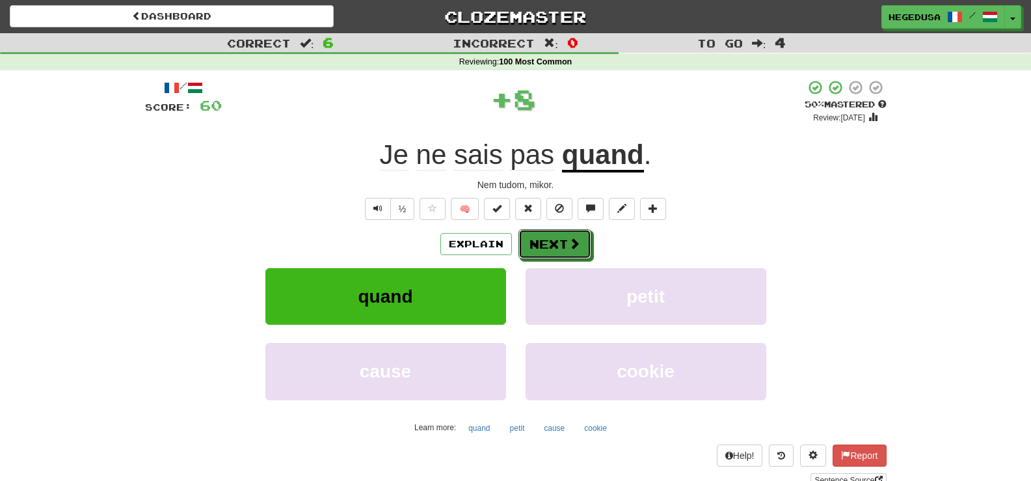
click at [558, 250] on button "Next" at bounding box center [554, 244] width 73 height 30
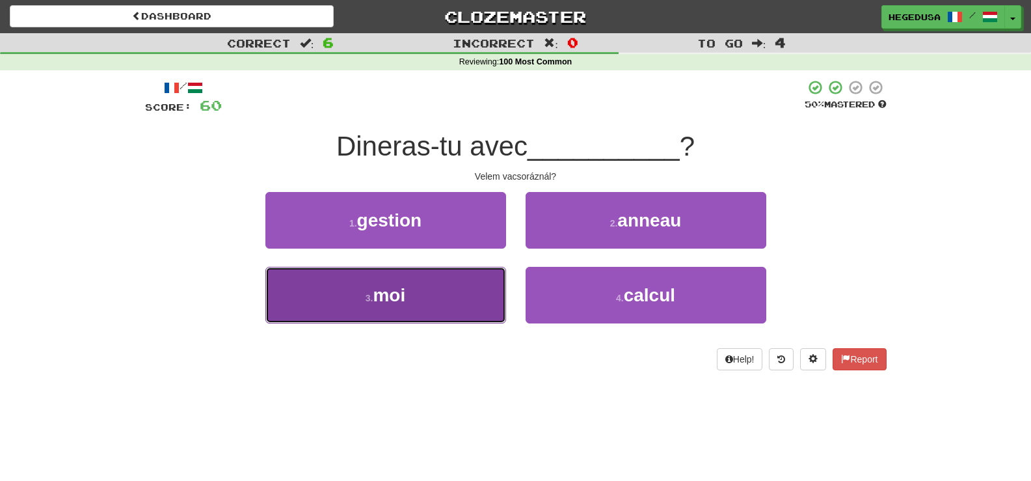
click at [485, 286] on button "3 . moi" at bounding box center [385, 295] width 241 height 57
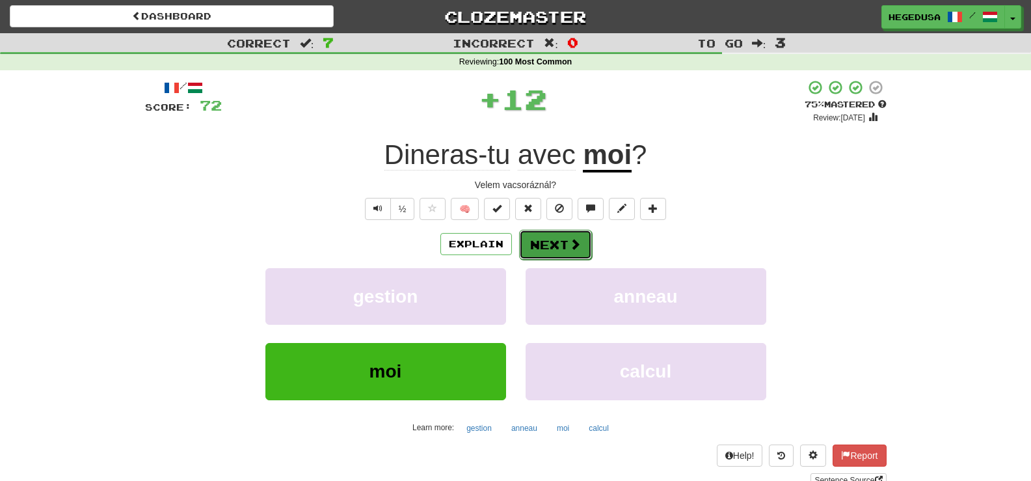
click at [549, 249] on button "Next" at bounding box center [555, 245] width 73 height 30
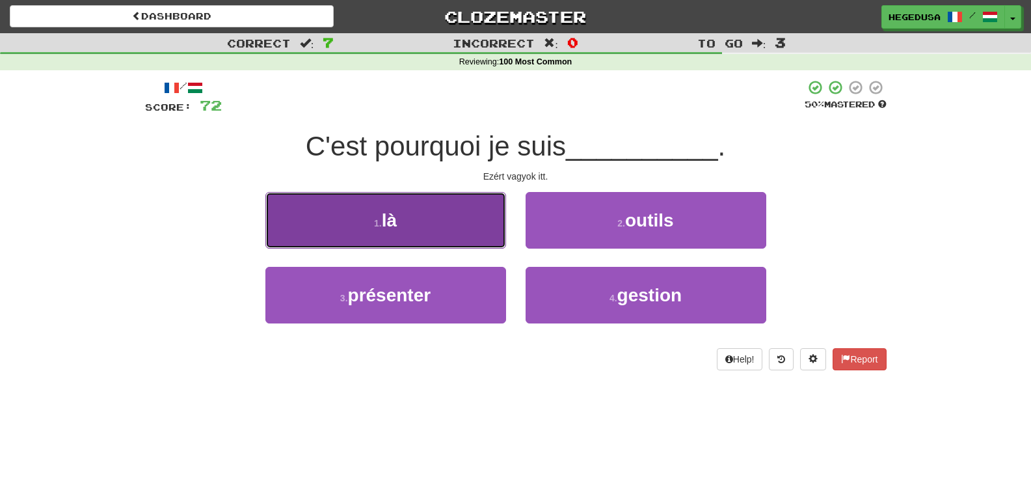
click at [475, 232] on button "1 . là" at bounding box center [385, 220] width 241 height 57
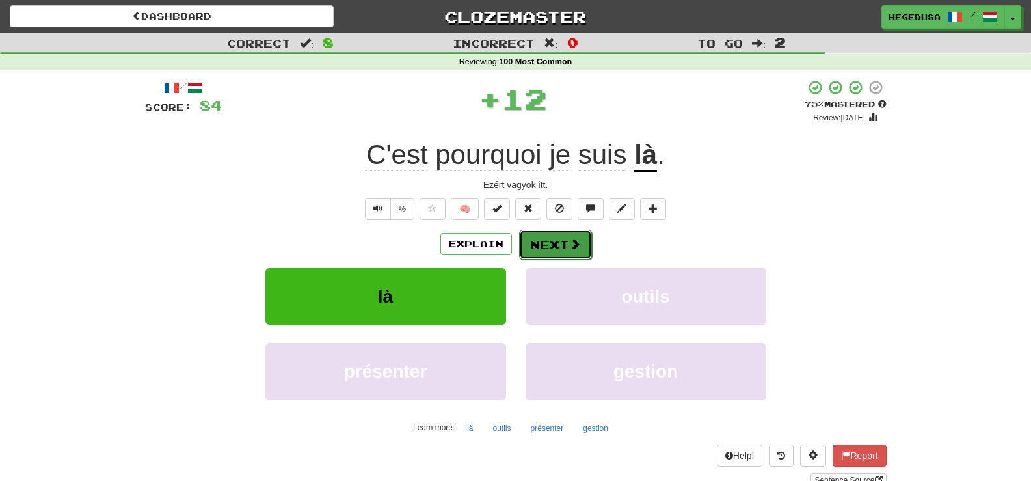
click at [569, 256] on button "Next" at bounding box center [555, 245] width 73 height 30
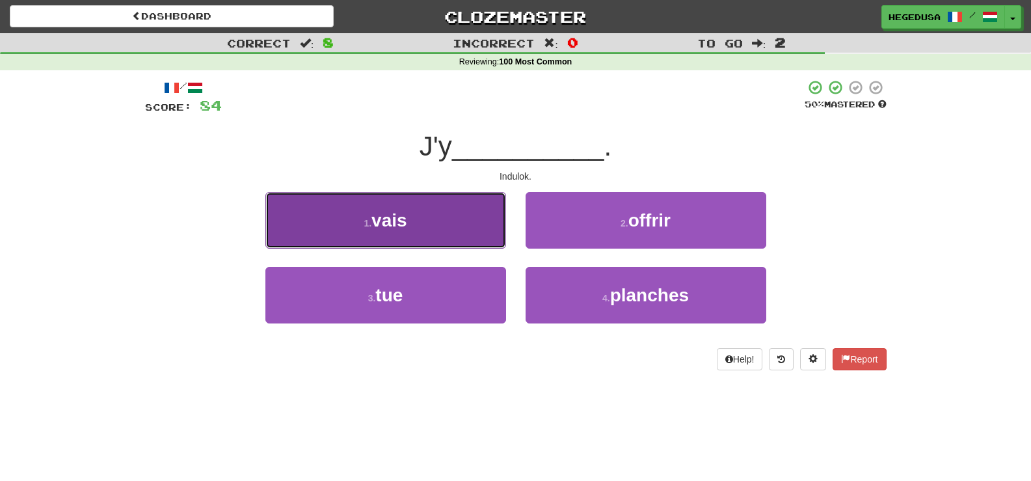
click at [473, 234] on button "1 . vais" at bounding box center [385, 220] width 241 height 57
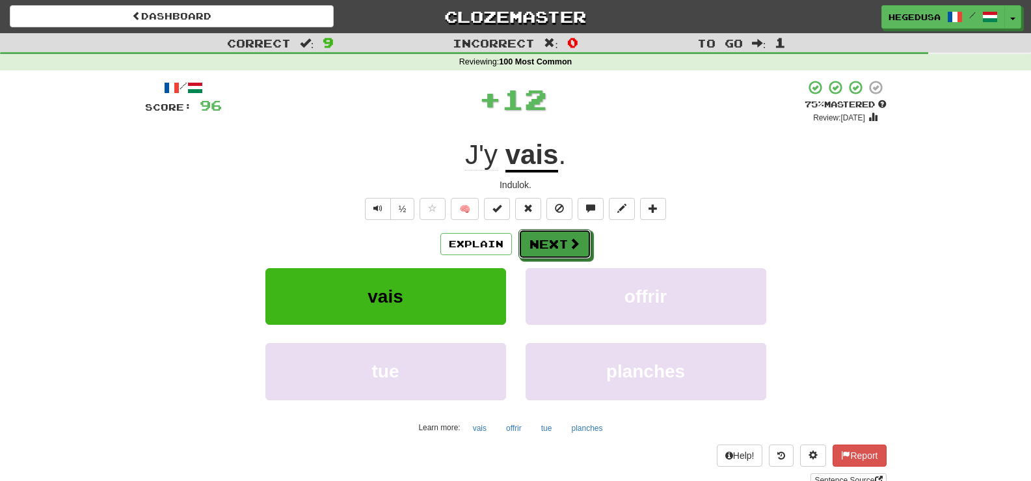
click at [570, 259] on button "Next" at bounding box center [554, 244] width 73 height 30
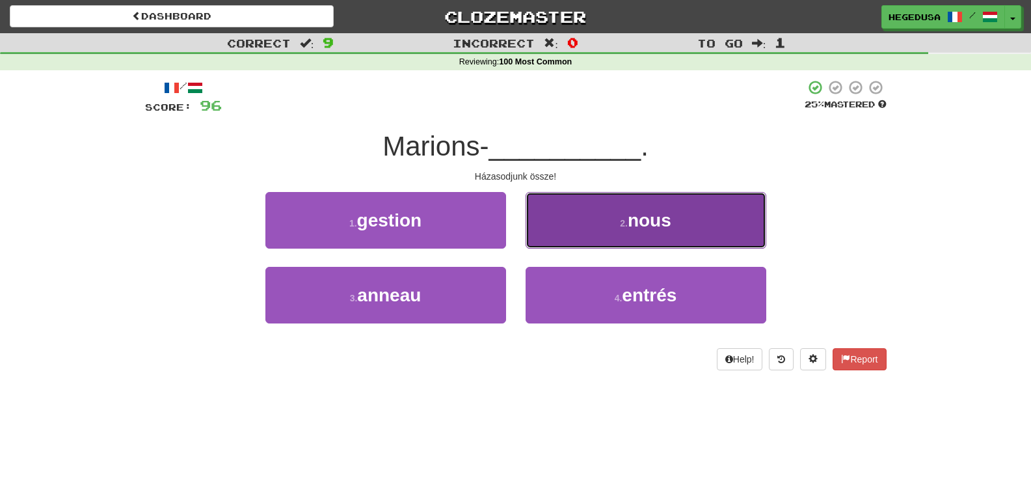
click at [569, 247] on button "2 . nous" at bounding box center [646, 220] width 241 height 57
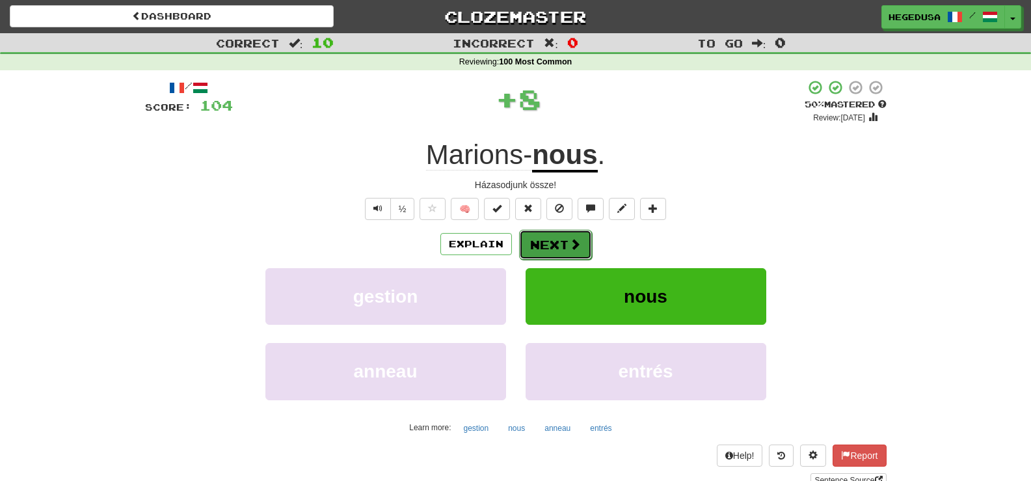
click at [525, 248] on button "Next" at bounding box center [555, 245] width 73 height 30
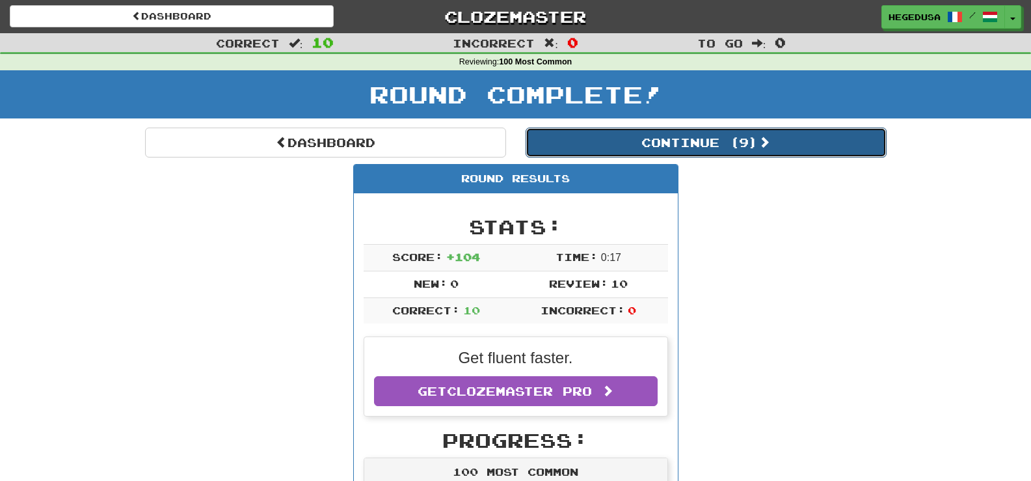
click at [576, 144] on button "Continue ( 9 )" at bounding box center [706, 142] width 361 height 30
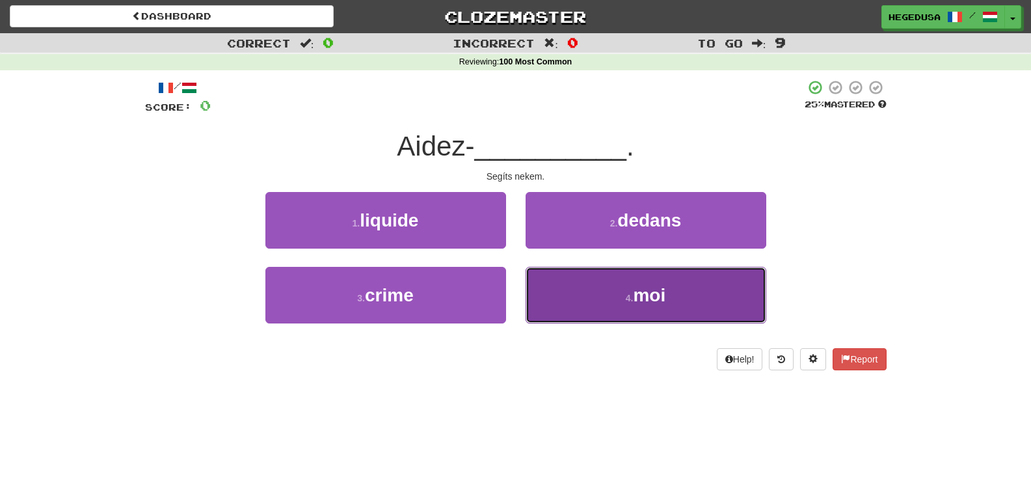
click at [602, 295] on button "4 . moi" at bounding box center [646, 295] width 241 height 57
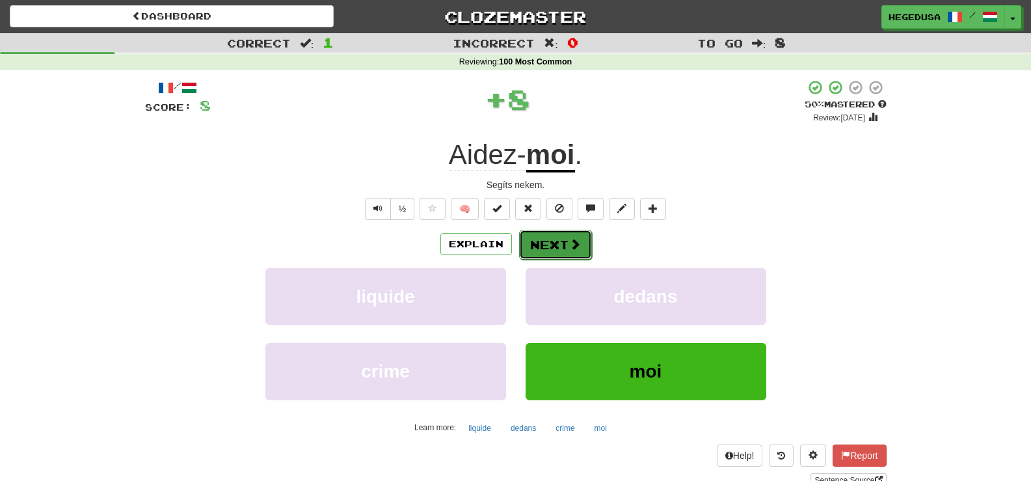
click at [544, 247] on button "Next" at bounding box center [555, 245] width 73 height 30
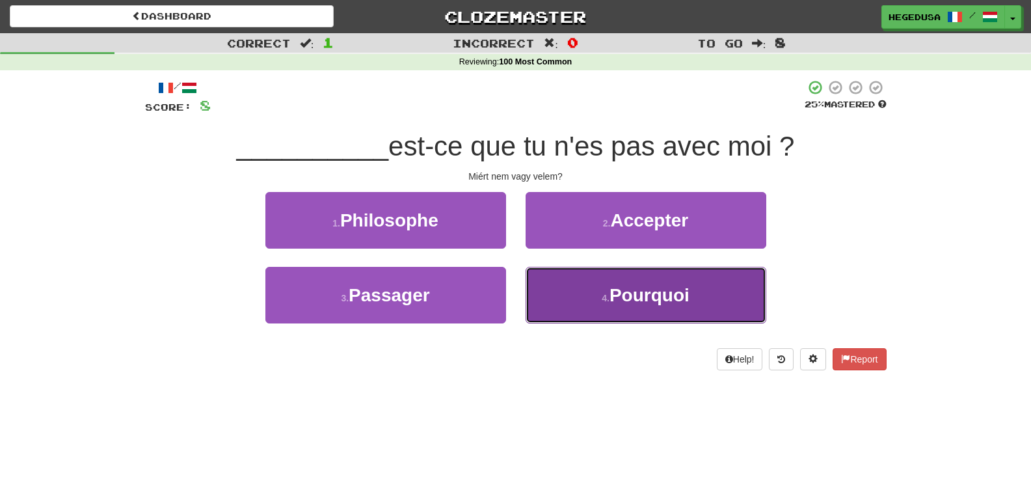
click at [624, 279] on button "4 . Pourquoi" at bounding box center [646, 295] width 241 height 57
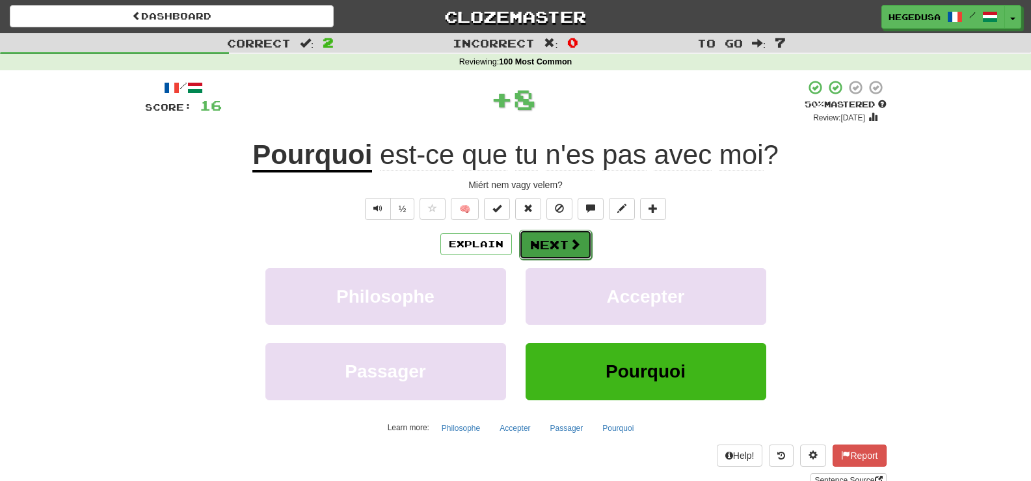
click at [572, 245] on span at bounding box center [575, 244] width 12 height 12
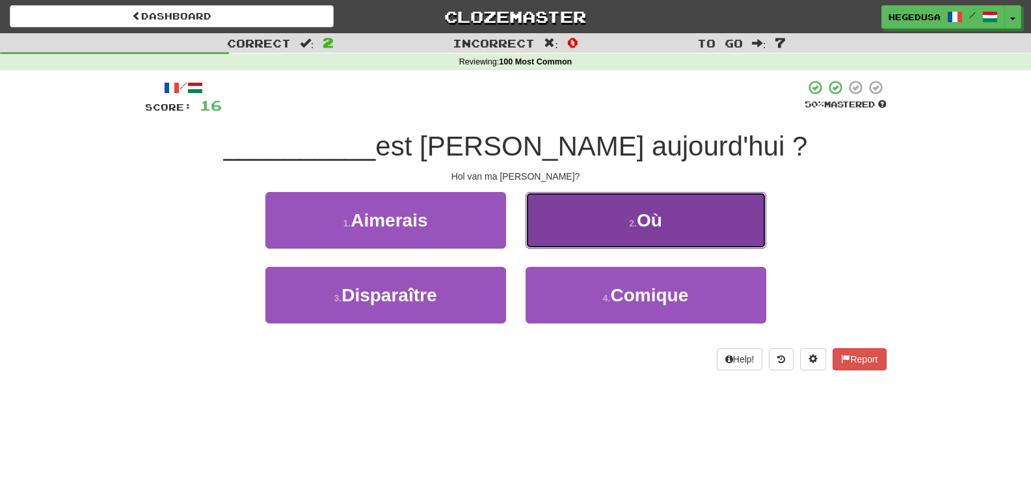
click at [582, 228] on button "2 . [GEOGRAPHIC_DATA]" at bounding box center [646, 220] width 241 height 57
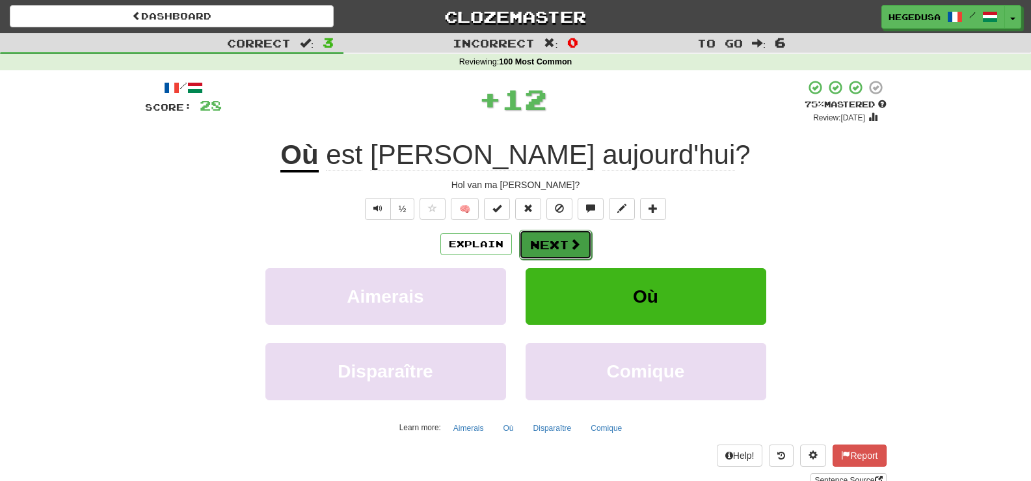
click at [569, 238] on span at bounding box center [575, 244] width 12 height 12
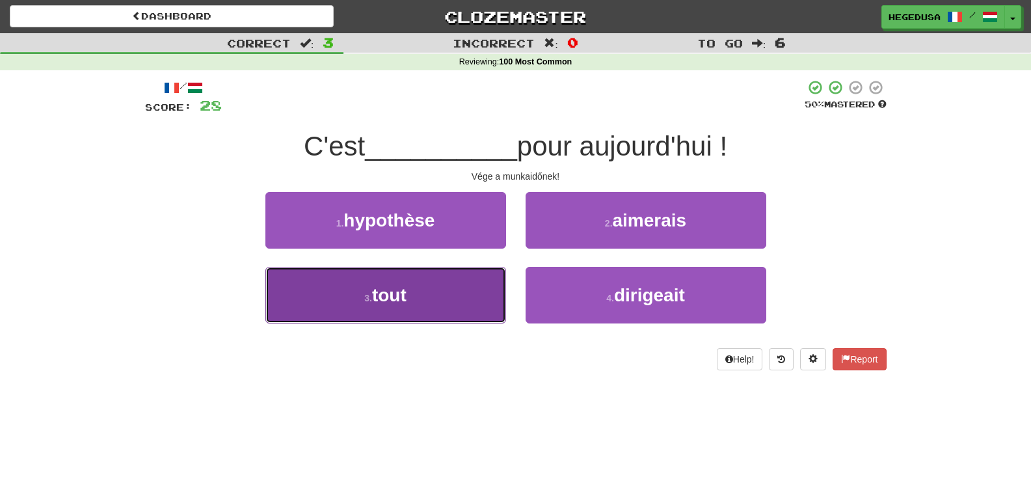
click at [489, 289] on button "3 . tout" at bounding box center [385, 295] width 241 height 57
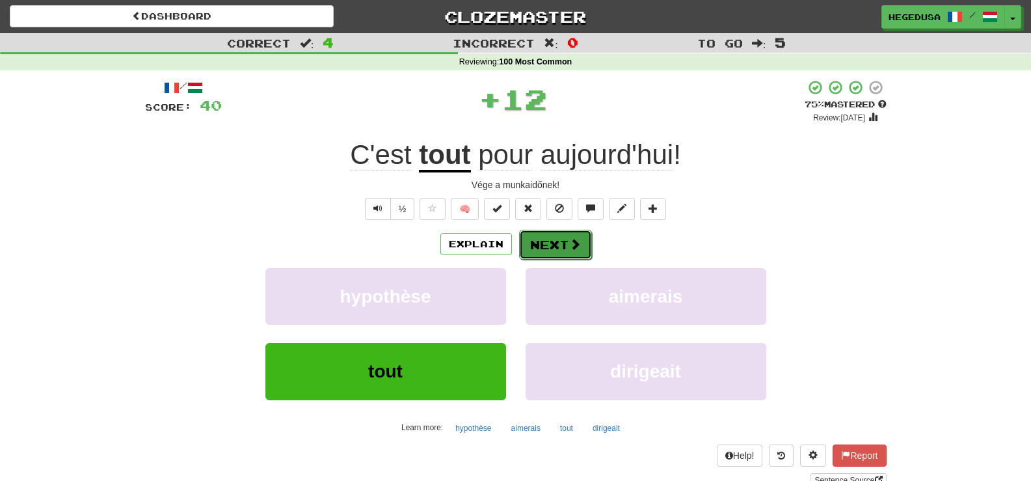
click at [567, 250] on button "Next" at bounding box center [555, 245] width 73 height 30
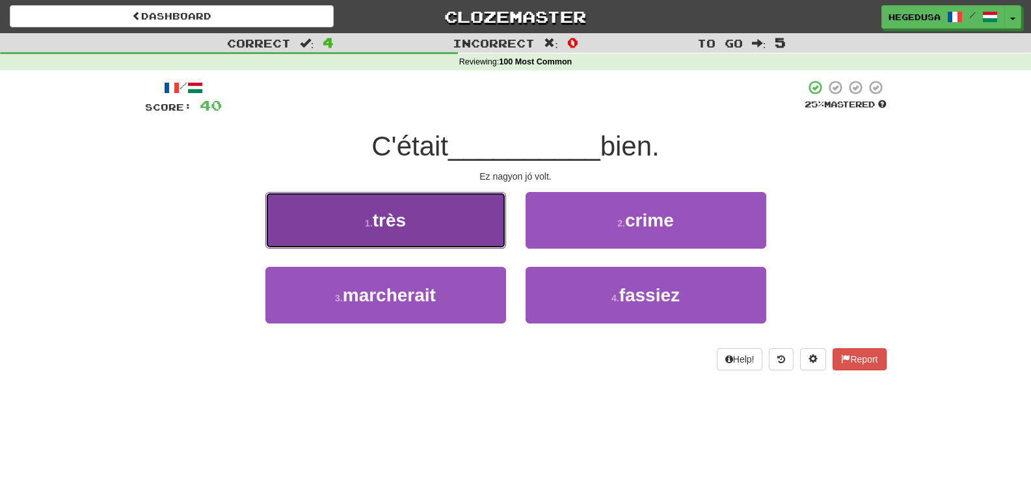
click at [459, 228] on button "1 . très" at bounding box center [385, 220] width 241 height 57
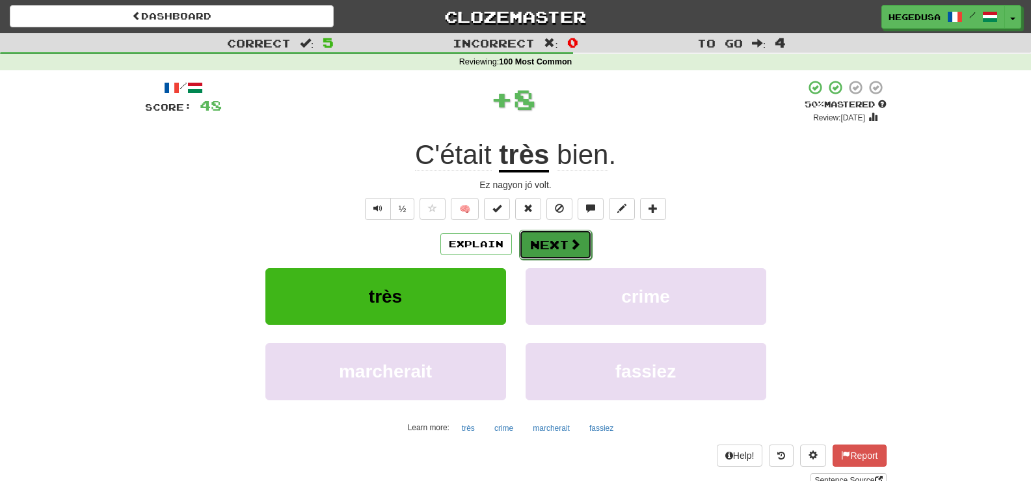
click at [569, 245] on span at bounding box center [575, 244] width 12 height 12
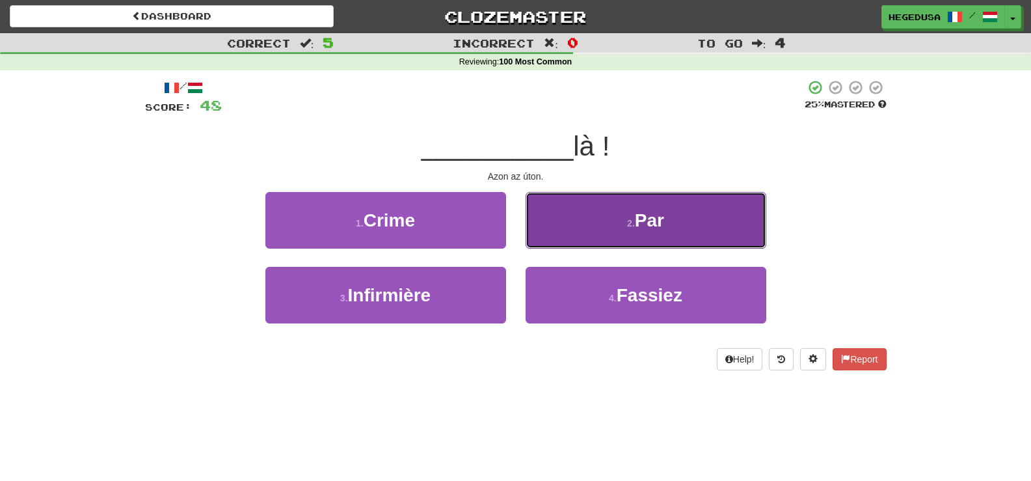
click at [569, 242] on button "2 . Par" at bounding box center [646, 220] width 241 height 57
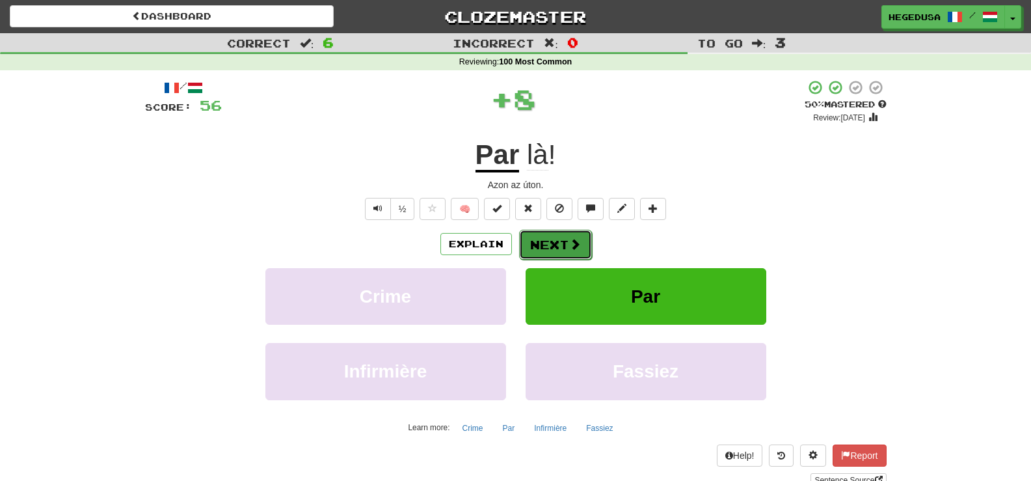
click at [559, 241] on button "Next" at bounding box center [555, 245] width 73 height 30
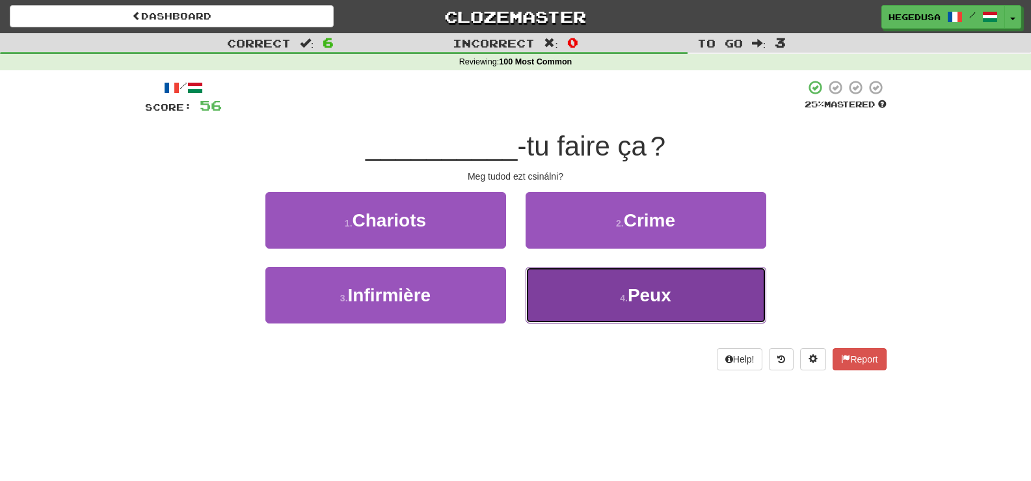
click at [583, 287] on button "4 . Peux" at bounding box center [646, 295] width 241 height 57
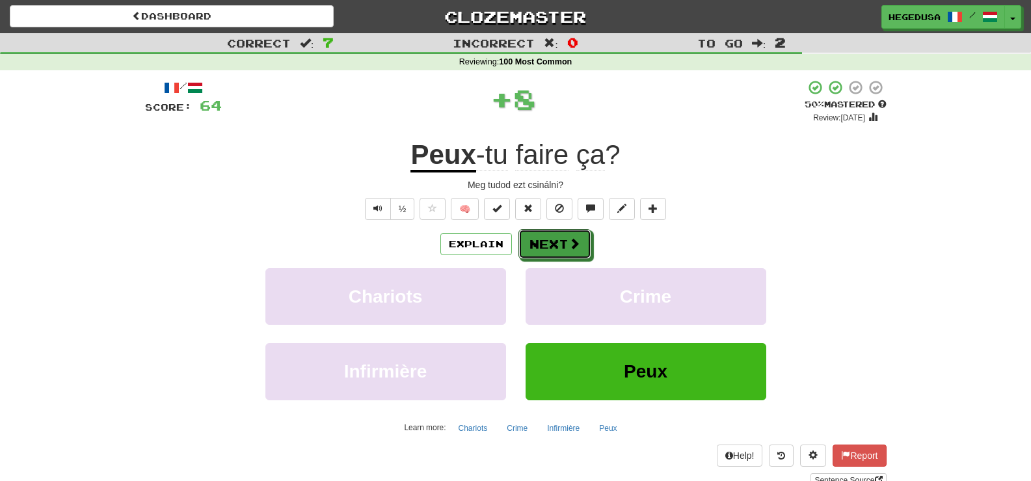
click at [565, 245] on button "Next" at bounding box center [554, 244] width 73 height 30
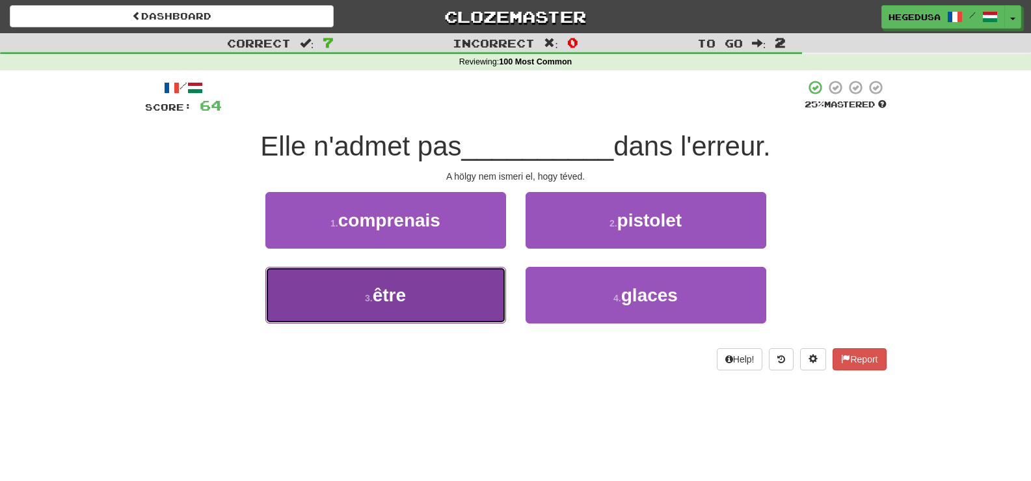
click at [496, 276] on button "3 . être" at bounding box center [385, 295] width 241 height 57
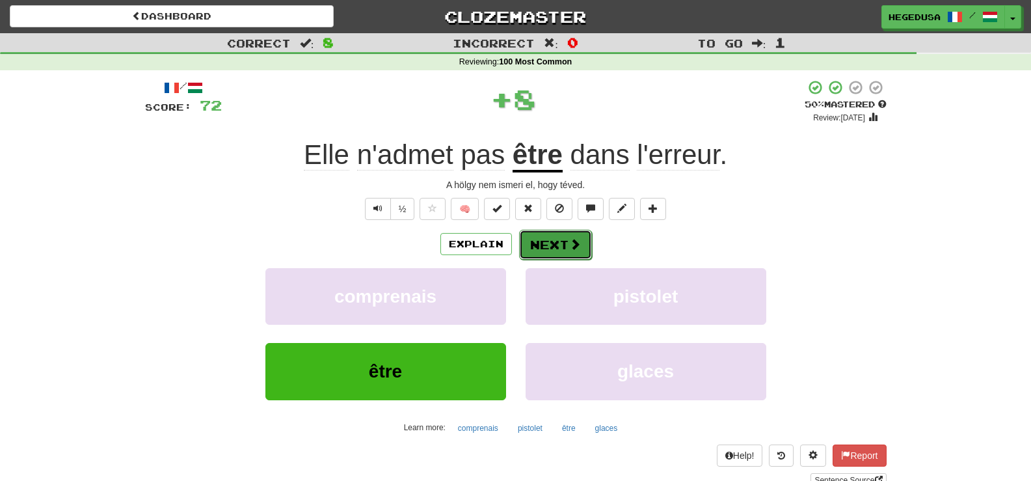
click at [548, 233] on button "Next" at bounding box center [555, 245] width 73 height 30
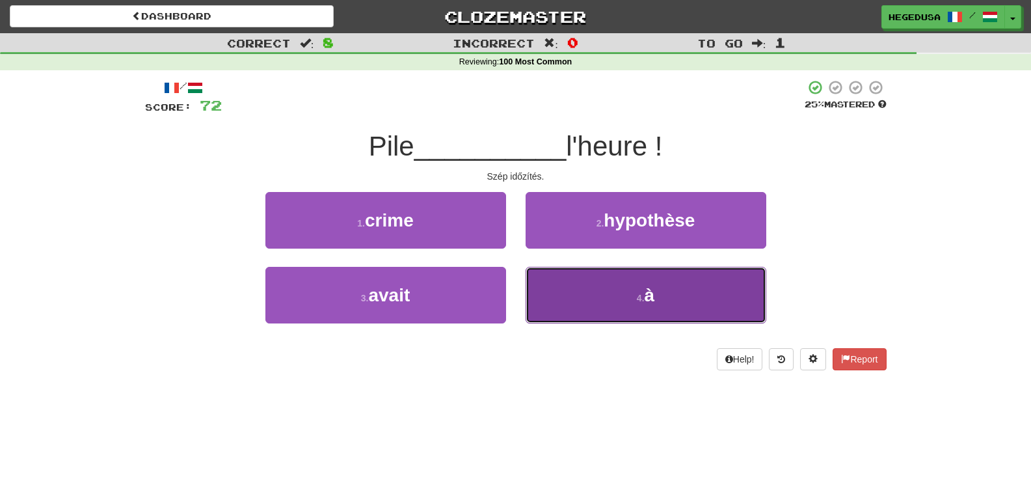
click at [586, 278] on button "4 . à" at bounding box center [646, 295] width 241 height 57
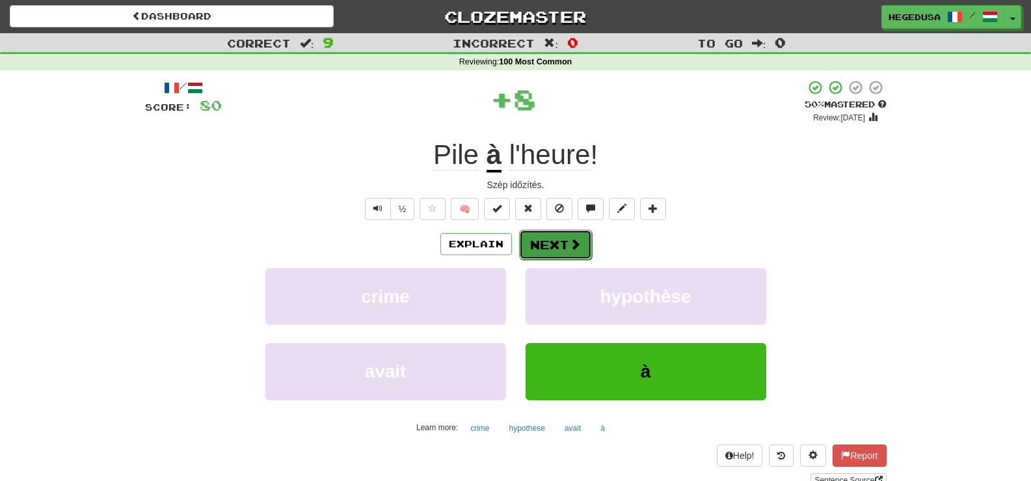
click at [553, 241] on button "Next" at bounding box center [555, 245] width 73 height 30
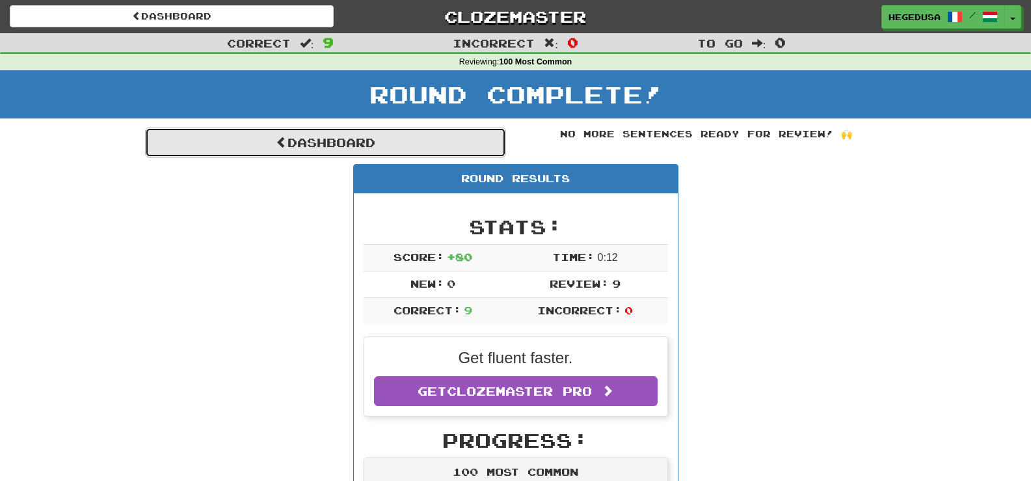
click at [419, 149] on link "Dashboard" at bounding box center [325, 142] width 361 height 30
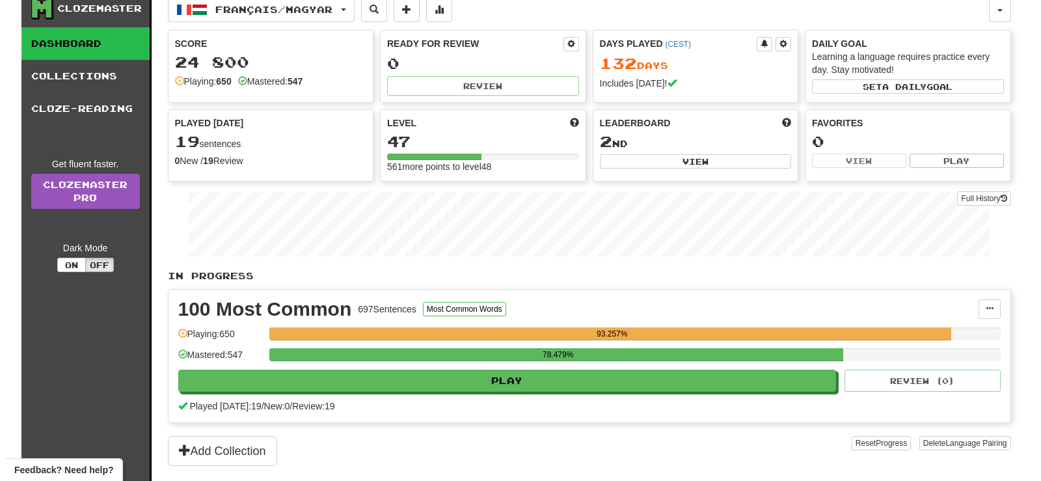
scroll to position [195, 0]
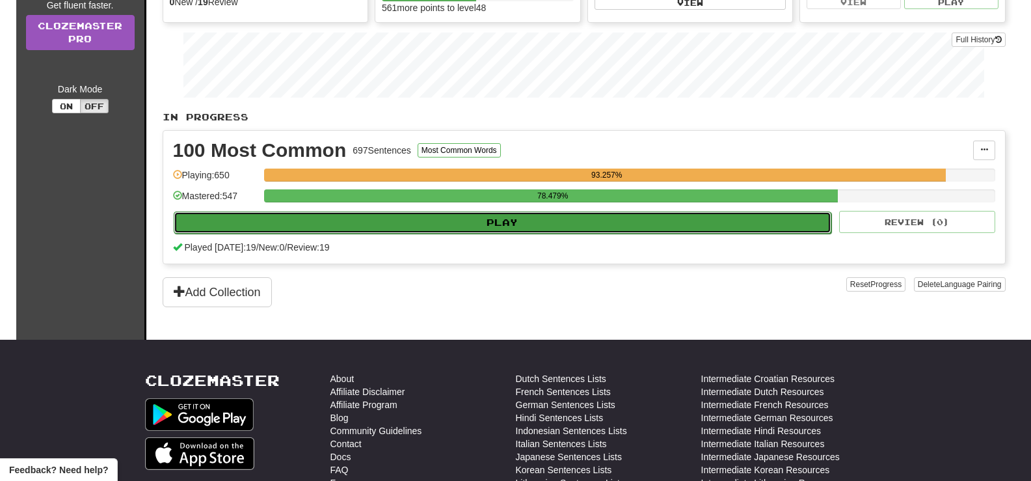
click at [487, 224] on button "Play" at bounding box center [503, 222] width 658 height 22
select select "**"
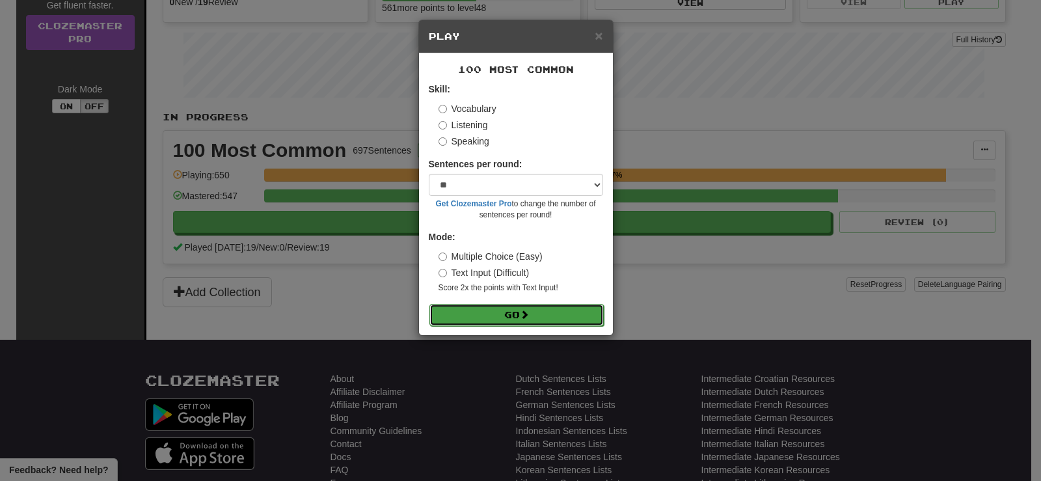
click at [499, 312] on button "Go" at bounding box center [516, 315] width 174 height 22
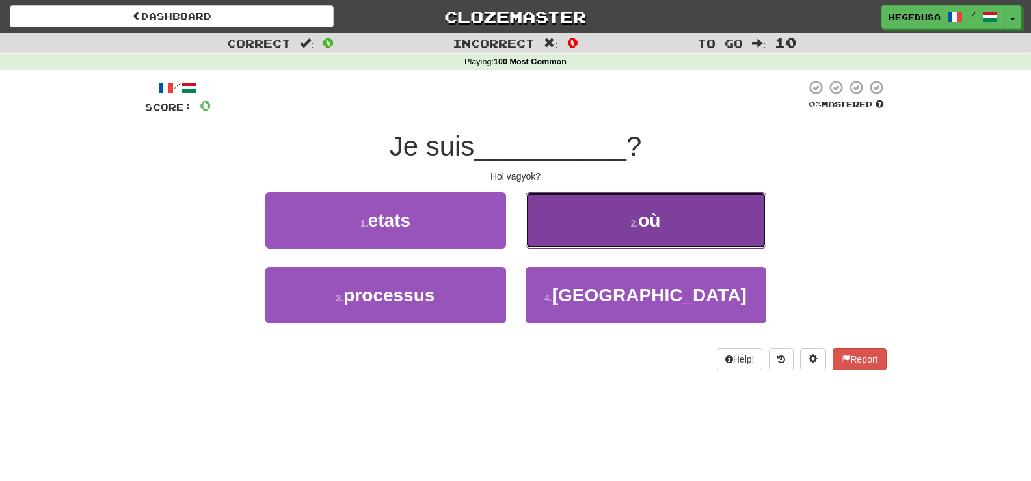
click at [547, 235] on button "2 . où" at bounding box center [646, 220] width 241 height 57
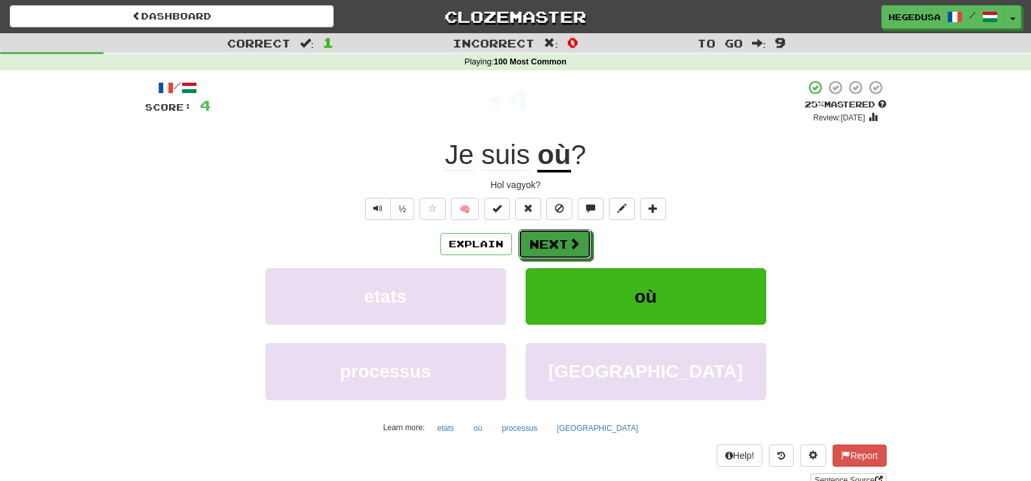
click at [547, 235] on button "Next" at bounding box center [554, 244] width 73 height 30
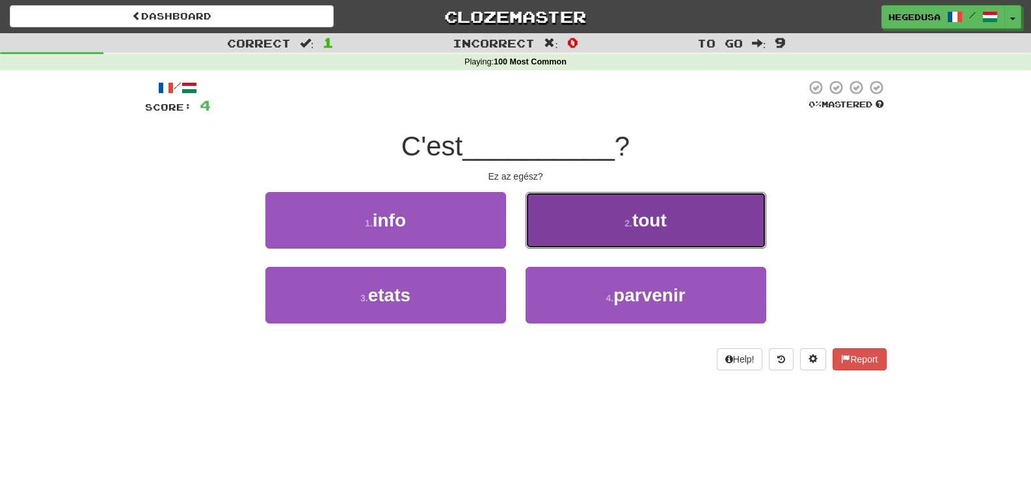
click at [546, 235] on button "2 . tout" at bounding box center [646, 220] width 241 height 57
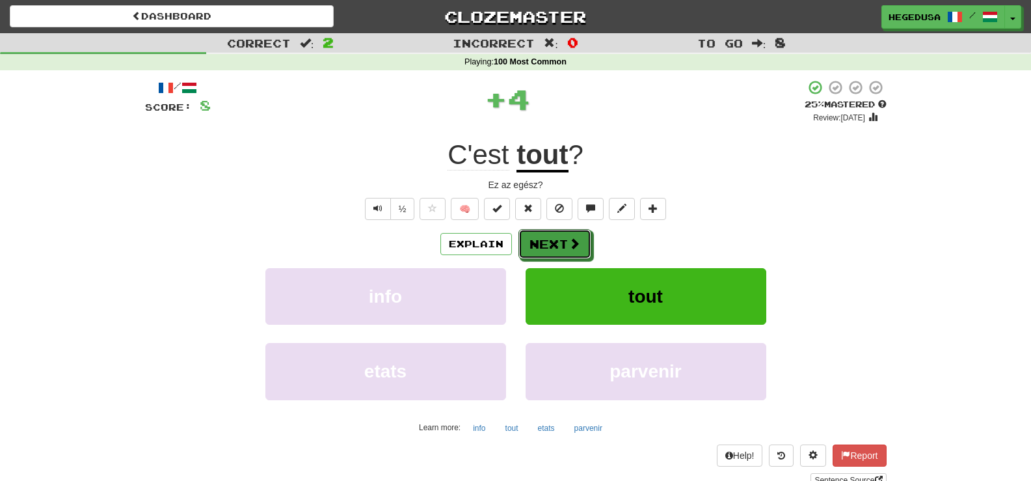
click at [546, 235] on button "Next" at bounding box center [554, 244] width 73 height 30
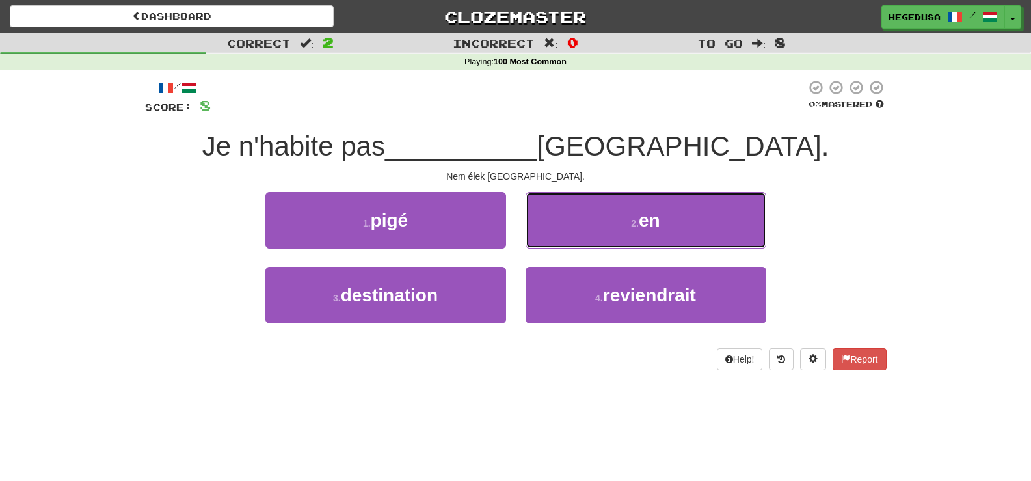
click at [546, 235] on button "2 . en" at bounding box center [646, 220] width 241 height 57
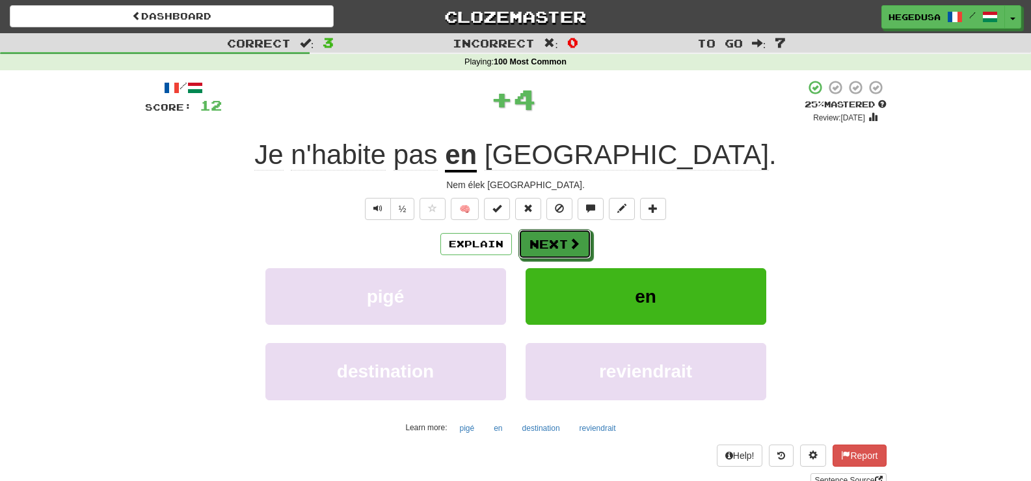
click at [546, 235] on button "Next" at bounding box center [554, 244] width 73 height 30
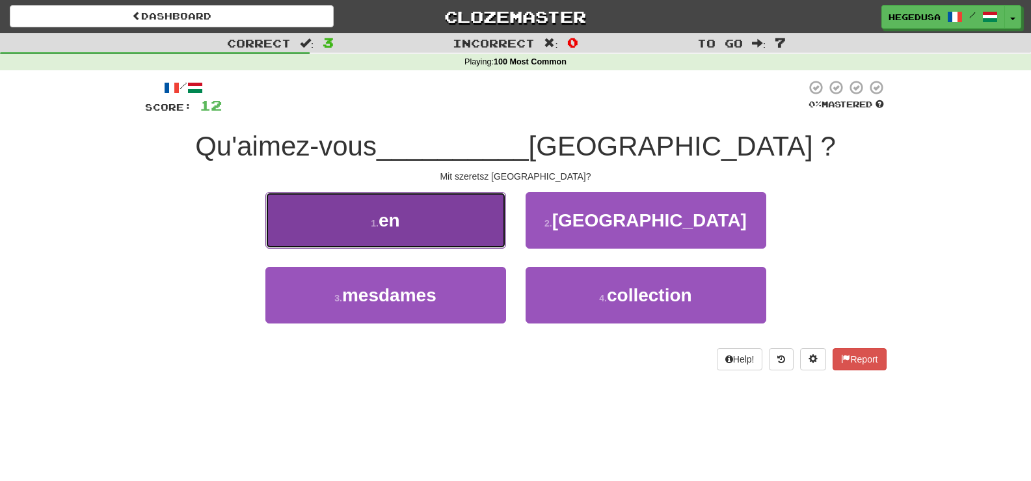
click at [453, 224] on button "1 . en" at bounding box center [385, 220] width 241 height 57
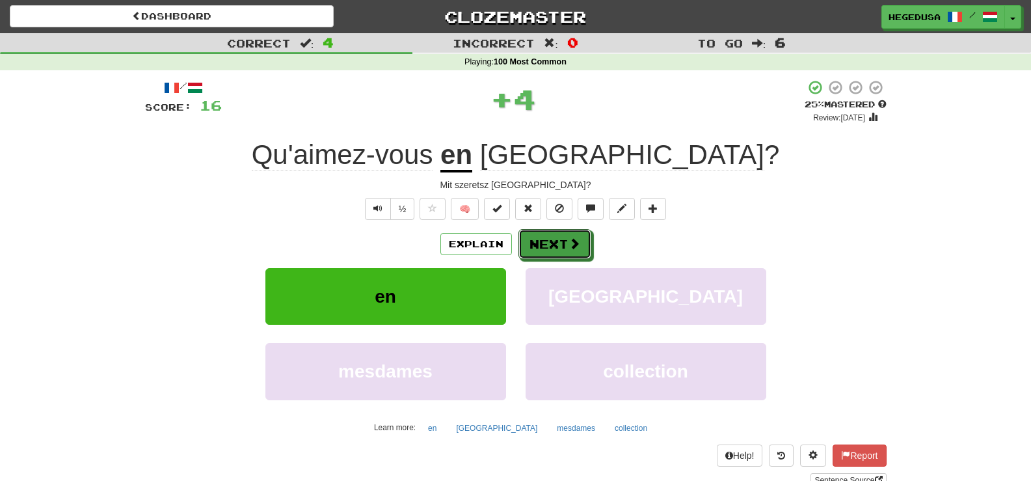
click at [555, 236] on button "Next" at bounding box center [554, 244] width 73 height 30
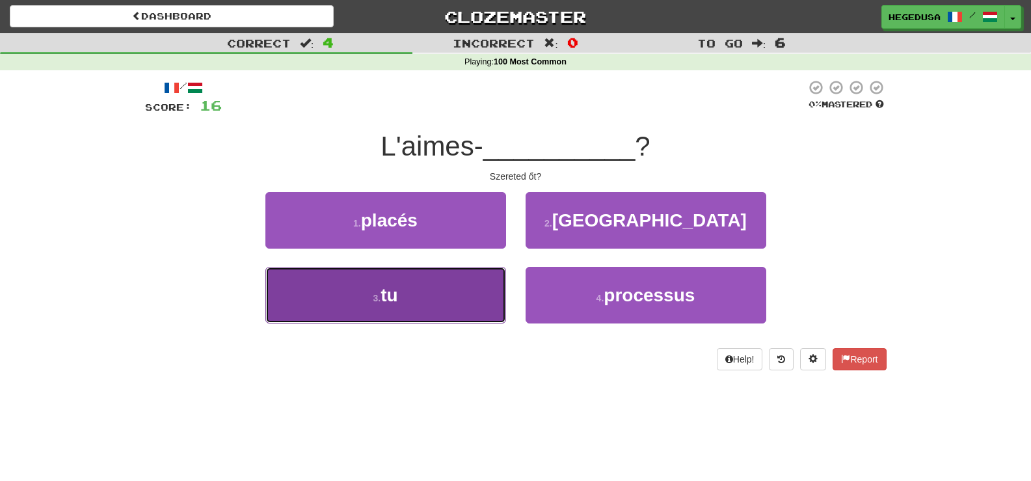
click at [429, 319] on button "3 . tu" at bounding box center [385, 295] width 241 height 57
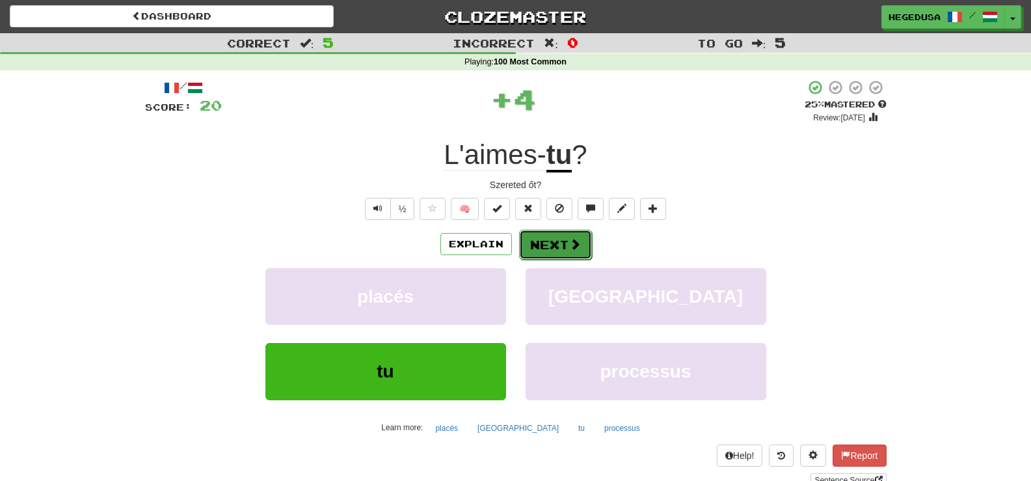
click at [528, 249] on button "Next" at bounding box center [555, 245] width 73 height 30
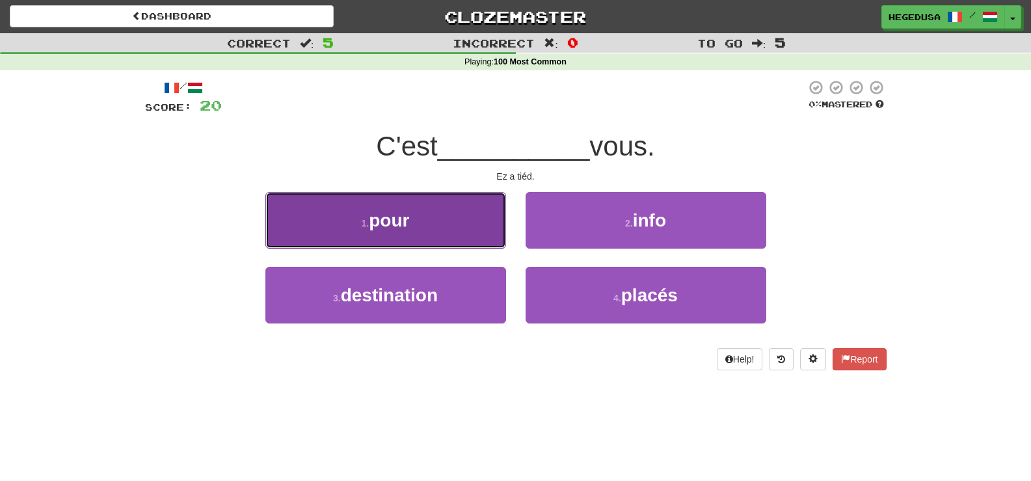
click at [438, 230] on button "1 . pour" at bounding box center [385, 220] width 241 height 57
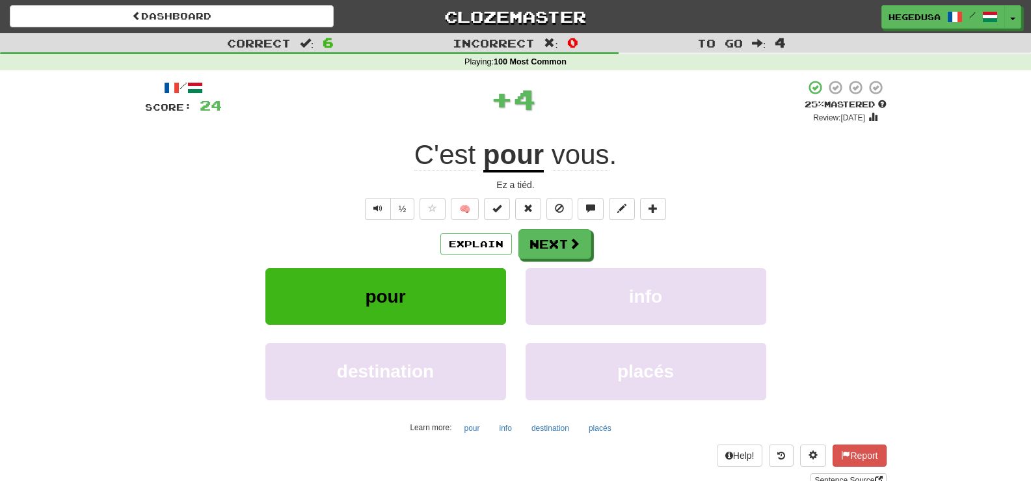
click at [578, 260] on div "Explain Next pour info destination placés Learn more: pour info destination pla…" at bounding box center [516, 333] width 742 height 209
click at [570, 254] on button "Next" at bounding box center [555, 245] width 73 height 30
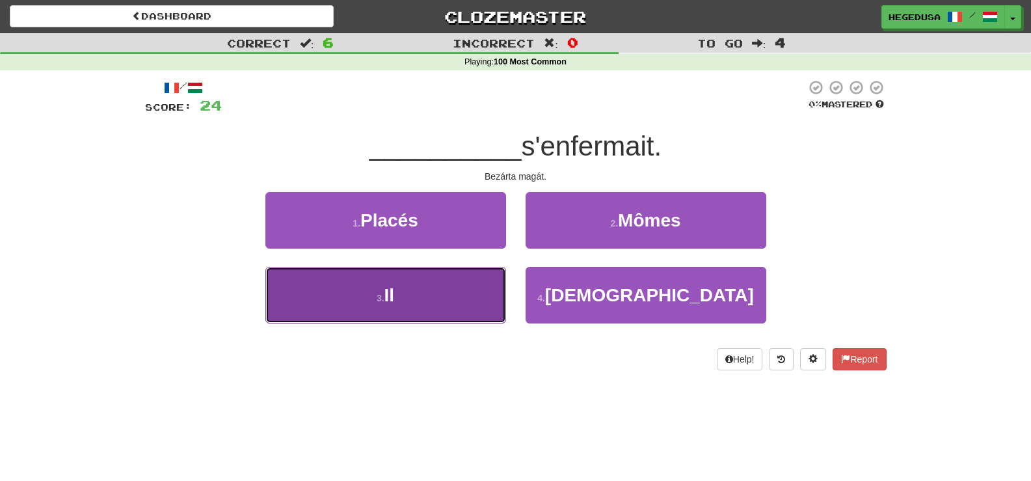
click at [493, 291] on button "3 . Il" at bounding box center [385, 295] width 241 height 57
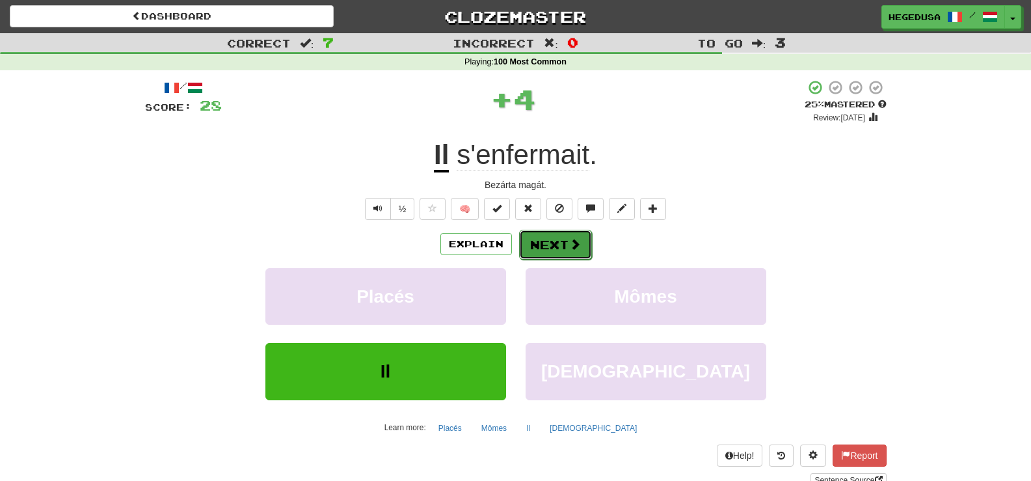
click at [554, 245] on button "Next" at bounding box center [555, 245] width 73 height 30
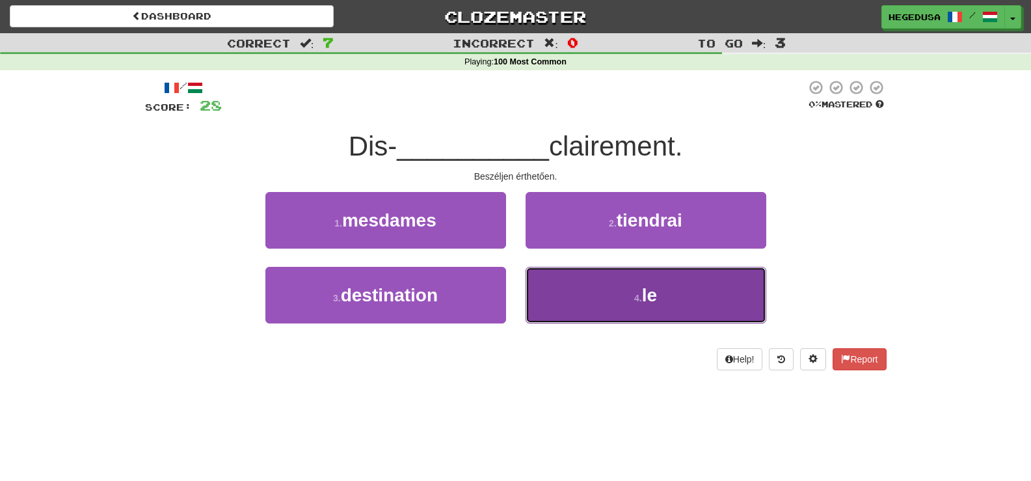
click at [577, 287] on button "4 . le" at bounding box center [646, 295] width 241 height 57
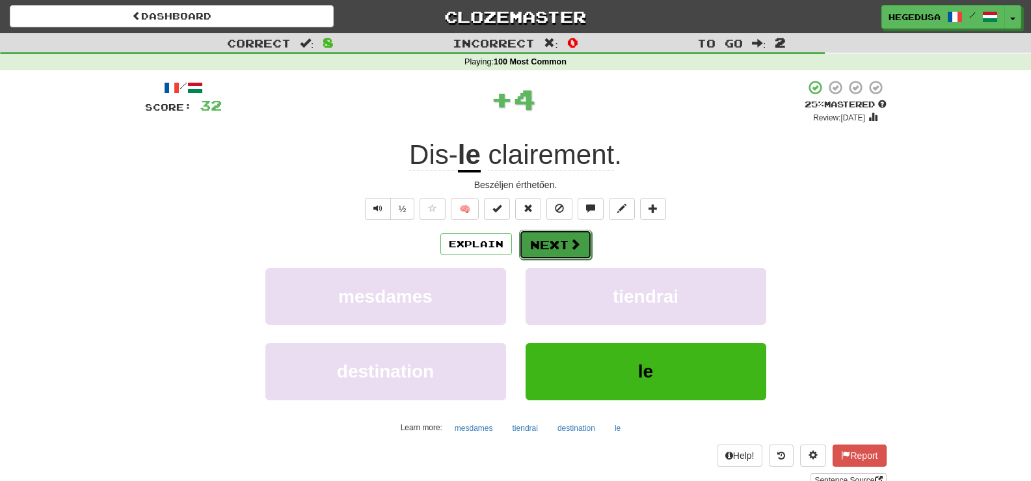
click at [553, 246] on button "Next" at bounding box center [555, 245] width 73 height 30
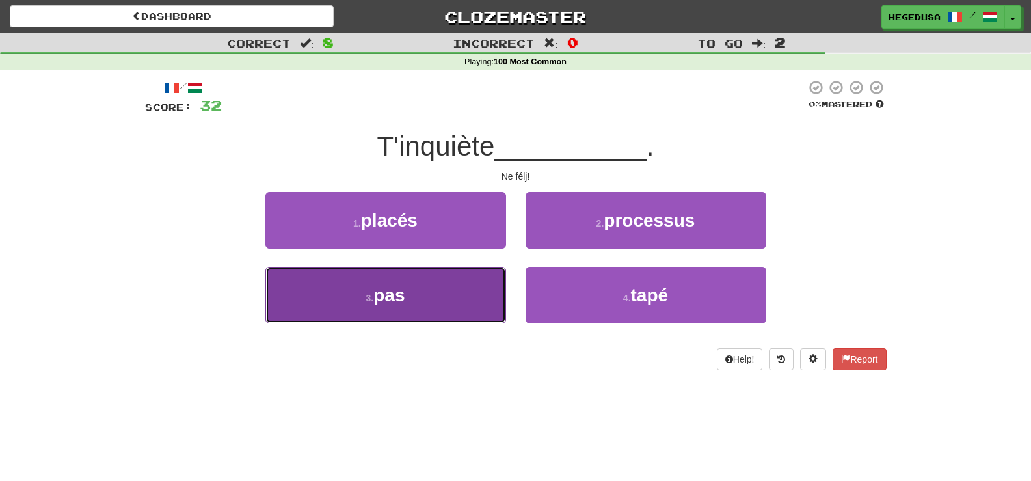
click at [462, 290] on button "3 . pas" at bounding box center [385, 295] width 241 height 57
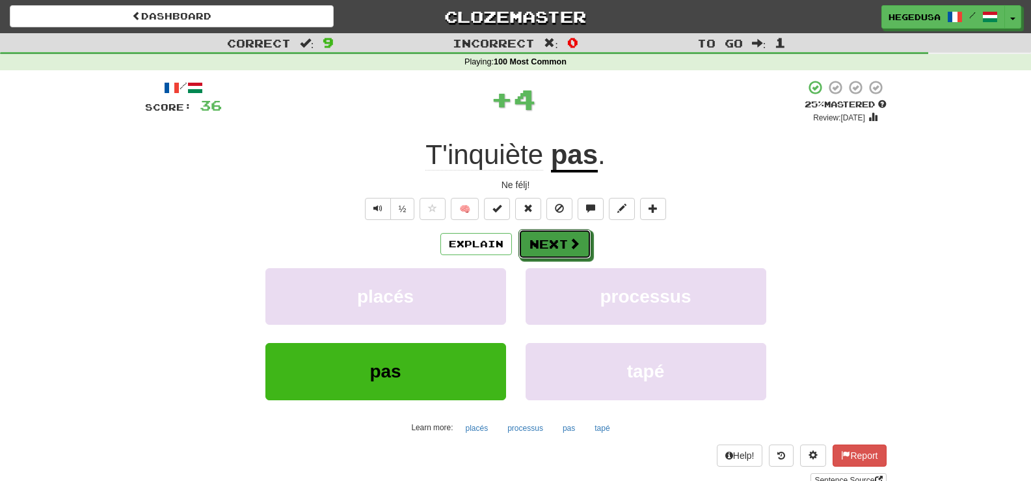
click at [542, 254] on button "Next" at bounding box center [554, 244] width 73 height 30
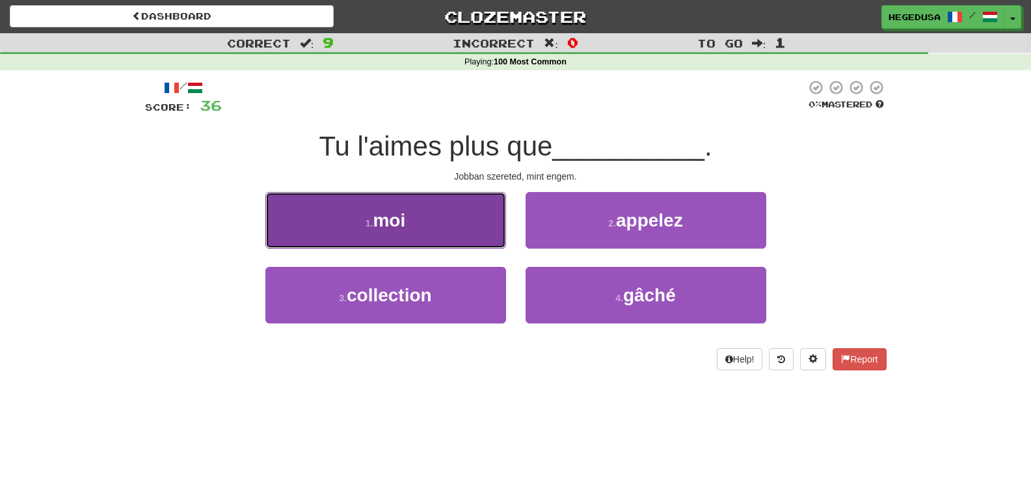
click at [450, 228] on button "1 . moi" at bounding box center [385, 220] width 241 height 57
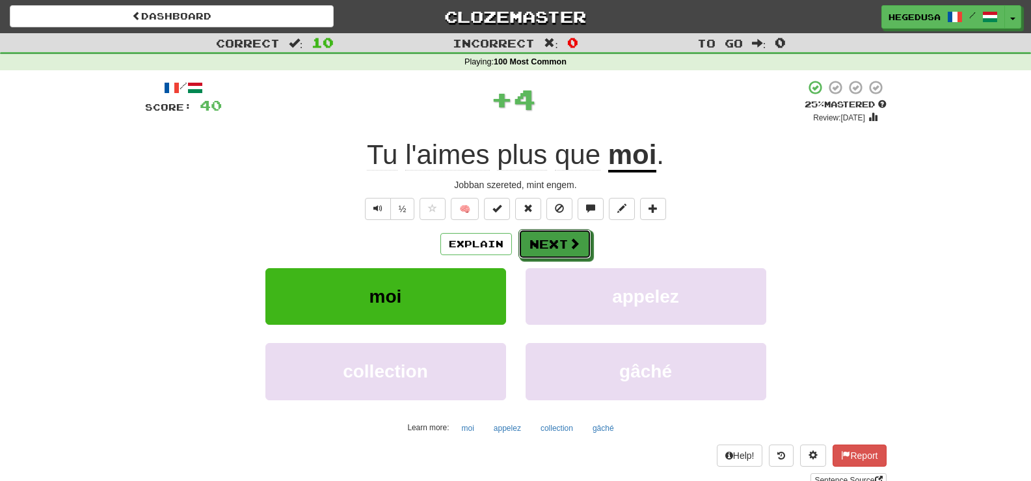
click at [554, 235] on button "Next" at bounding box center [554, 244] width 73 height 30
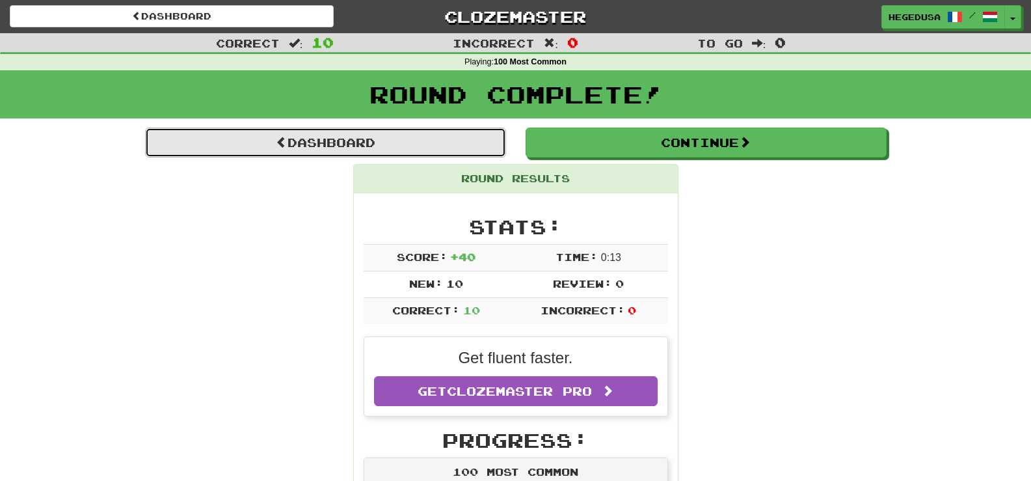
click at [415, 135] on link "Dashboard" at bounding box center [325, 142] width 361 height 30
